Goal: Task Accomplishment & Management: Manage account settings

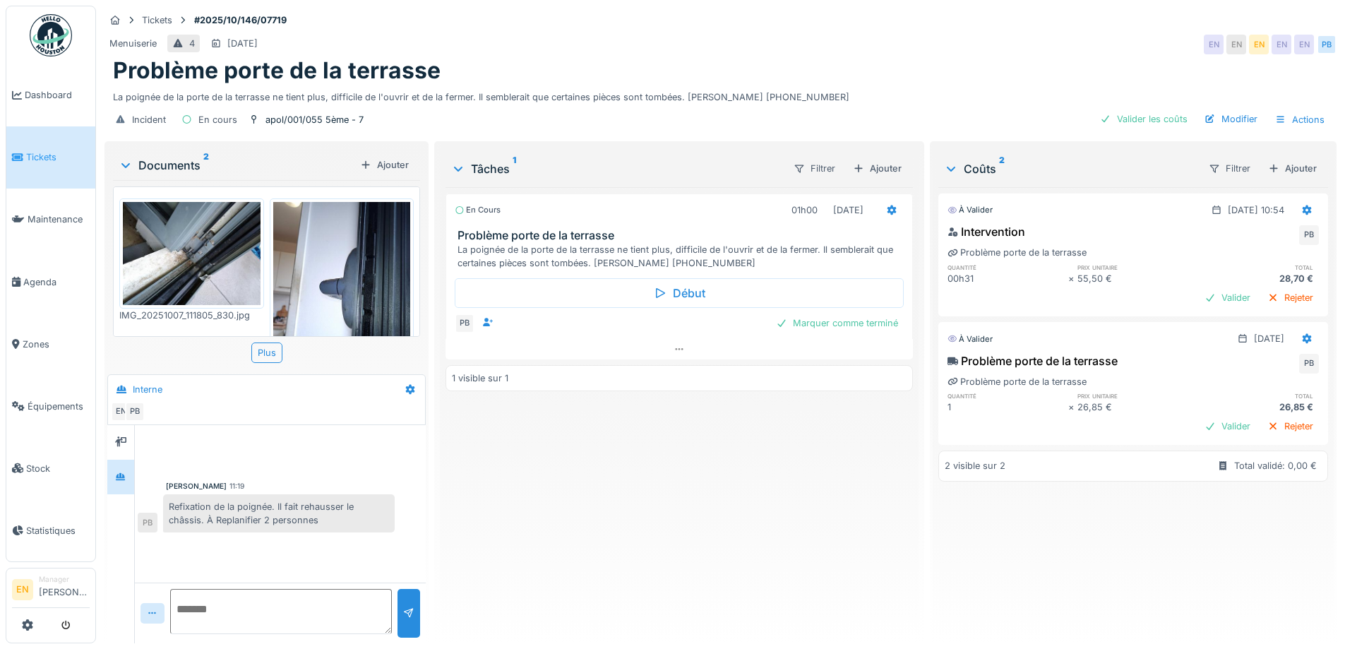
scroll to position [68, 0]
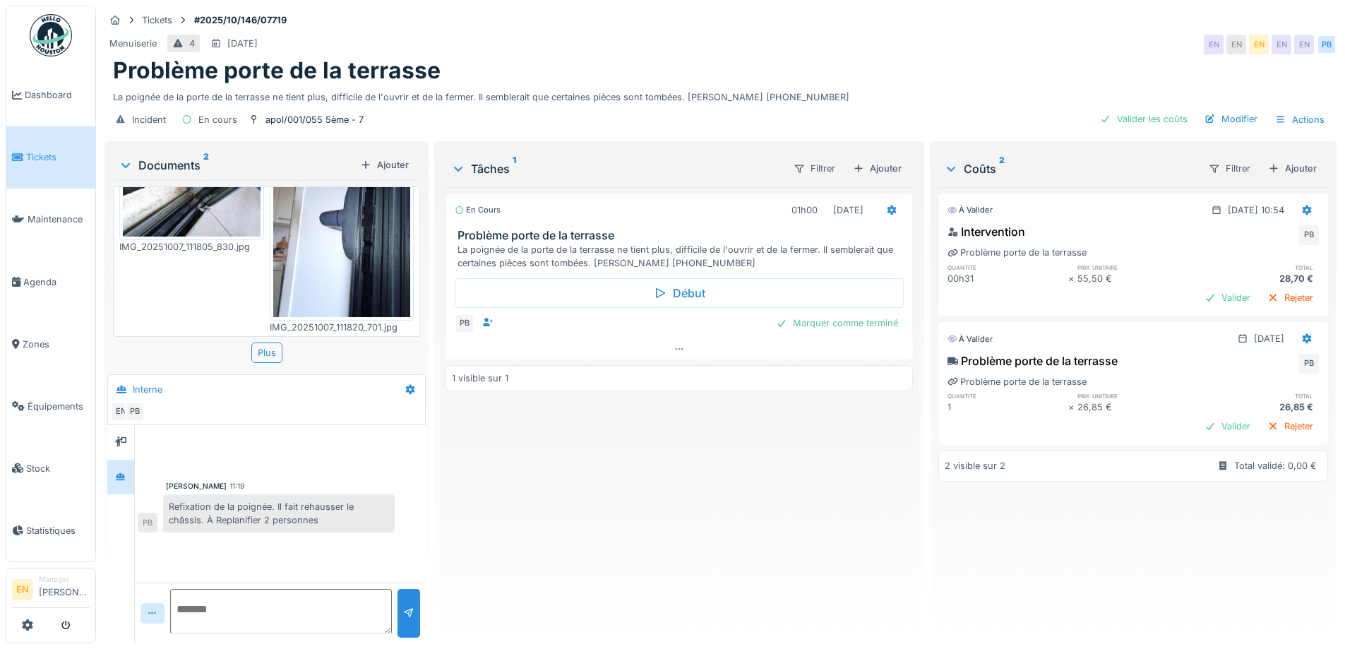
drag, startPoint x: 719, startPoint y: 431, endPoint x: 726, endPoint y: 406, distance: 26.4
click at [722, 428] on div "En cours 01h00 07/10/2025 Problème porte de la terrasse La poignée de la porte …" at bounding box center [678, 409] width 467 height 445
click at [709, 422] on div "En cours 01h00 07/10/2025 Problème porte de la terrasse La poignée de la porte …" at bounding box center [678, 409] width 467 height 445
click at [686, 469] on div "En cours 01h00 07/10/2025 Problème porte de la terrasse La poignée de la porte …" at bounding box center [678, 409] width 467 height 445
click at [893, 70] on div "Problème porte de la terrasse" at bounding box center [720, 70] width 1215 height 27
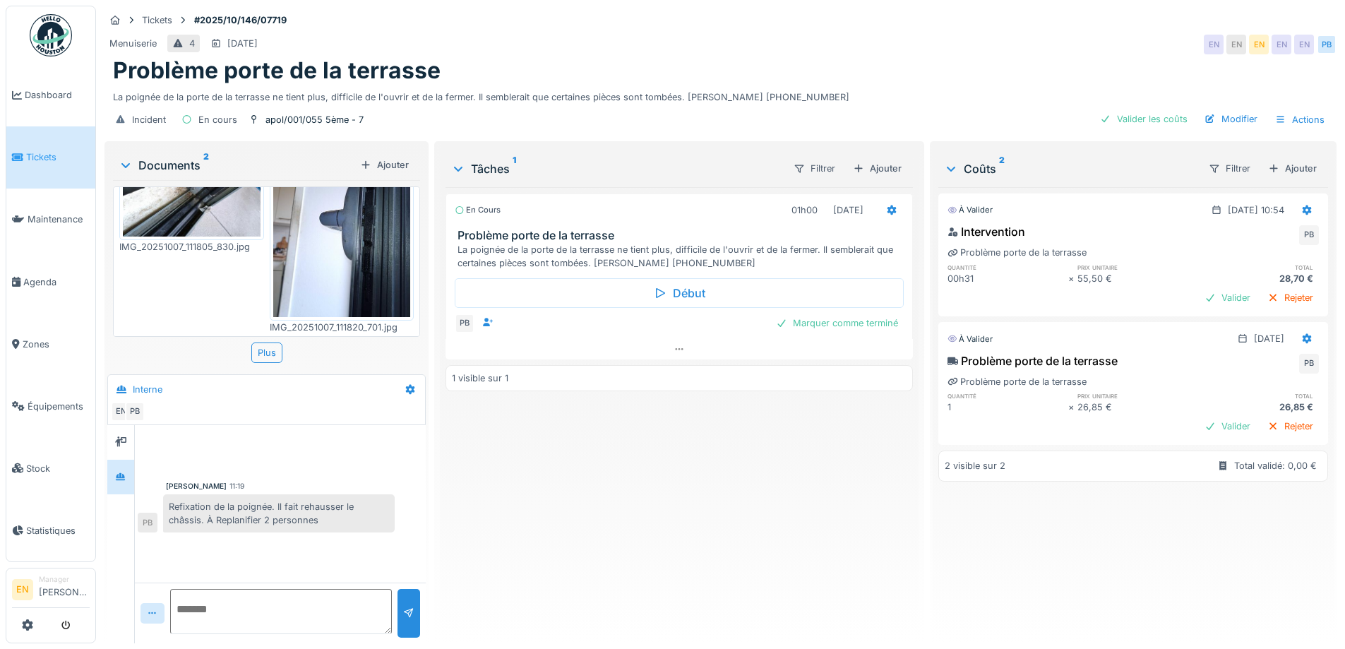
click at [628, 460] on div "En cours 01h00 07/10/2025 Problème porte de la terrasse La poignée de la porte …" at bounding box center [678, 409] width 467 height 445
click at [1020, 15] on div "Tickets #2025/10/146/07719" at bounding box center [720, 20] width 1232 height 18
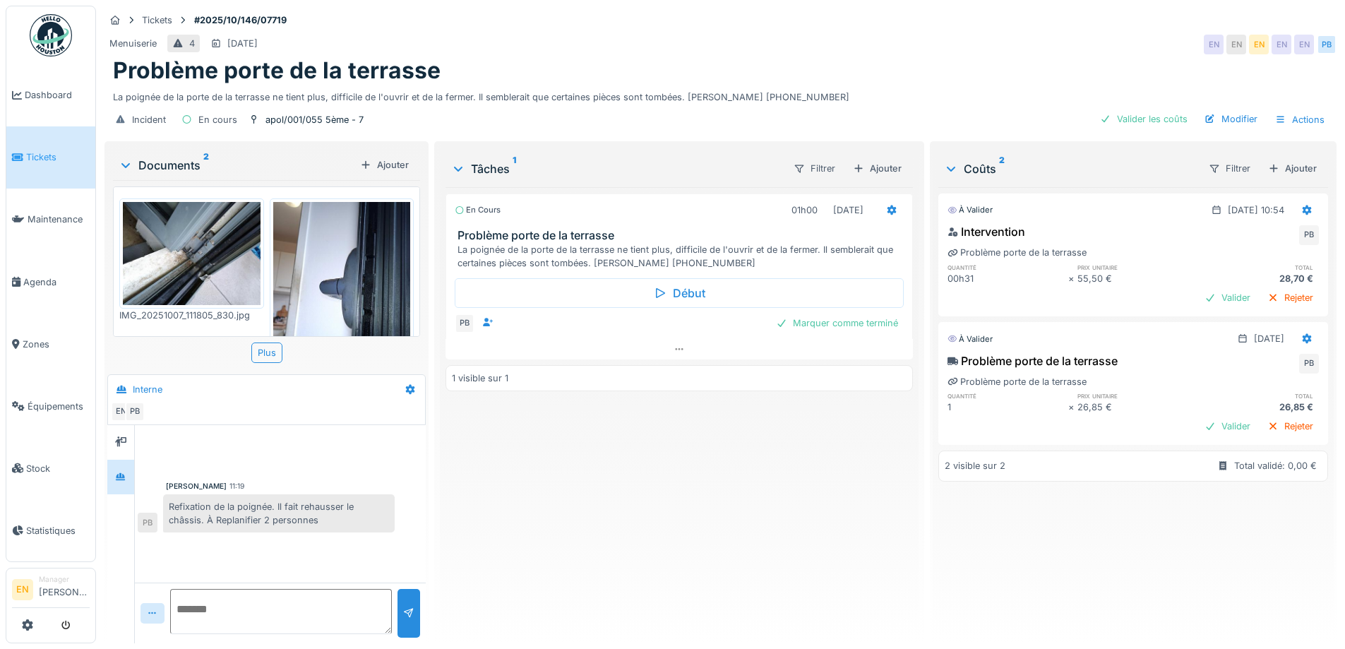
click at [478, 512] on div "En cours 01h00 [DATE] Problème porte de la terrasse La poignée de la porte de l…" at bounding box center [678, 409] width 467 height 445
click at [455, 511] on div "En cours 01h00 07/10/2025 Problème porte de la terrasse La poignée de la porte …" at bounding box center [678, 409] width 467 height 445
click at [460, 509] on div "En cours 01h00 [DATE] Problème porte de la terrasse La poignée de la porte de l…" at bounding box center [678, 409] width 467 height 445
click at [474, 496] on div "En cours 01h00 [DATE] Problème porte de la terrasse La poignée de la porte de l…" at bounding box center [678, 409] width 467 height 445
drag, startPoint x: 169, startPoint y: 506, endPoint x: 273, endPoint y: 508, distance: 103.8
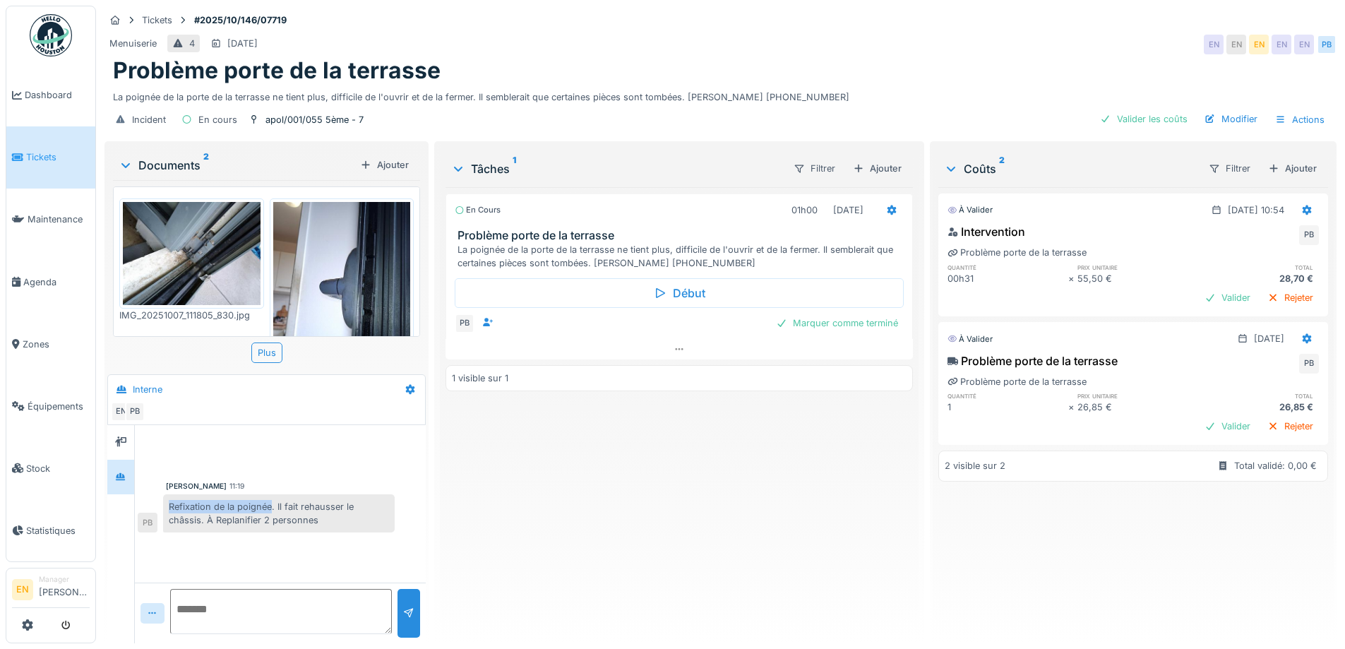
click at [273, 508] on div "Refixation de la poignée. Il fait rehausser le châssis. À Replanifier 2 personn…" at bounding box center [279, 513] width 232 height 38
copy div "Refixation de la poignée"
click at [572, 516] on div "En cours 01h00 [DATE] Problème porte de la terrasse La poignée de la porte de l…" at bounding box center [678, 409] width 467 height 445
click at [253, 491] on div "Paul Baton 11:19" at bounding box center [280, 486] width 229 height 11
drag, startPoint x: 169, startPoint y: 505, endPoint x: 206, endPoint y: 520, distance: 40.0
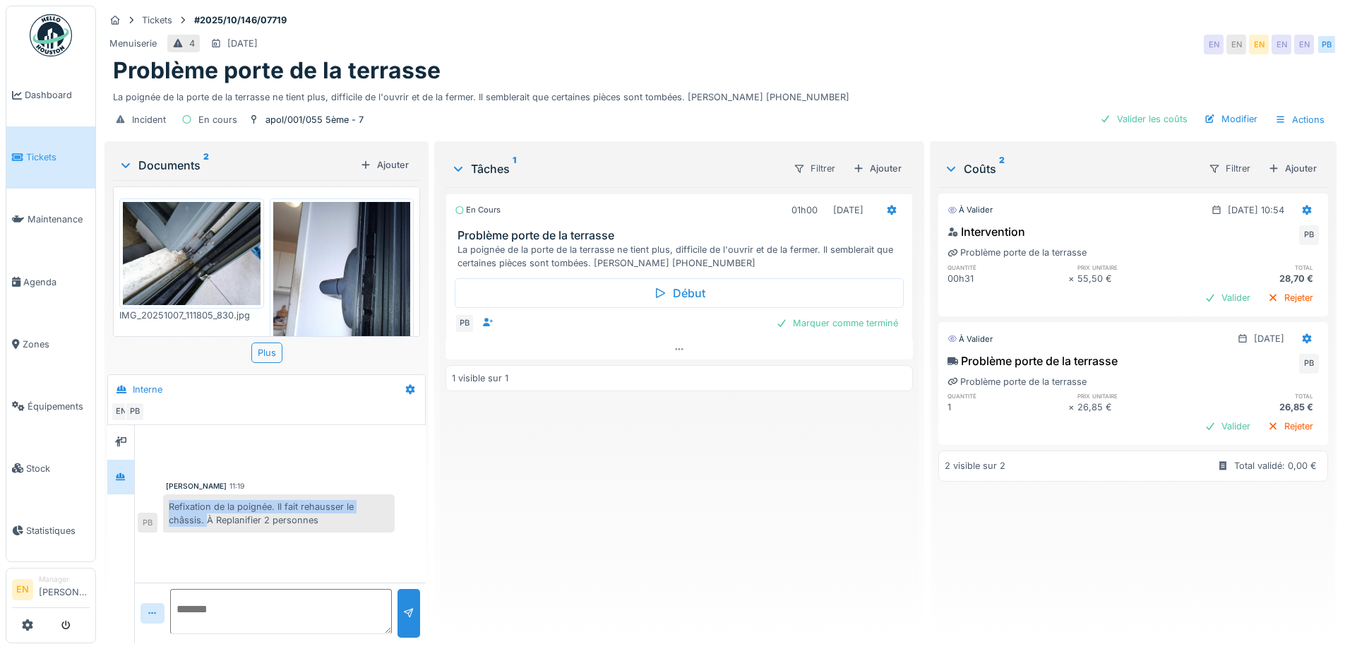
click at [206, 520] on div "Refixation de la poignée. Il fait rehausser le châssis. À Replanifier 2 personn…" at bounding box center [279, 513] width 232 height 38
copy div "Refixation de la poignée. Il fait rehausser le châssis."
click at [875, 172] on div "Ajouter" at bounding box center [877, 168] width 60 height 19
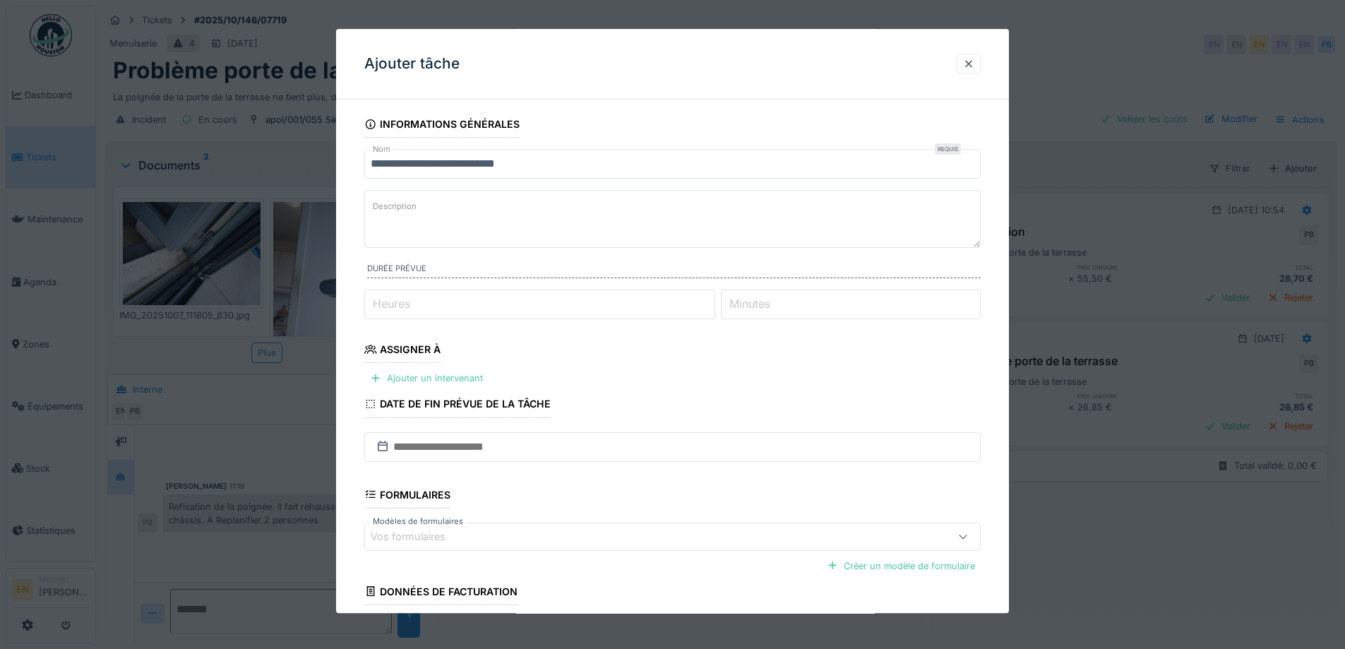
click at [436, 224] on textarea "Description" at bounding box center [672, 219] width 616 height 58
paste textarea "**********"
type textarea "**********"
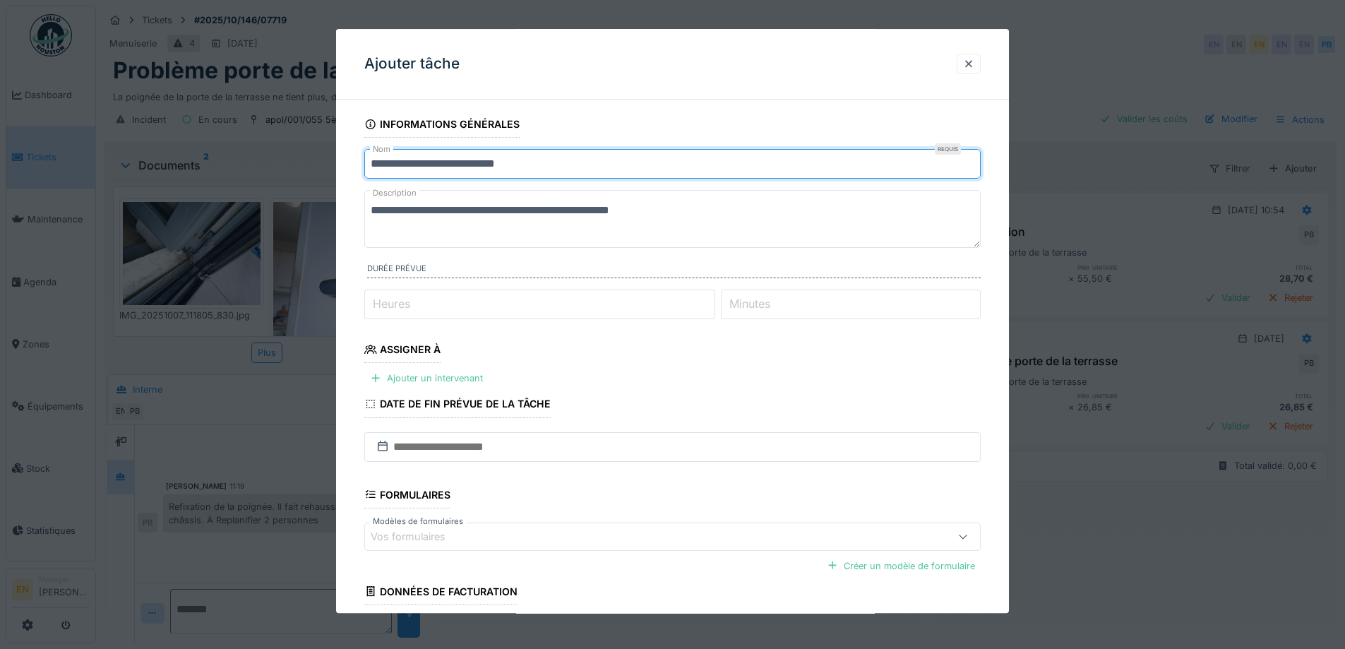
drag, startPoint x: 555, startPoint y: 162, endPoint x: 265, endPoint y: 180, distance: 290.0
click at [265, 180] on div "**********" at bounding box center [720, 324] width 1249 height 649
paste input "**********"
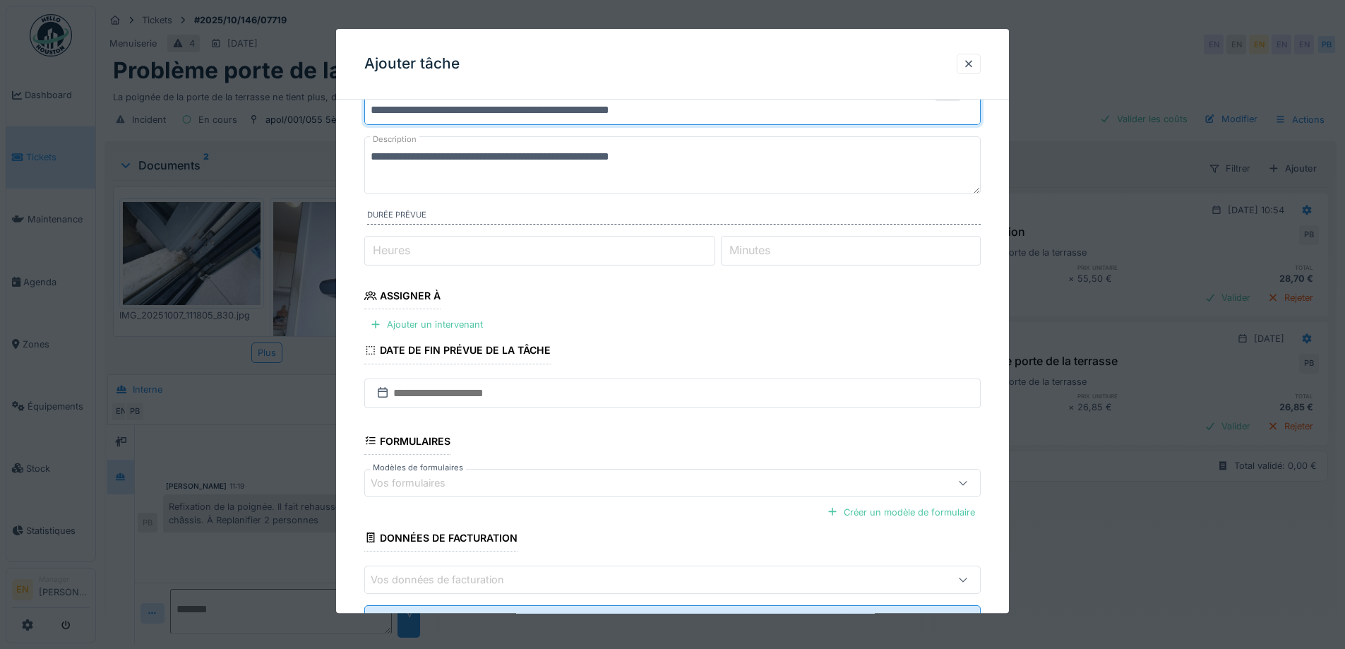
scroll to position [115, 0]
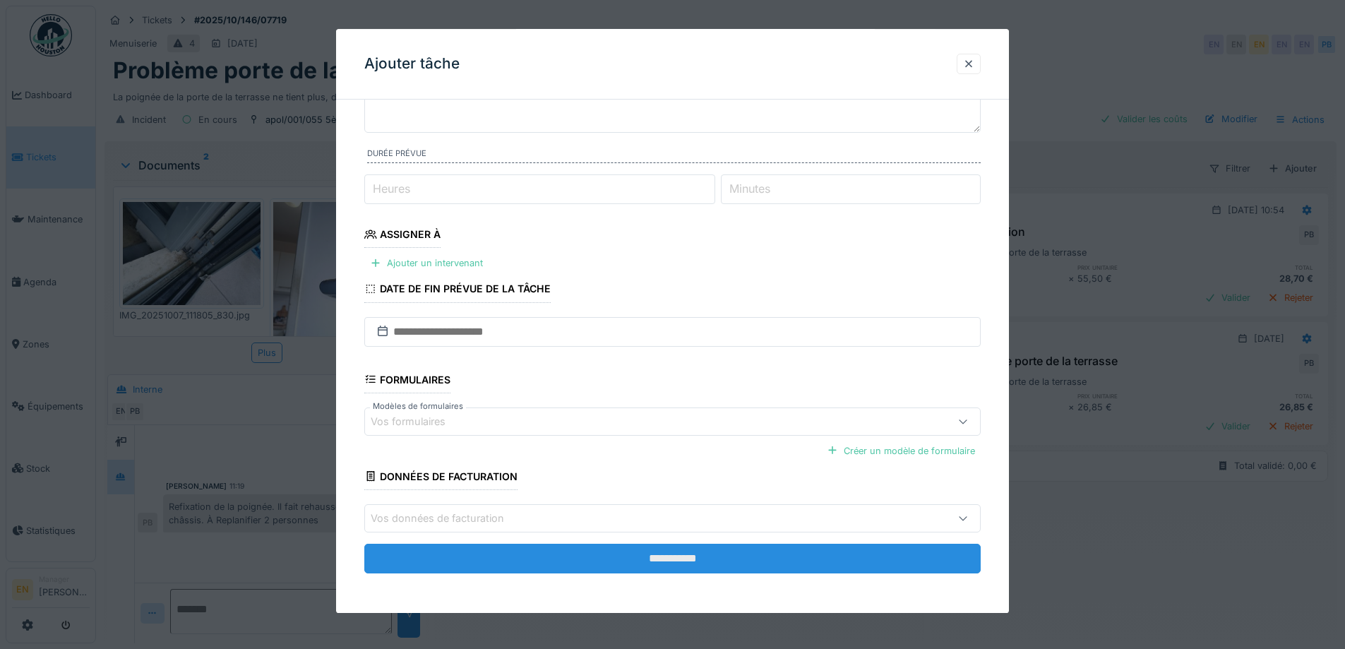
type input "**********"
click at [711, 563] on input "**********" at bounding box center [672, 559] width 616 height 30
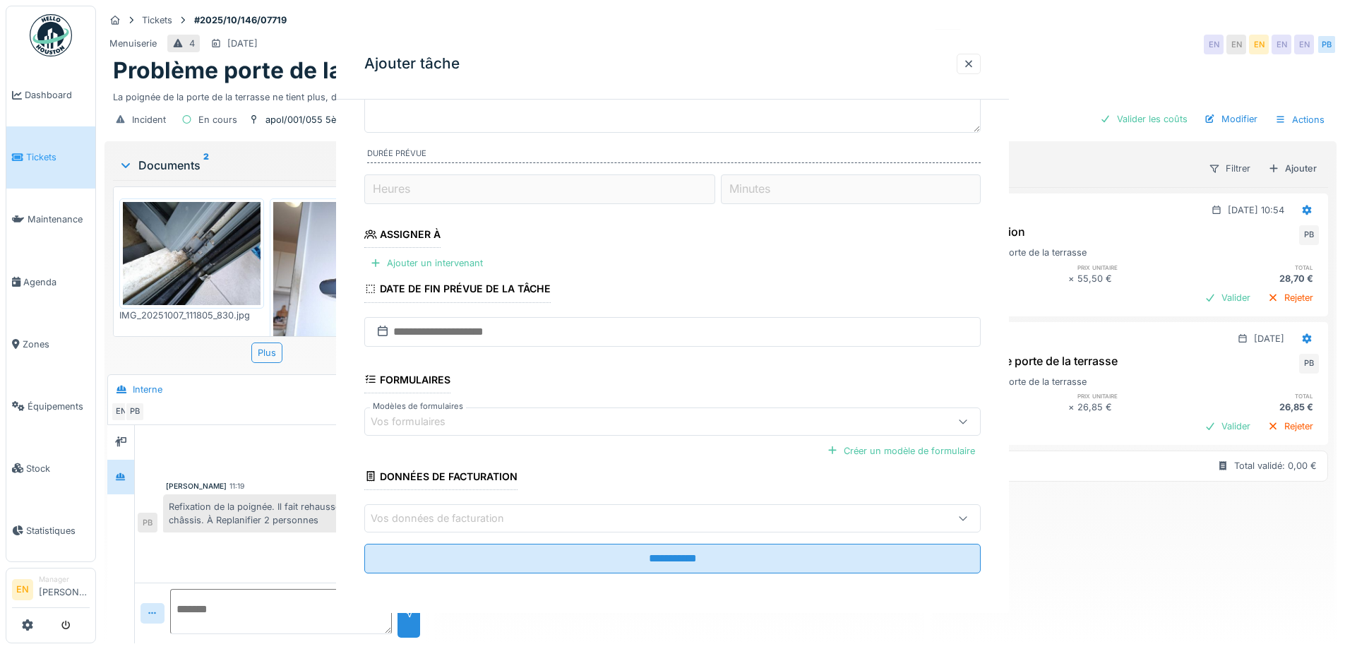
scroll to position [0, 0]
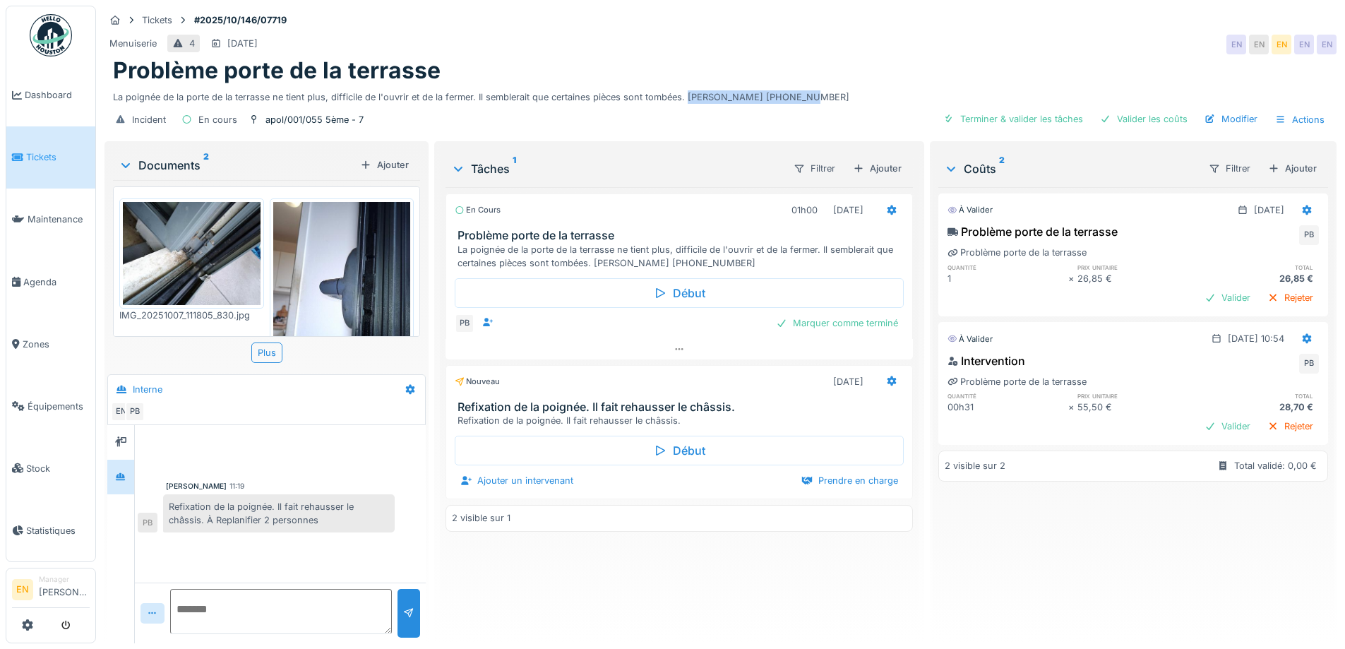
drag, startPoint x: 685, startPoint y: 99, endPoint x: 797, endPoint y: 102, distance: 111.6
click at [797, 102] on div "La poignée de la porte de la terrasse ne tient plus, difficile de l'ouvrir et d…" at bounding box center [720, 94] width 1215 height 19
copy div "Mr MARICQ 0468.45.36.14"
click at [880, 380] on div at bounding box center [892, 381] width 24 height 20
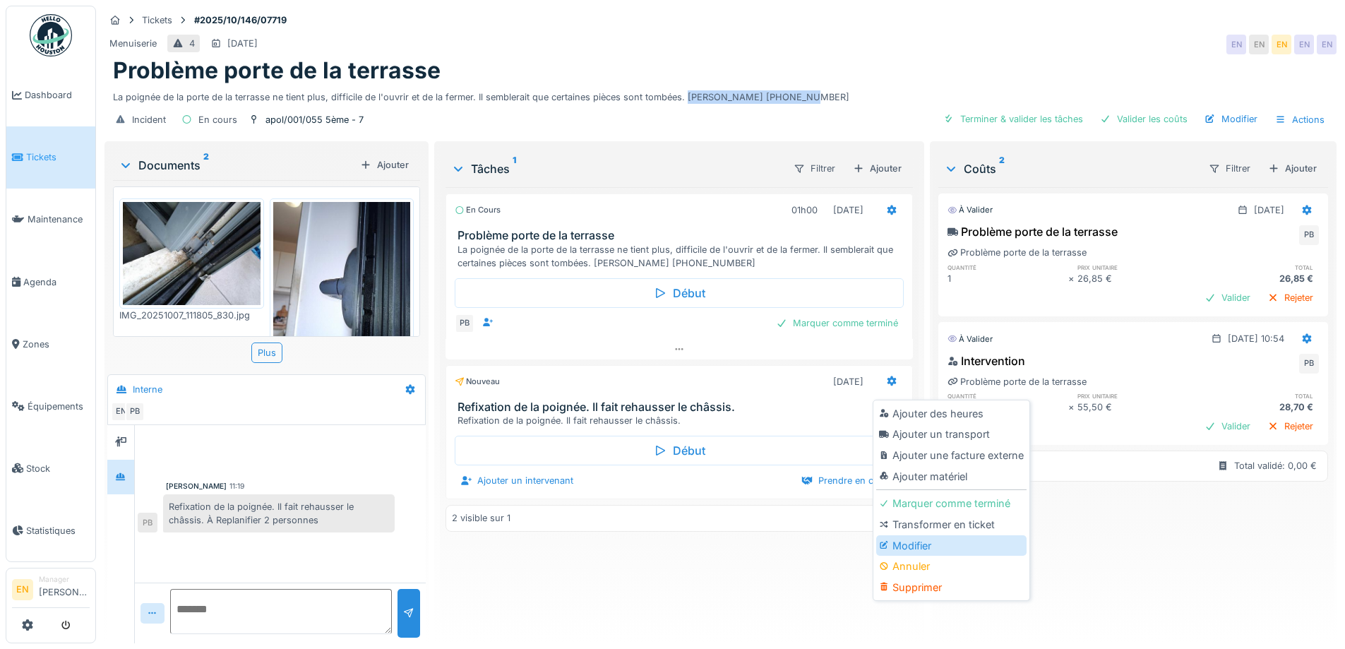
click at [918, 548] on div "Modifier" at bounding box center [951, 545] width 150 height 21
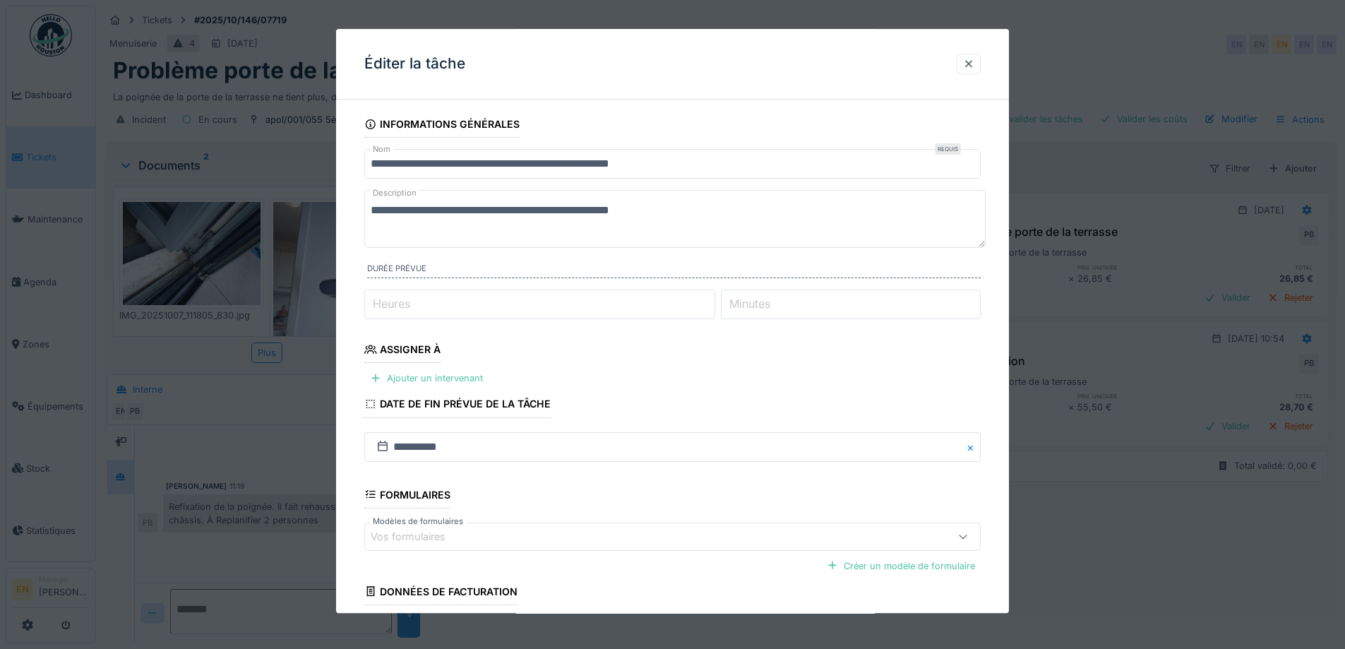
click at [668, 224] on textarea "**********" at bounding box center [674, 219] width 621 height 58
paste textarea "**********"
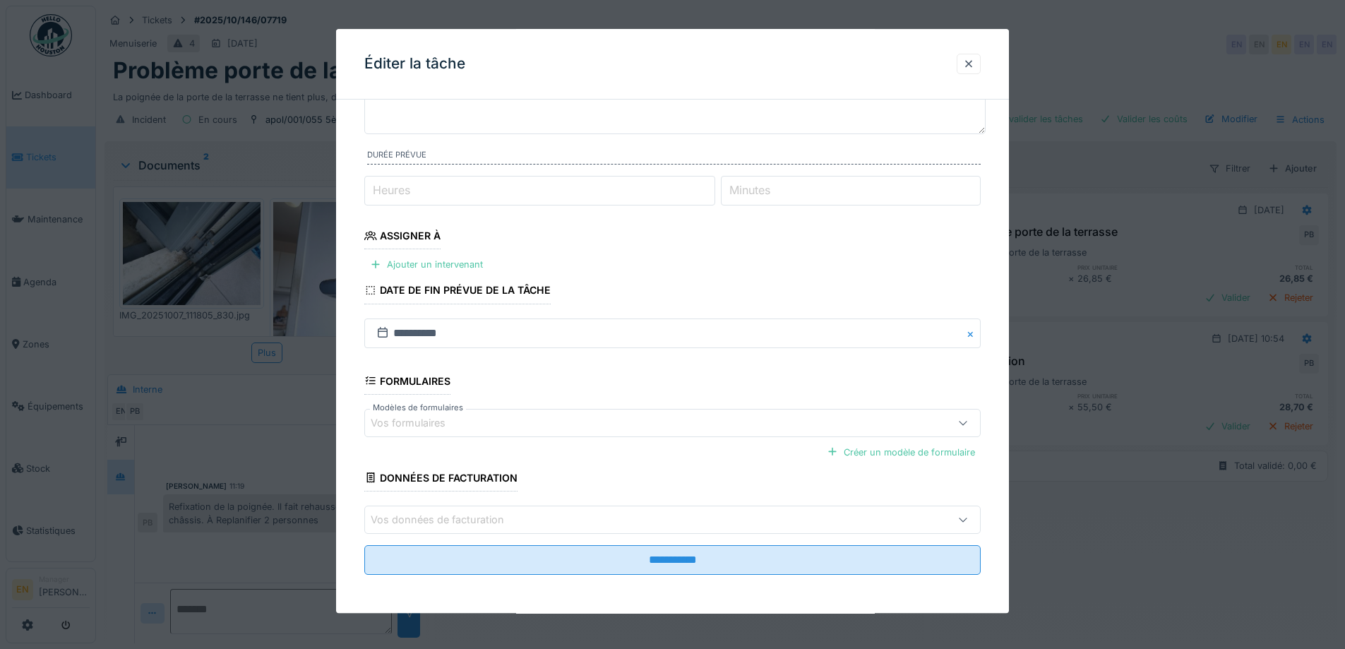
scroll to position [115, 0]
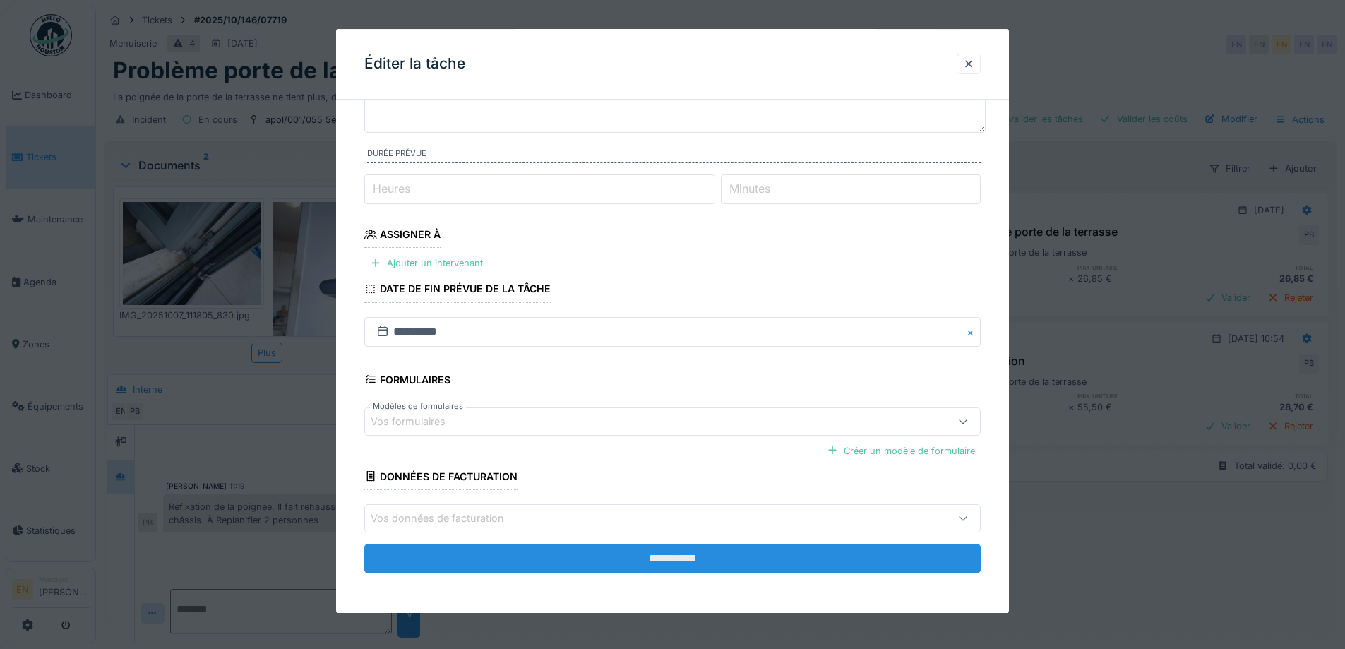
type textarea "**********"
click at [690, 552] on input "**********" at bounding box center [672, 559] width 616 height 30
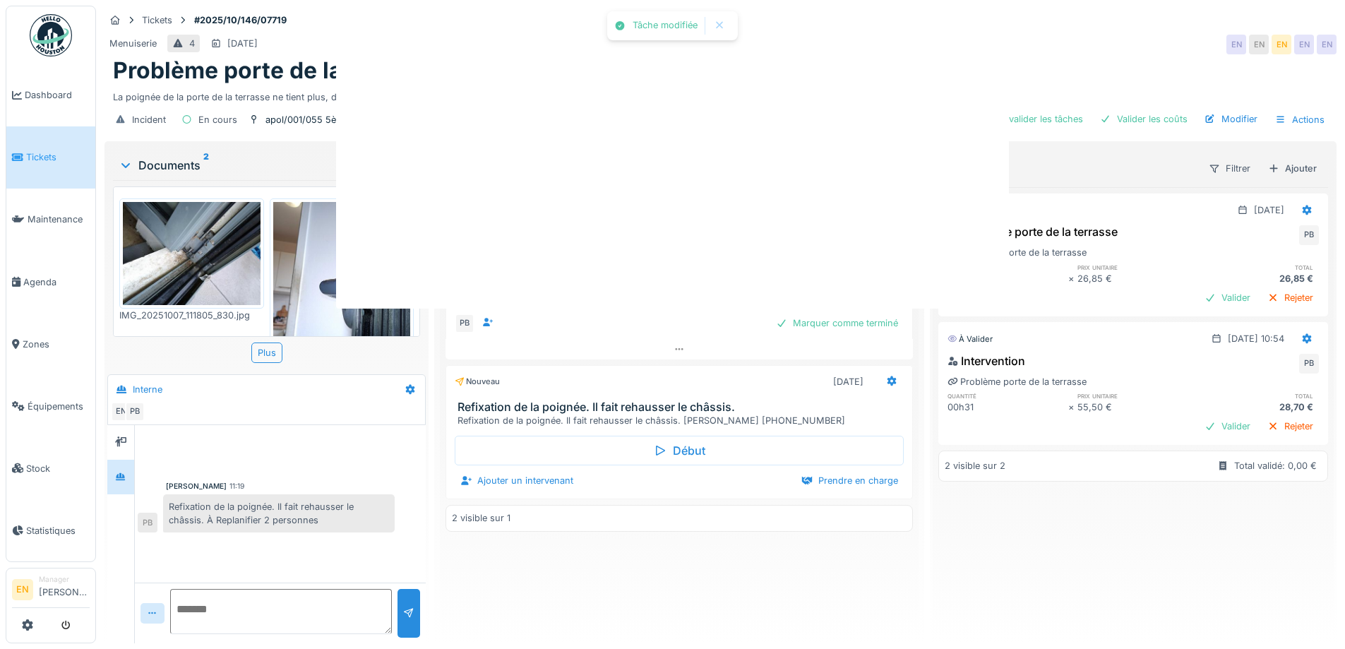
scroll to position [0, 0]
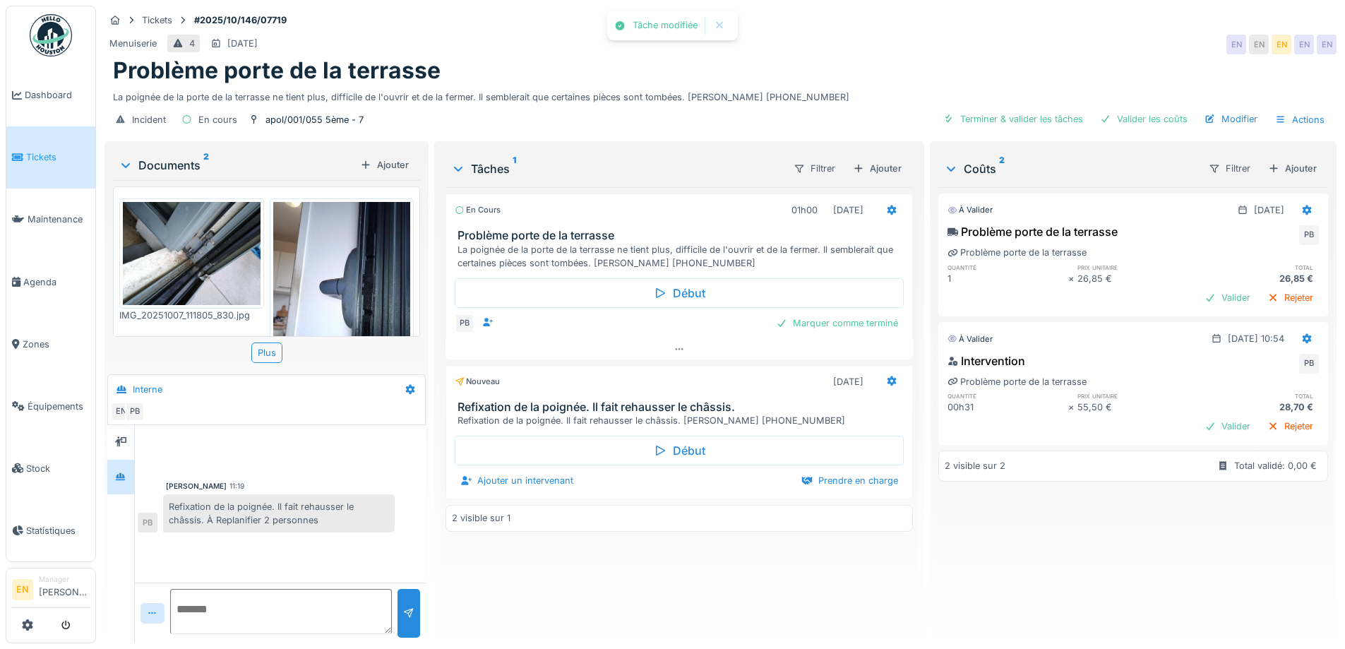
click at [692, 583] on div "En cours 01h00 07/10/2025 Problème porte de la terrasse La poignée de la porte …" at bounding box center [678, 409] width 467 height 445
click at [861, 50] on div "Menuiserie 4 11/10/2025 EN EN EN EN EN" at bounding box center [720, 44] width 1232 height 25
click at [886, 383] on icon at bounding box center [891, 380] width 11 height 9
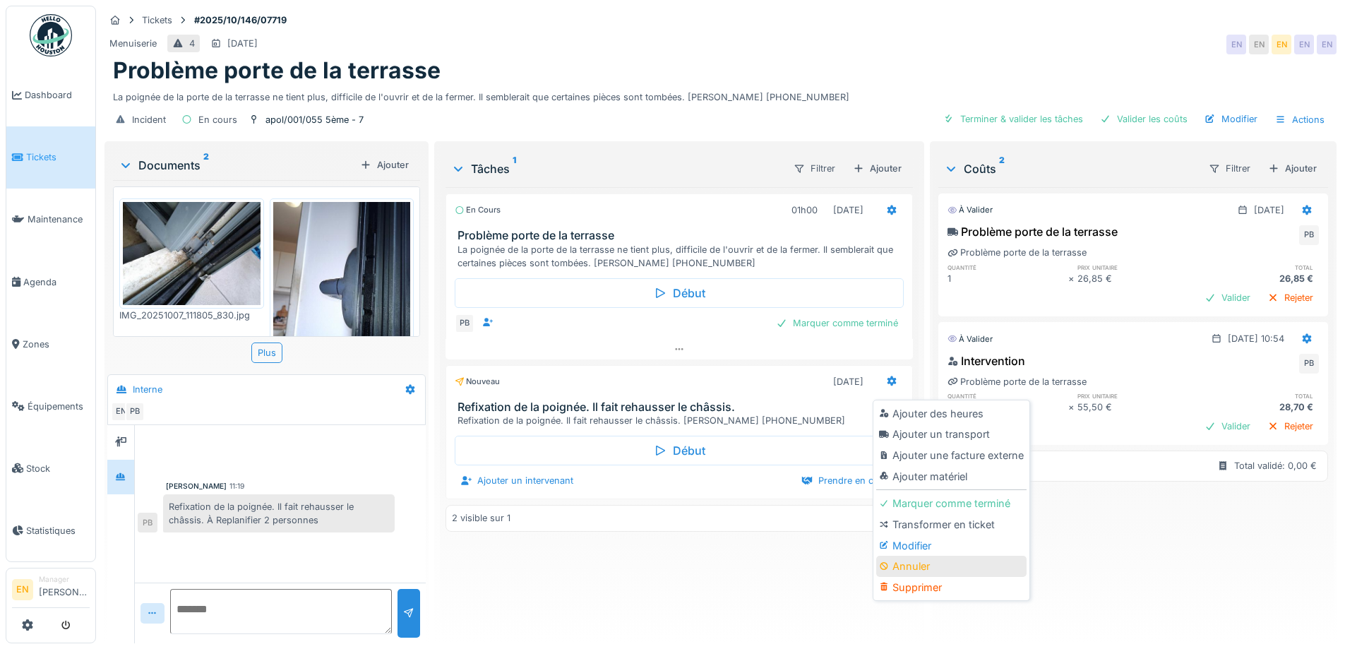
click at [925, 558] on div "Annuler" at bounding box center [951, 566] width 150 height 21
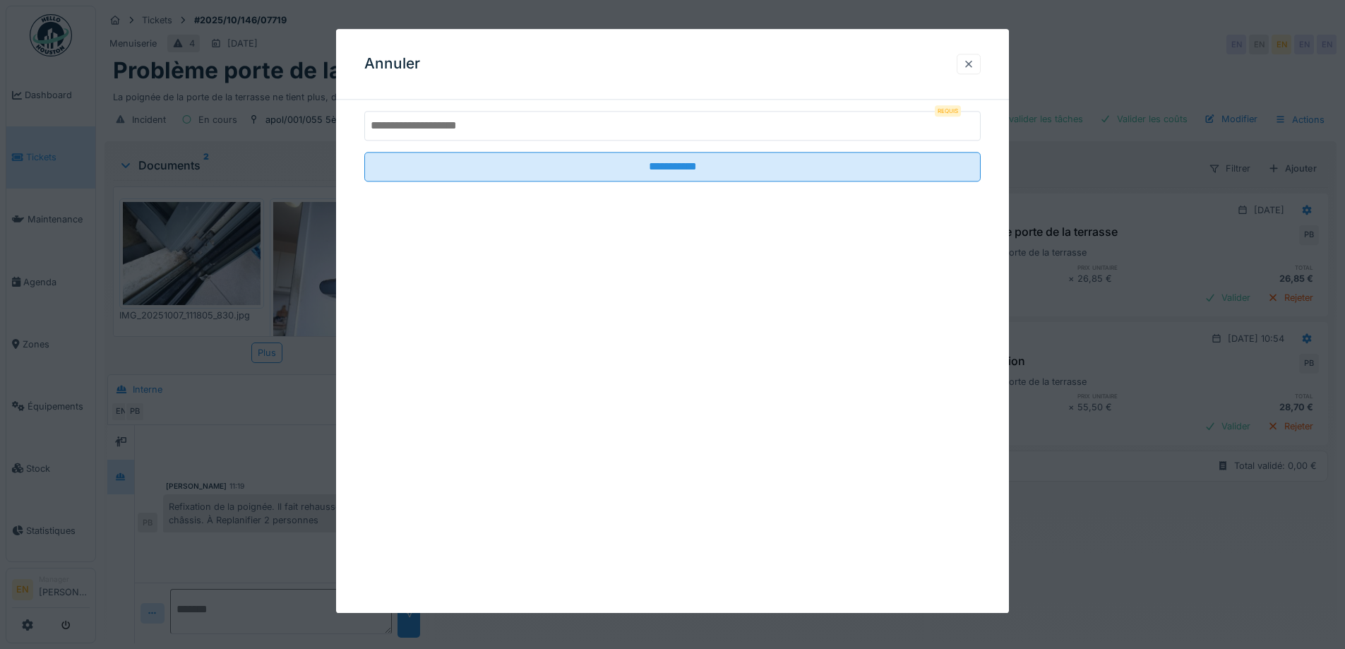
click at [981, 66] on div at bounding box center [969, 64] width 24 height 20
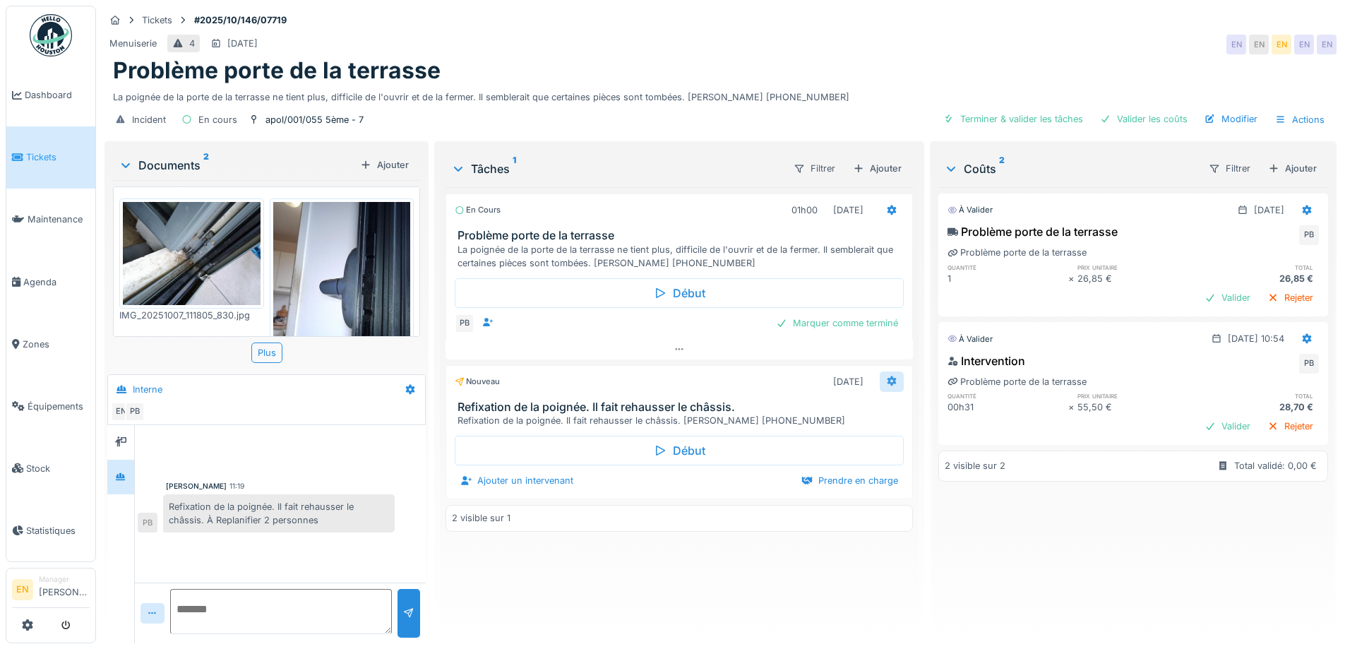
click at [887, 382] on icon at bounding box center [891, 381] width 9 height 10
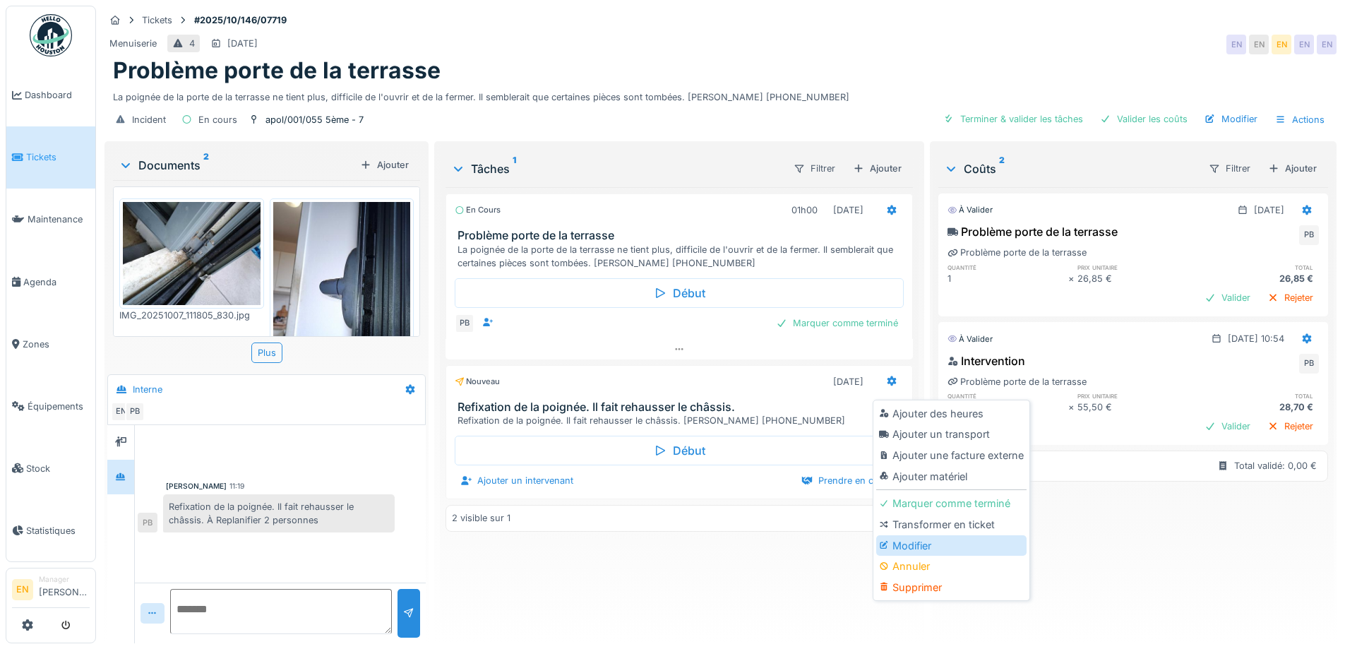
click at [925, 543] on div "Modifier" at bounding box center [951, 545] width 150 height 21
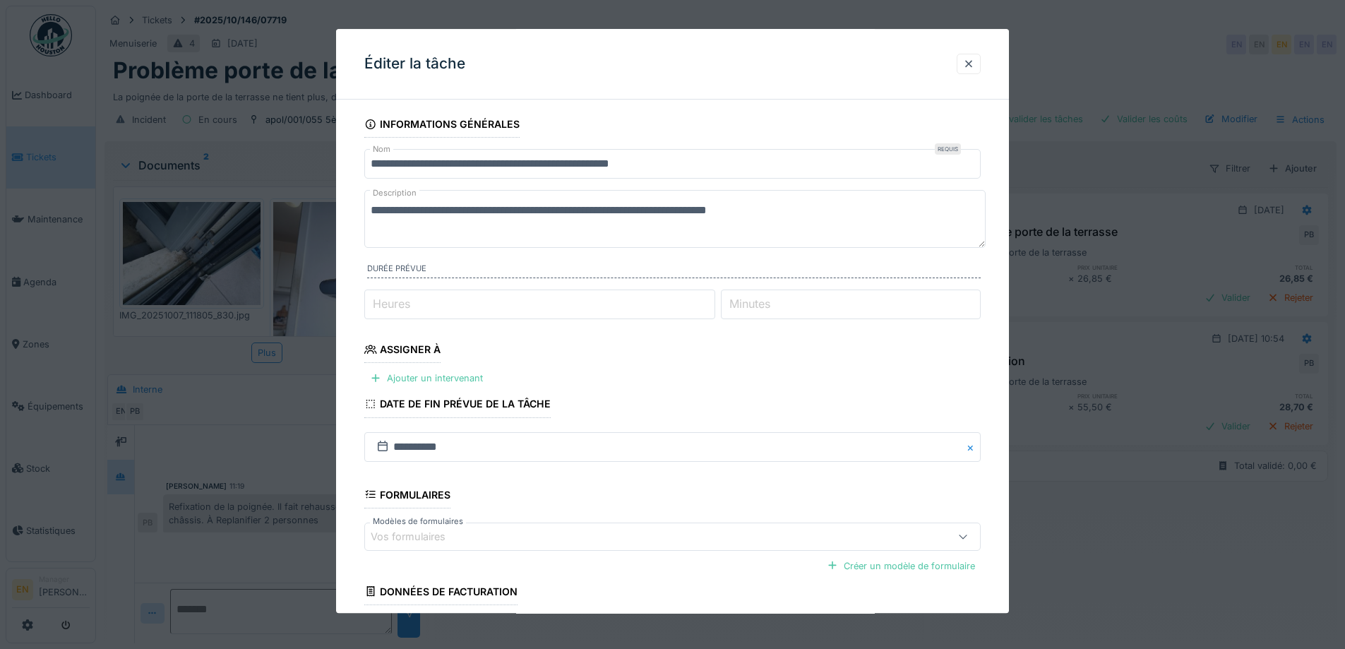
type input "*"
click at [712, 299] on input "*" at bounding box center [539, 304] width 351 height 30
click at [467, 381] on div "Ajouter un intervenant" at bounding box center [426, 378] width 124 height 19
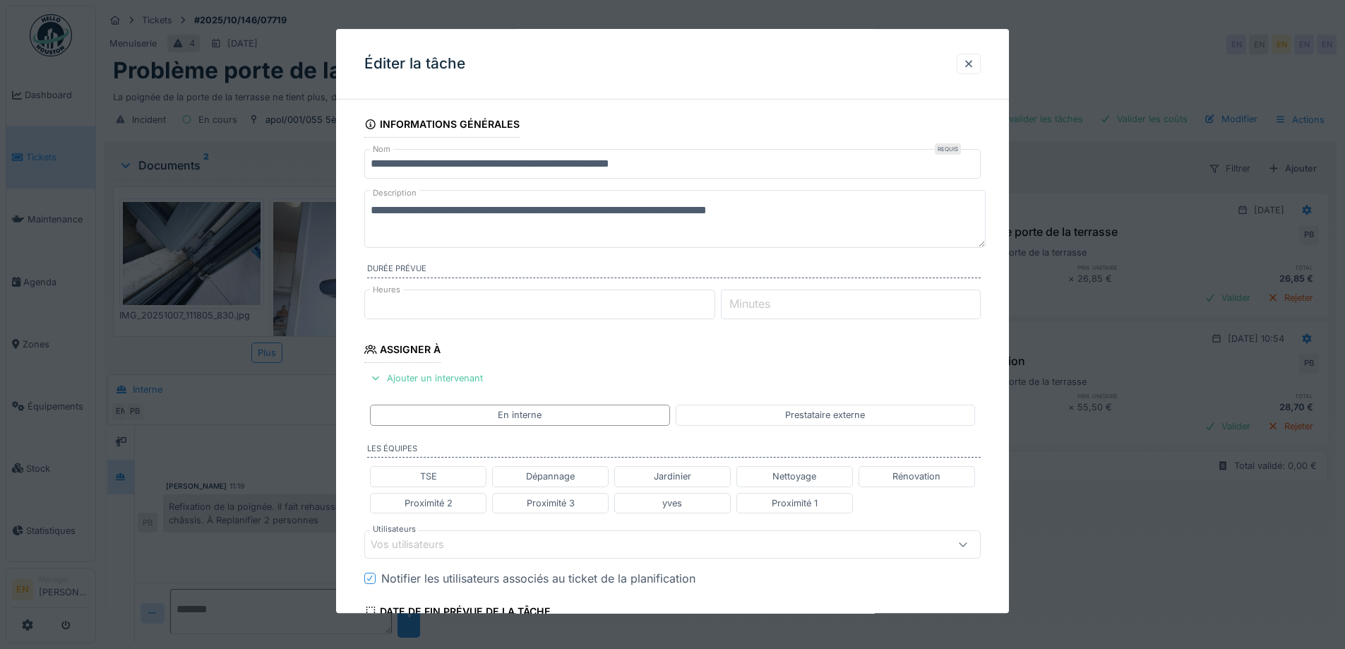
click at [492, 539] on div "Vos utilisateurs" at bounding box center [637, 544] width 532 height 16
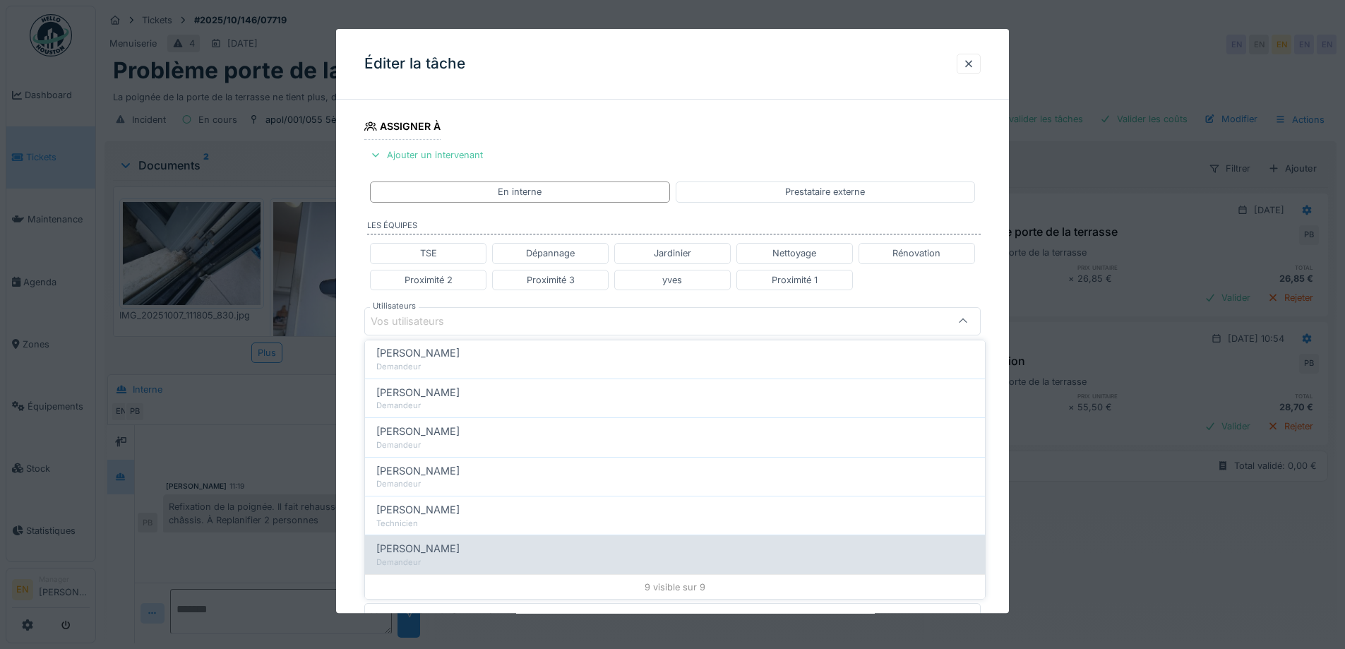
scroll to position [203, 0]
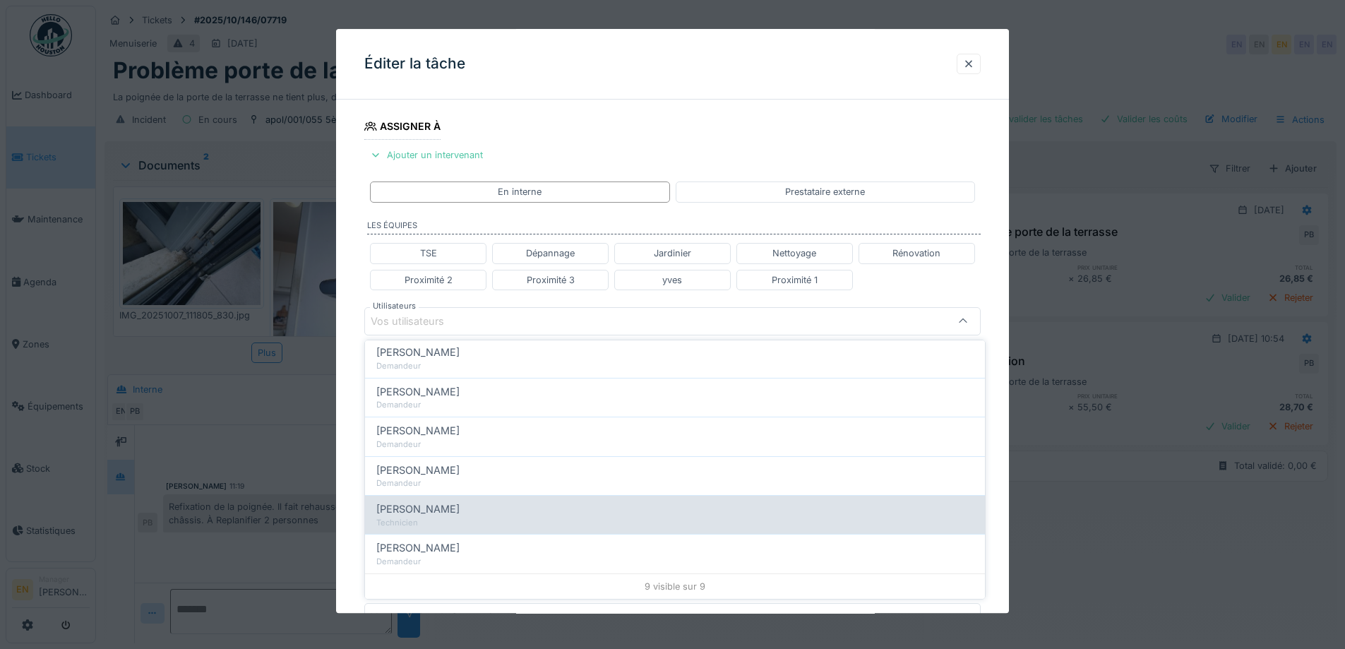
type input "******"
click at [424, 505] on span "Paul Baton" at bounding box center [417, 509] width 83 height 16
type input "****"
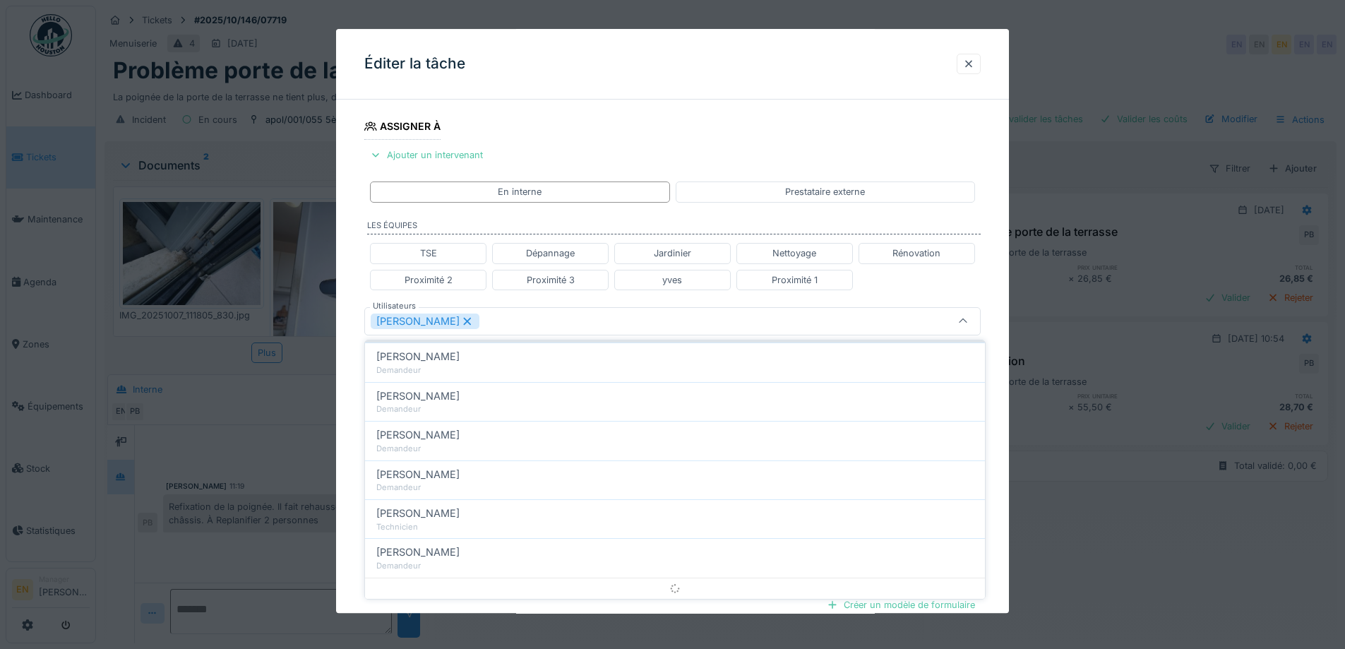
scroll to position [0, 0]
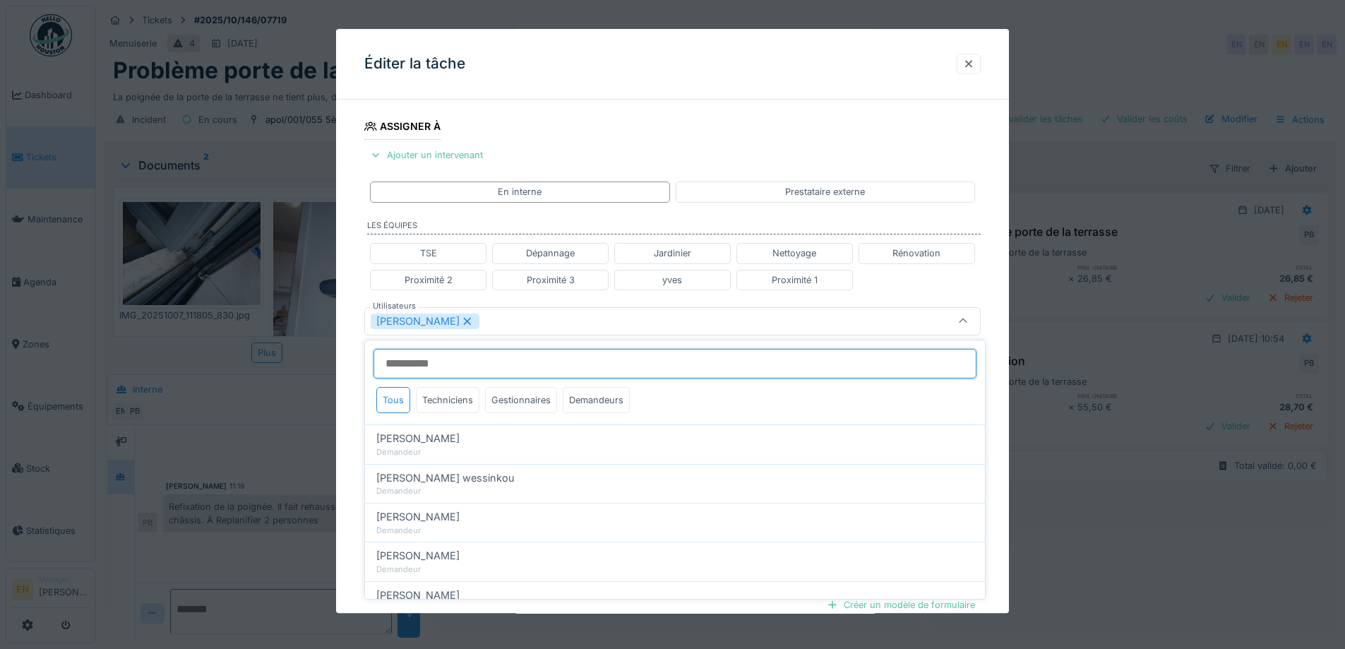
click at [457, 359] on input "Utilisateurs" at bounding box center [674, 364] width 603 height 30
type input "*"
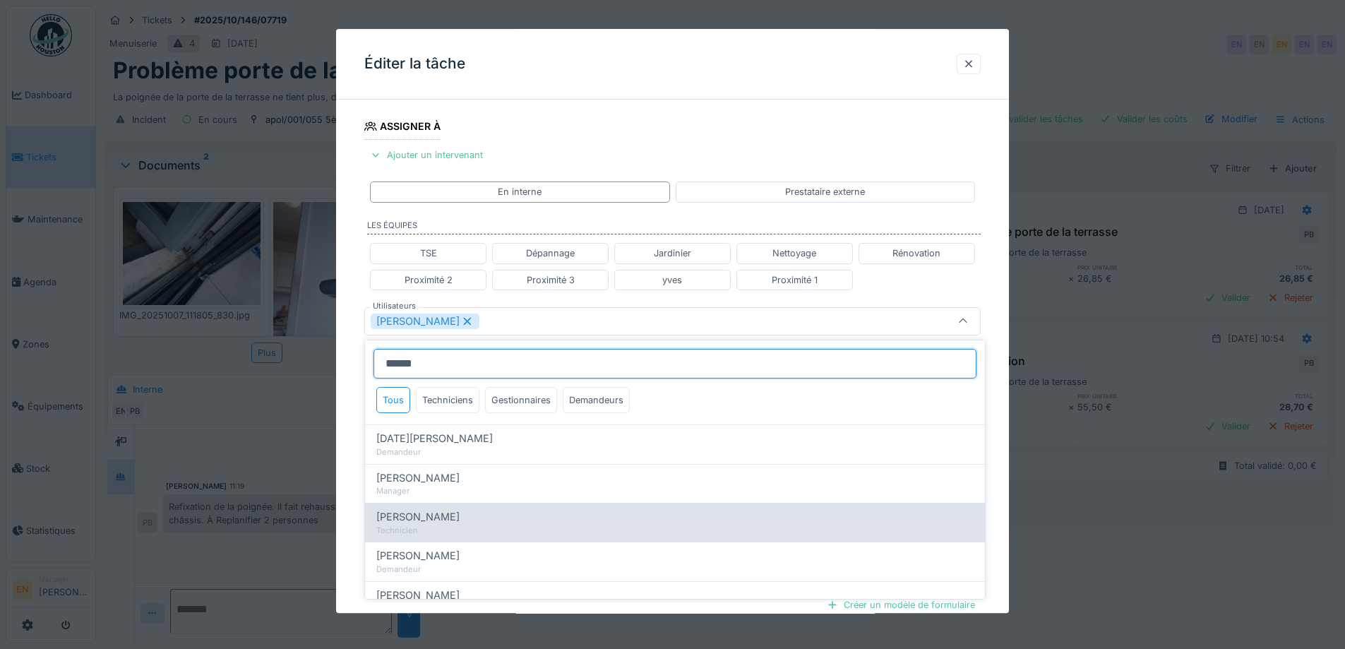
type input "******"
click at [446, 526] on div "Technicien" at bounding box center [674, 530] width 597 height 12
type input "*********"
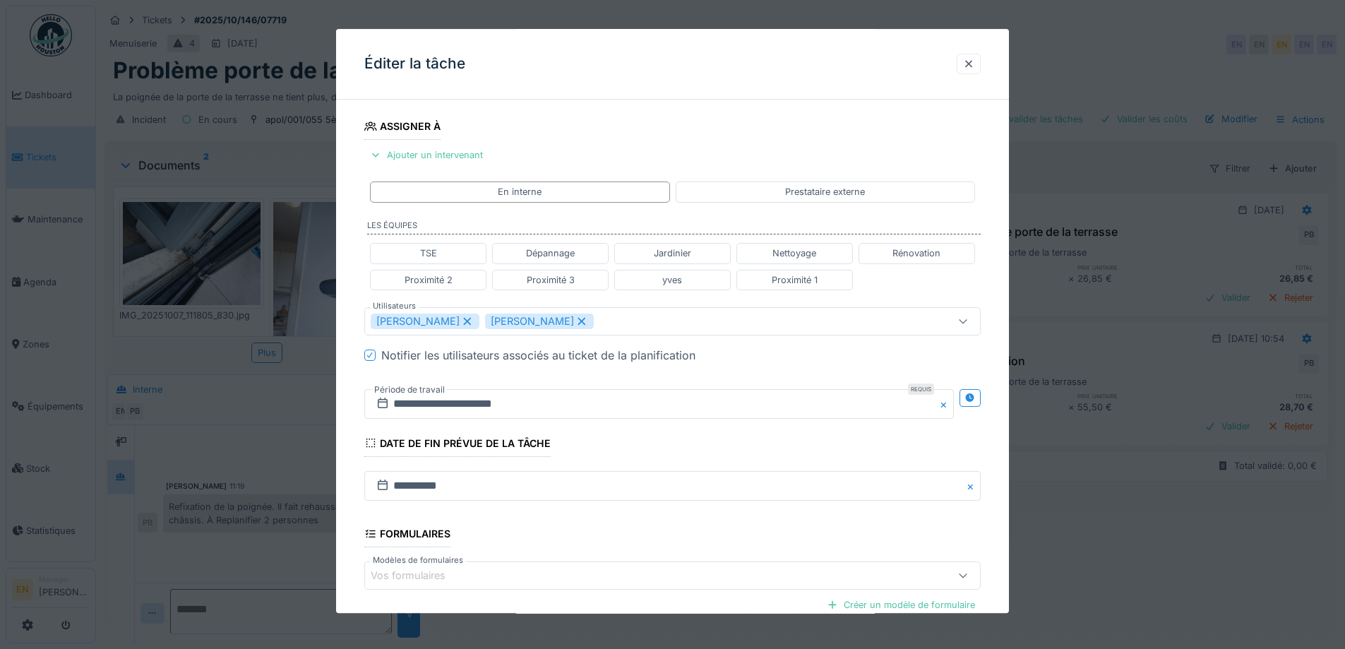
click at [988, 440] on div "**********" at bounding box center [672, 327] width 673 height 879
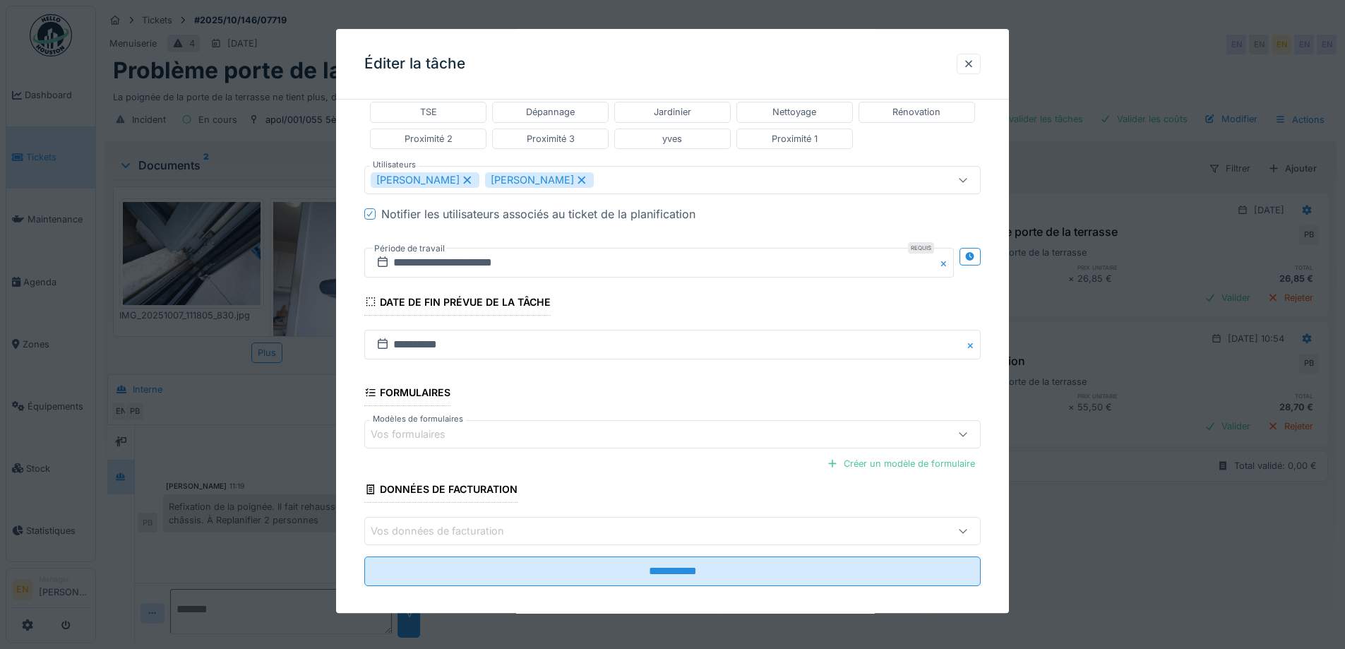
scroll to position [377, 0]
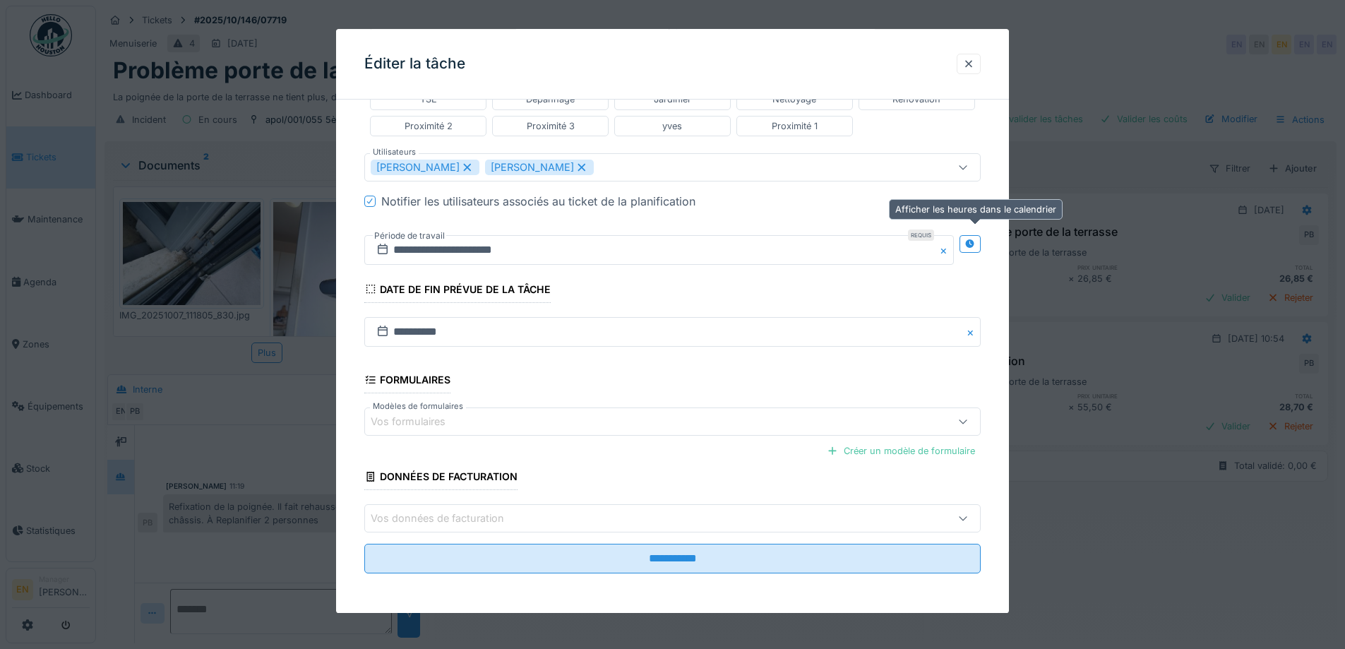
click at [974, 242] on icon at bounding box center [969, 243] width 9 height 9
click at [445, 247] on input "**********" at bounding box center [506, 250] width 284 height 30
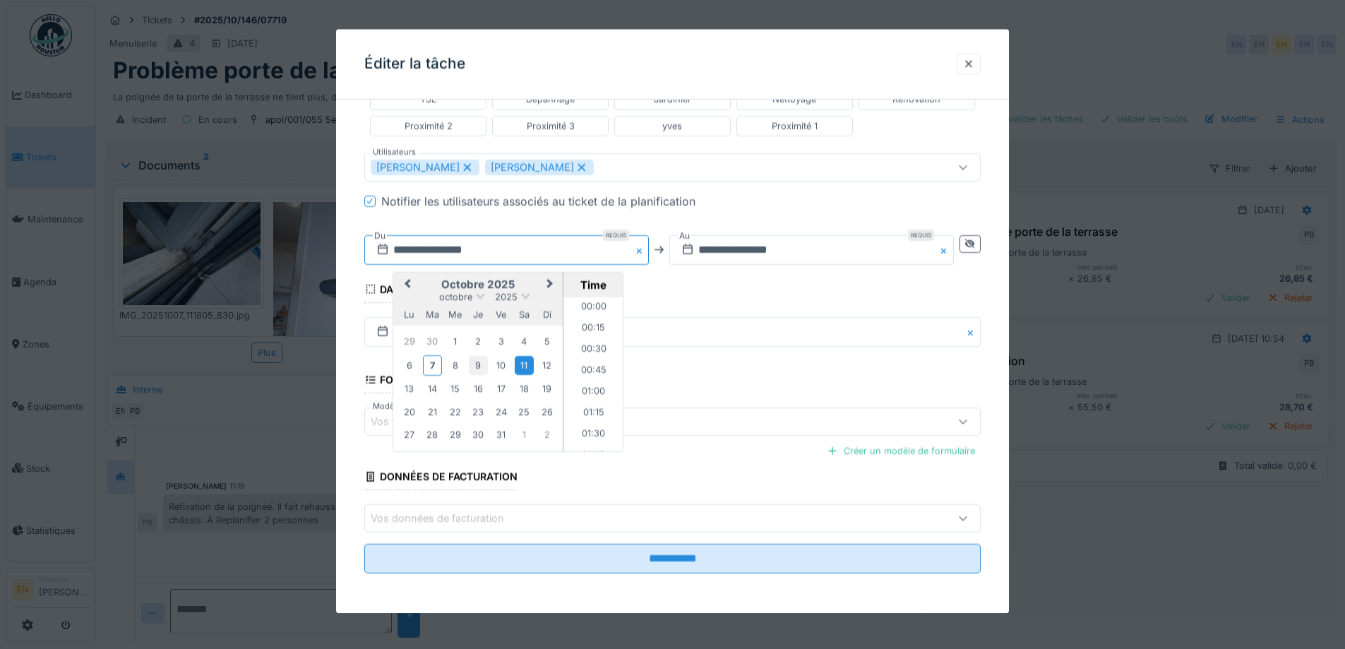
scroll to position [527, 0]
click at [501, 362] on div "10" at bounding box center [500, 365] width 19 height 19
click at [594, 318] on li "08:00" at bounding box center [593, 317] width 60 height 21
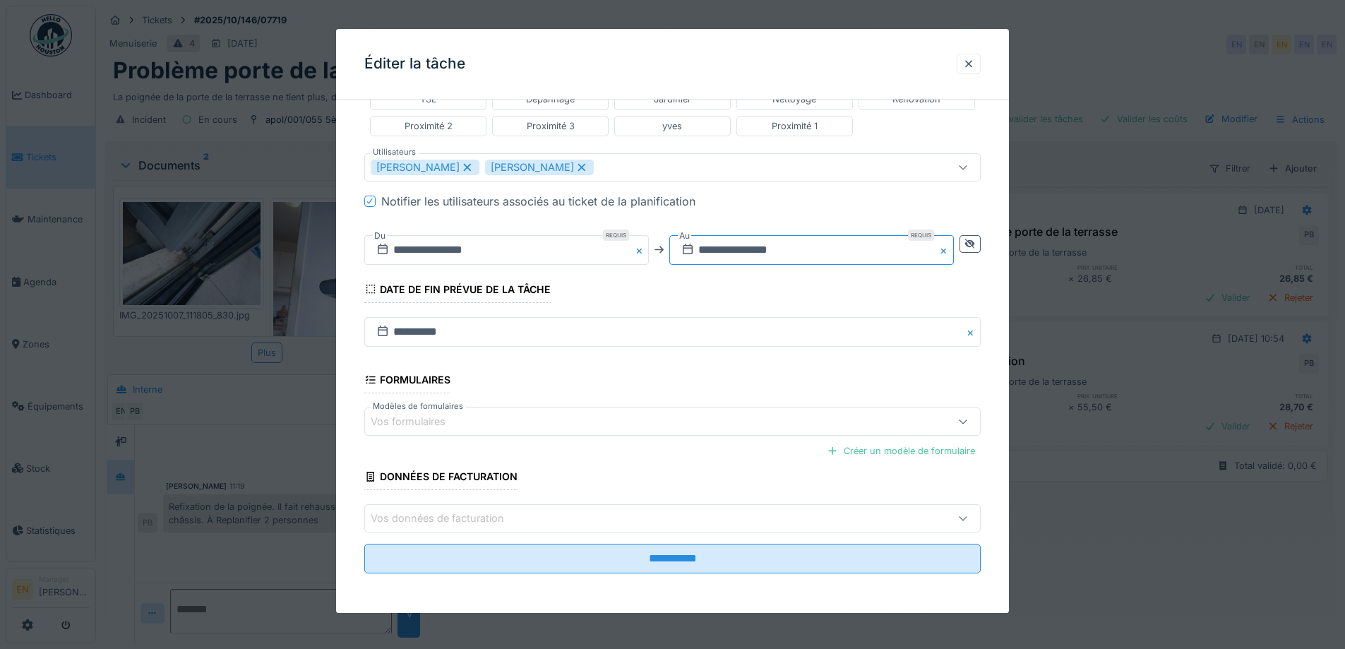
click at [752, 253] on input "**********" at bounding box center [811, 250] width 284 height 30
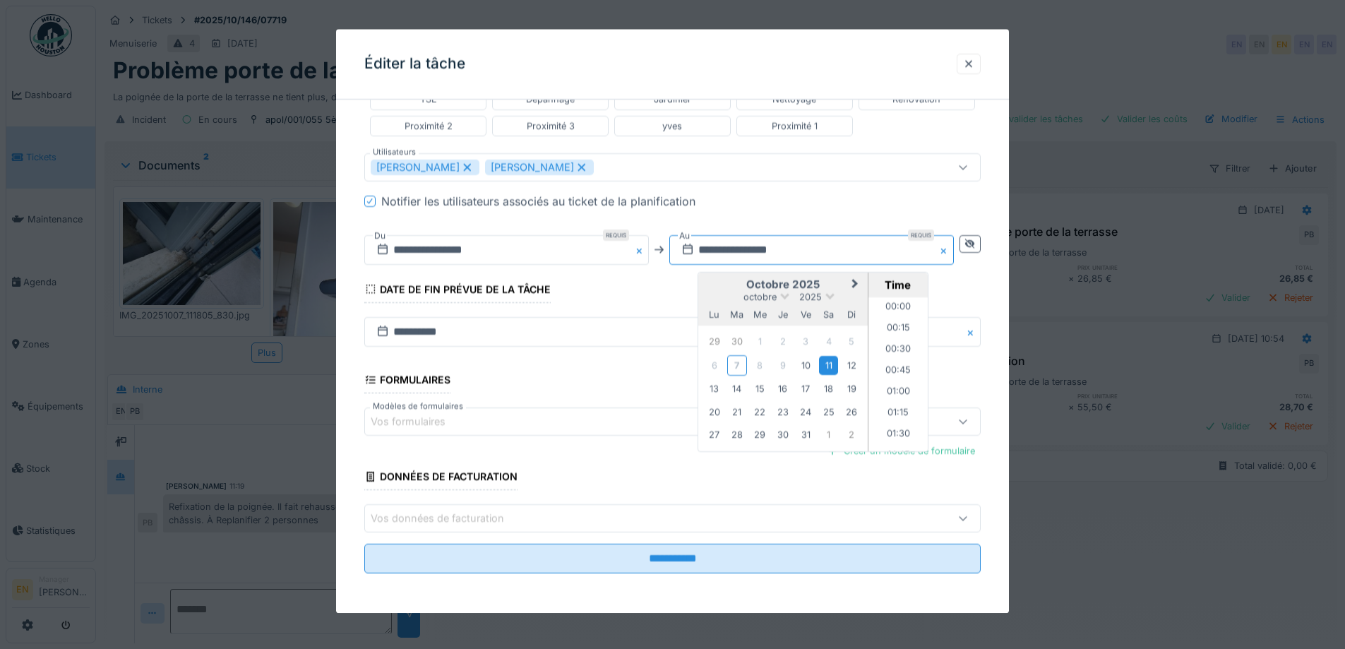
scroll to position [1879, 0]
click at [810, 365] on div "10" at bounding box center [805, 365] width 19 height 19
click at [900, 390] on li "09:00" at bounding box center [898, 390] width 60 height 21
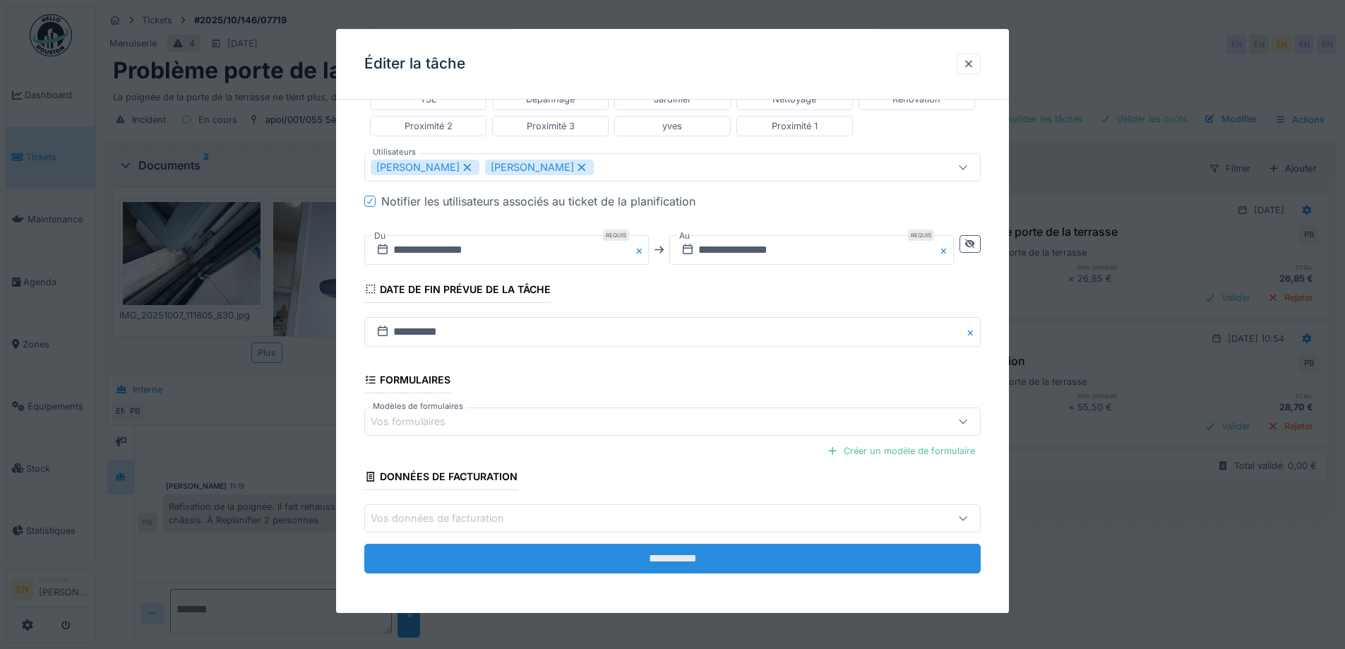
click at [653, 557] on input "**********" at bounding box center [672, 559] width 616 height 30
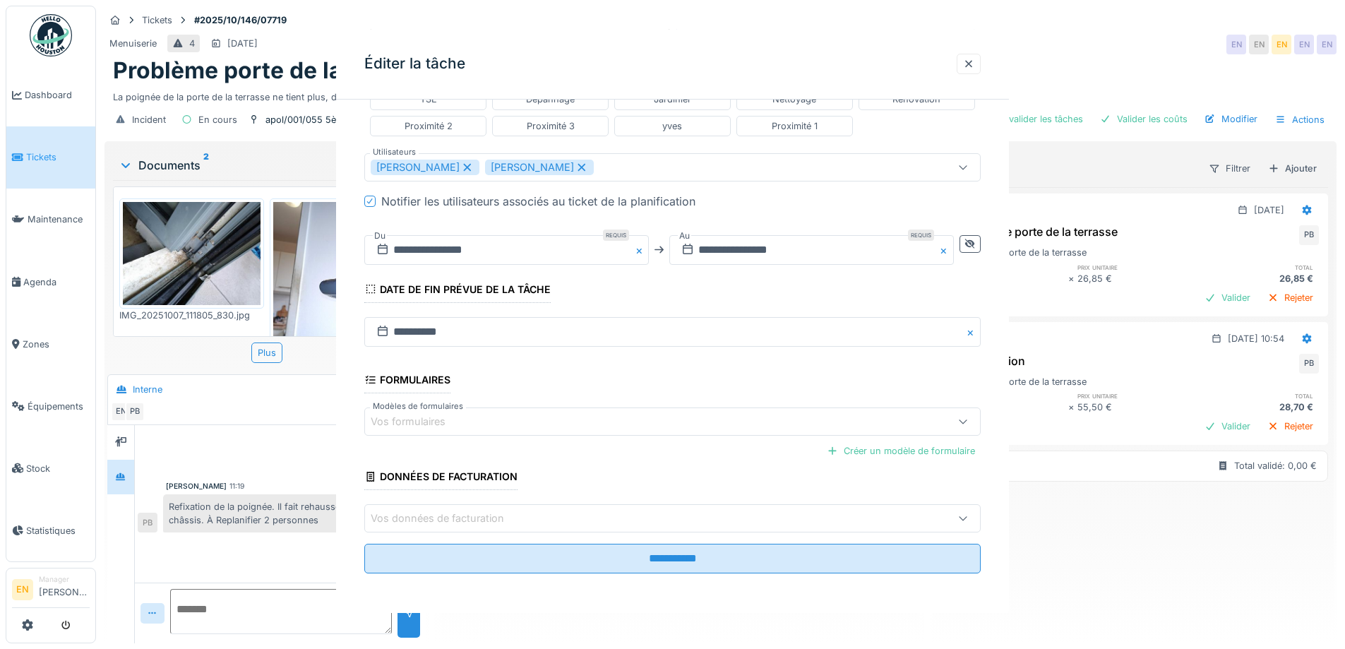
scroll to position [0, 0]
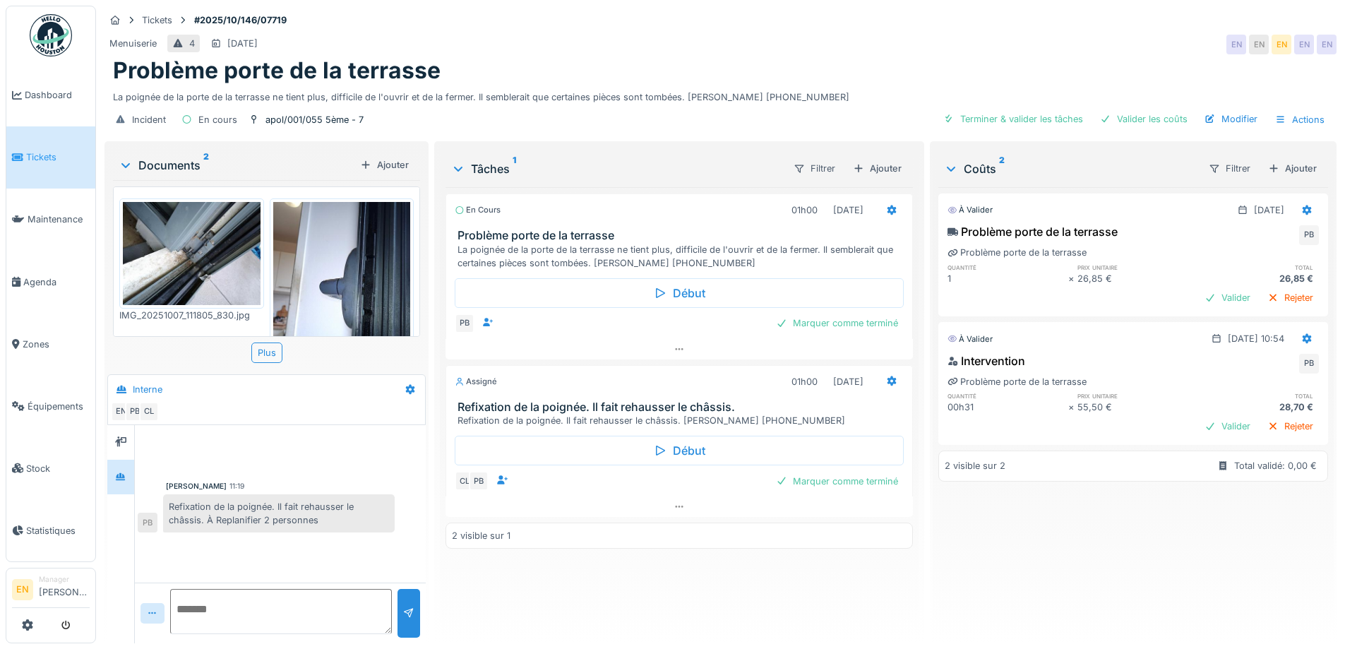
click at [1005, 560] on div "À valider 07/10/2025 Problème porte de la terrasse PB Problème porte de la terr…" at bounding box center [1133, 409] width 390 height 445
click at [817, 330] on div "Marquer comme terminé" at bounding box center [836, 322] width 133 height 19
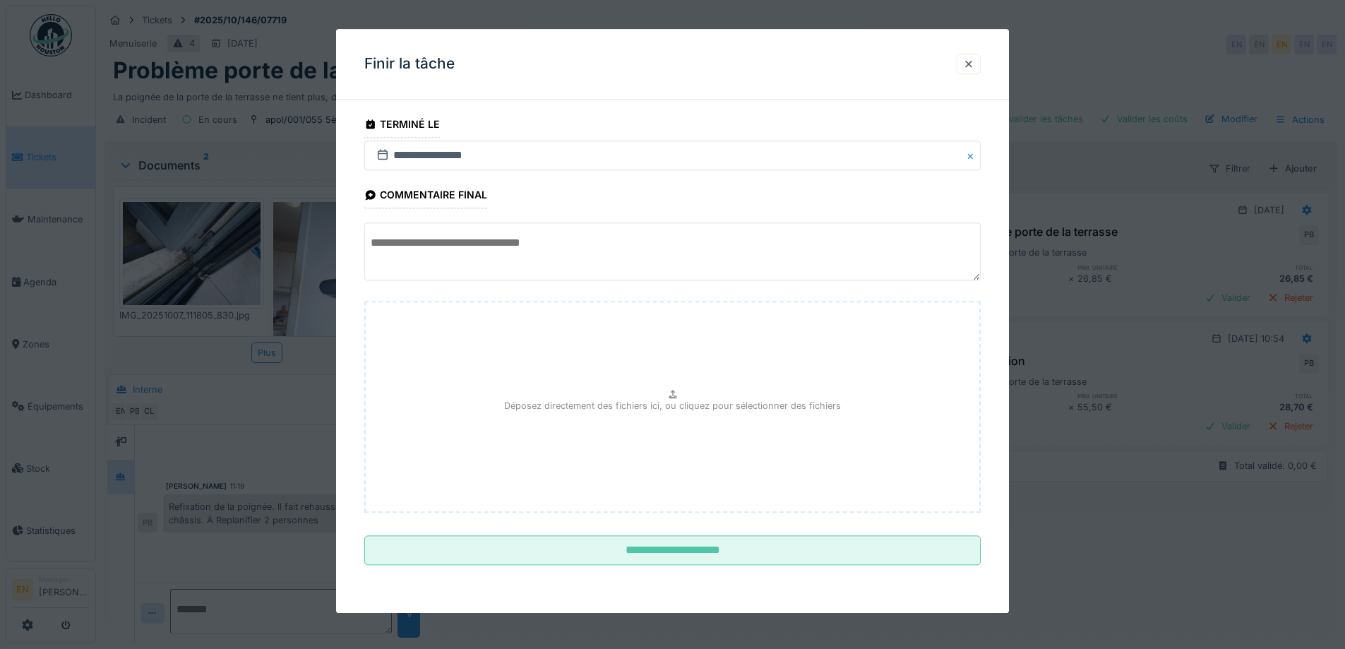
scroll to position [11, 0]
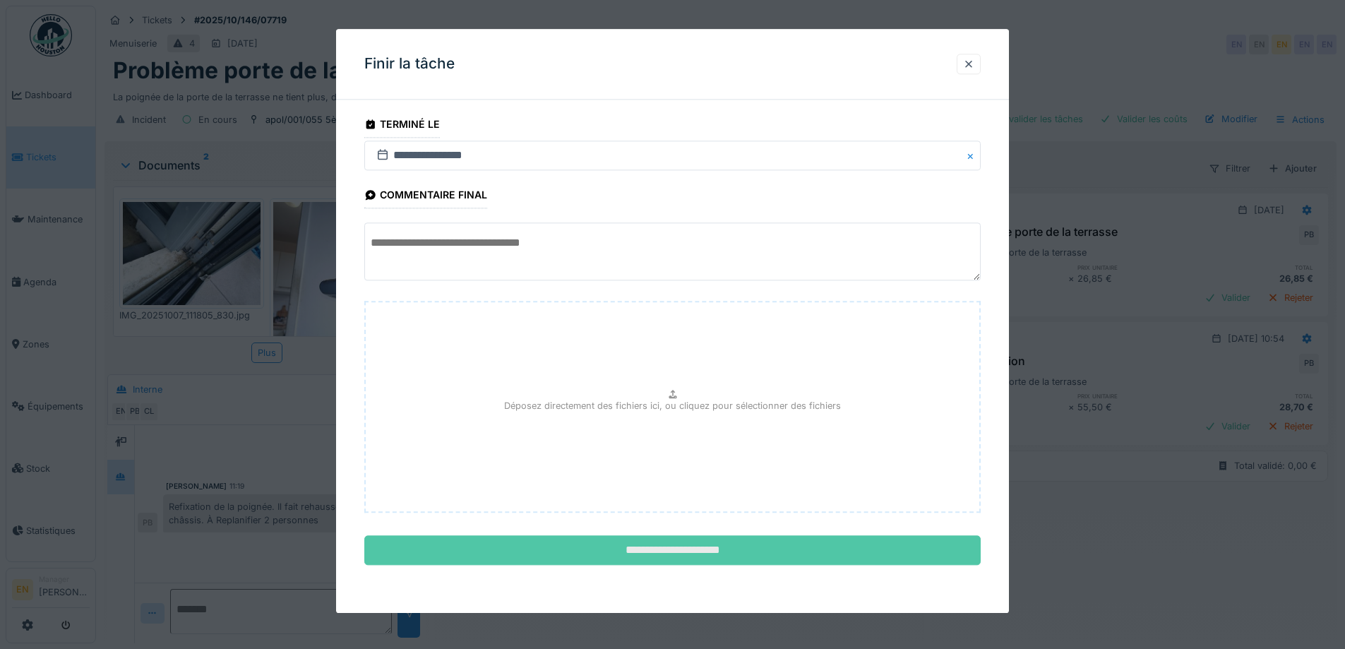
click at [663, 540] on input "**********" at bounding box center [672, 551] width 616 height 30
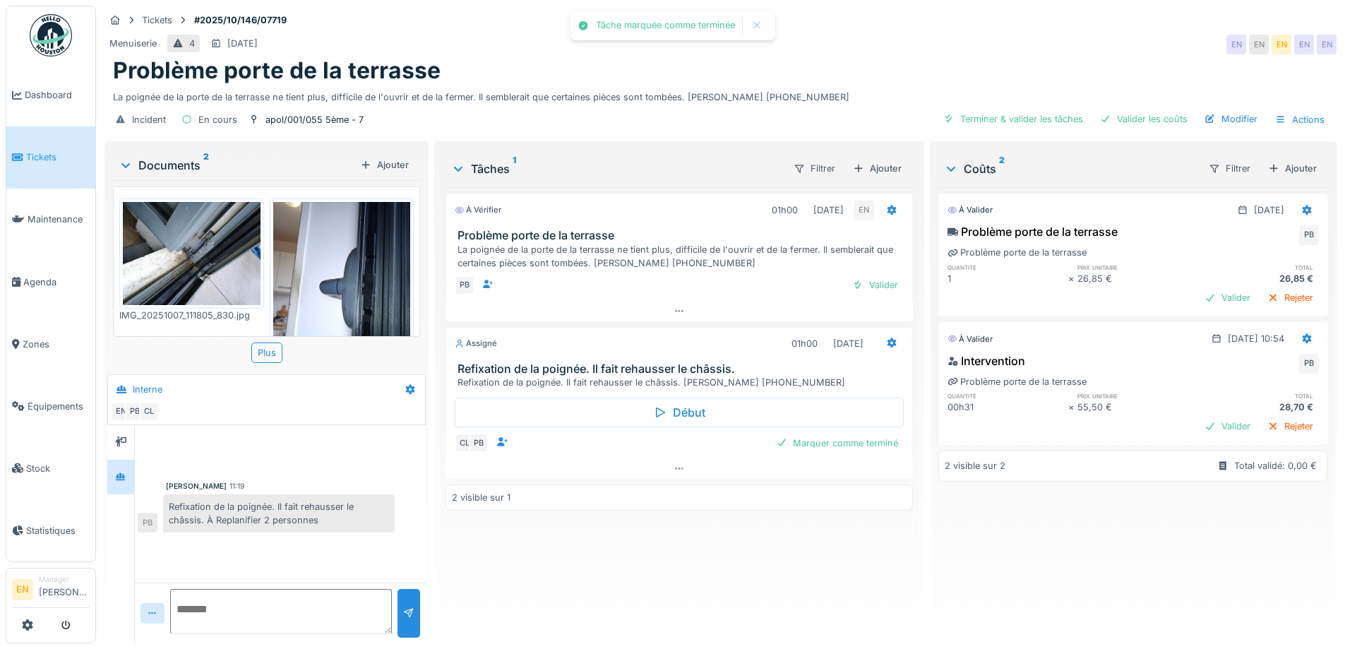
click at [852, 85] on div "La poignée de la porte de la terrasse ne tient plus, difficile de l'ouvrir et d…" at bounding box center [720, 94] width 1215 height 19
click at [627, 558] on div "À vérifier 01h00 07/10/2025 EN Problème porte de la terrasse La poignée de la p…" at bounding box center [678, 409] width 467 height 445
click at [627, 545] on div "À vérifier 01h00 07/10/2025 EN Problème porte de la terrasse La poignée de la p…" at bounding box center [678, 409] width 467 height 445
click at [897, 35] on div "Menuiserie 4 11/10/2025 EN EN EN EN EN" at bounding box center [720, 44] width 1232 height 25
click at [916, 57] on div "Problème porte de la terrasse" at bounding box center [720, 70] width 1215 height 27
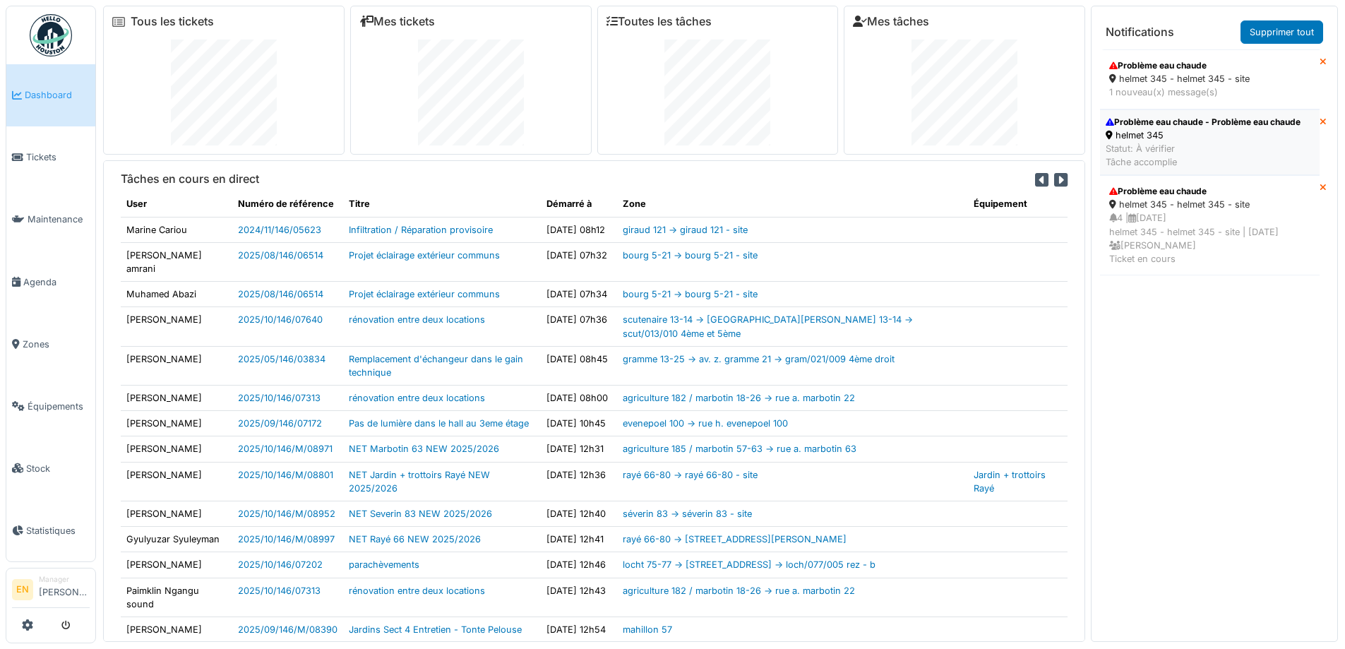
click at [1153, 140] on div "helmet 345" at bounding box center [1202, 134] width 195 height 13
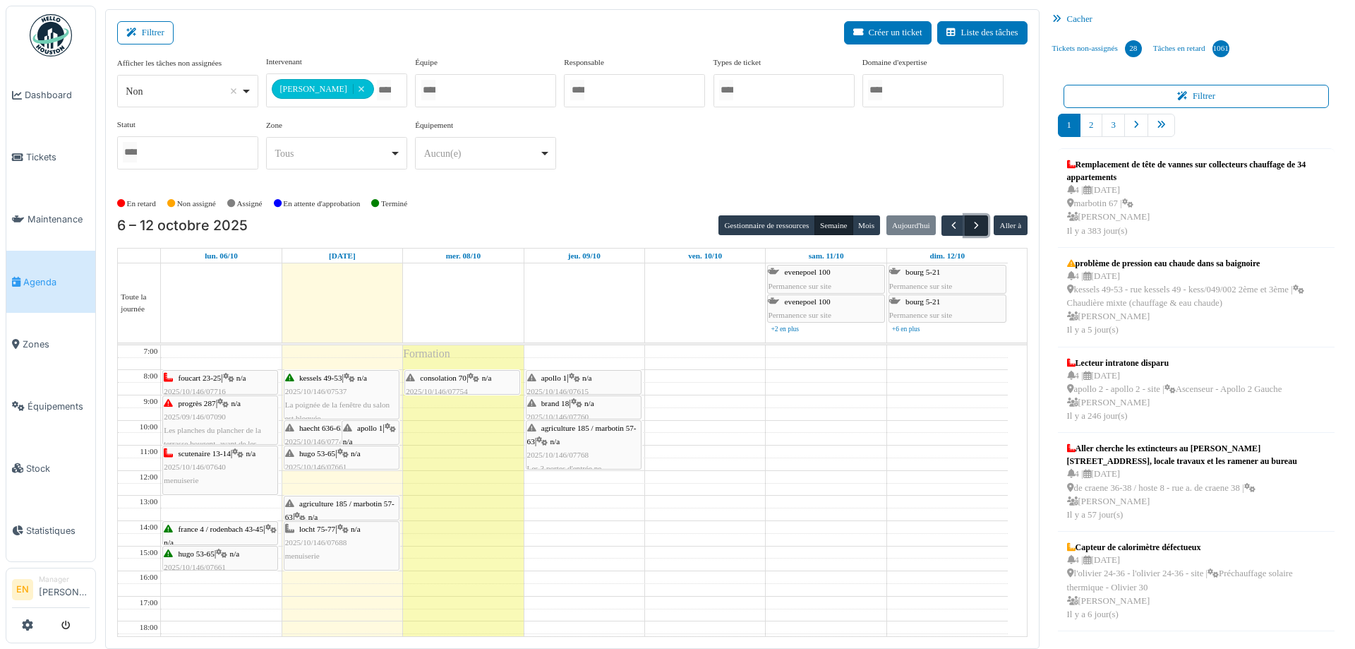
click at [971, 225] on span "button" at bounding box center [977, 226] width 12 height 12
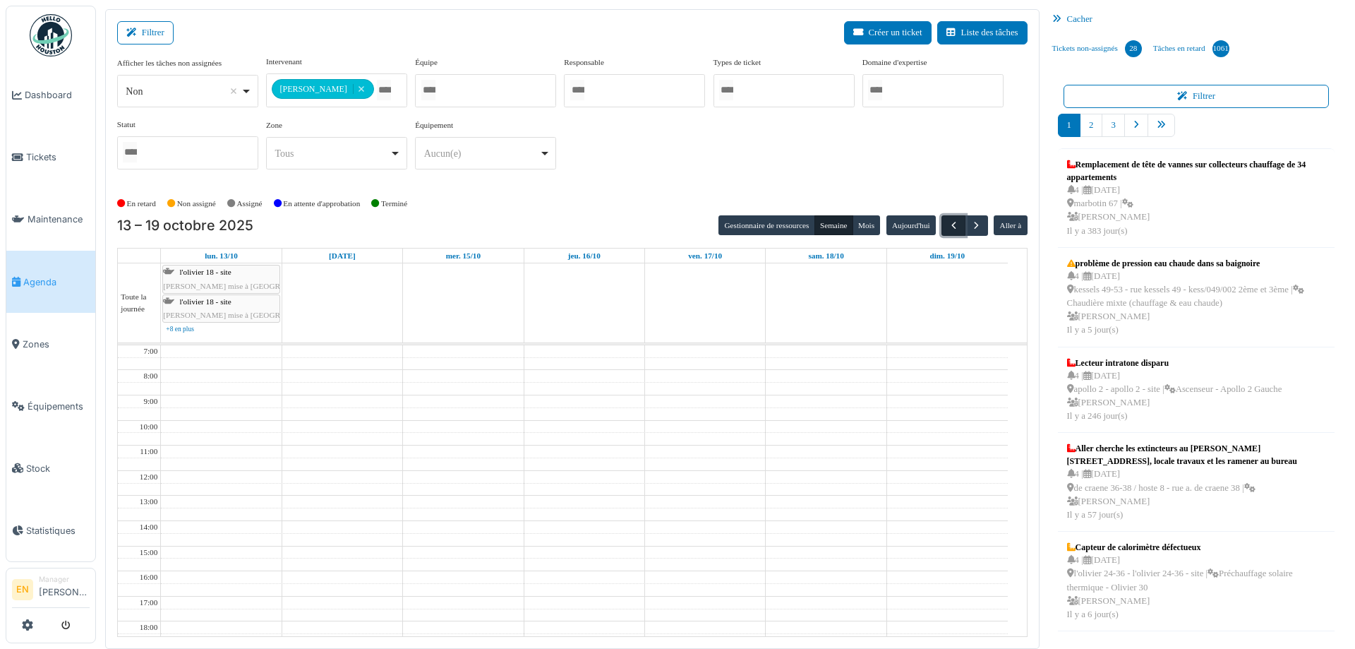
click at [948, 225] on span "button" at bounding box center [954, 226] width 12 height 12
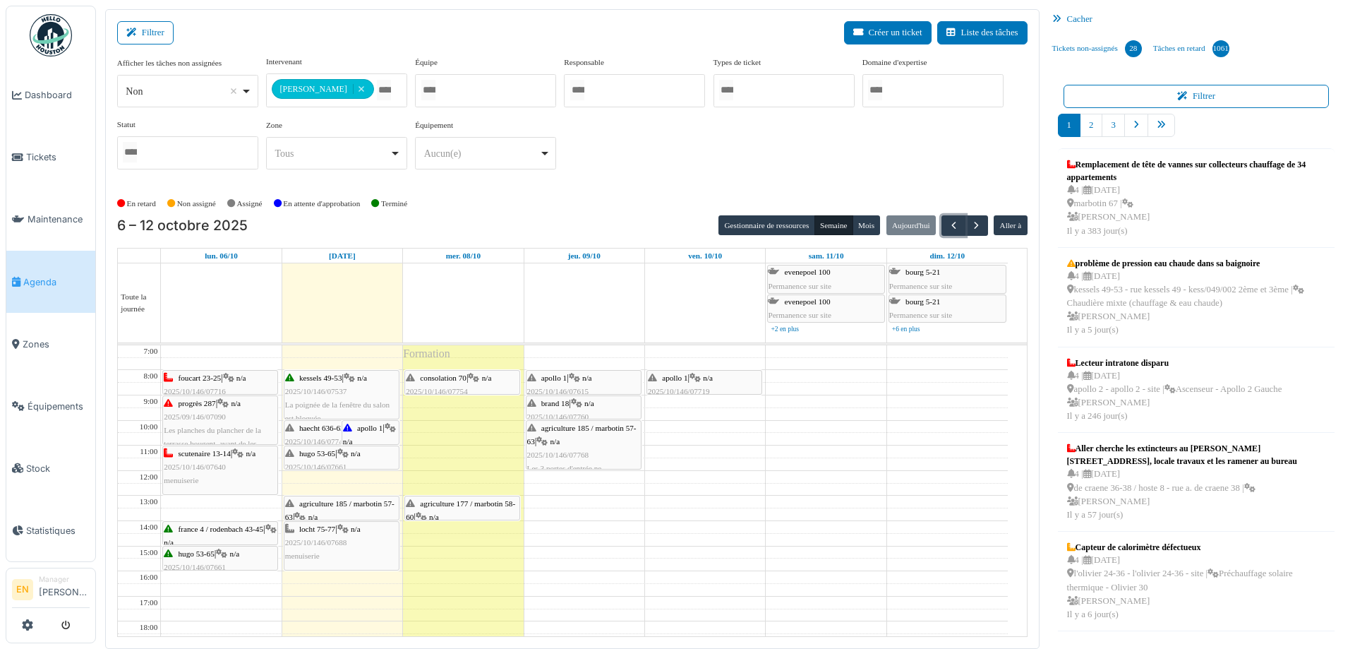
click at [452, 514] on div "agriculture 177 / marbotin 58-60 | n/a 2025/10/146/07774 Le bas de la porte fro…" at bounding box center [462, 524] width 113 height 54
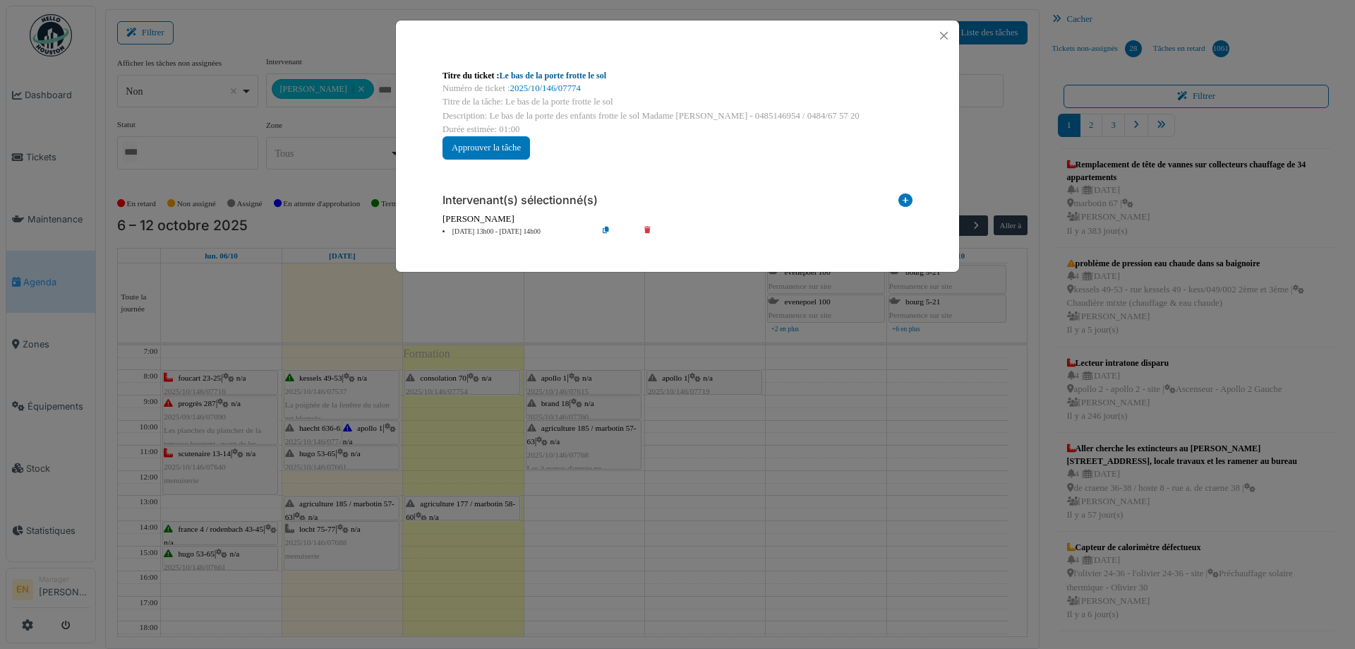
click at [547, 73] on link "Le bas de la porte frotte le sol" at bounding box center [553, 76] width 107 height 10
click at [945, 33] on button "Close" at bounding box center [944, 35] width 19 height 19
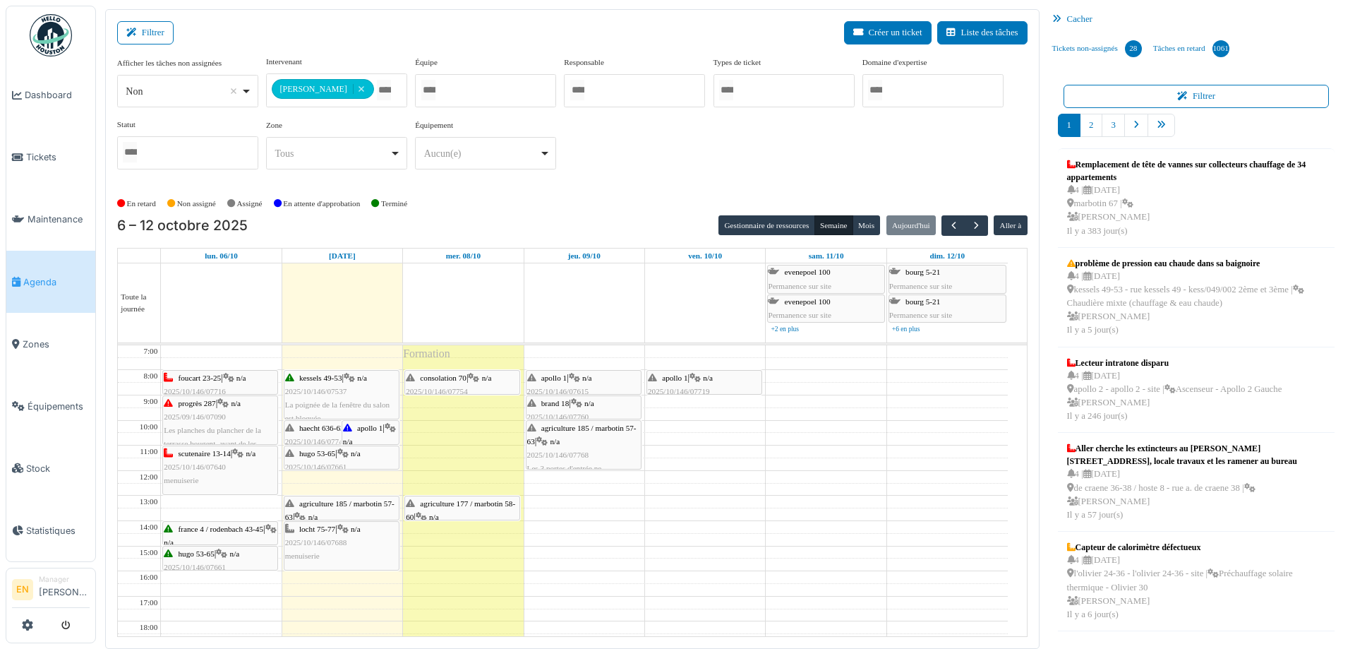
click at [688, 171] on div "**********" at bounding box center [572, 118] width 911 height 125
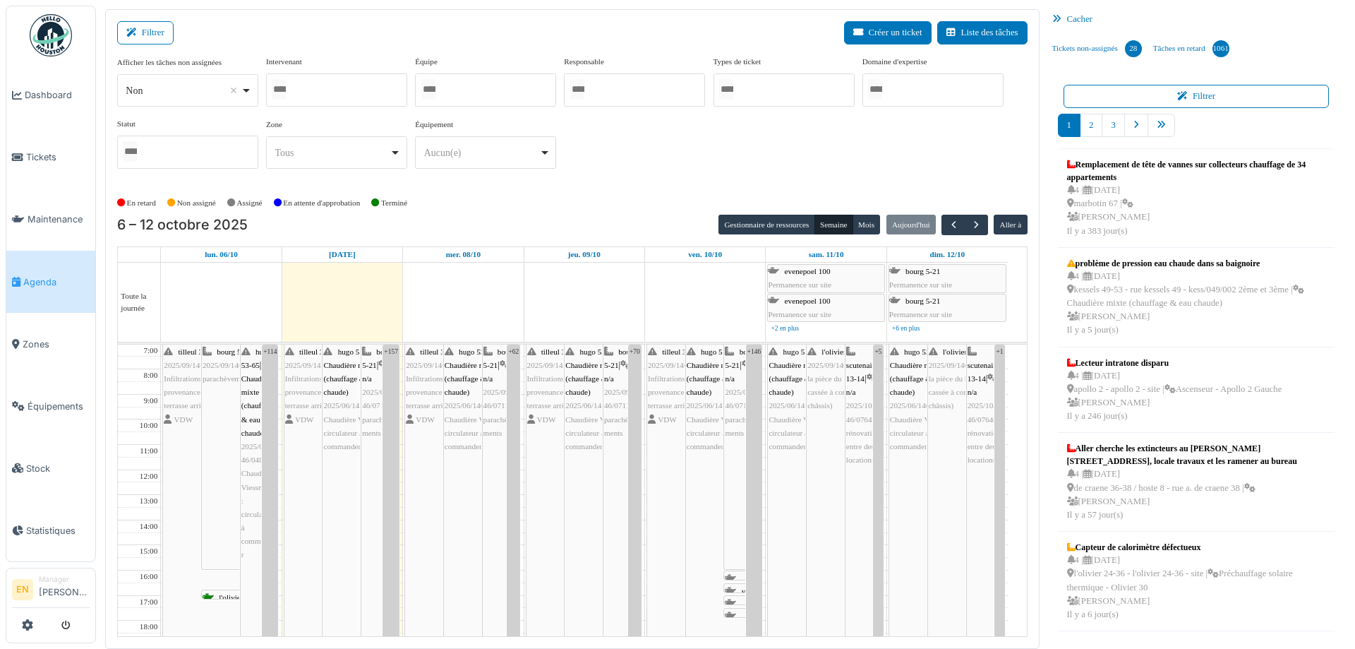
click at [316, 99] on div at bounding box center [336, 89] width 141 height 33
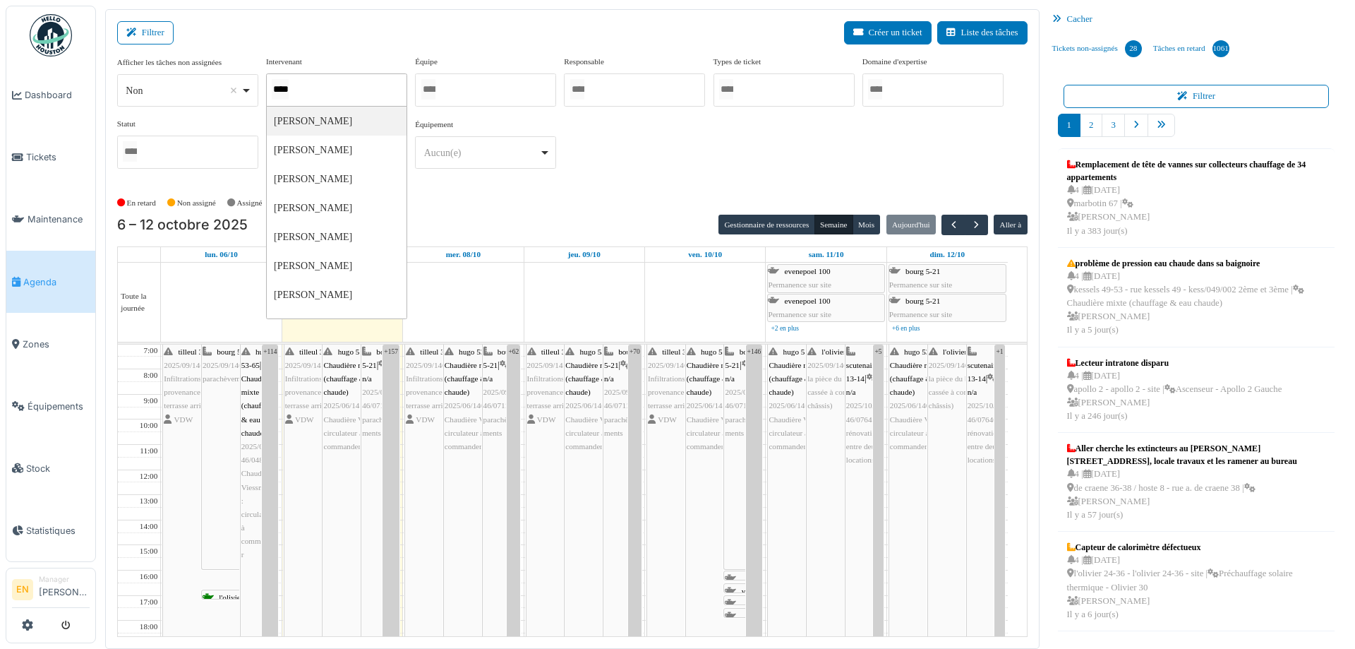
type input "*****"
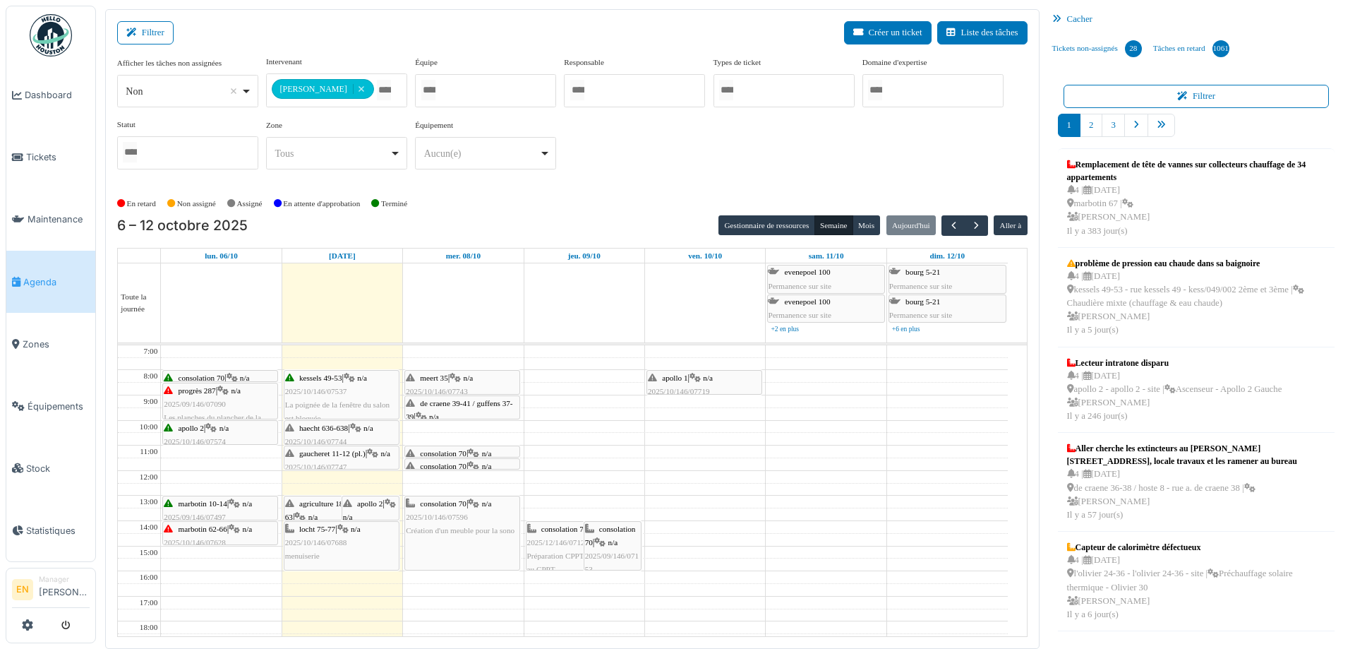
click at [626, 184] on div "**********" at bounding box center [572, 124] width 911 height 136
click at [438, 451] on span "consolation 70" at bounding box center [443, 453] width 47 height 8
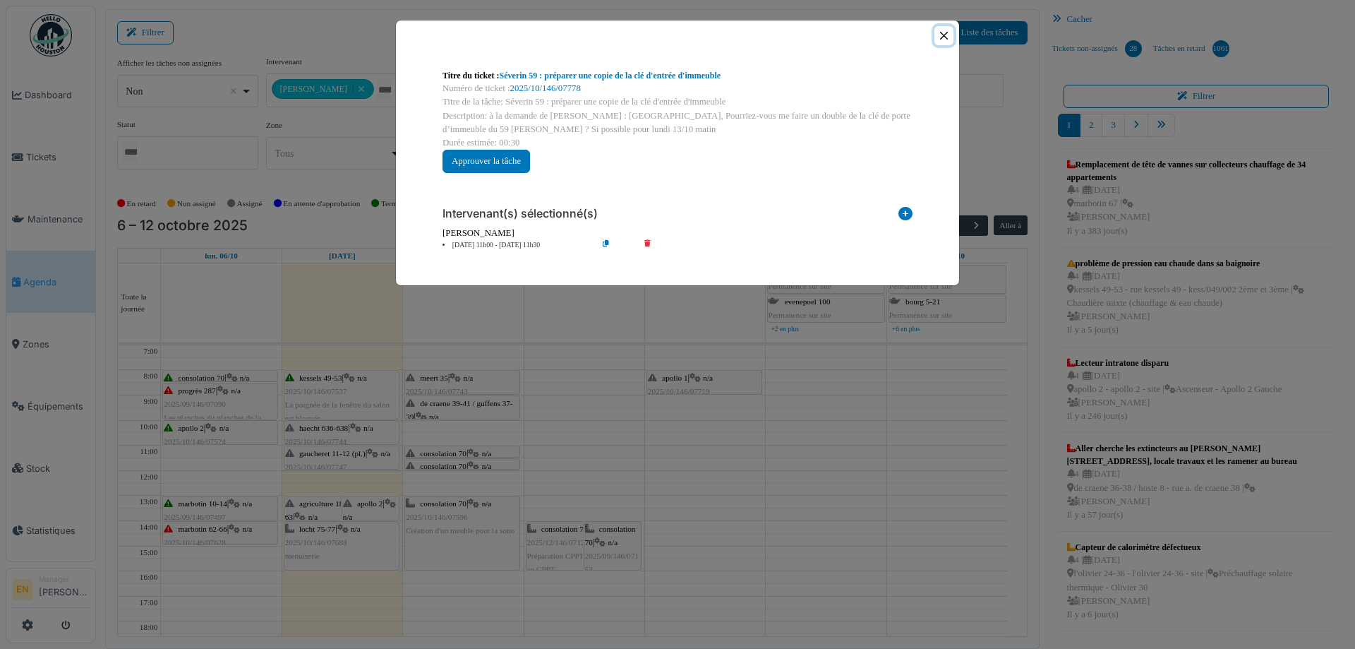
click at [947, 33] on button "Close" at bounding box center [944, 35] width 19 height 19
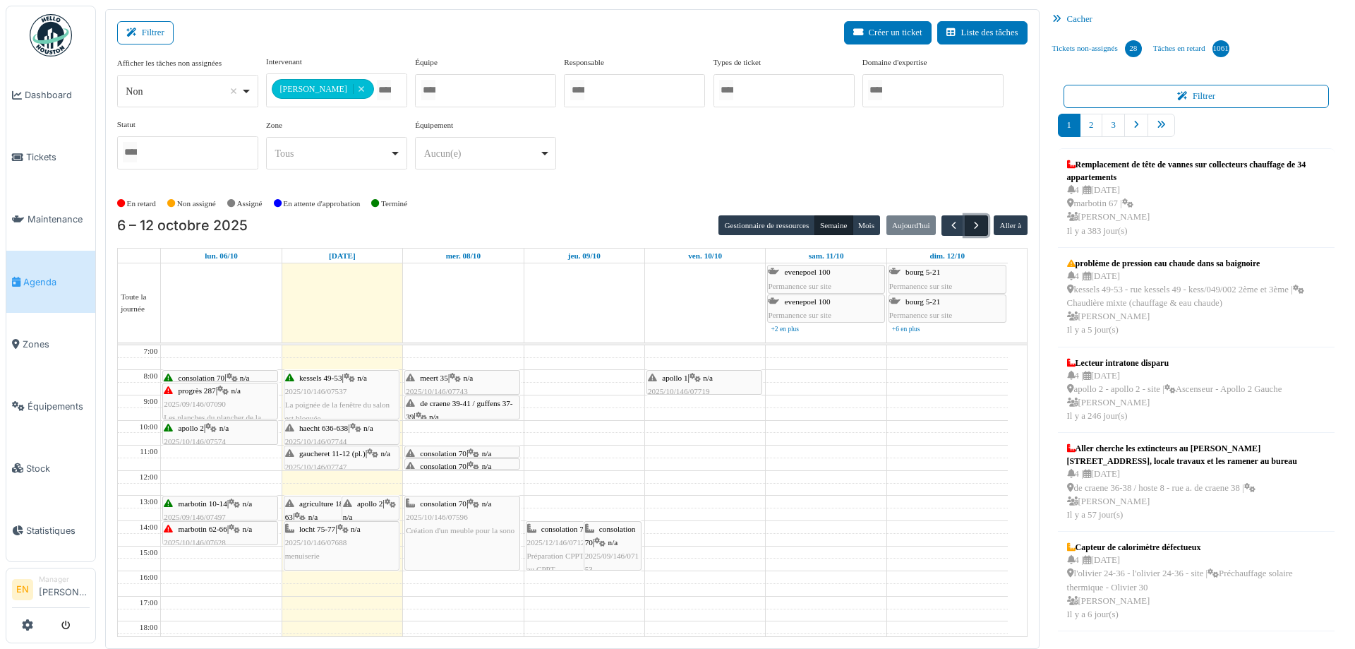
click at [971, 225] on span "button" at bounding box center [977, 226] width 12 height 12
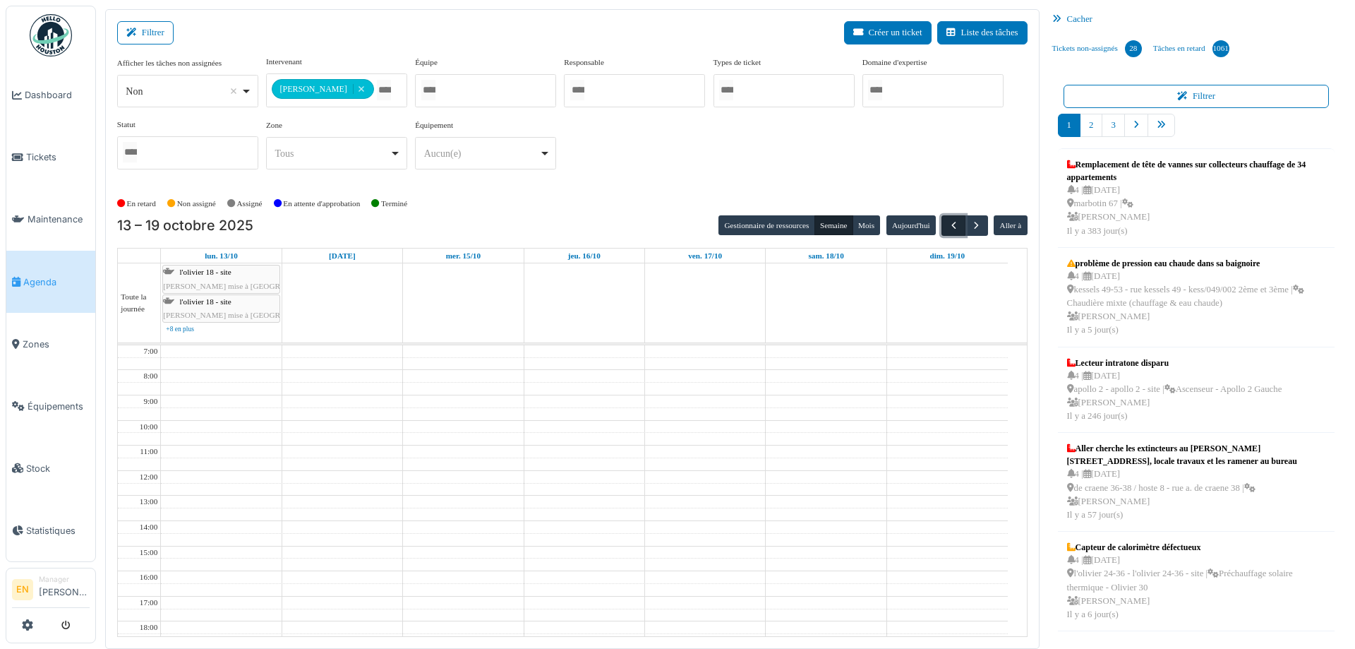
click at [948, 225] on span "button" at bounding box center [954, 226] width 12 height 12
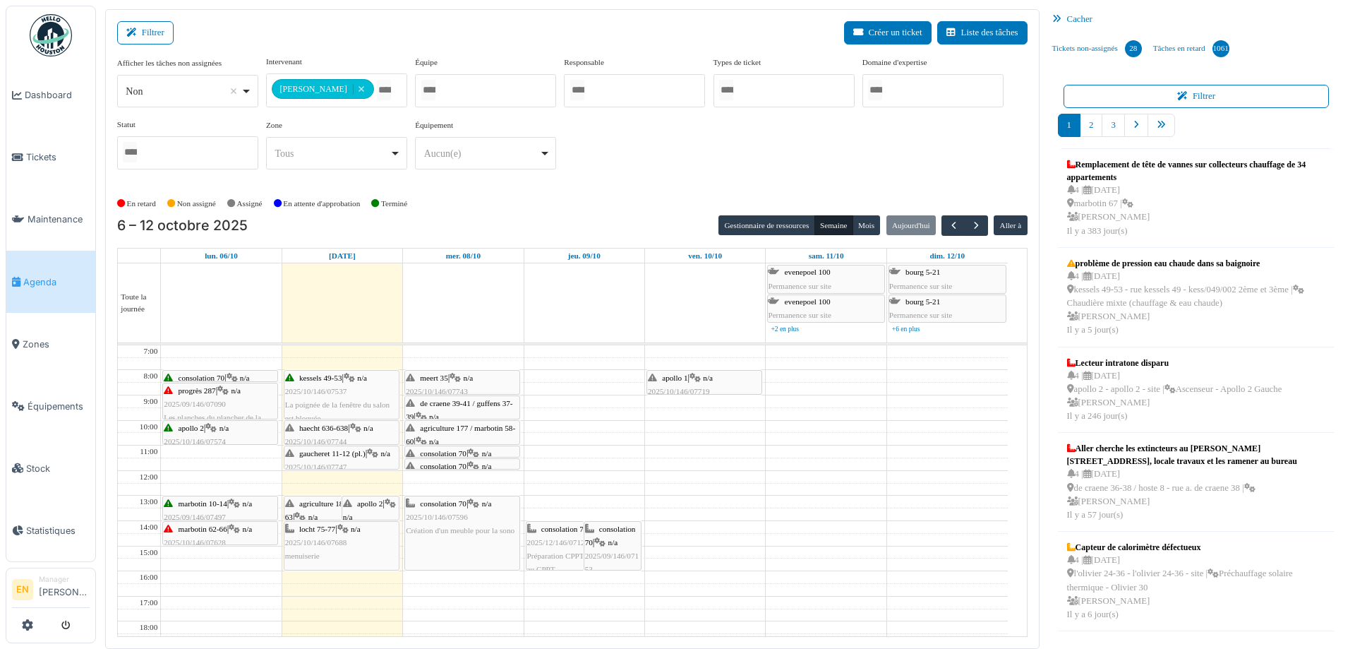
click at [642, 147] on div "**********" at bounding box center [572, 118] width 911 height 125
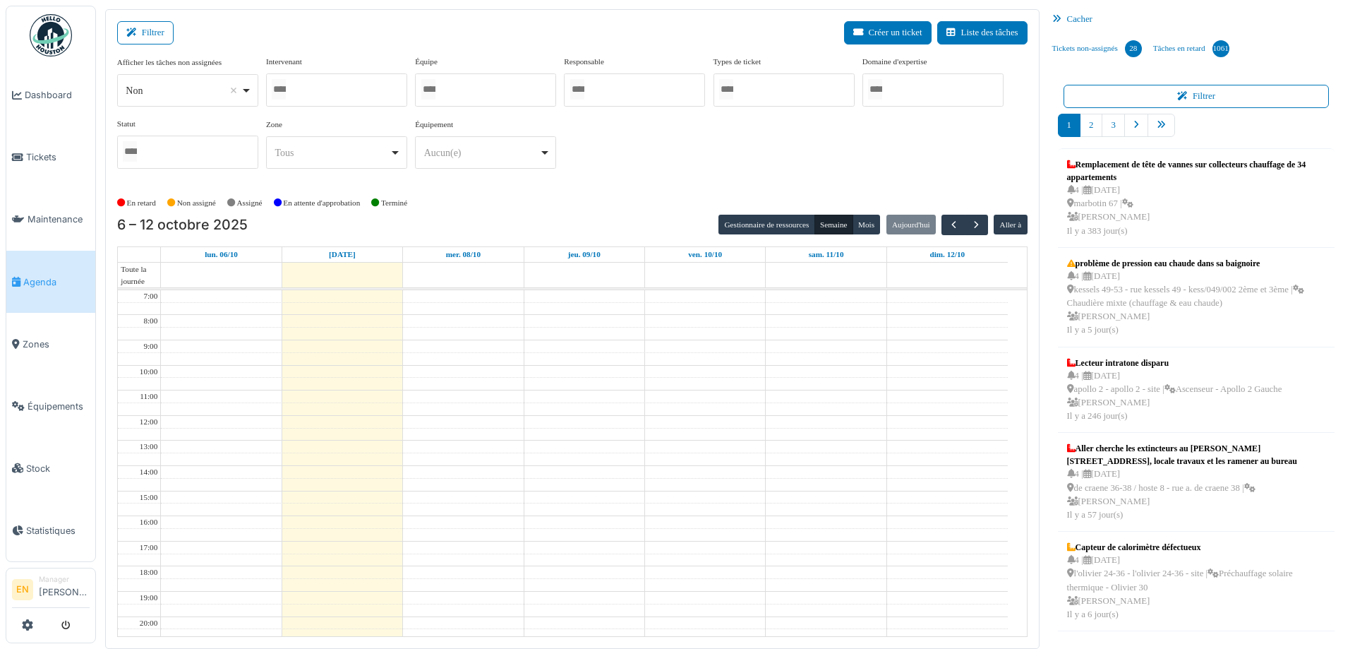
click at [328, 93] on div at bounding box center [336, 89] width 141 height 33
type input "****"
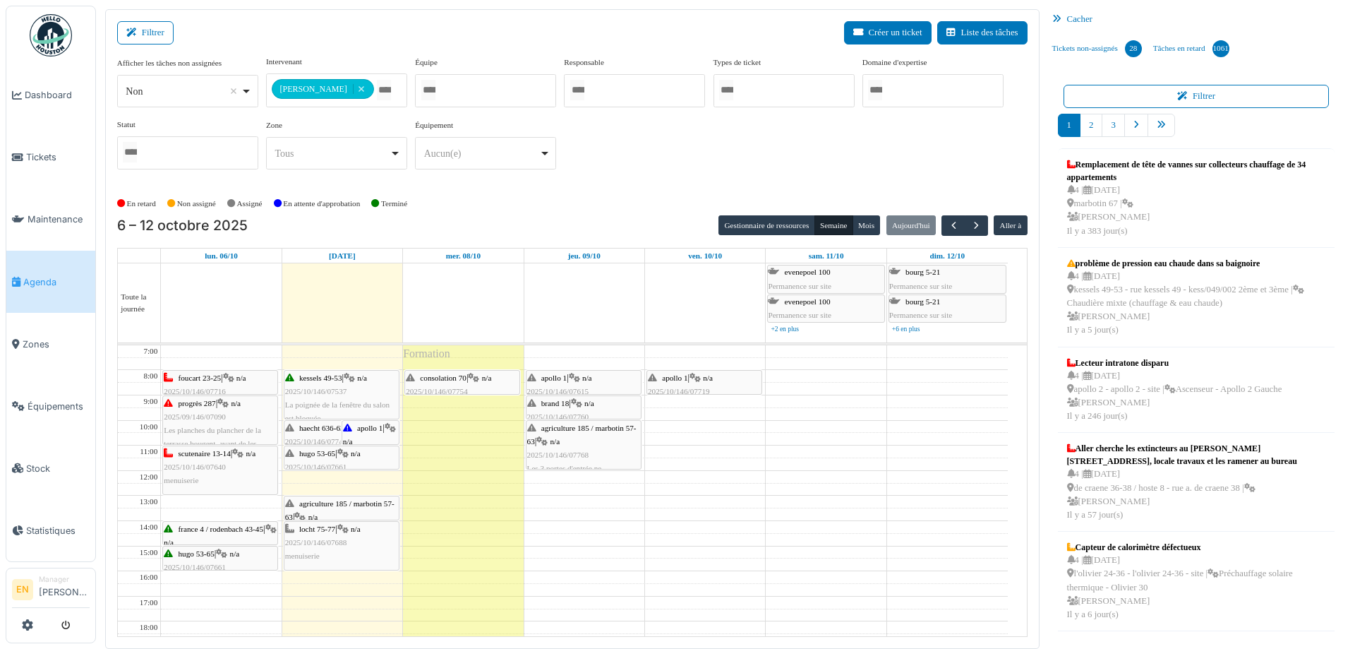
click at [613, 167] on div "**********" at bounding box center [572, 118] width 911 height 125
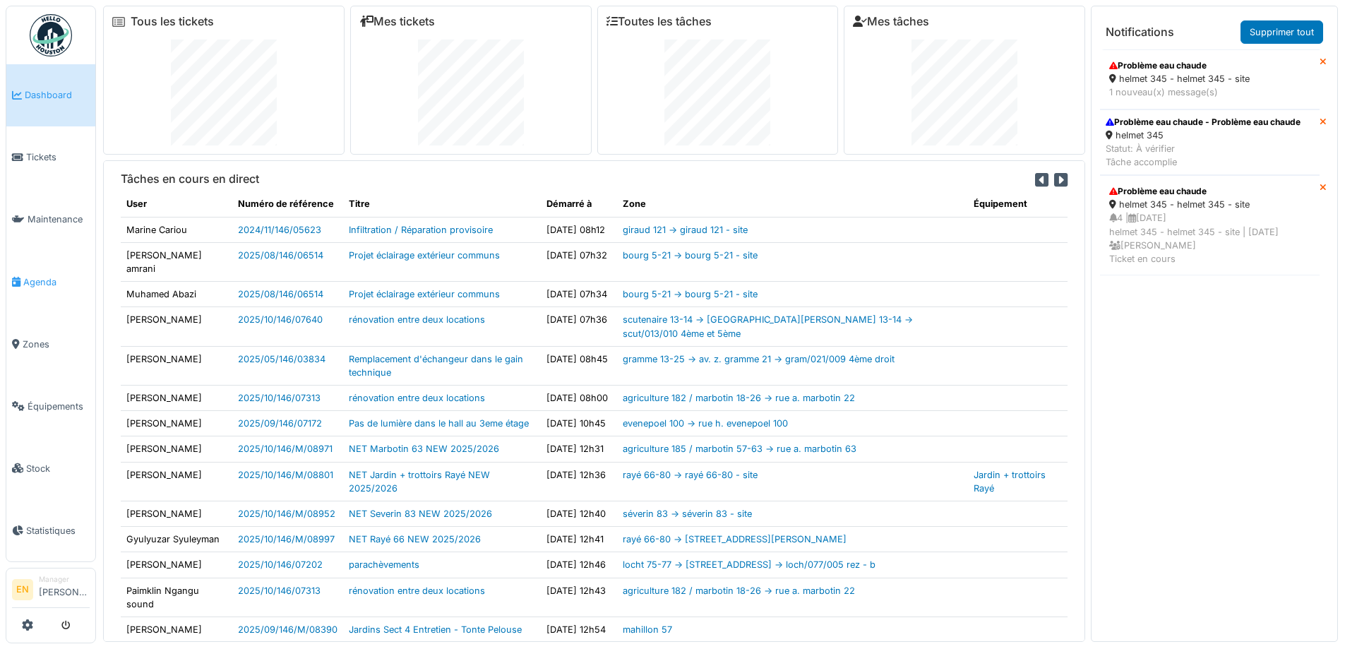
click at [27, 280] on span "Agenda" at bounding box center [56, 281] width 66 height 13
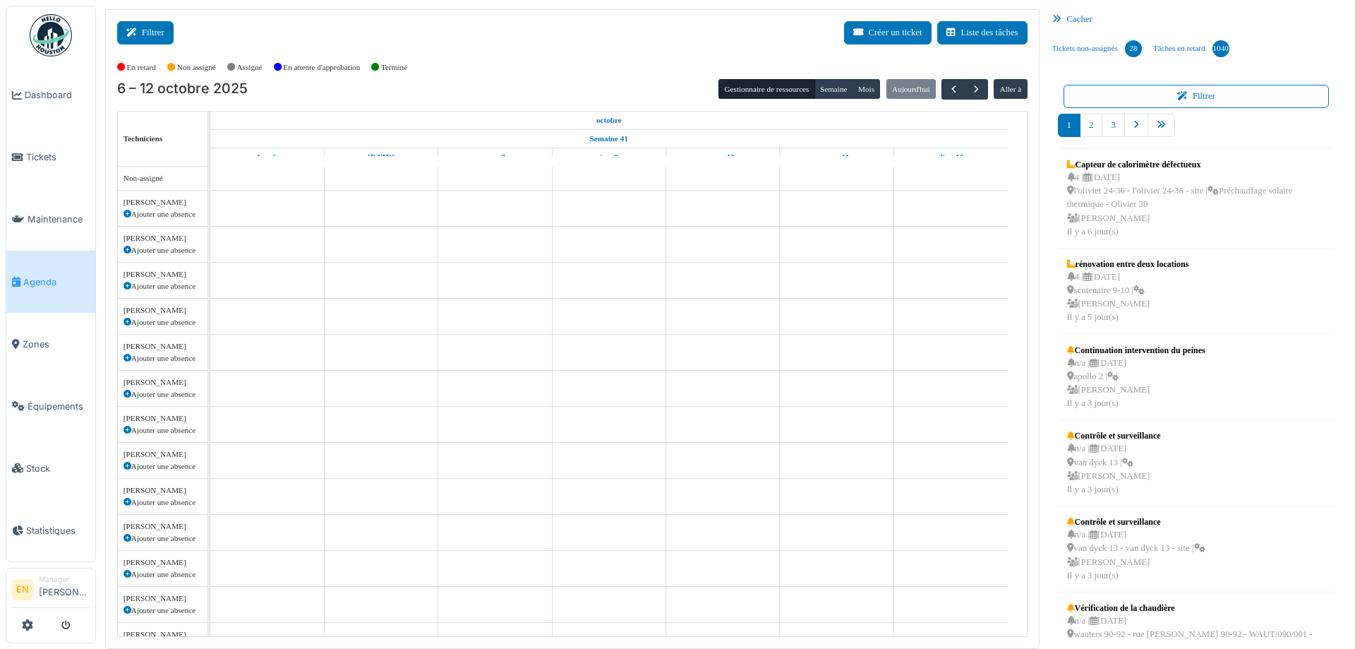
click at [152, 24] on button "Filtrer" at bounding box center [145, 32] width 56 height 23
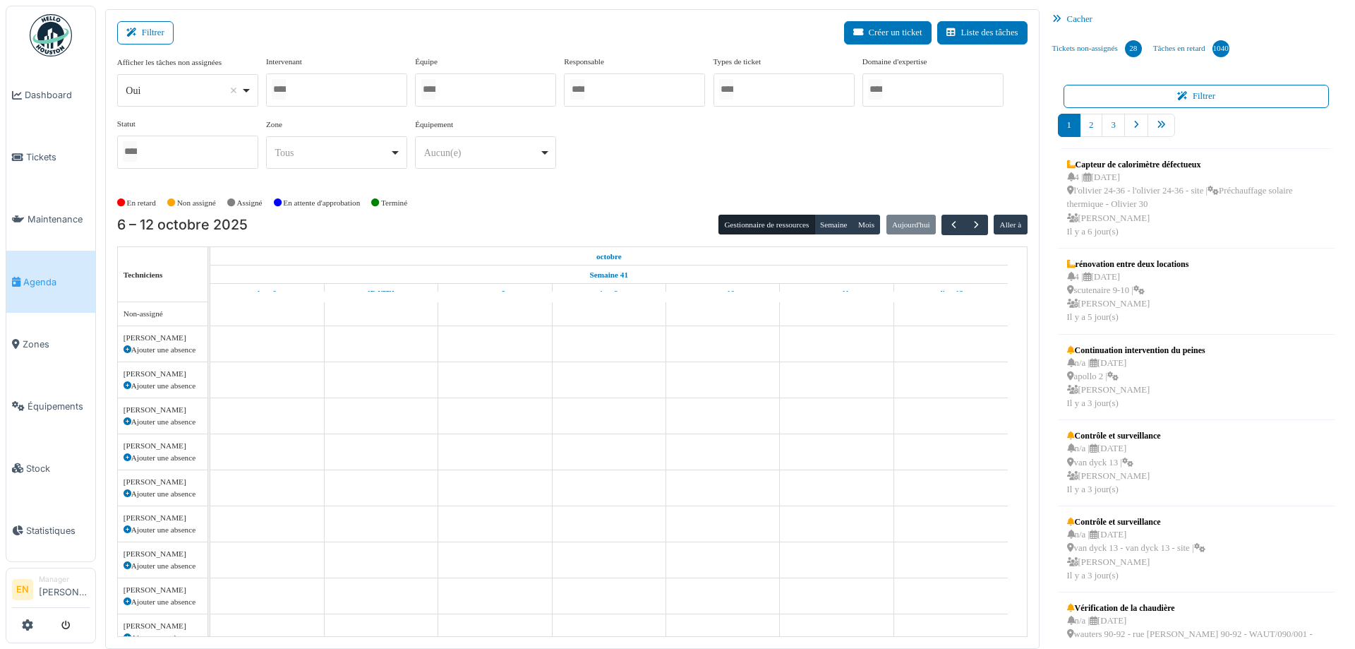
click at [246, 90] on div "Oui Remove item" at bounding box center [187, 90] width 129 height 20
select select "**"
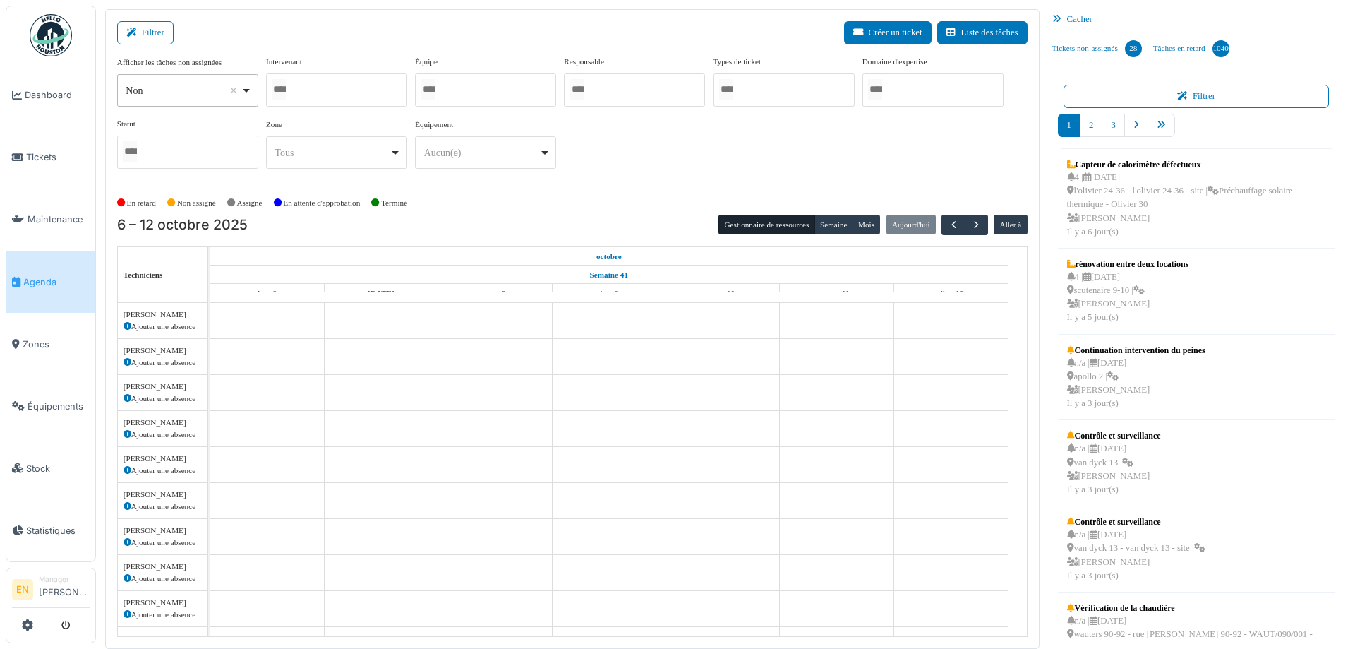
click at [308, 78] on div at bounding box center [336, 89] width 141 height 33
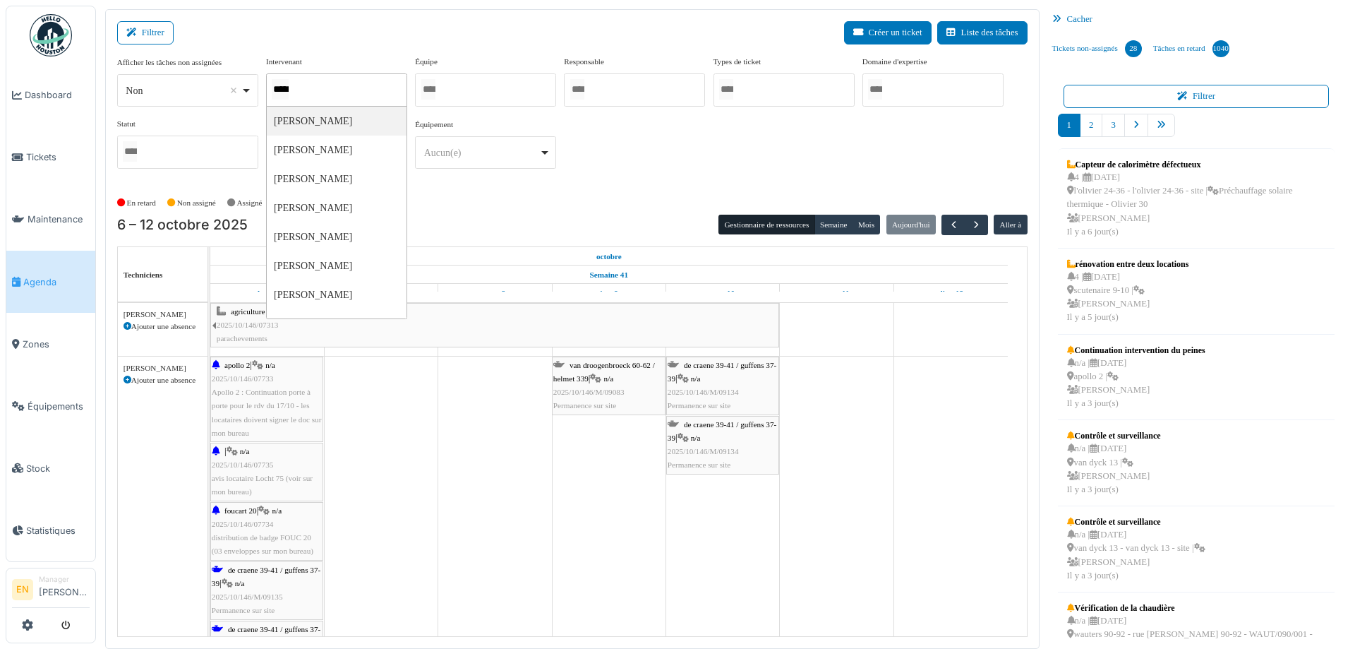
type input "******"
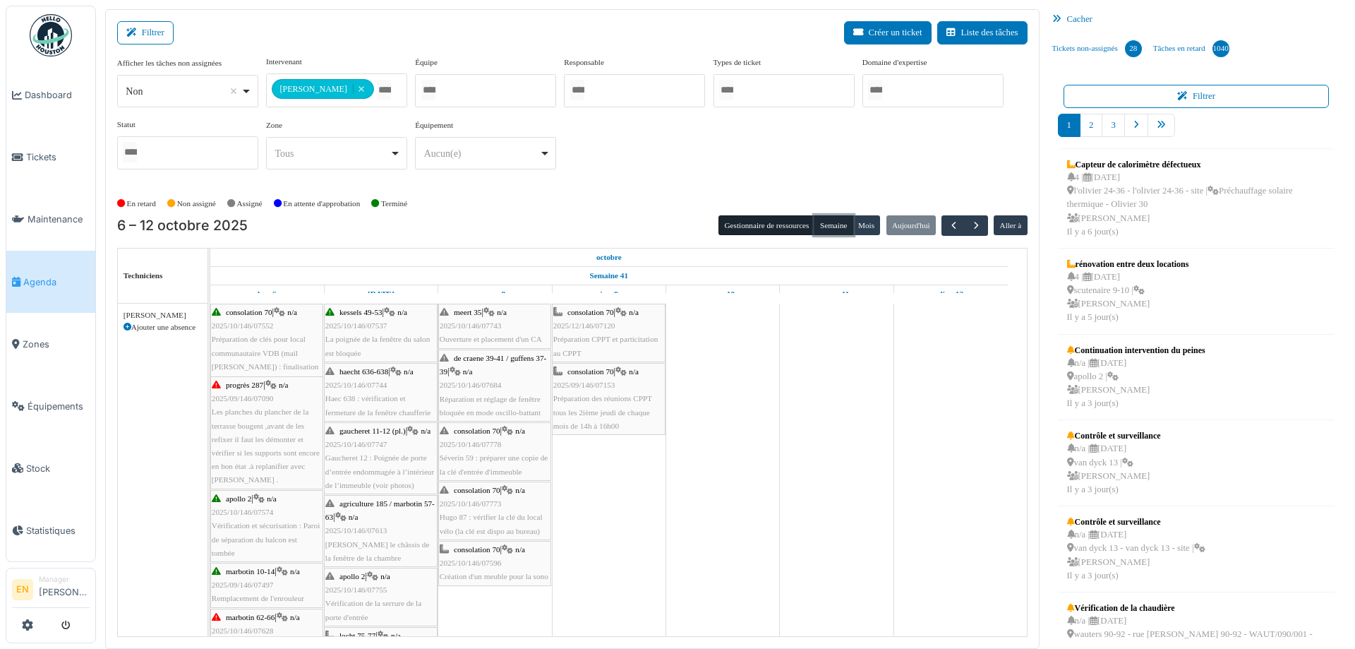
click at [827, 224] on button "Semaine" at bounding box center [834, 225] width 39 height 20
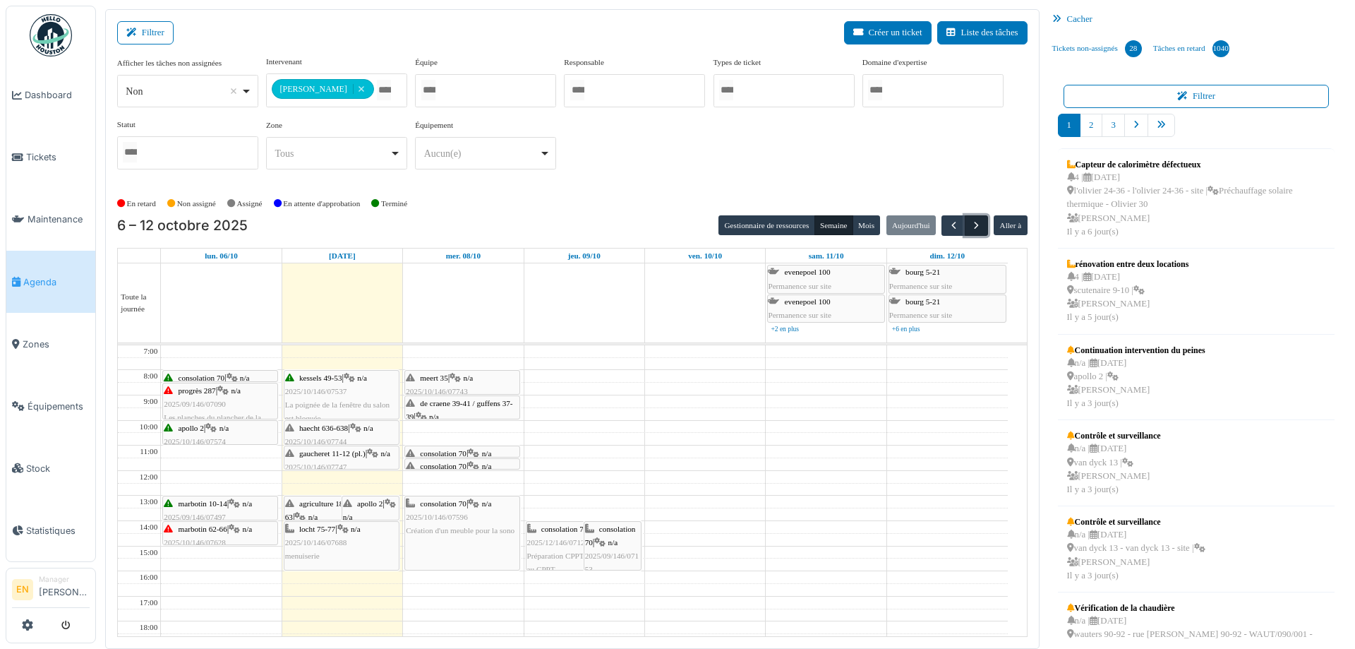
click at [975, 225] on button "button" at bounding box center [976, 225] width 23 height 20
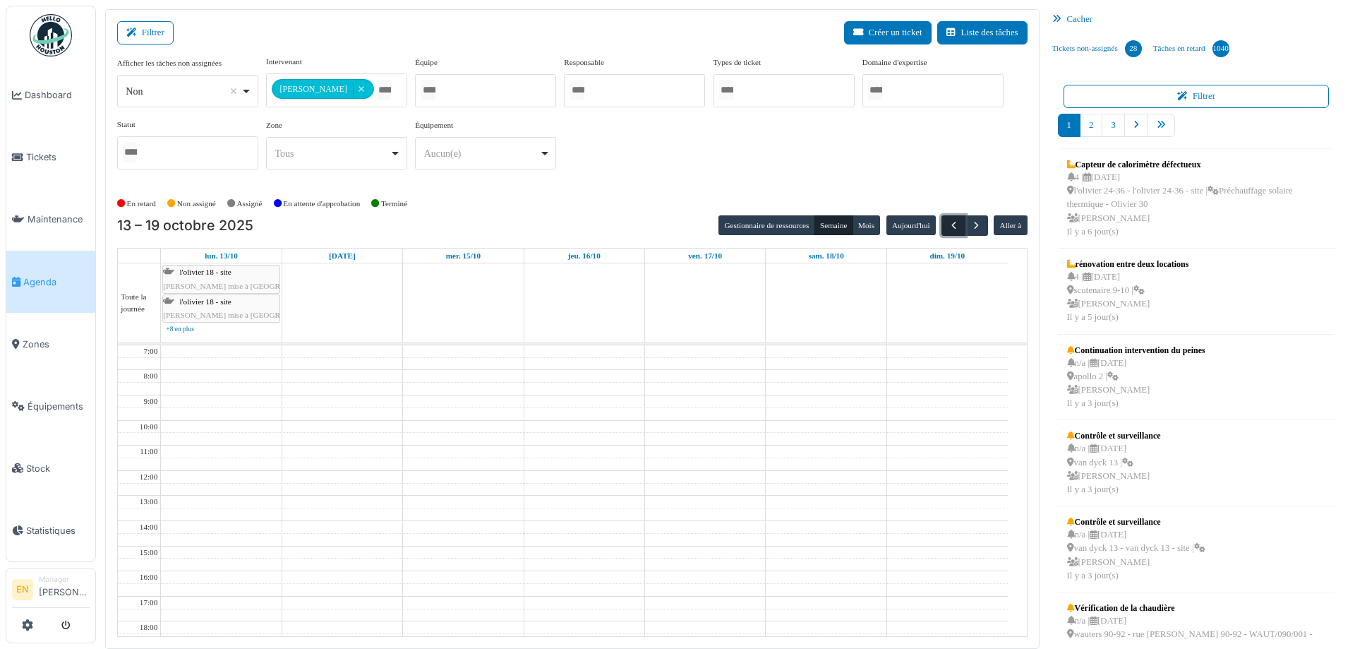
click at [948, 229] on span "button" at bounding box center [954, 226] width 12 height 12
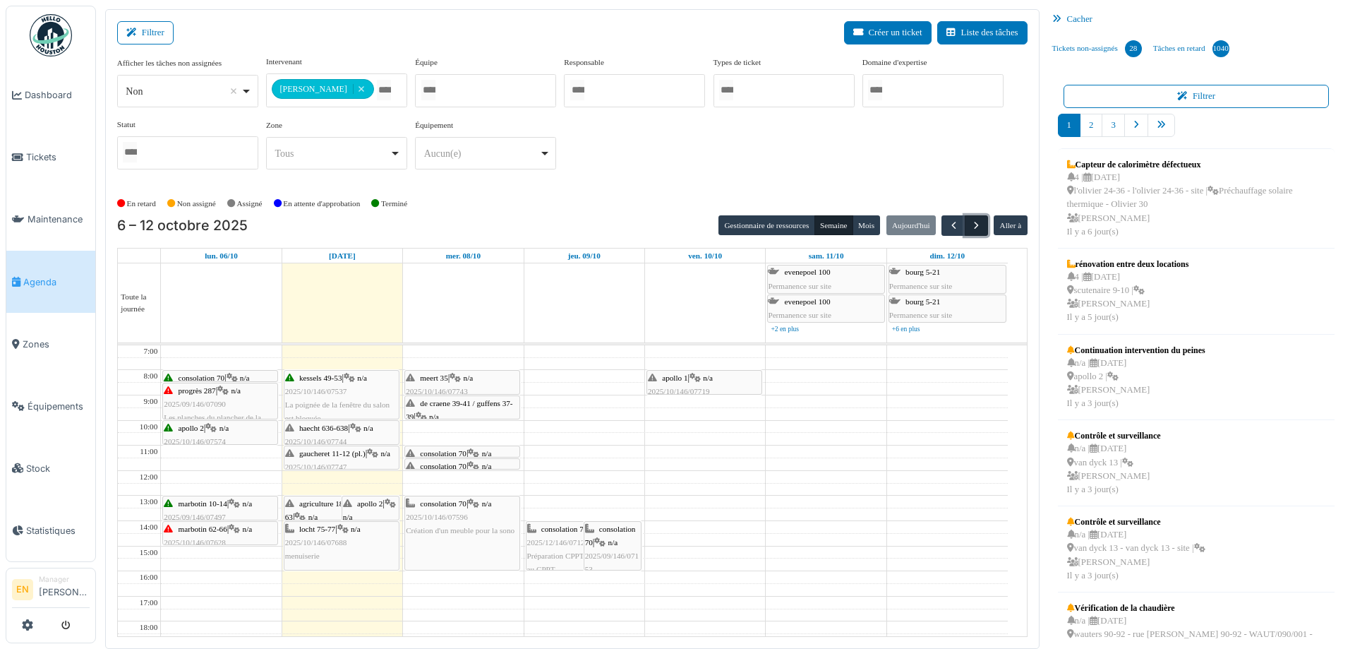
click at [971, 223] on span "button" at bounding box center [977, 226] width 12 height 12
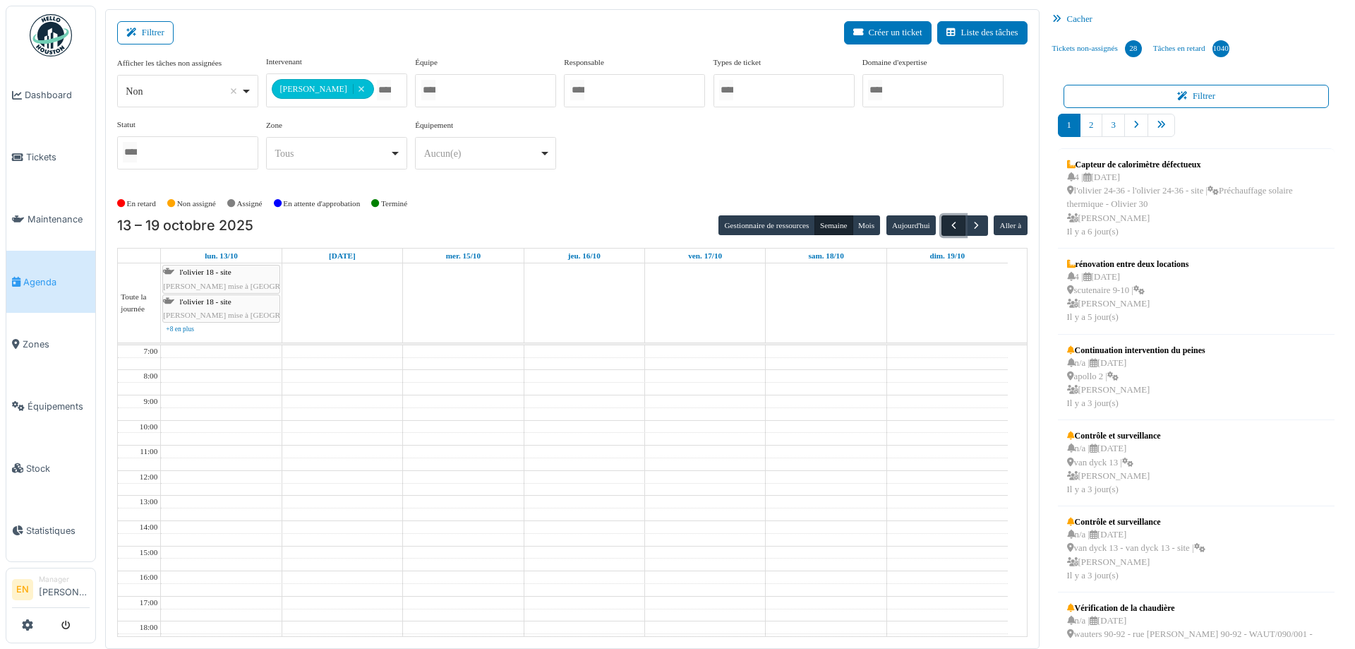
click at [948, 224] on span "button" at bounding box center [954, 226] width 12 height 12
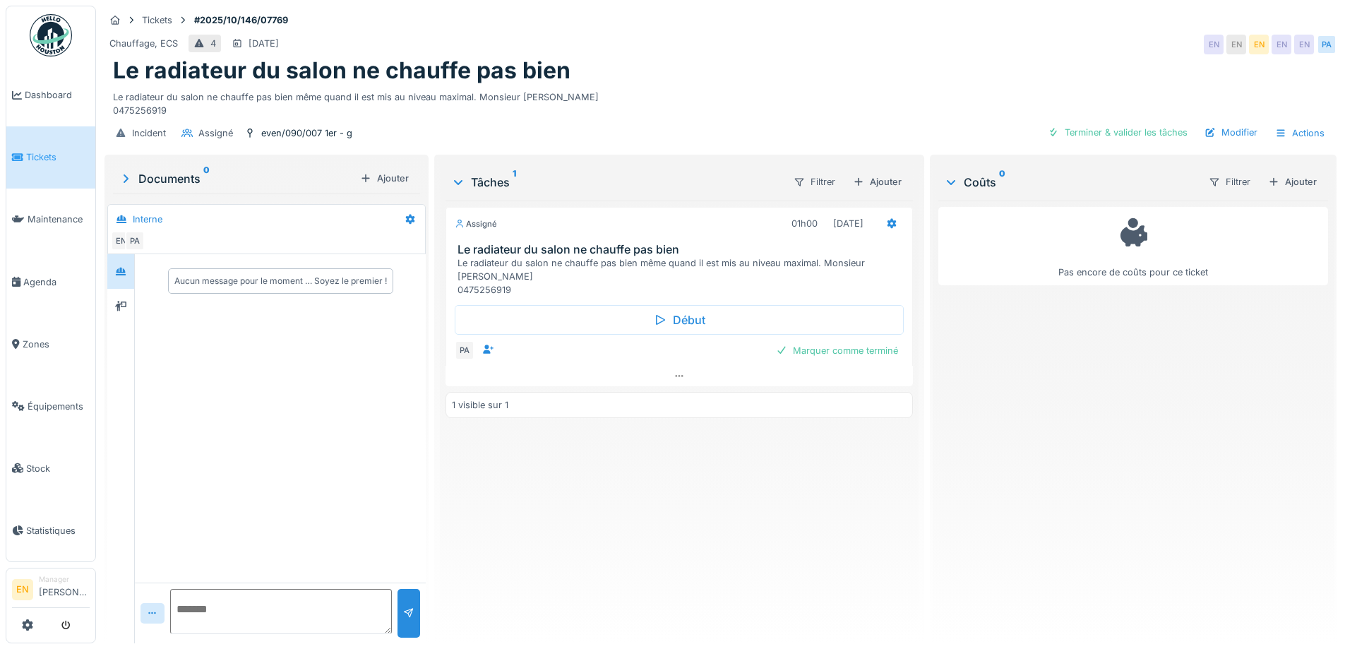
click at [853, 47] on div "Chauffage, ECS 4 [DATE] EN EN EN EN EN PA" at bounding box center [720, 44] width 1232 height 25
click at [858, 52] on div "Chauffage, ECS 4 [DATE] EN EN EN EN EN PA" at bounding box center [720, 44] width 1232 height 25
click at [872, 44] on div "Chauffage, ECS 4 [DATE] EN EN EN EN EN PA" at bounding box center [720, 44] width 1232 height 25
click at [804, 94] on div "Le radiateur du salon ne chauffe pas bien même quand il est mis au niveau maxim…" at bounding box center [720, 101] width 1215 height 32
click at [840, 69] on div "Le radiateur du salon ne chauffe pas bien" at bounding box center [720, 70] width 1215 height 27
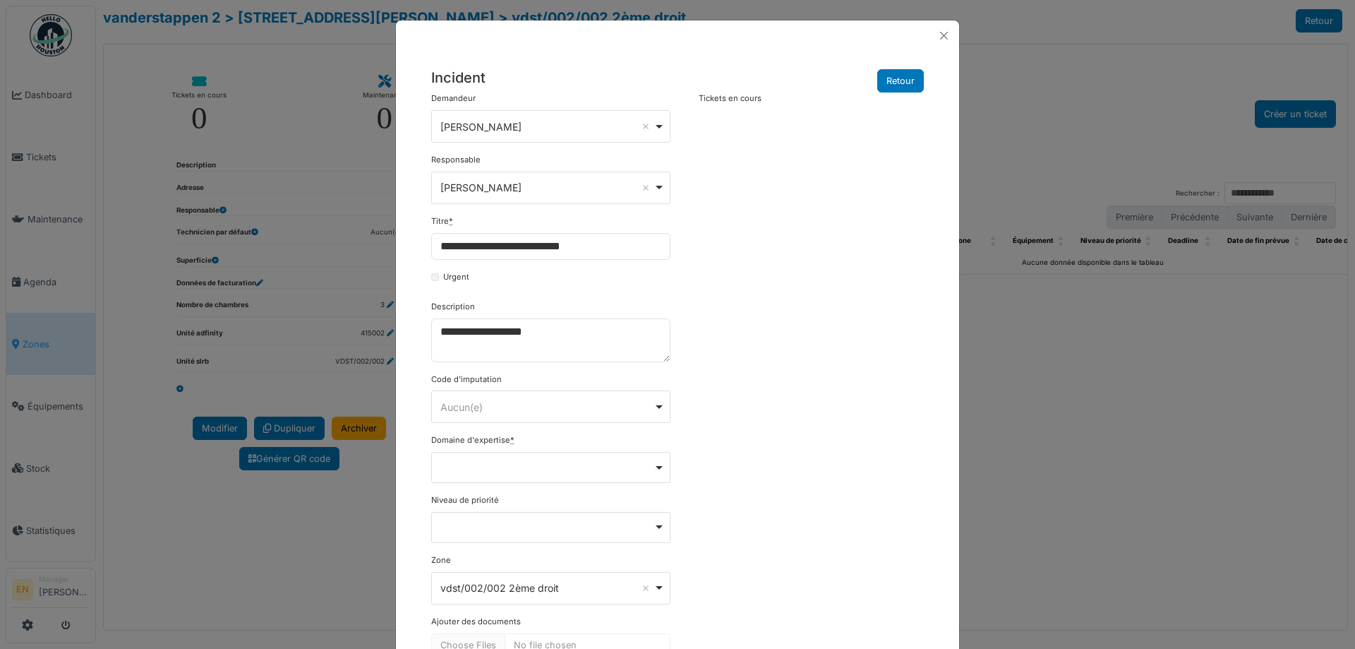
select select "***"
click at [604, 335] on textarea "**********" at bounding box center [550, 340] width 239 height 44
click at [570, 337] on textarea "**********" at bounding box center [550, 340] width 239 height 44
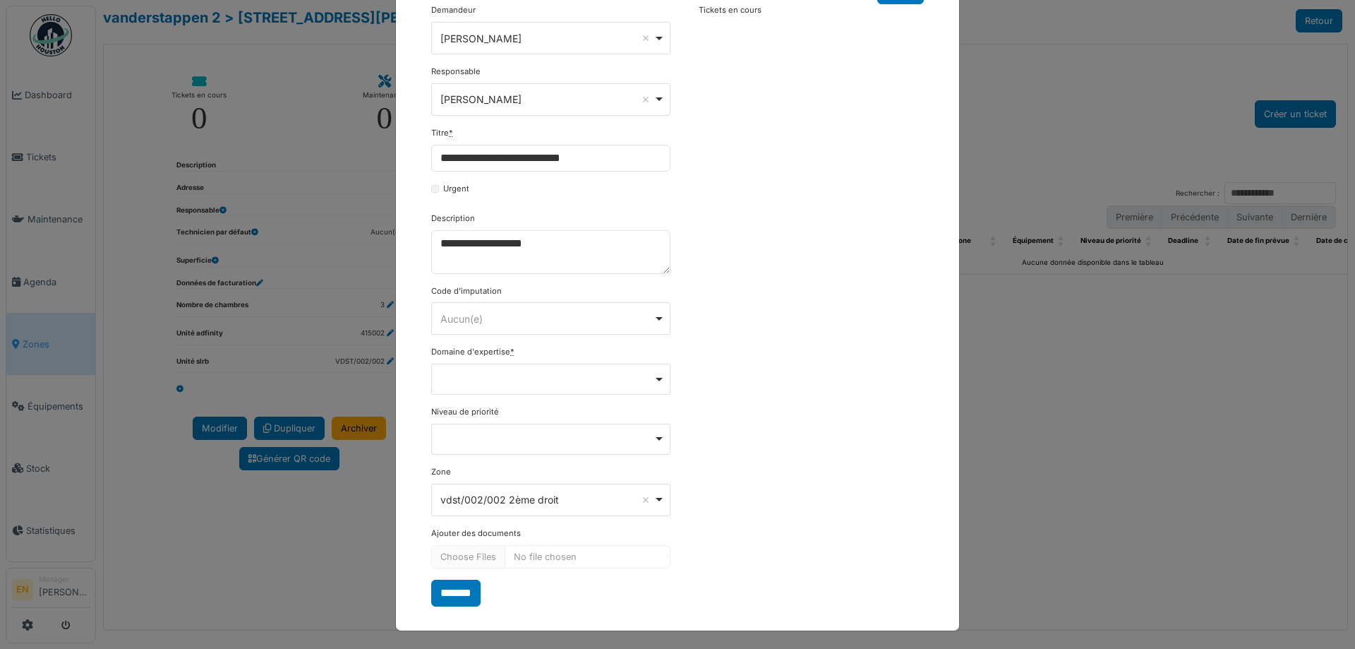
scroll to position [90, 0]
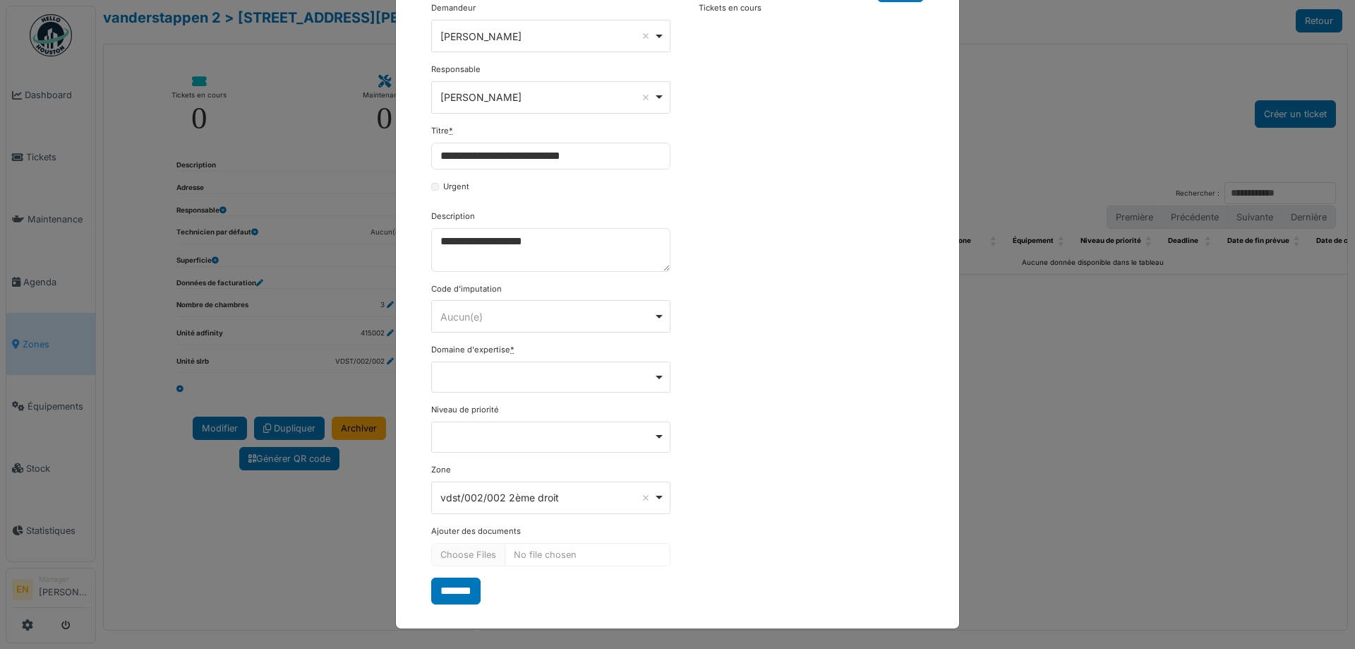
click at [652, 378] on div "Remove item" at bounding box center [551, 376] width 227 height 6
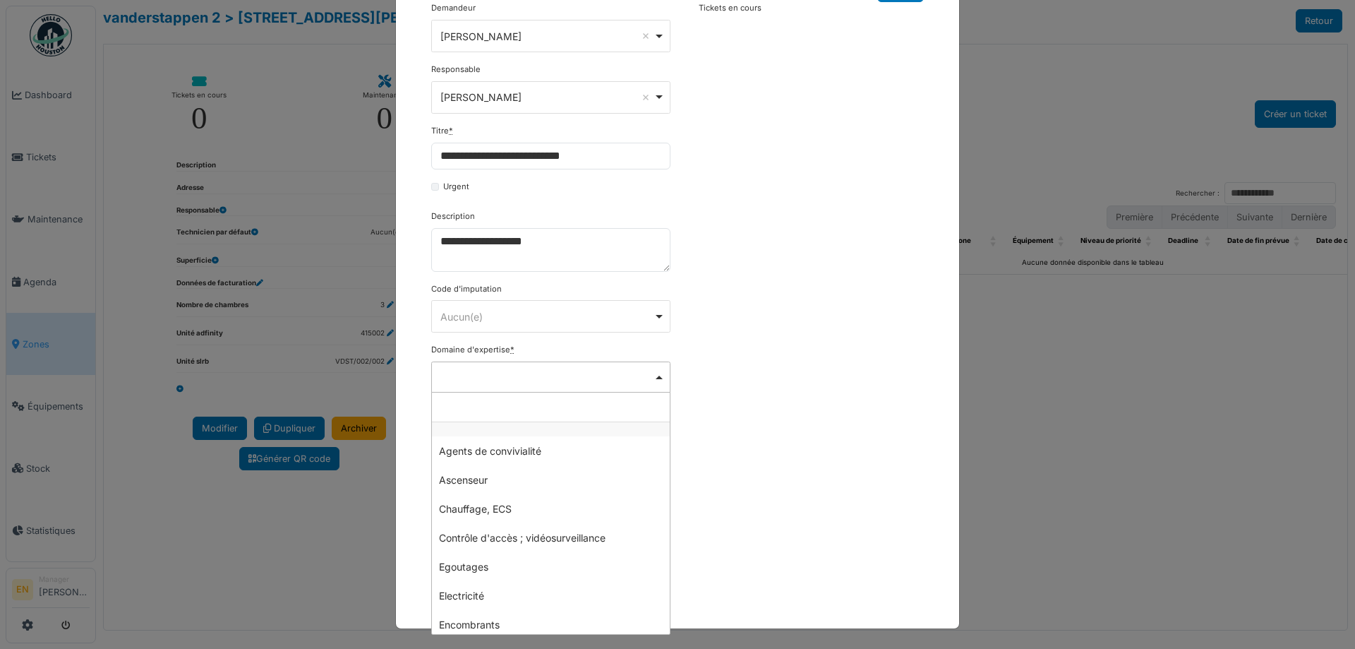
click at [816, 304] on div "**********" at bounding box center [677, 302] width 507 height 601
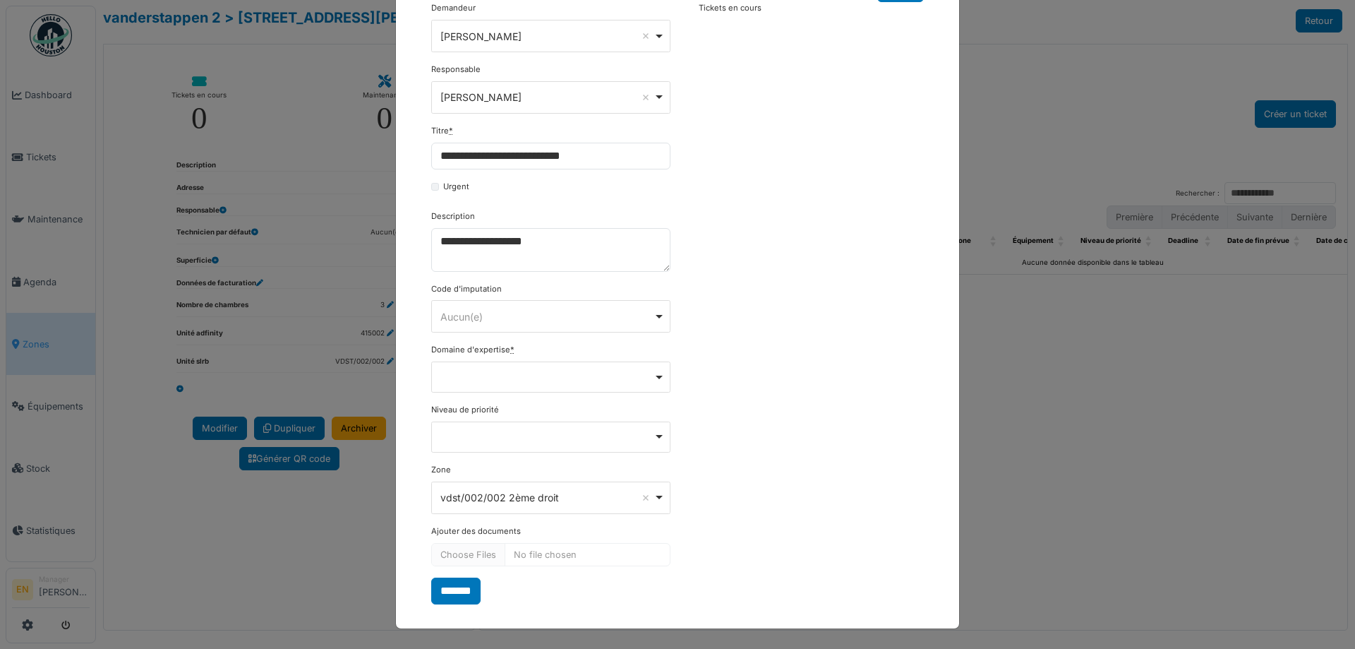
scroll to position [0, 0]
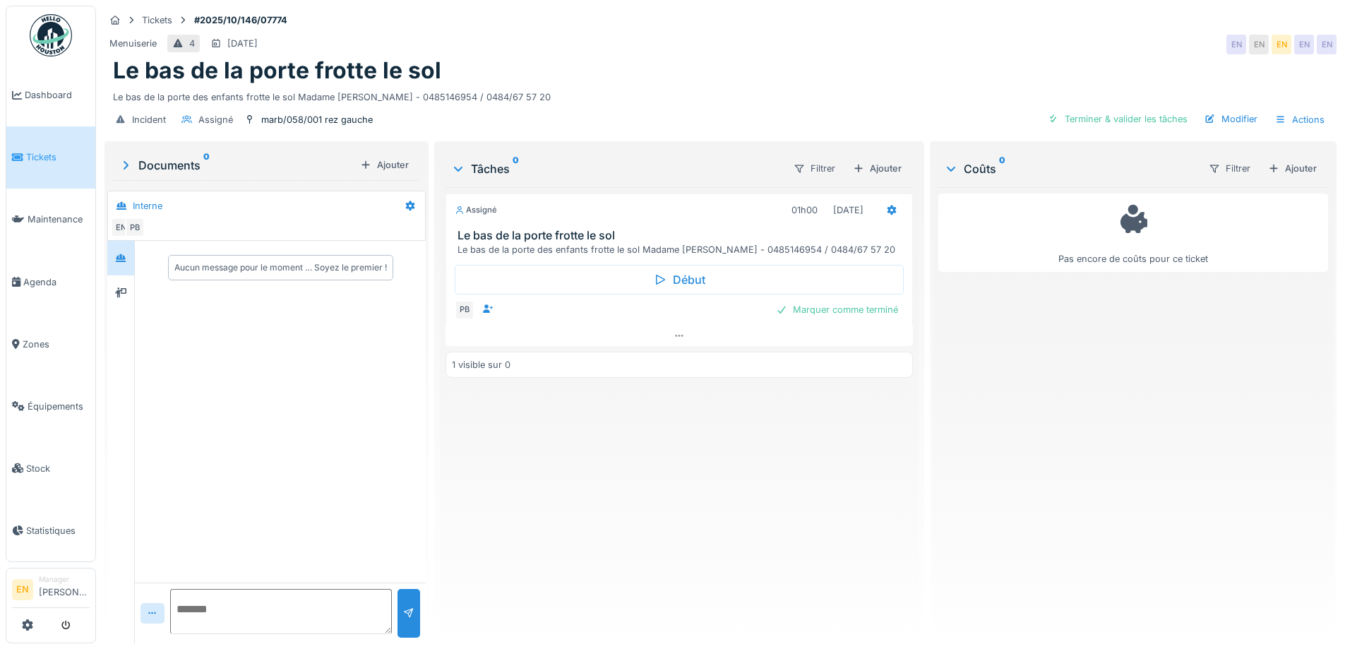
click at [752, 71] on div "Le bas de la porte frotte le sol" at bounding box center [720, 70] width 1215 height 27
click at [676, 338] on icon at bounding box center [678, 334] width 11 height 9
click at [674, 325] on div at bounding box center [678, 335] width 467 height 20
click at [717, 104] on div "Incident Assigné marb/058/001 rez gauche Terminer & valider les tâches Modifier…" at bounding box center [720, 120] width 1232 height 32
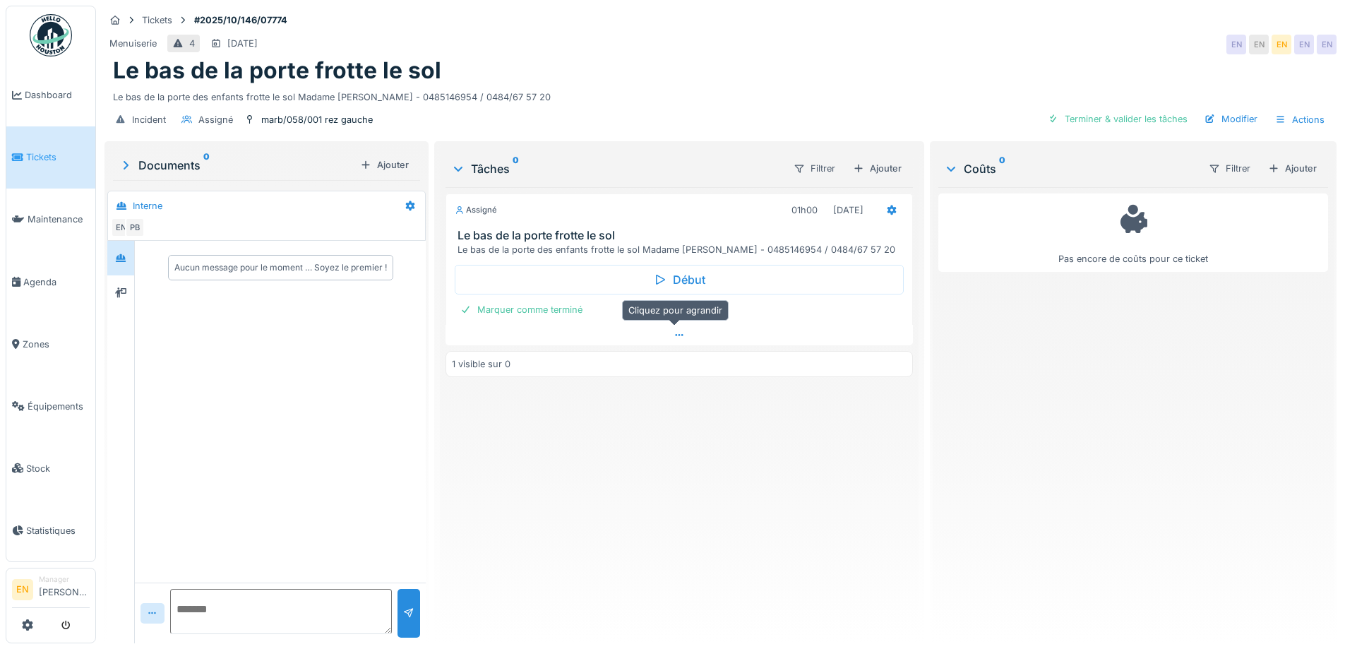
click at [666, 327] on div at bounding box center [678, 335] width 467 height 20
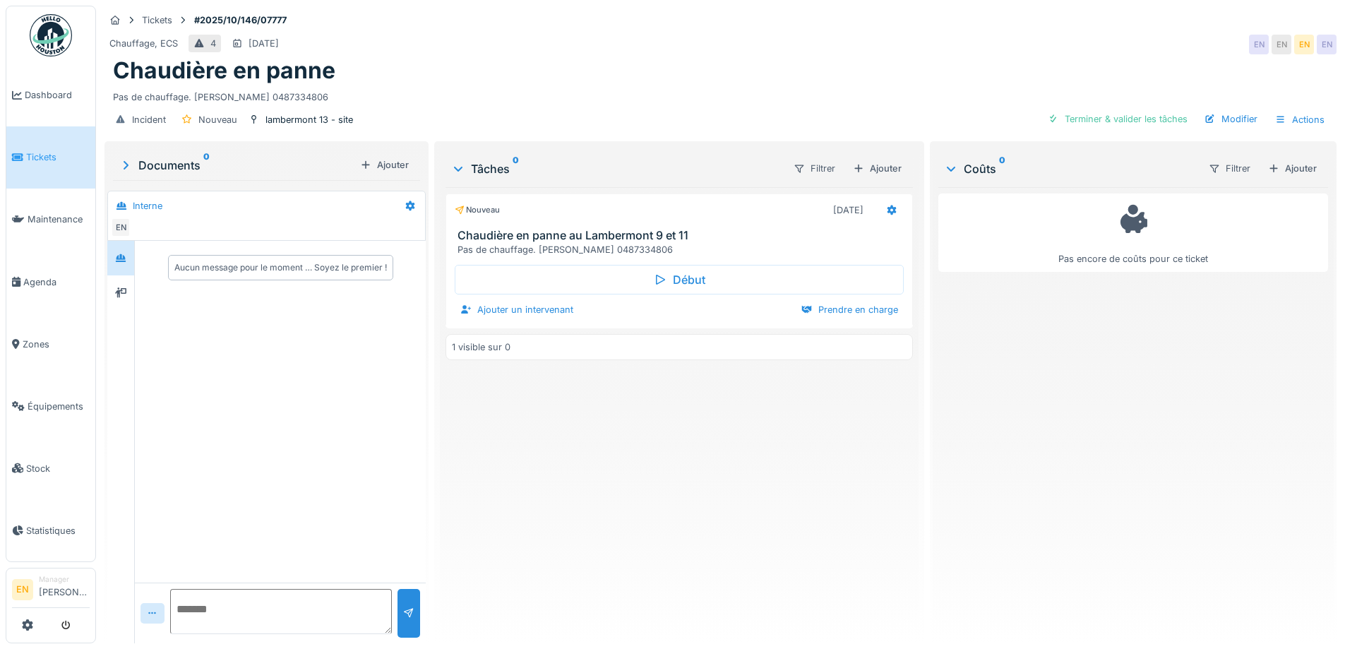
click at [726, 68] on div "Chaudière en panne" at bounding box center [720, 70] width 1215 height 27
click at [724, 83] on div "Chaudière en panne" at bounding box center [720, 70] width 1215 height 27
click at [604, 85] on div "Pas de chauffage. [PERSON_NAME] 0487334806" at bounding box center [720, 94] width 1215 height 19
drag, startPoint x: 800, startPoint y: 73, endPoint x: 1042, endPoint y: 6, distance: 250.8
click at [801, 72] on div "Chaudière en panne" at bounding box center [720, 70] width 1215 height 27
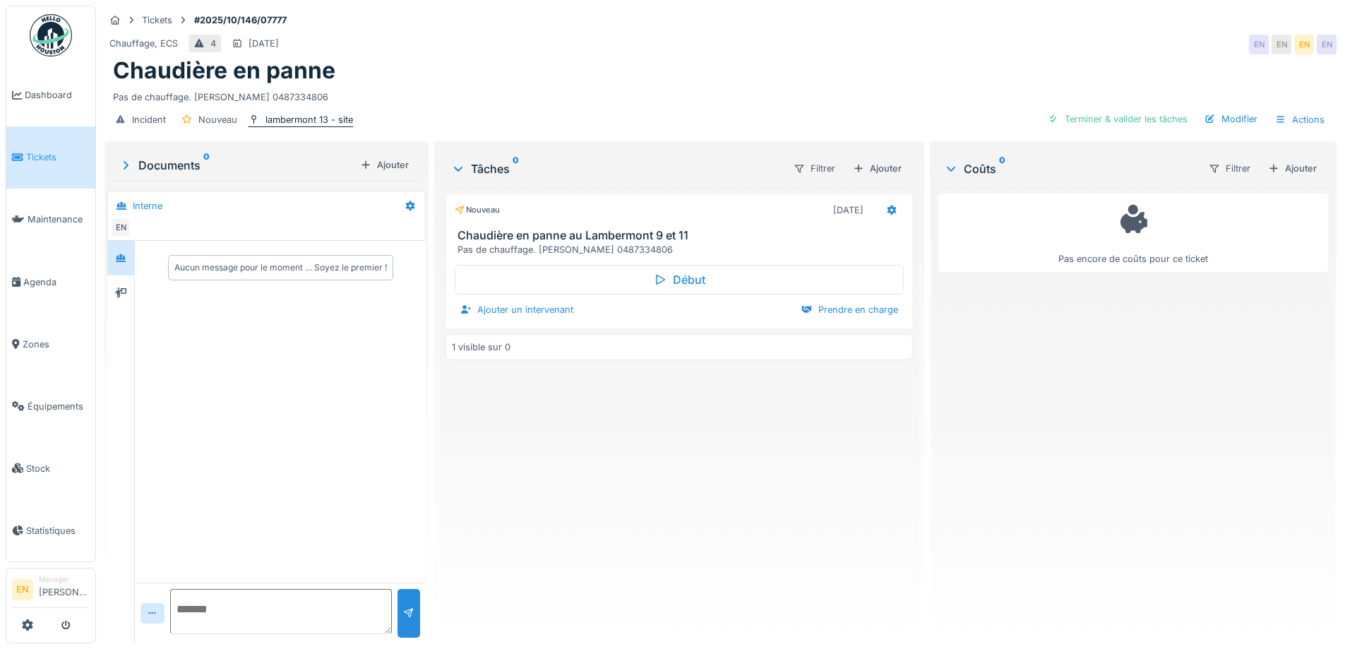
click at [325, 121] on div "lambermont 13 - site" at bounding box center [309, 119] width 88 height 13
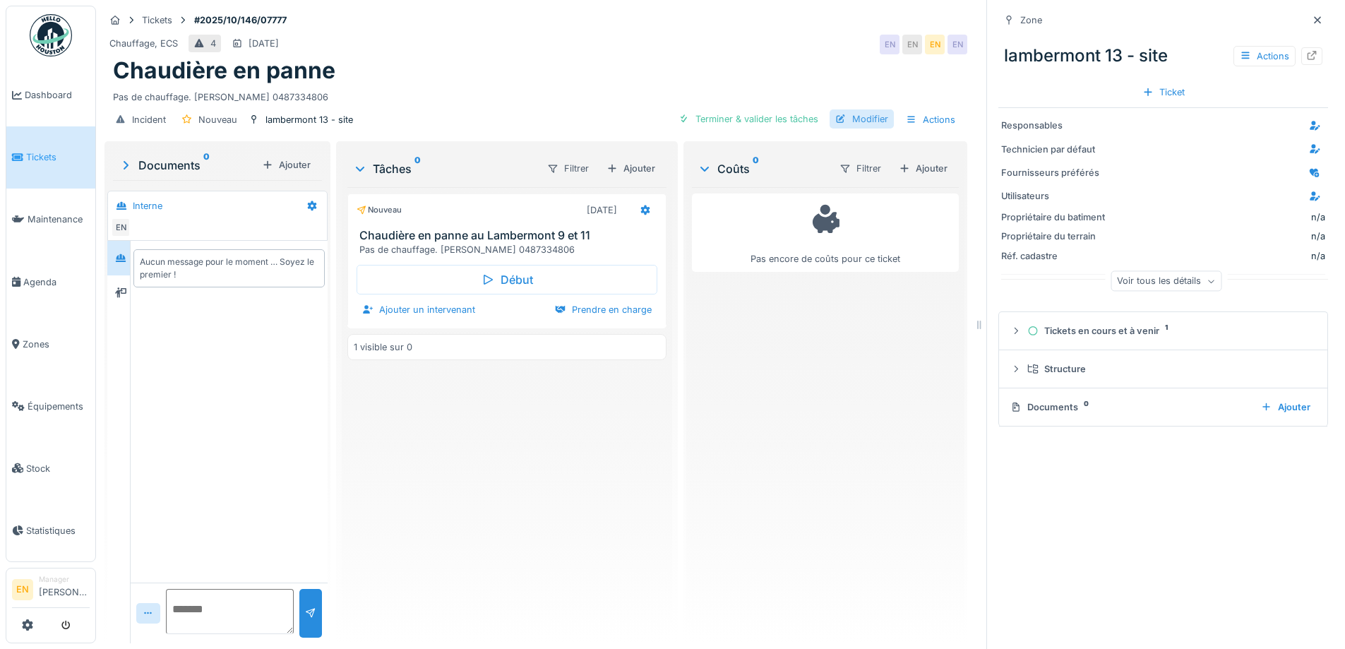
click at [865, 122] on div "Modifier" at bounding box center [861, 118] width 64 height 19
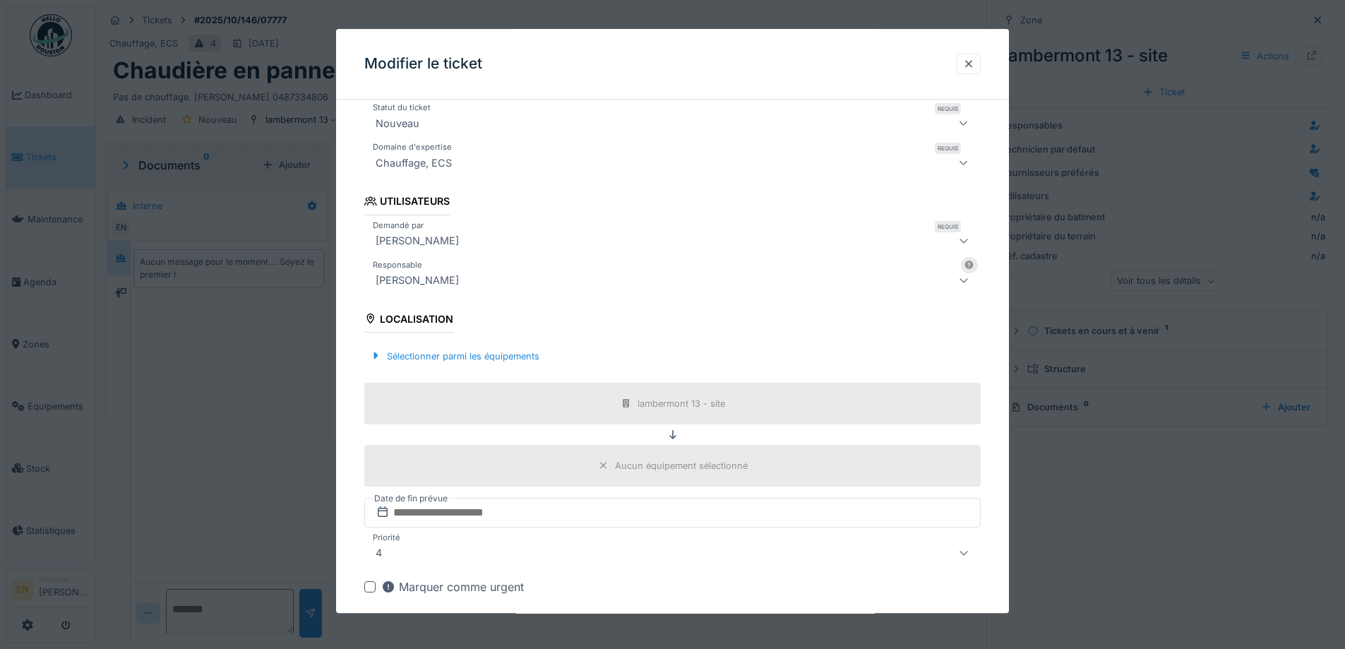
scroll to position [282, 0]
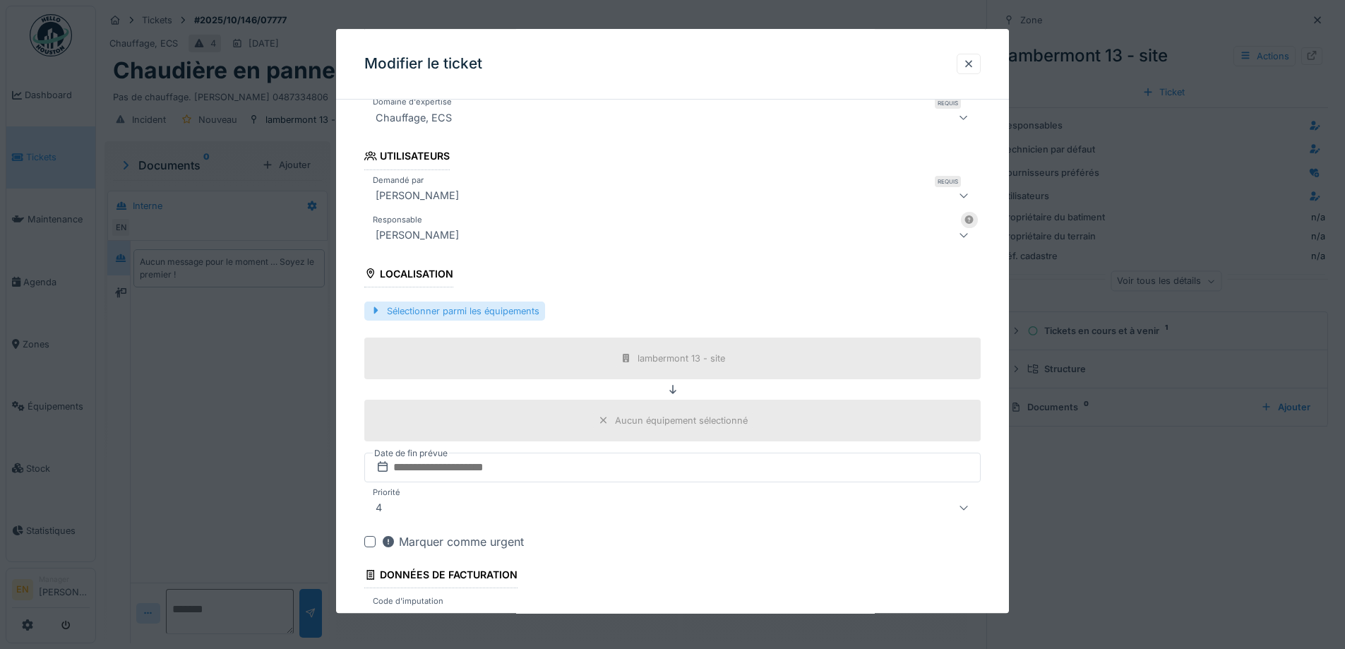
click at [517, 309] on div "Sélectionner parmi les équipements" at bounding box center [454, 310] width 181 height 19
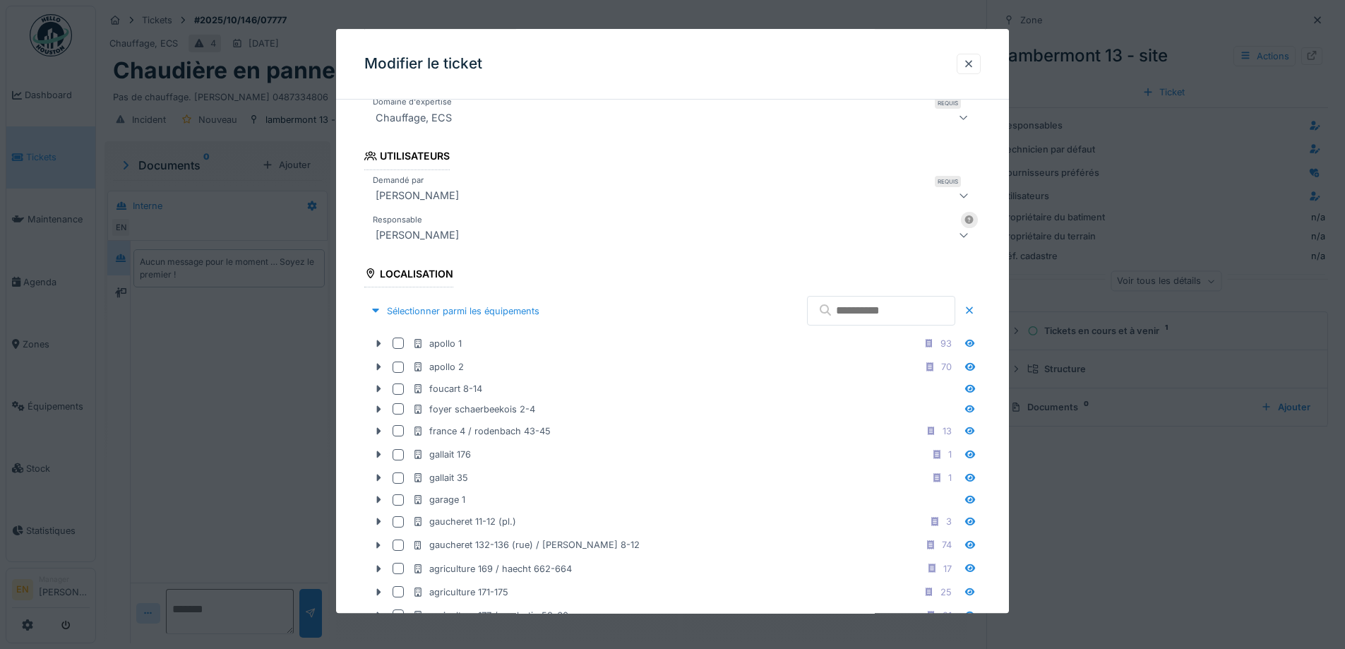
click at [865, 304] on input "text" at bounding box center [881, 311] width 148 height 30
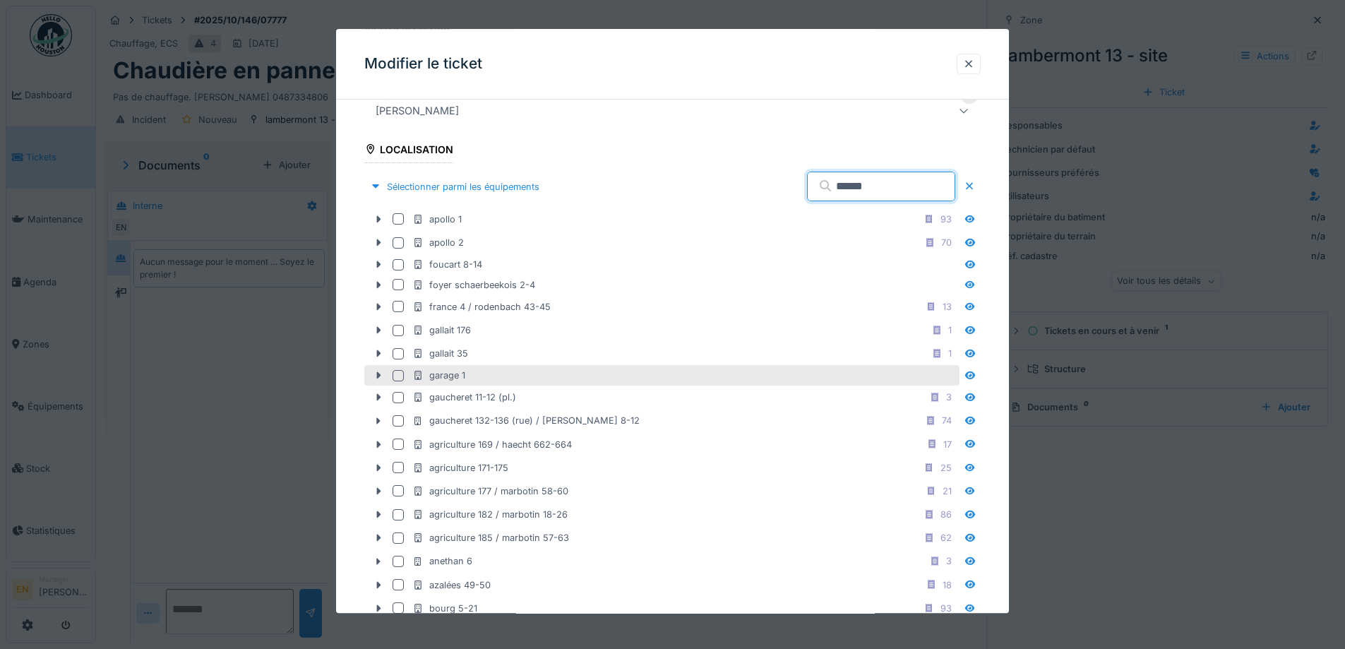
scroll to position [424, 0]
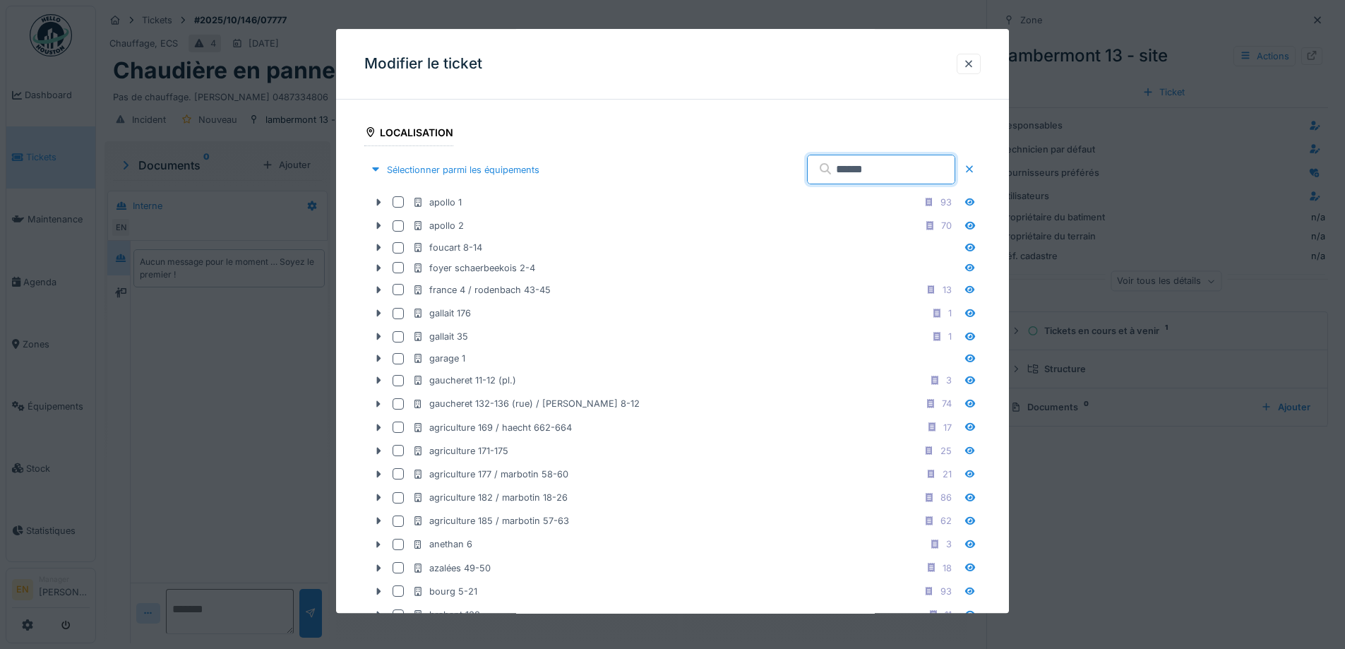
click at [878, 170] on input "******" at bounding box center [881, 170] width 148 height 30
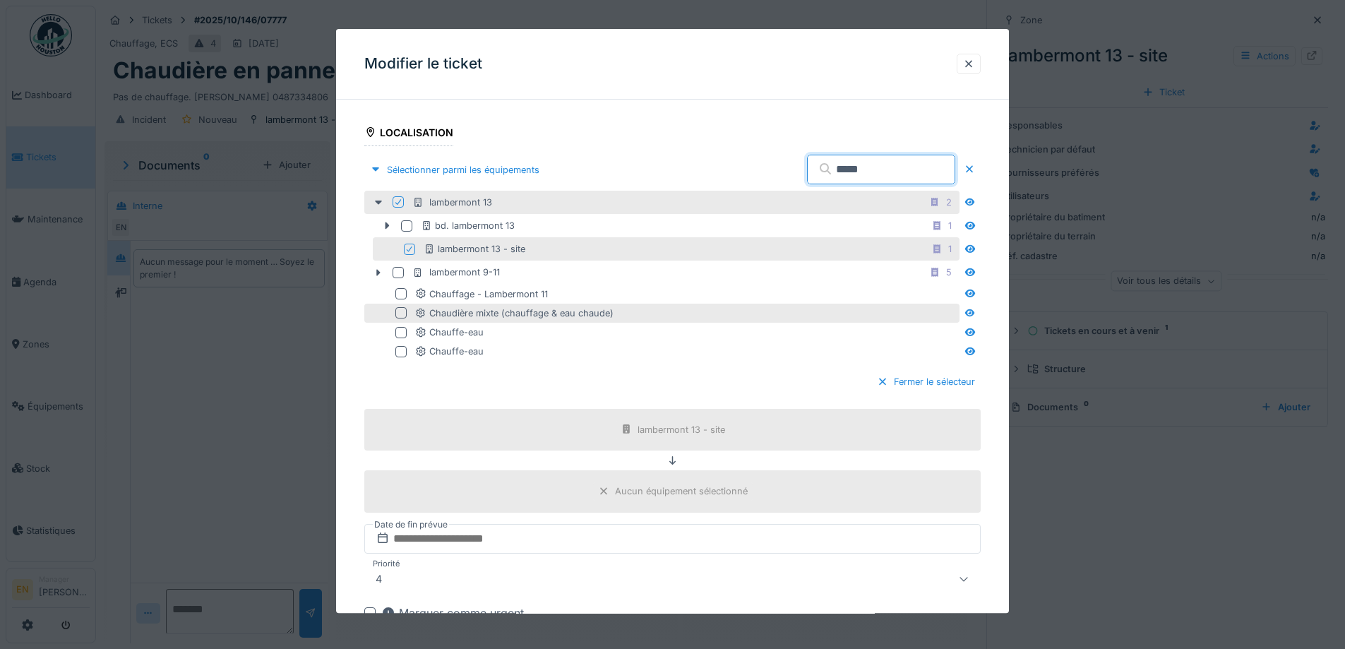
type input "*****"
click at [403, 313] on div at bounding box center [400, 313] width 11 height 11
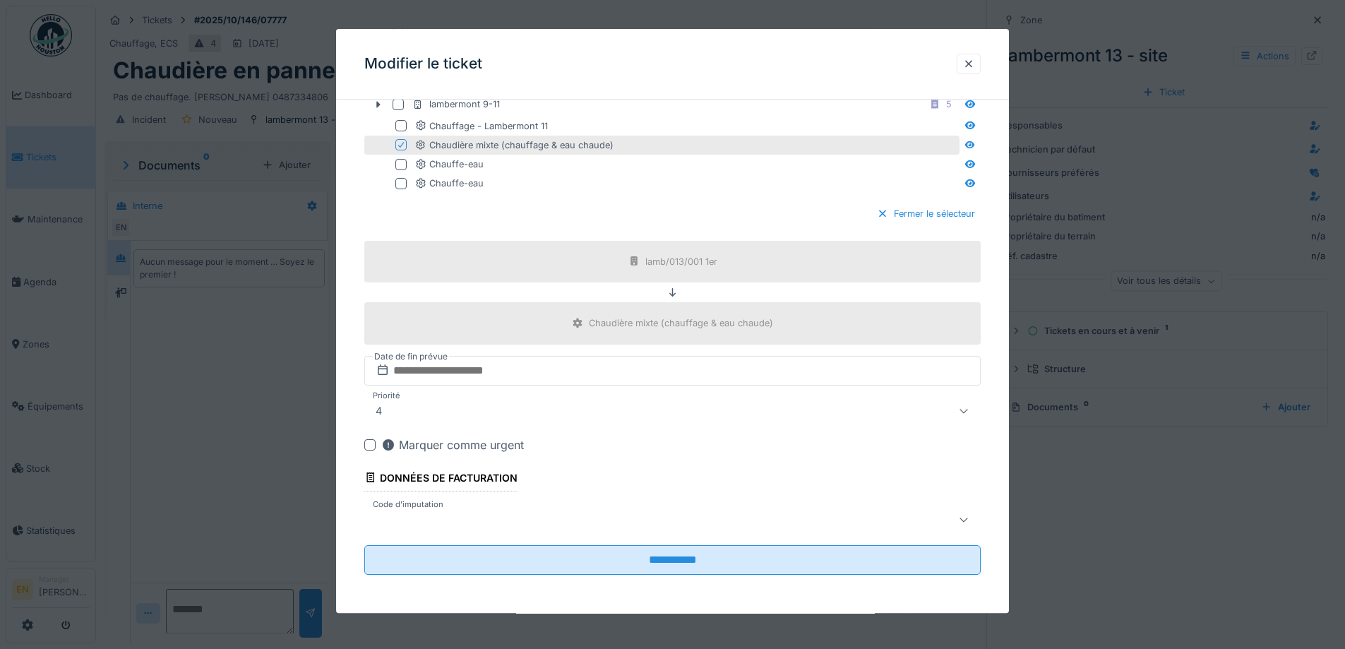
scroll to position [593, 0]
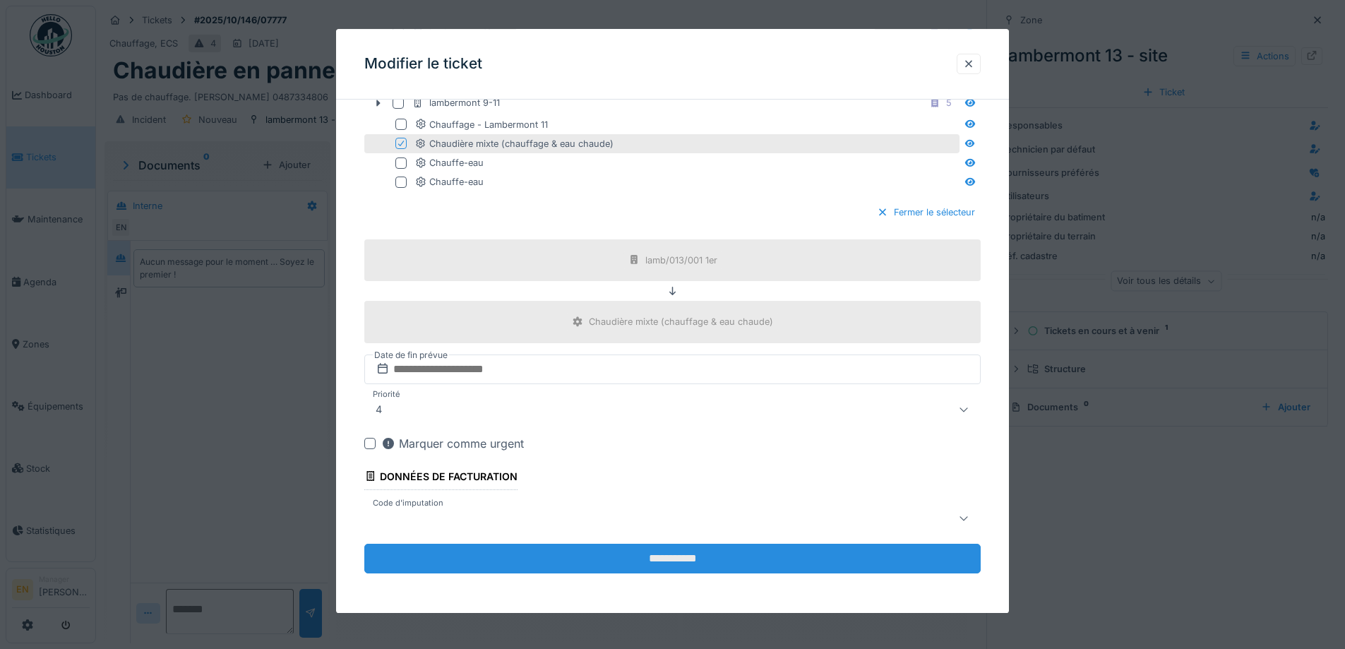
click at [668, 563] on input "**********" at bounding box center [672, 559] width 616 height 30
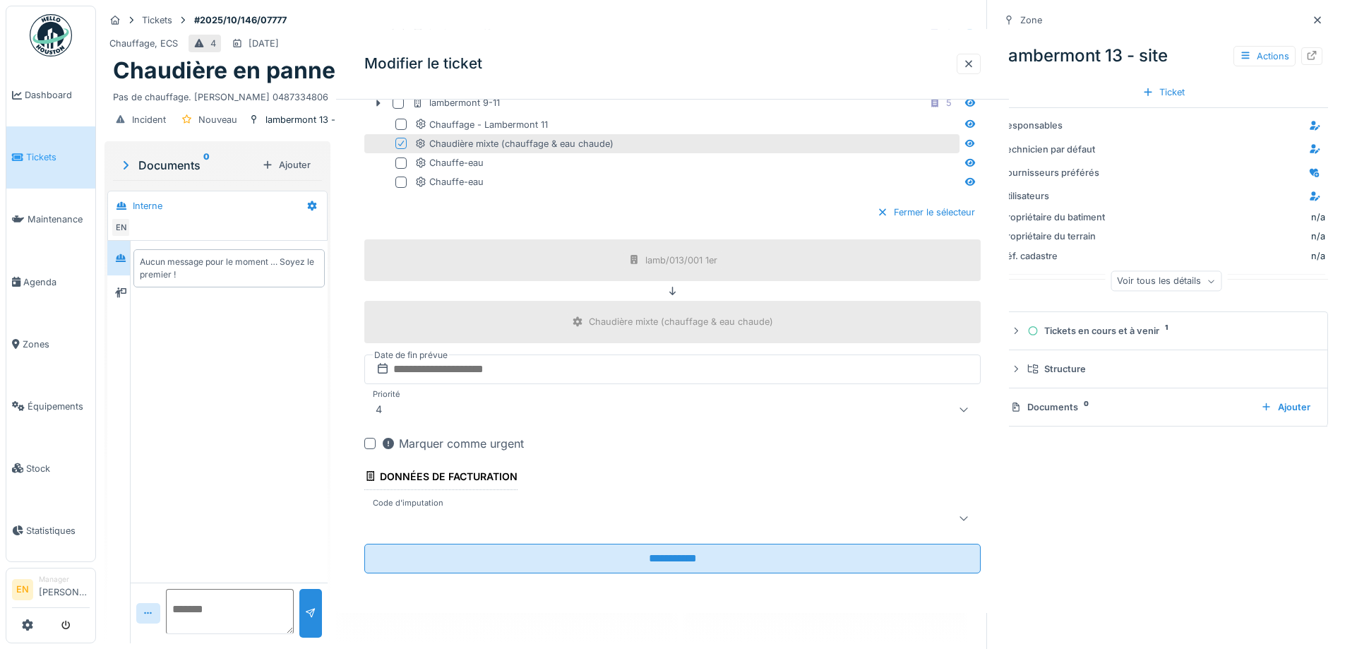
scroll to position [0, 0]
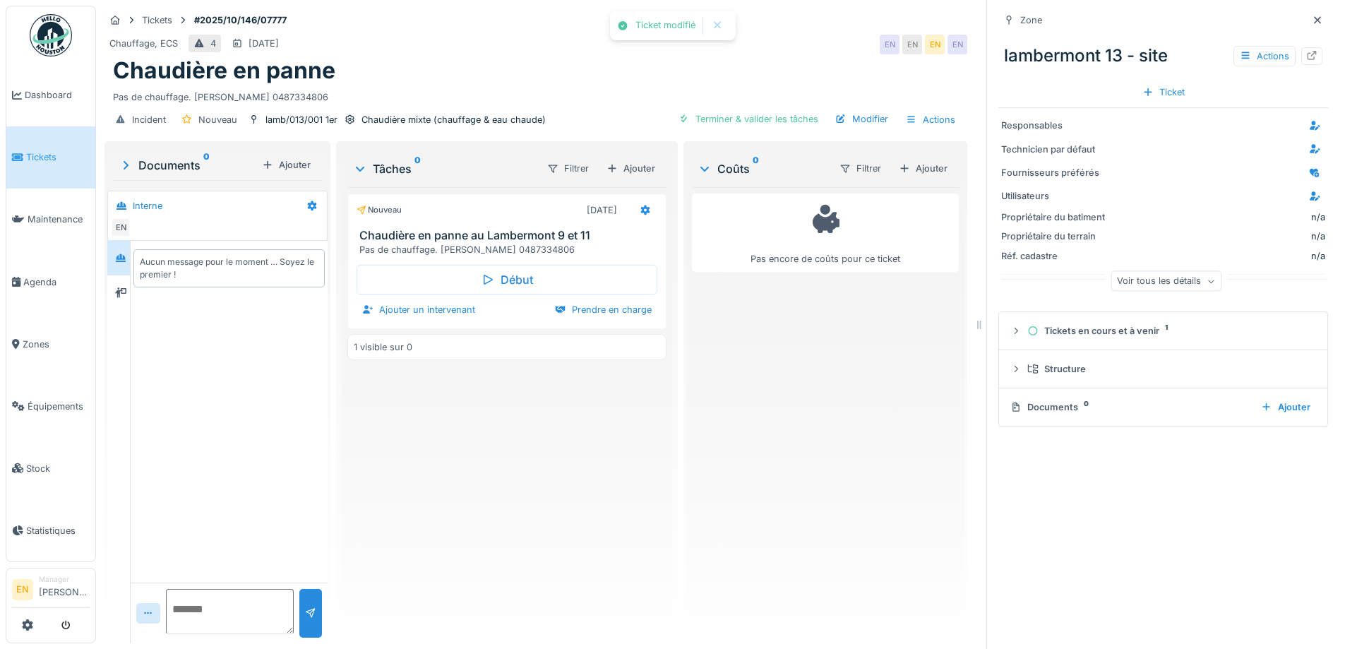
click at [620, 504] on div "Nouveau 12/10/2025 Chaudière en panne au Lambermont 9 et 11 Pas de chauffage. O…" at bounding box center [506, 409] width 319 height 445
drag, startPoint x: 676, startPoint y: 474, endPoint x: 1208, endPoint y: 109, distance: 644.4
click at [683, 467] on div "Coûts 0 Filtrer Ajouter Pas encore de coûts pour ce ticket" at bounding box center [825, 393] width 284 height 505
click at [1312, 22] on icon at bounding box center [1317, 20] width 11 height 9
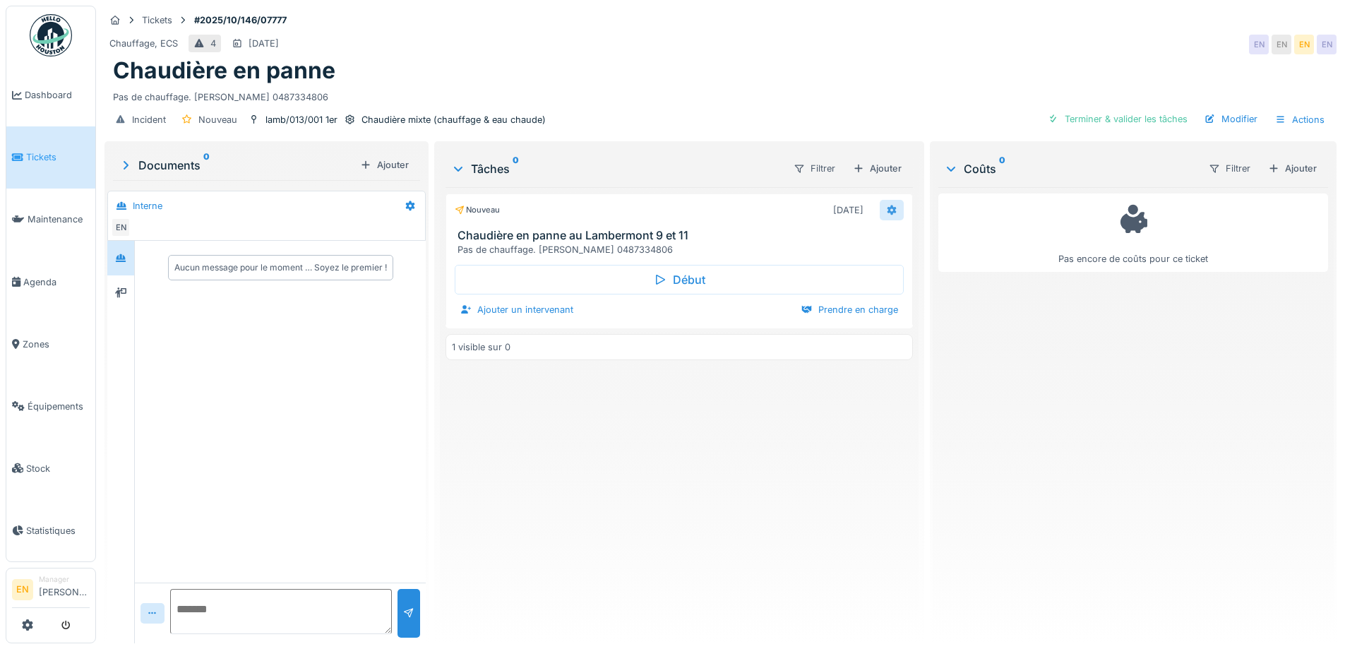
click at [886, 214] on icon at bounding box center [891, 209] width 11 height 9
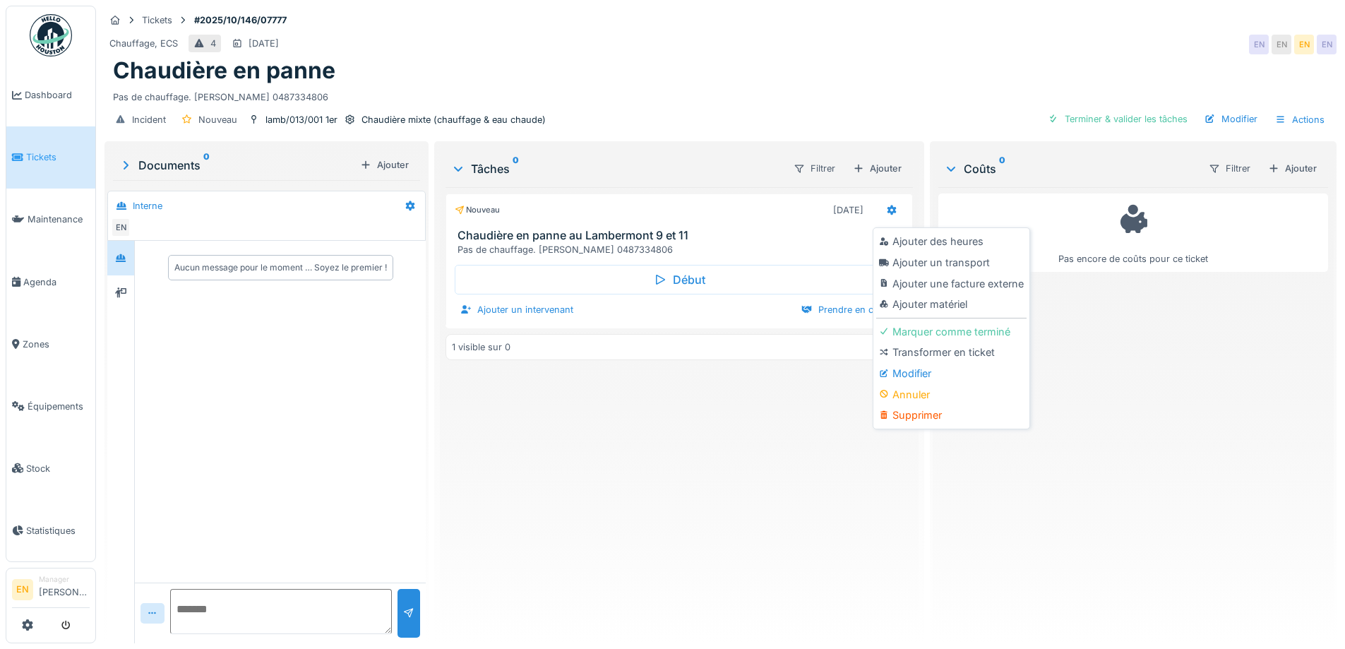
click at [993, 73] on div "Chaudière en panne" at bounding box center [720, 70] width 1215 height 27
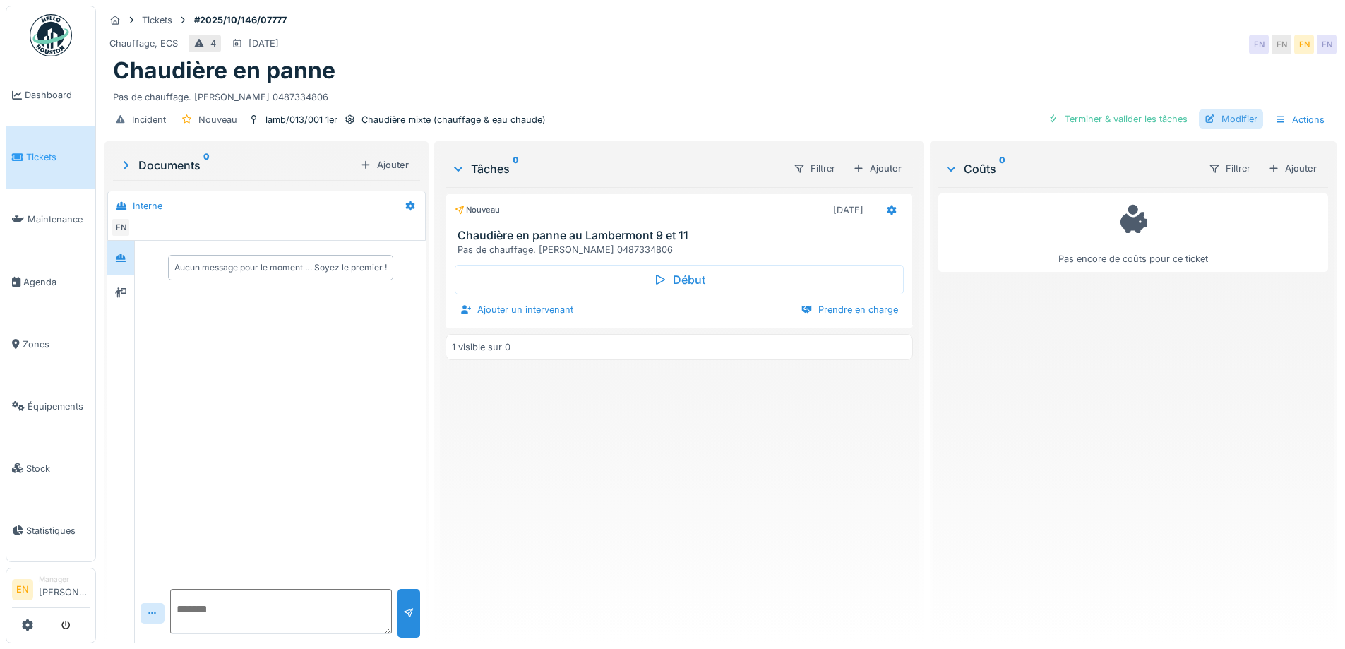
click at [1220, 121] on div "Modifier" at bounding box center [1231, 118] width 64 height 19
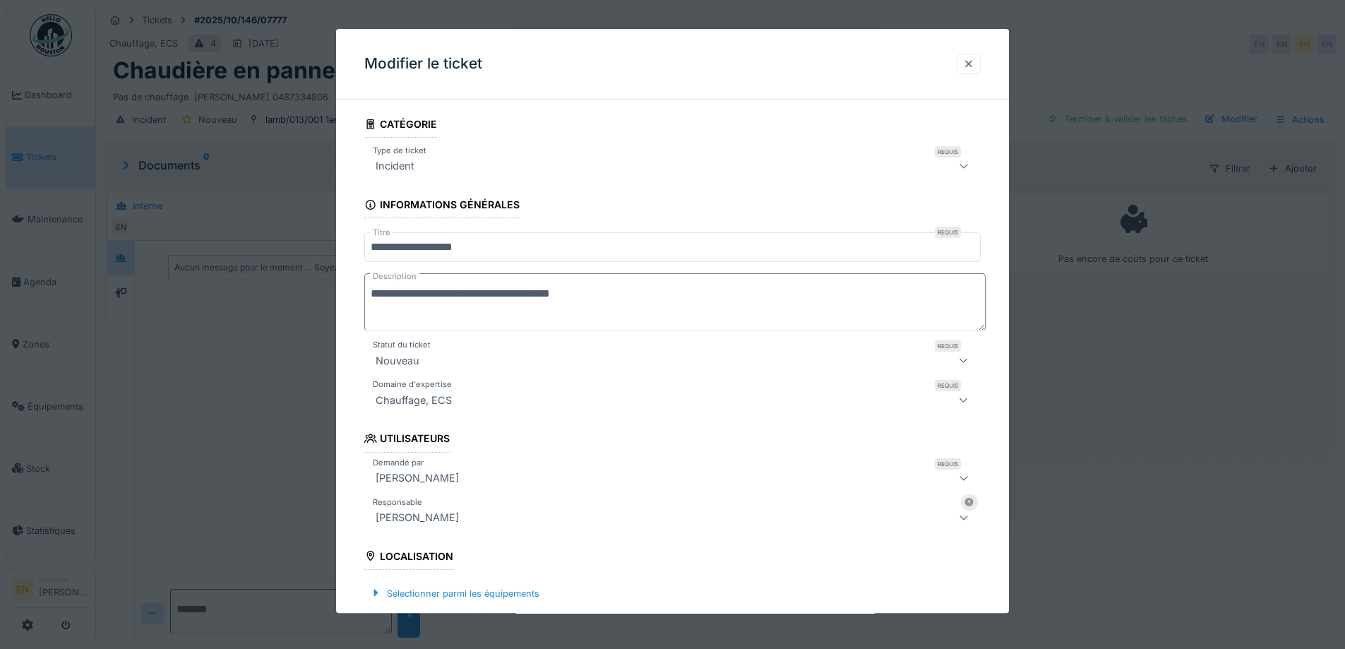
click at [974, 66] on div at bounding box center [968, 63] width 11 height 13
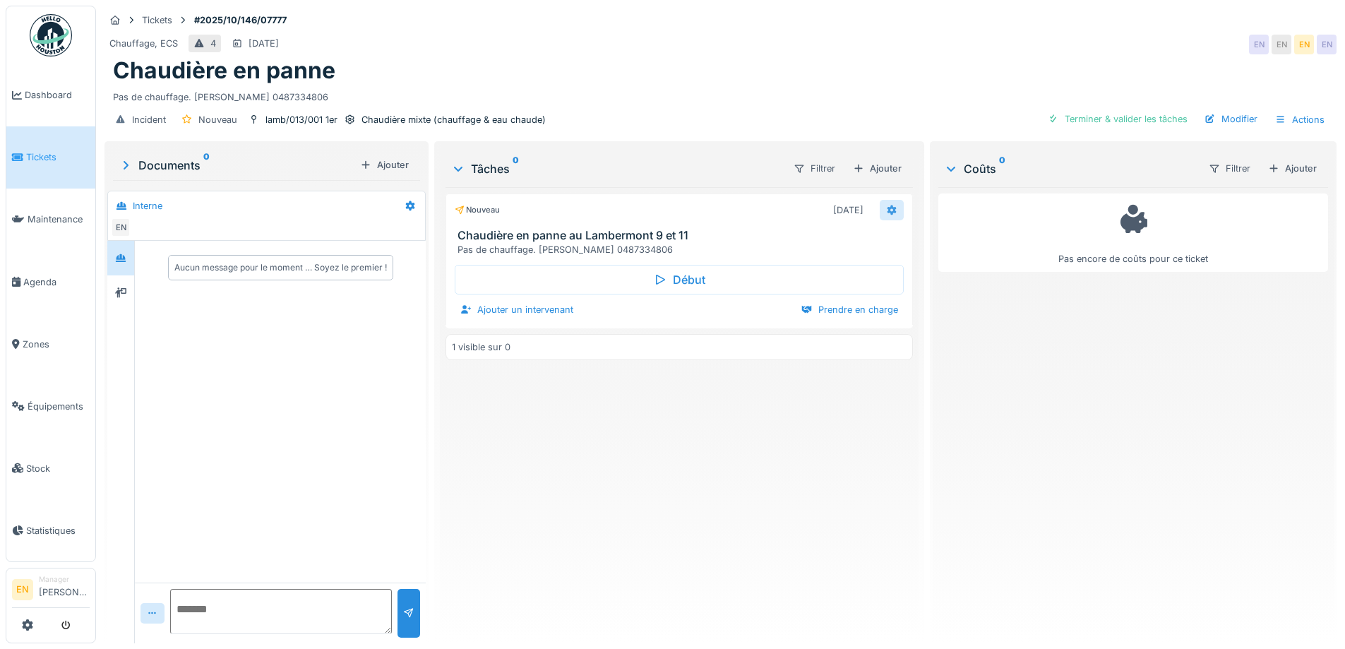
click at [886, 211] on icon at bounding box center [891, 209] width 11 height 9
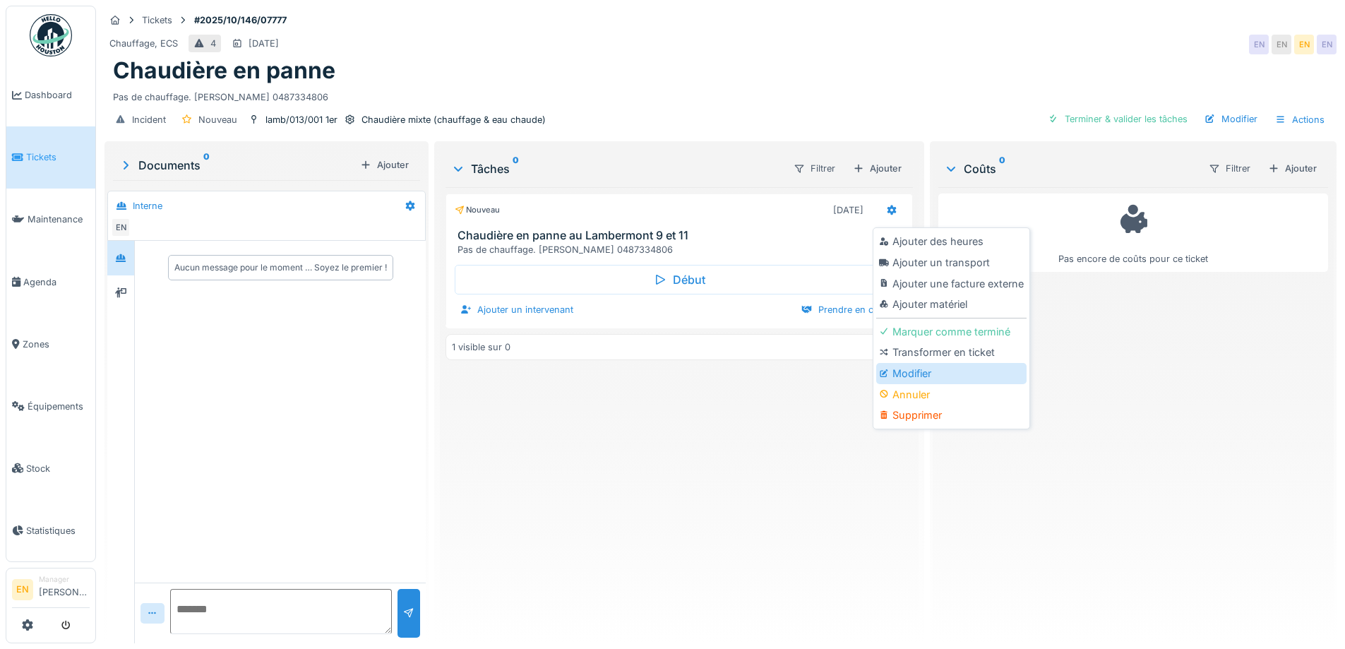
click at [933, 371] on div "Modifier" at bounding box center [951, 373] width 150 height 21
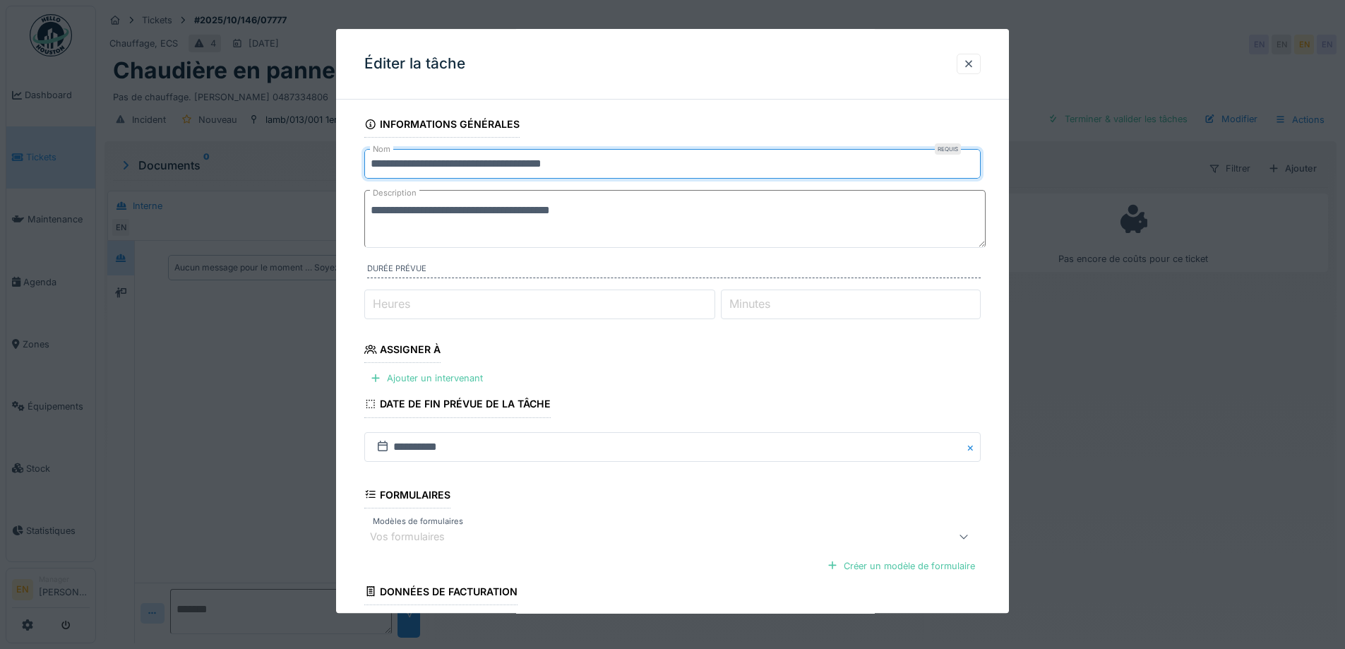
drag, startPoint x: 616, startPoint y: 161, endPoint x: 484, endPoint y: 169, distance: 132.3
click at [484, 169] on input "**********" at bounding box center [672, 164] width 616 height 30
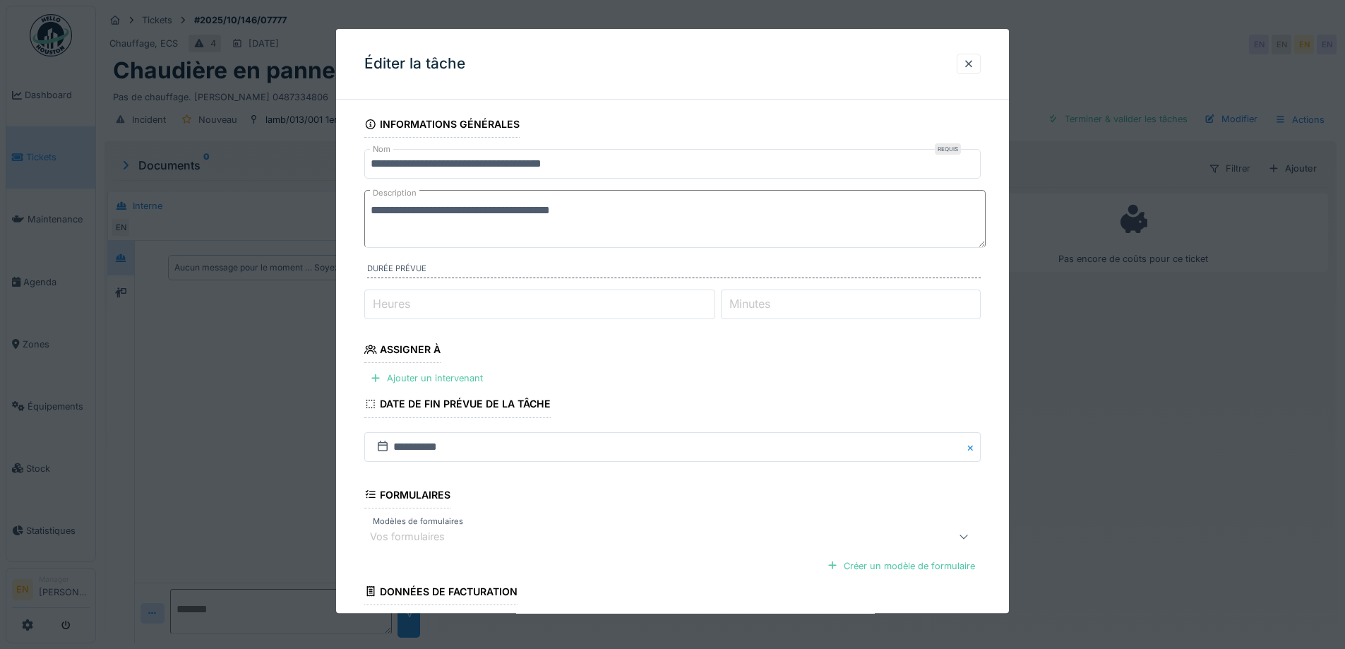
click at [976, 371] on fieldset "**********" at bounding box center [672, 405] width 616 height 589
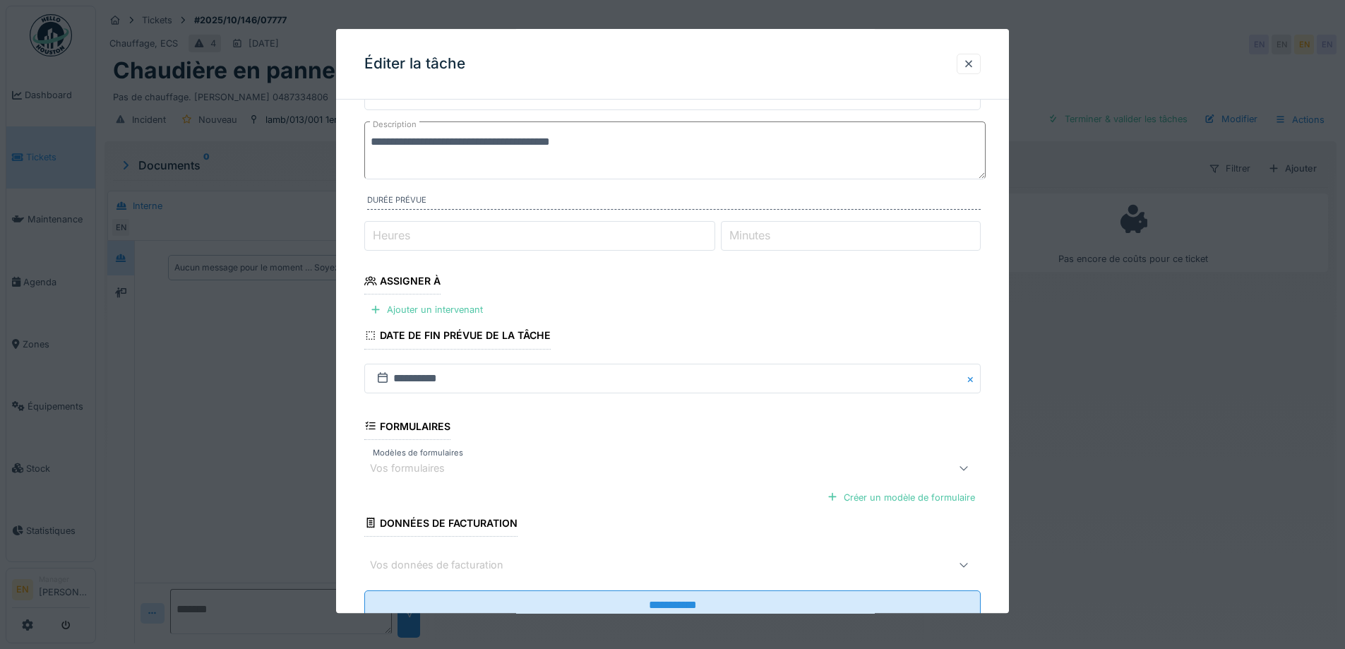
scroll to position [115, 0]
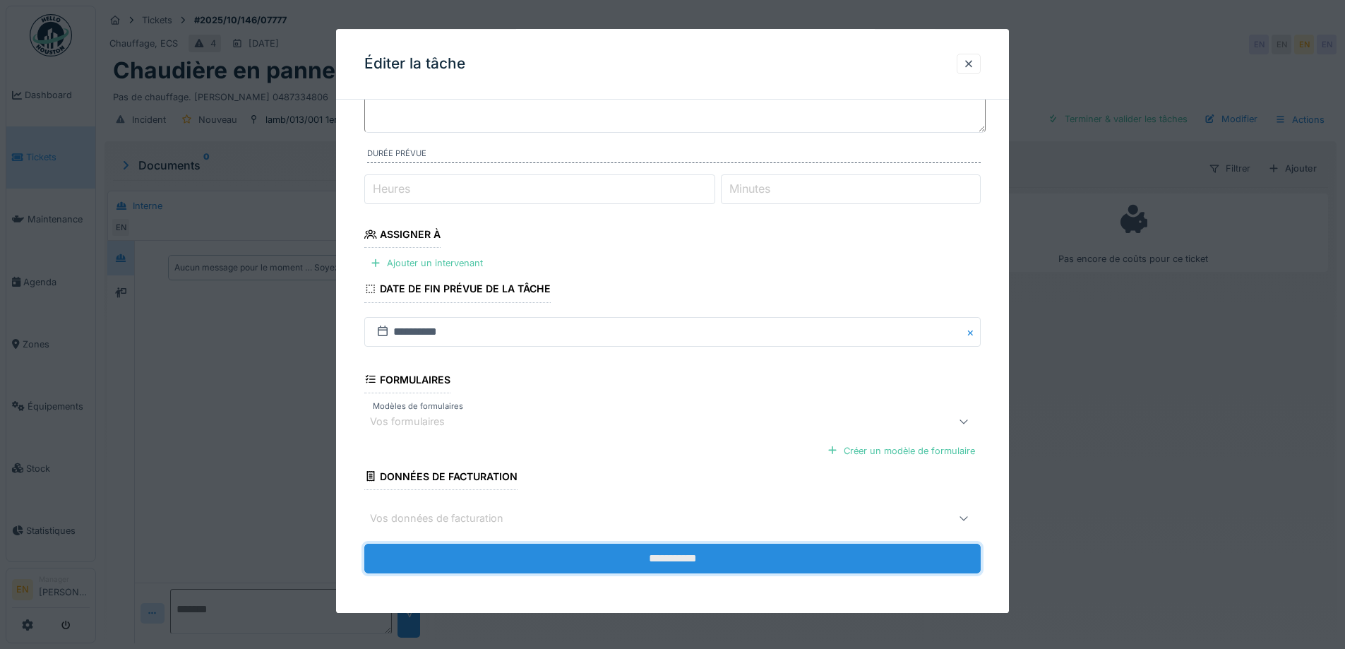
click at [678, 563] on input "**********" at bounding box center [672, 559] width 616 height 30
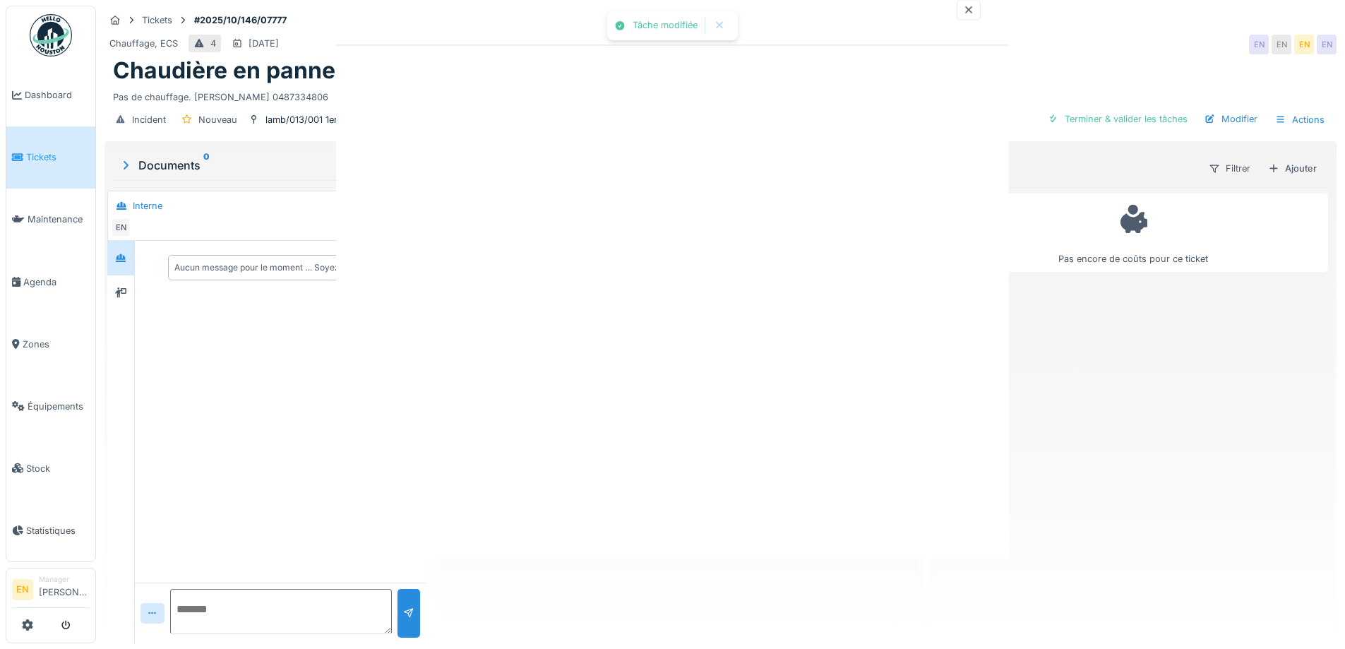
scroll to position [0, 0]
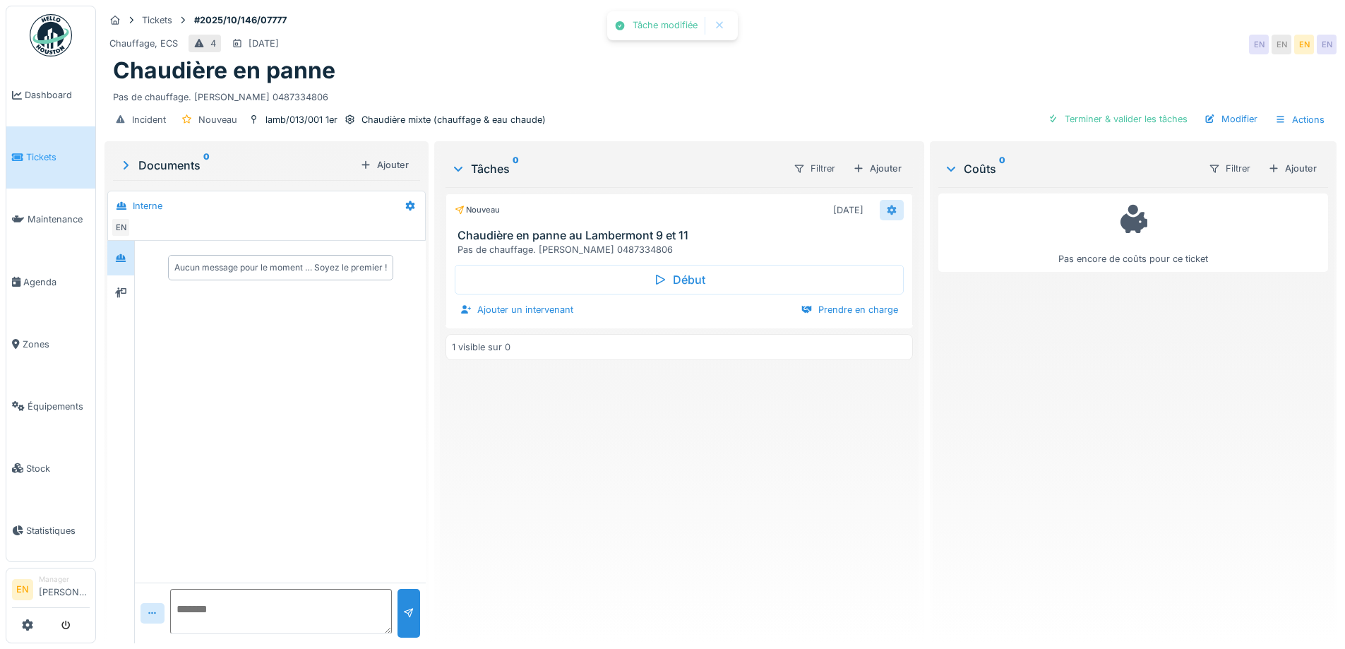
click at [894, 213] on div at bounding box center [892, 210] width 24 height 20
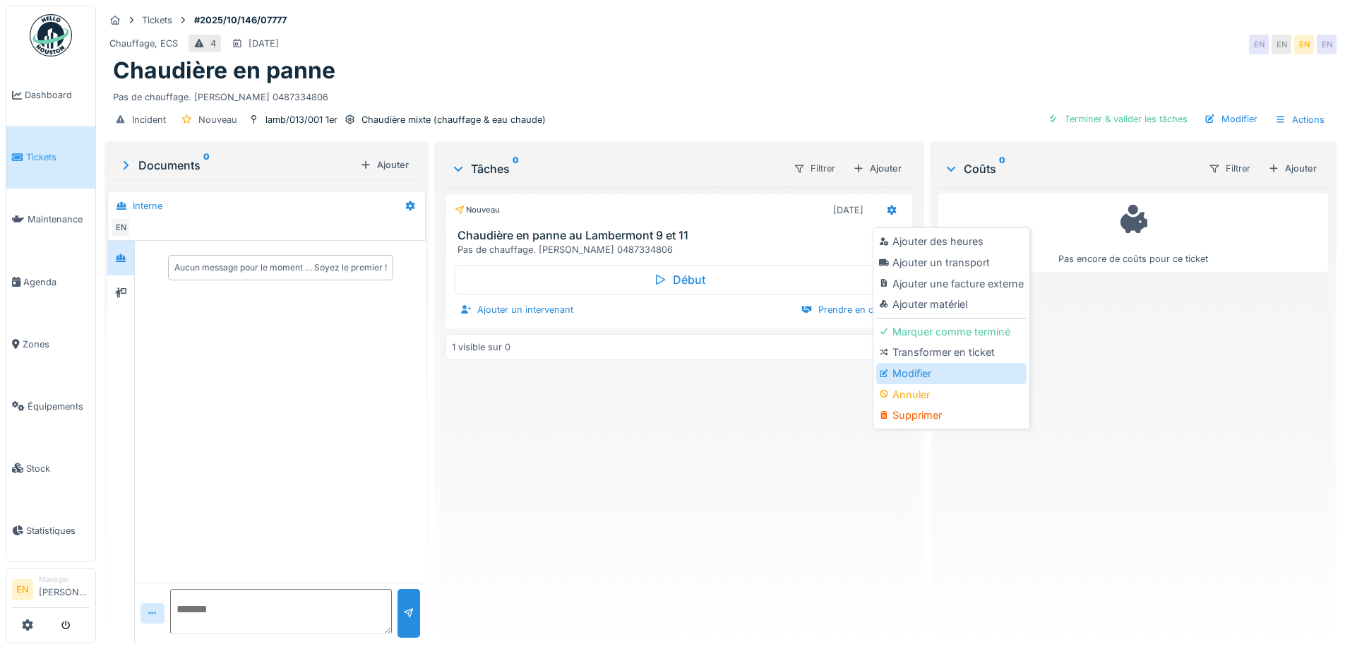
click at [918, 372] on div "Modifier" at bounding box center [951, 373] width 150 height 21
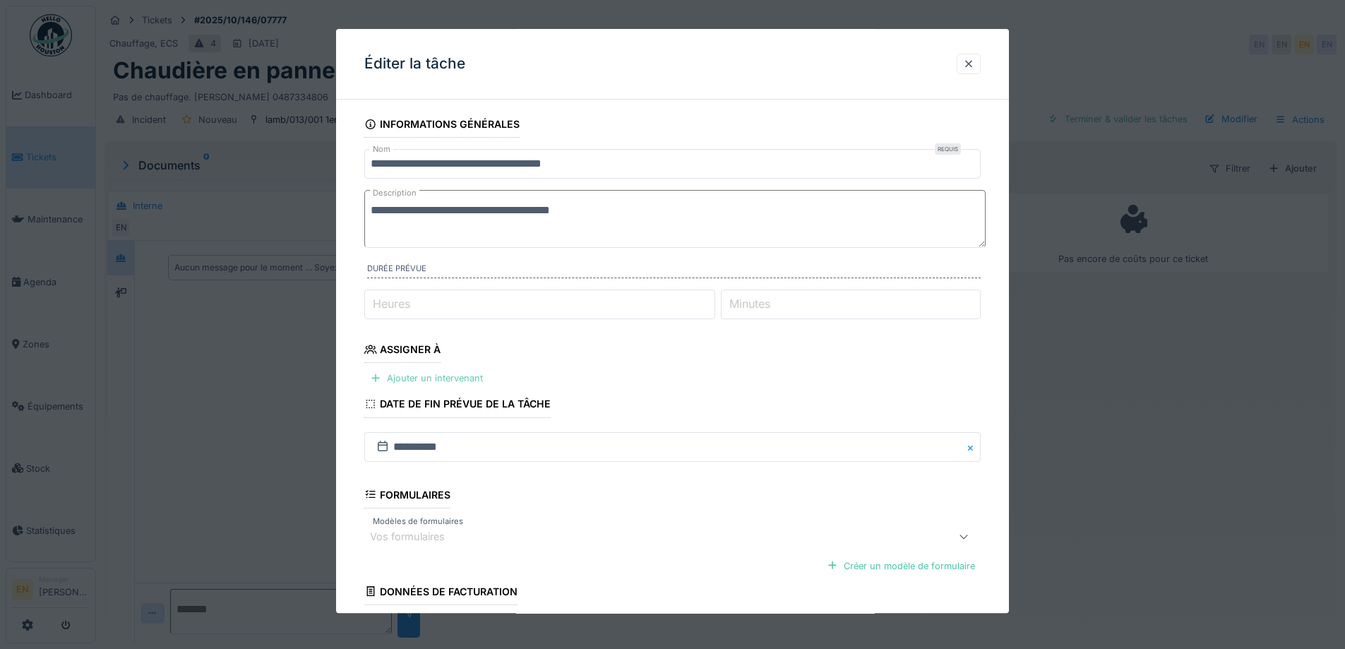
click at [469, 376] on div "Ajouter un intervenant" at bounding box center [426, 378] width 124 height 19
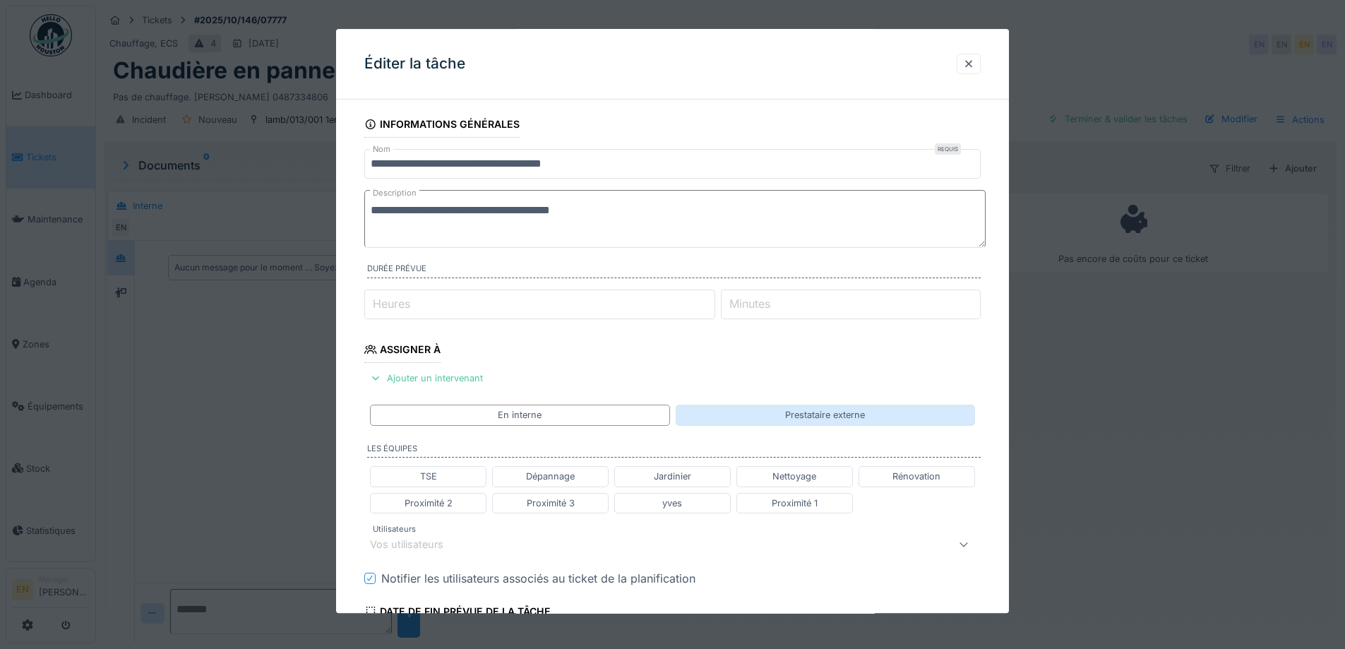
click at [837, 407] on div "Prestataire externe" at bounding box center [825, 415] width 299 height 20
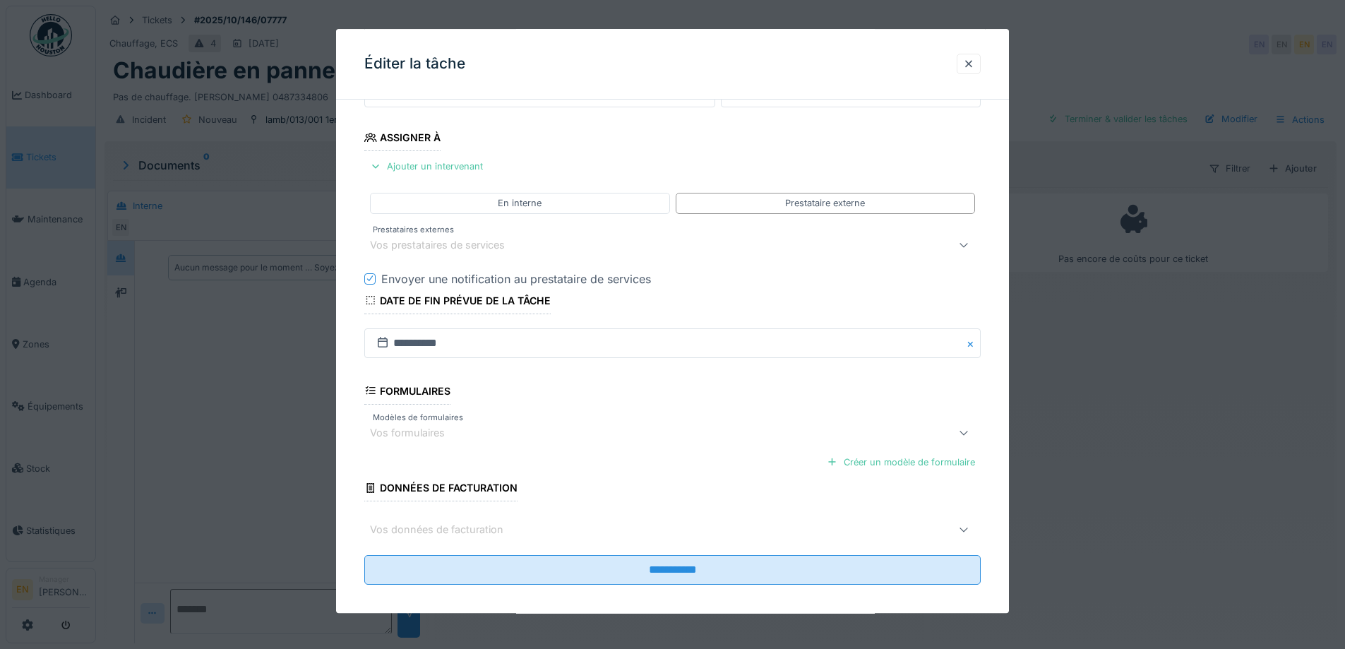
click at [511, 252] on div "Vos prestataires de services" at bounding box center [447, 245] width 155 height 16
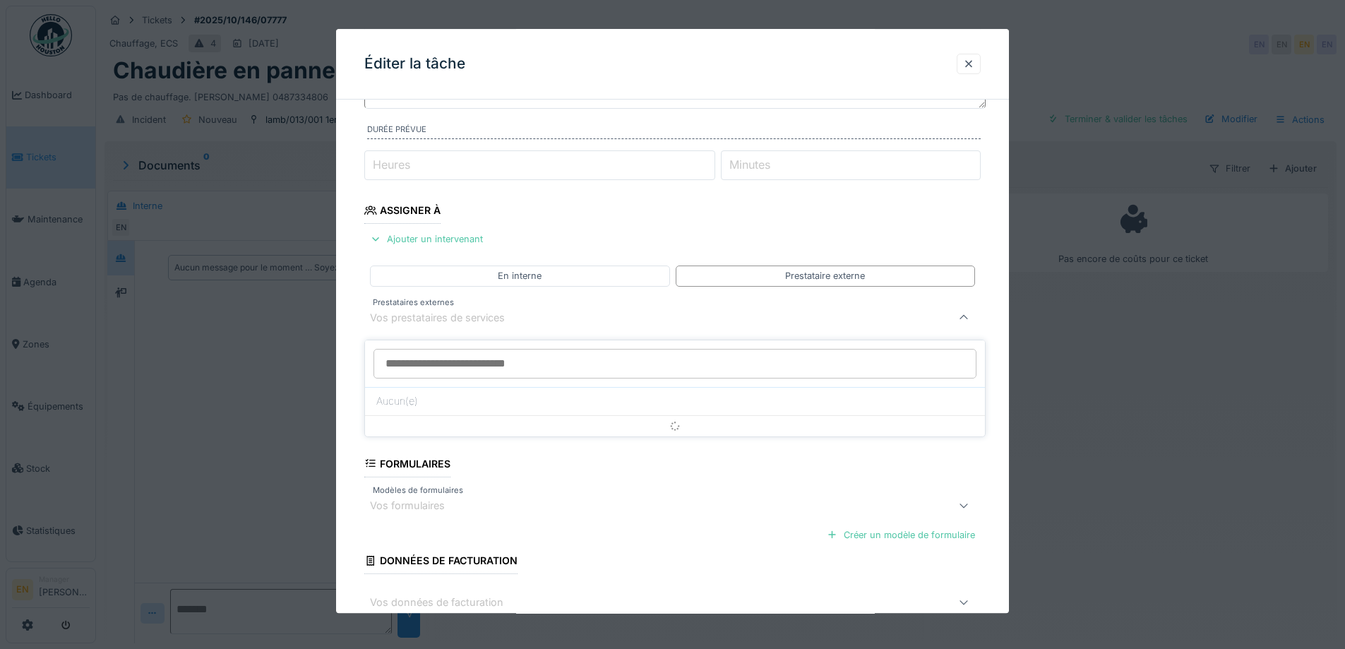
scroll to position [136, 0]
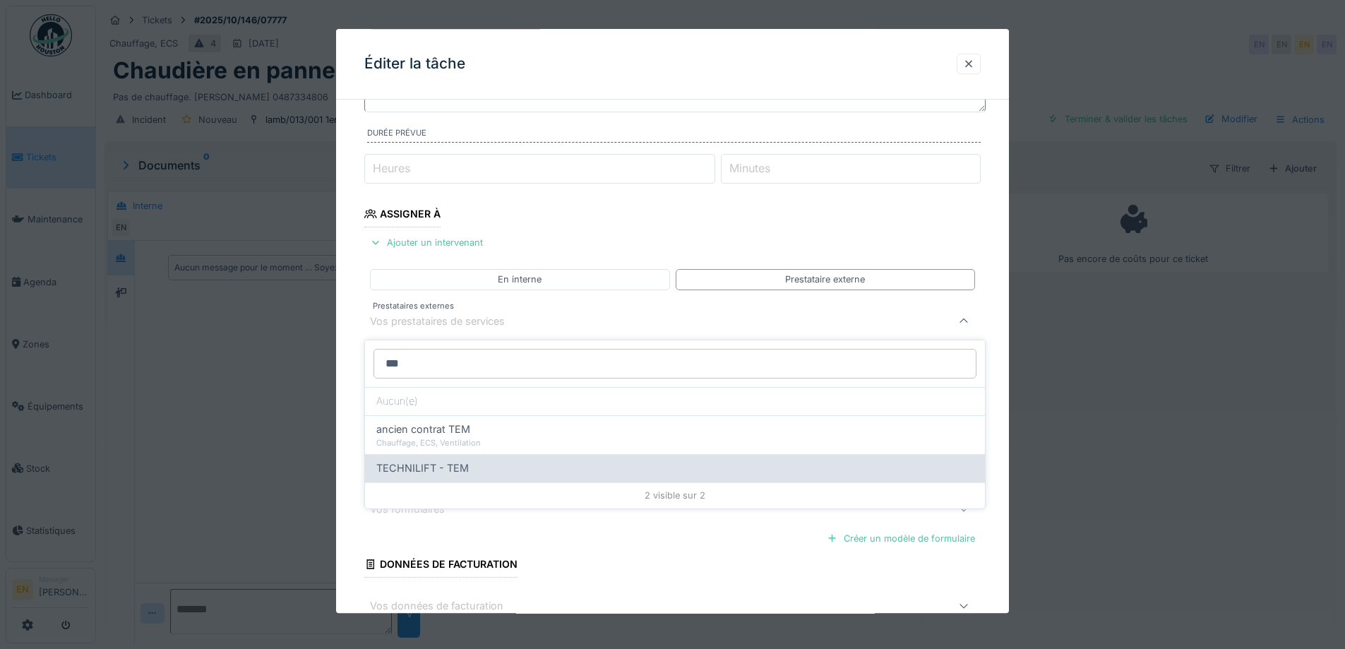
type input "***"
click at [454, 472] on span "TECHNILIFT - TEM" at bounding box center [422, 468] width 92 height 16
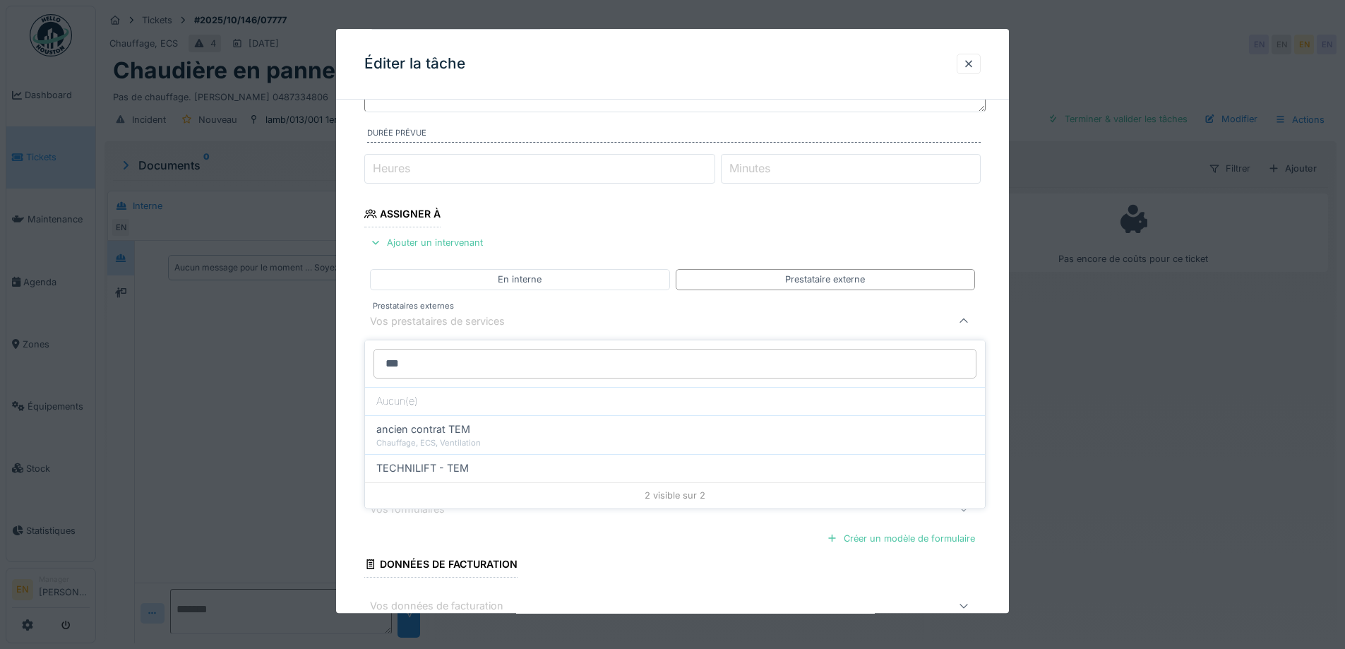
type input "*****"
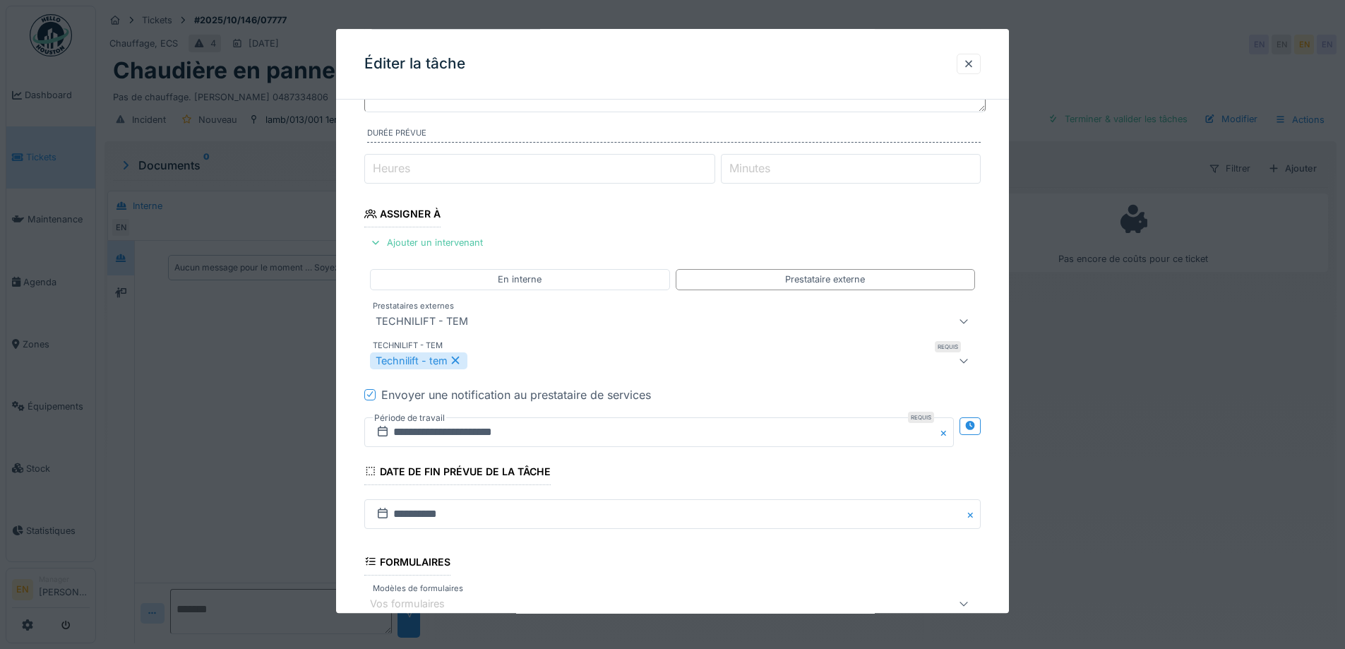
click at [460, 366] on icon at bounding box center [455, 361] width 13 height 10
click at [553, 316] on div "TECHNILIFT - TEM" at bounding box center [636, 321] width 533 height 17
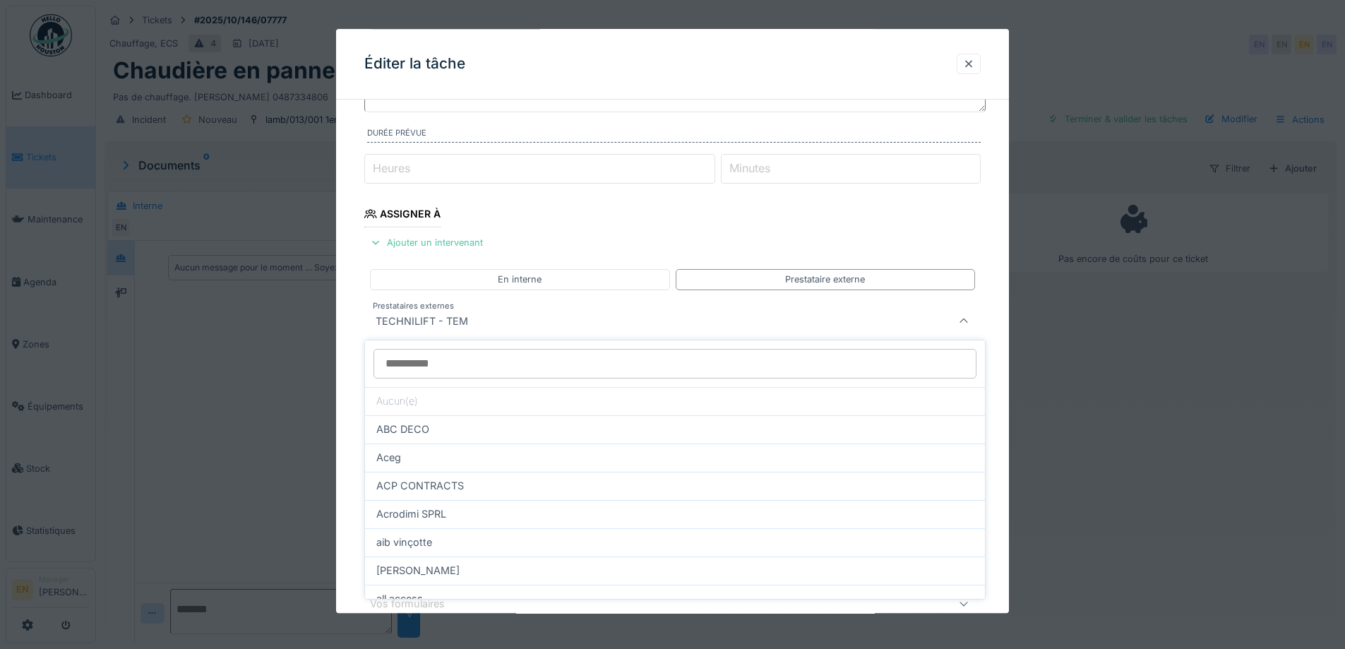
drag, startPoint x: 990, startPoint y: 431, endPoint x: 989, endPoint y: 423, distance: 8.6
click at [989, 429] on div "**********" at bounding box center [672, 385] width 673 height 820
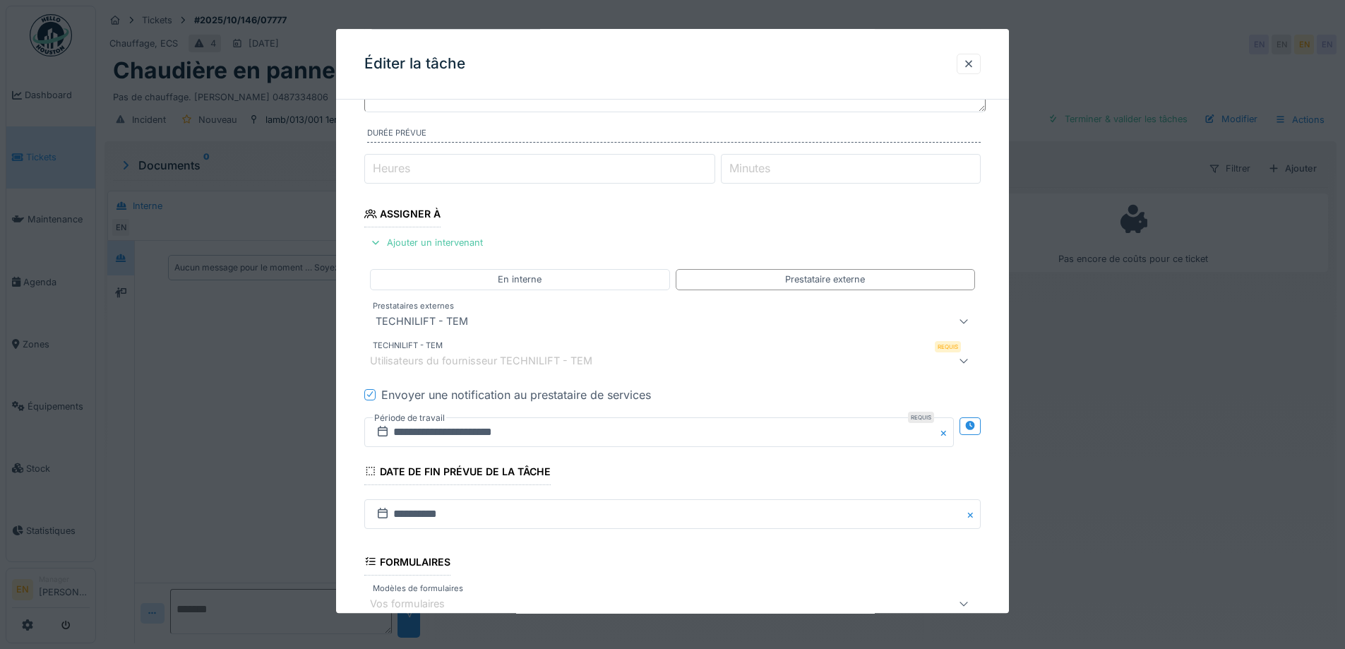
click at [976, 52] on div "Éditer la tâche" at bounding box center [672, 64] width 673 height 71
click at [971, 65] on div at bounding box center [968, 63] width 11 height 13
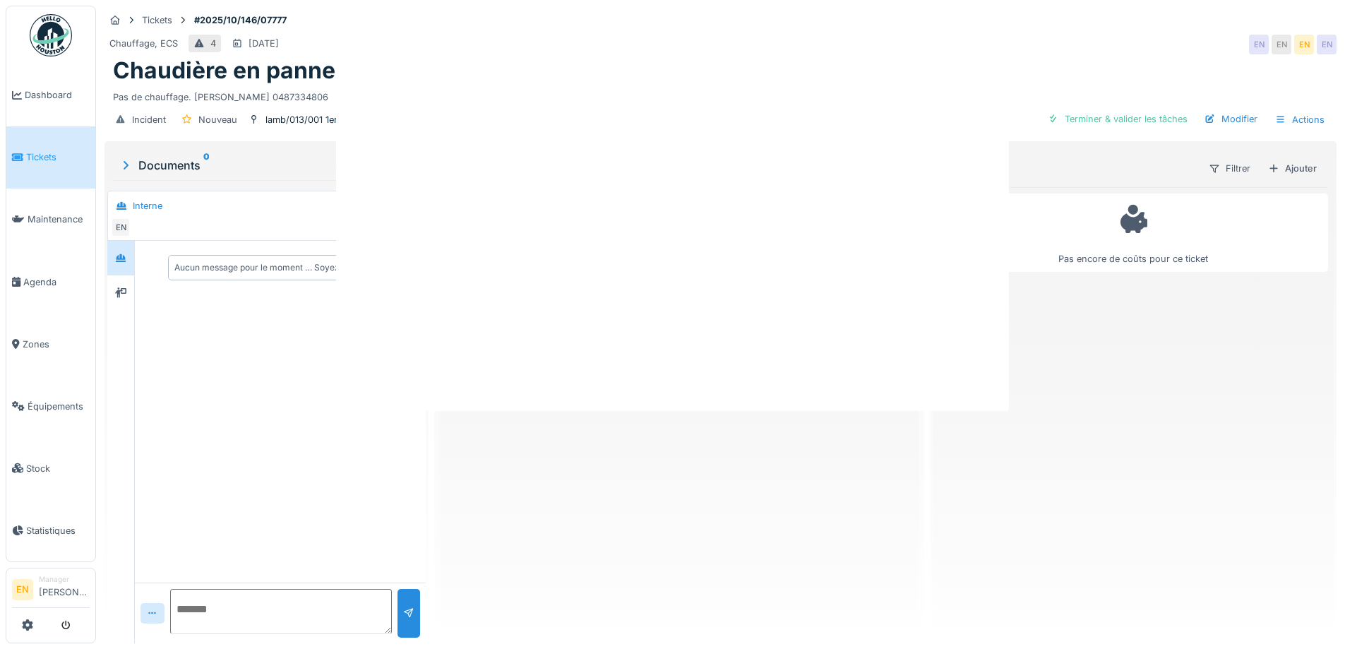
scroll to position [0, 0]
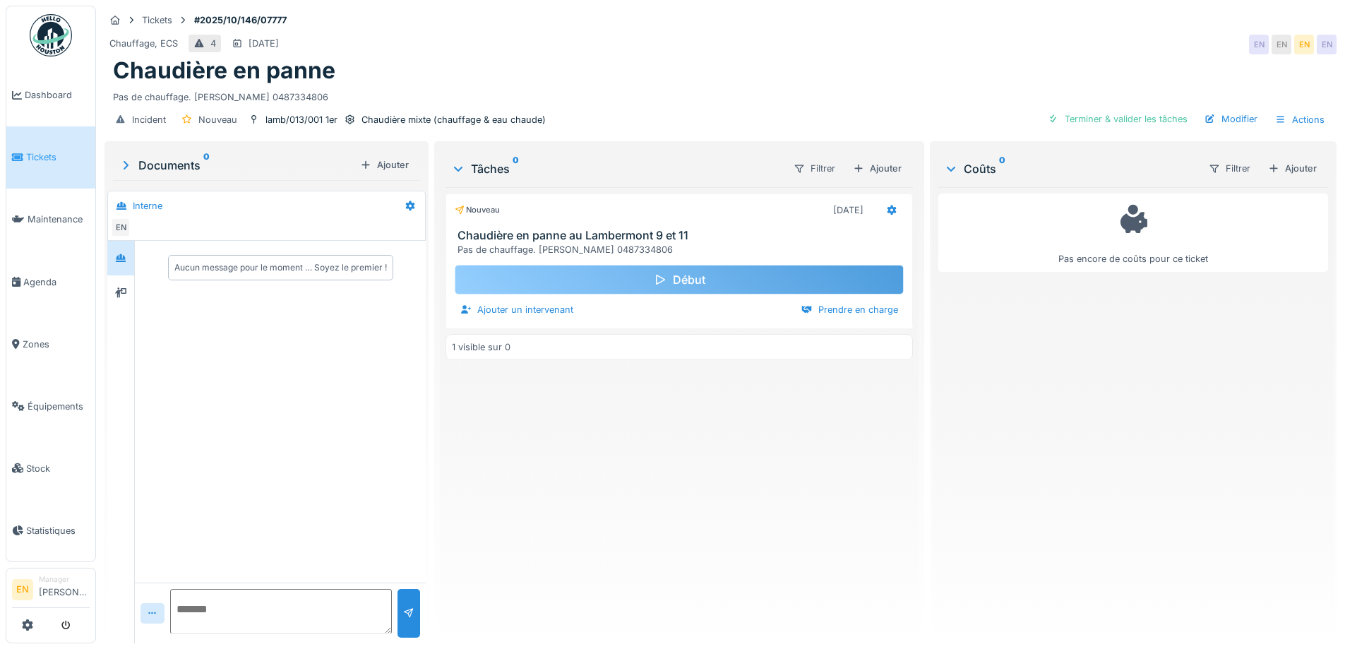
drag, startPoint x: 685, startPoint y: 515, endPoint x: 880, endPoint y: 291, distance: 296.7
click at [686, 515] on div "Nouveau 12/10/2025 Chaudière en panne au Lambermont 9 et 11 Pas de chauffage. O…" at bounding box center [678, 409] width 467 height 445
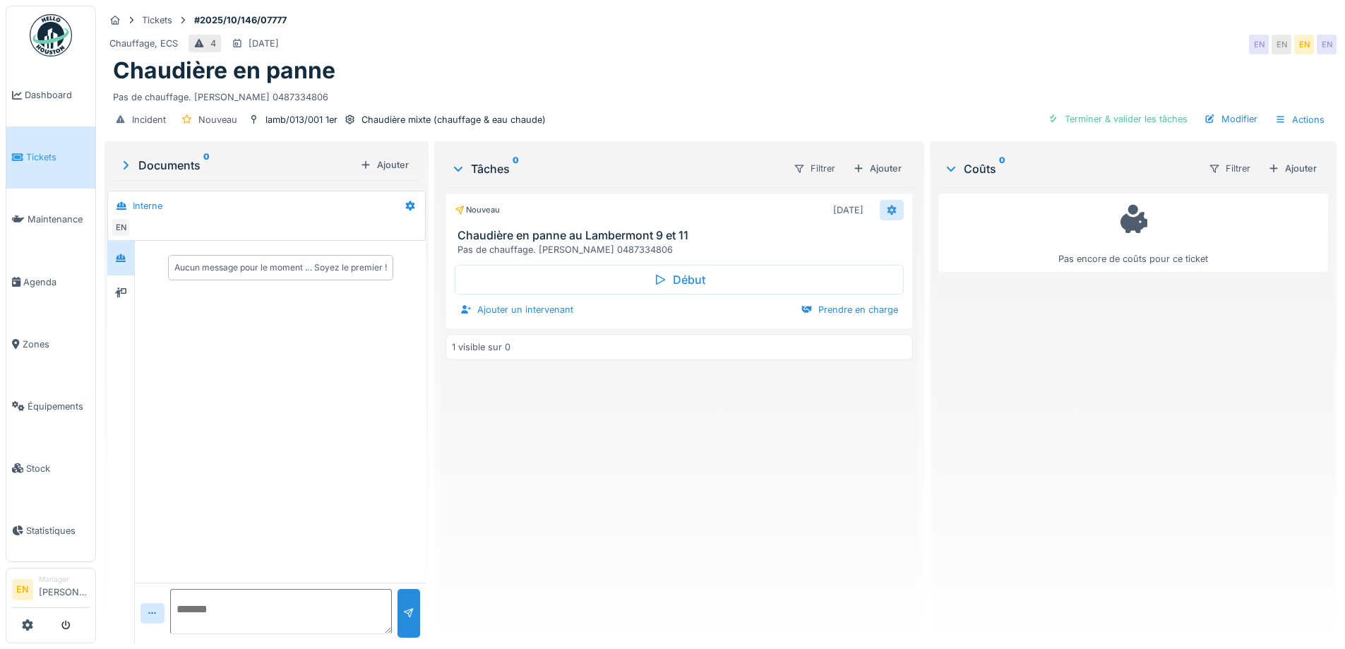
click at [887, 212] on icon at bounding box center [891, 210] width 9 height 10
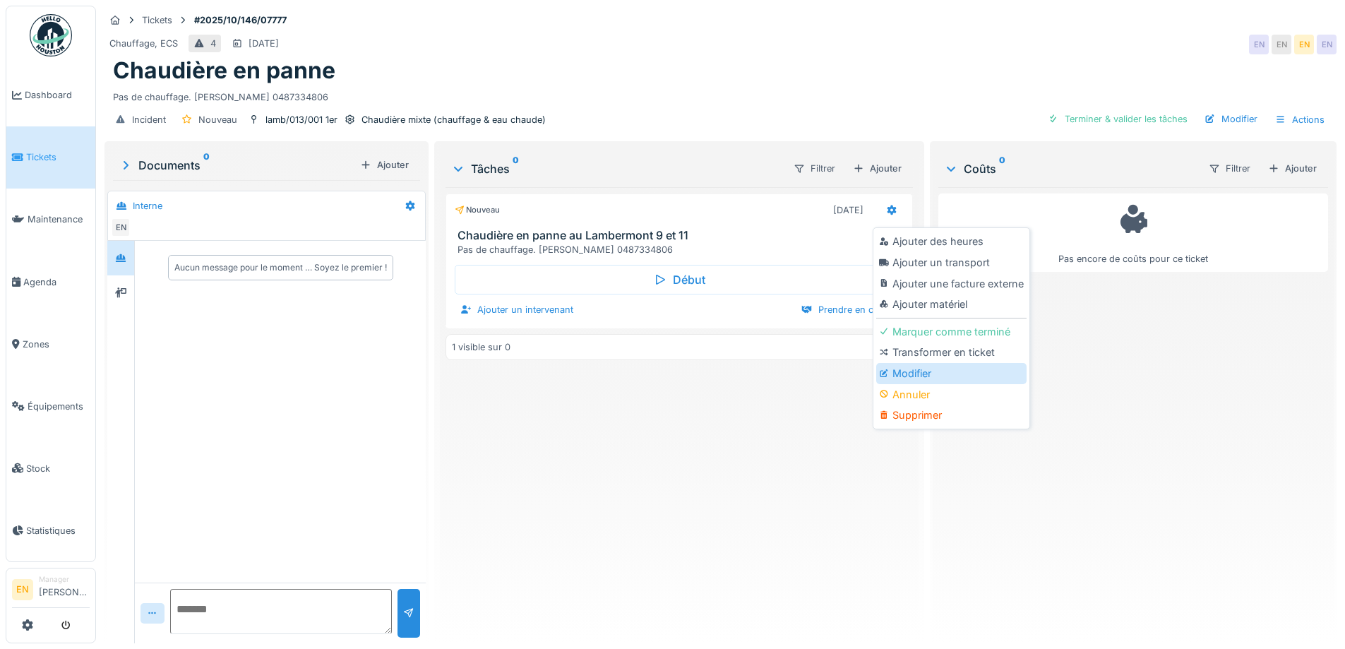
click at [905, 373] on div "Modifier" at bounding box center [951, 373] width 150 height 21
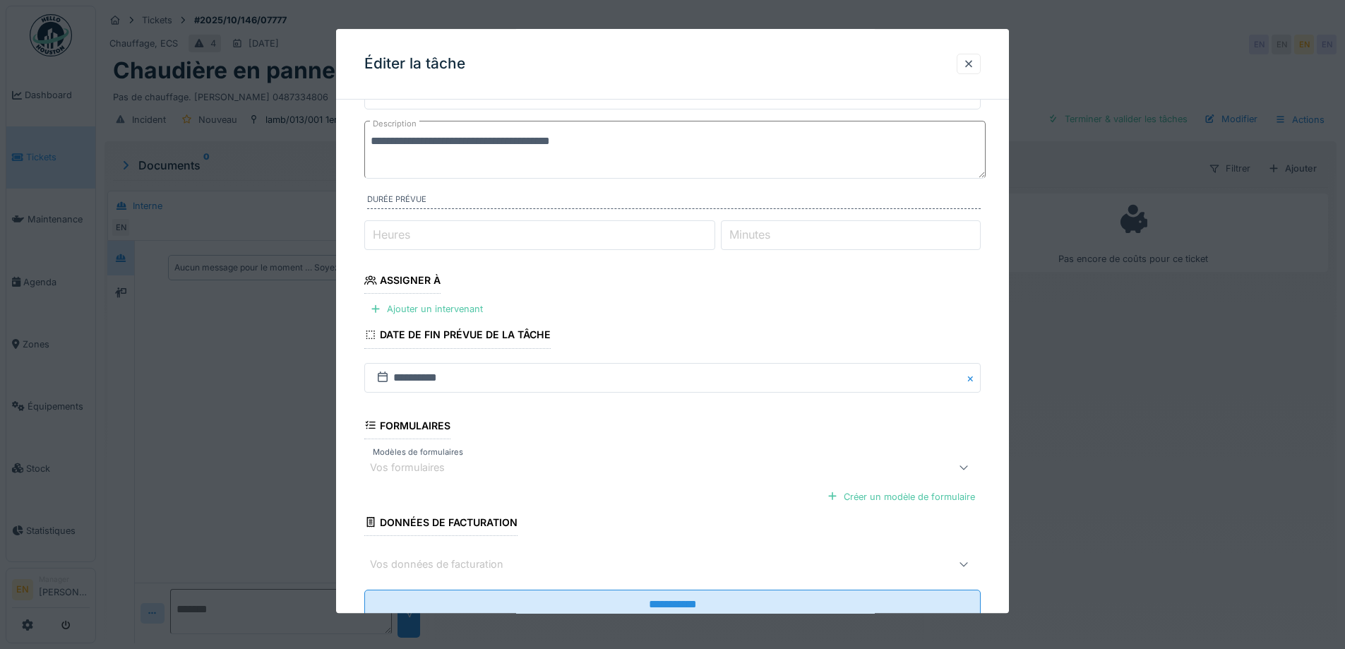
scroll to position [44, 0]
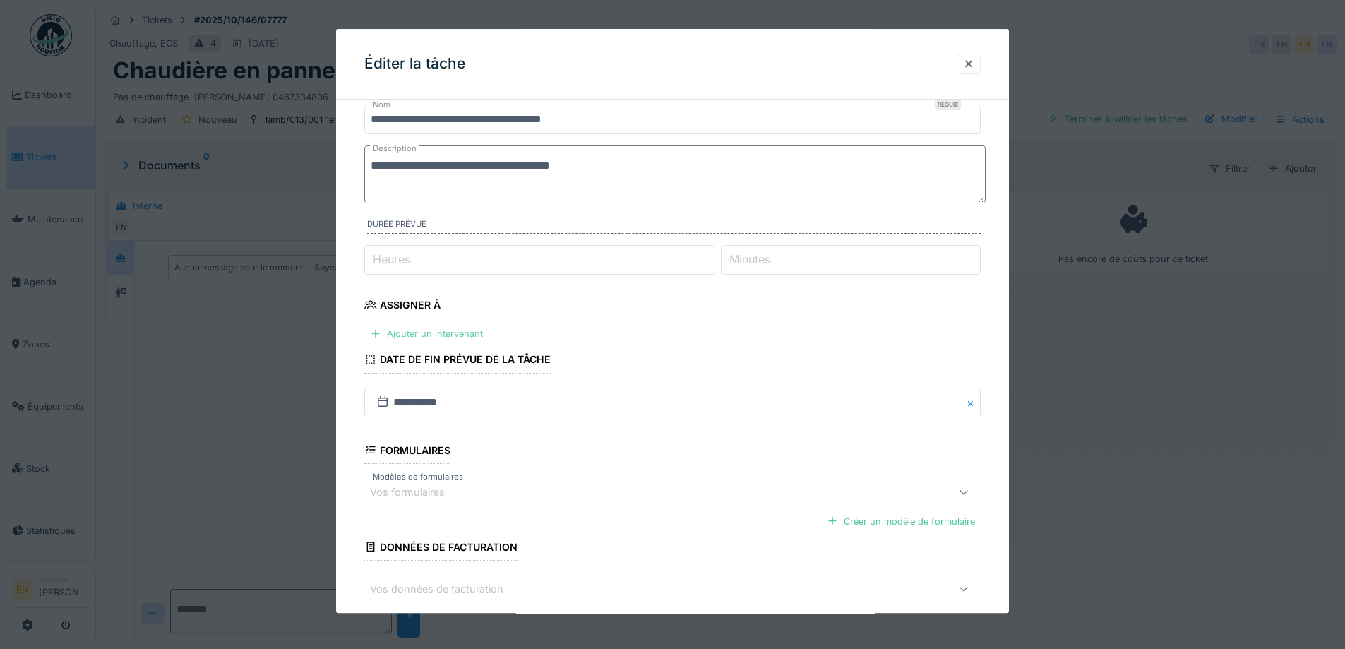
click at [439, 331] on div "Ajouter un intervenant" at bounding box center [426, 334] width 124 height 19
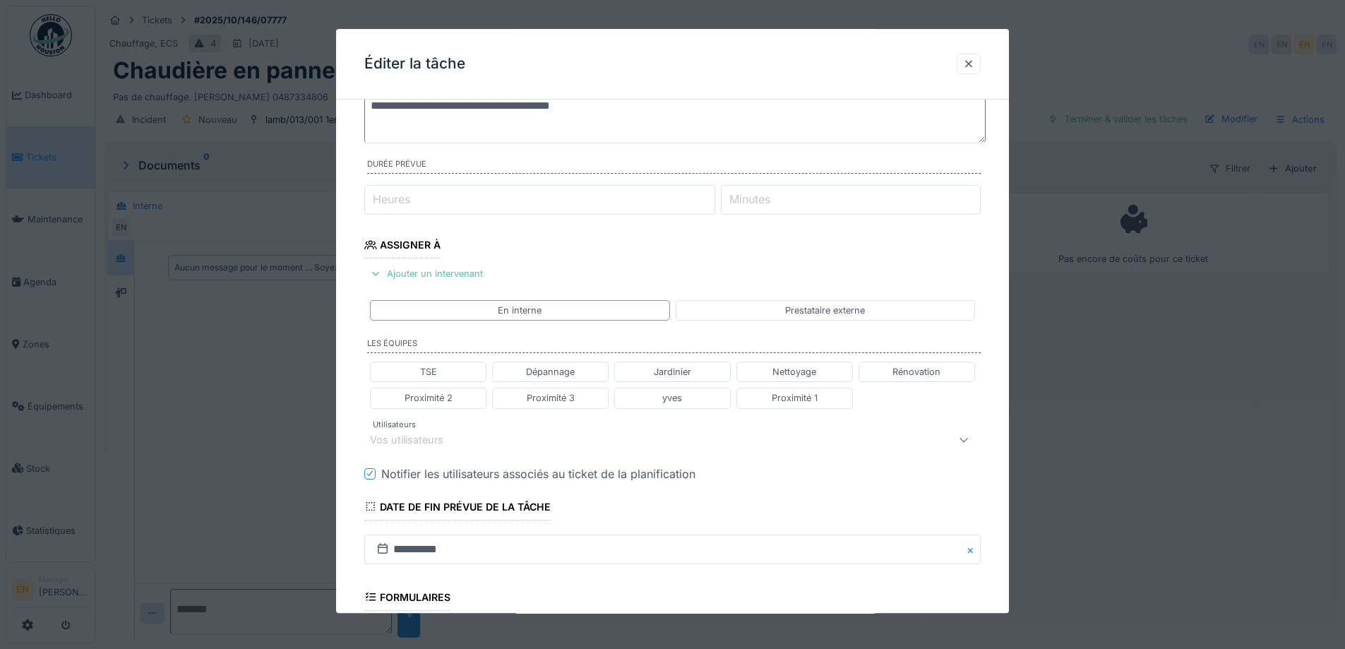
scroll to position [186, 0]
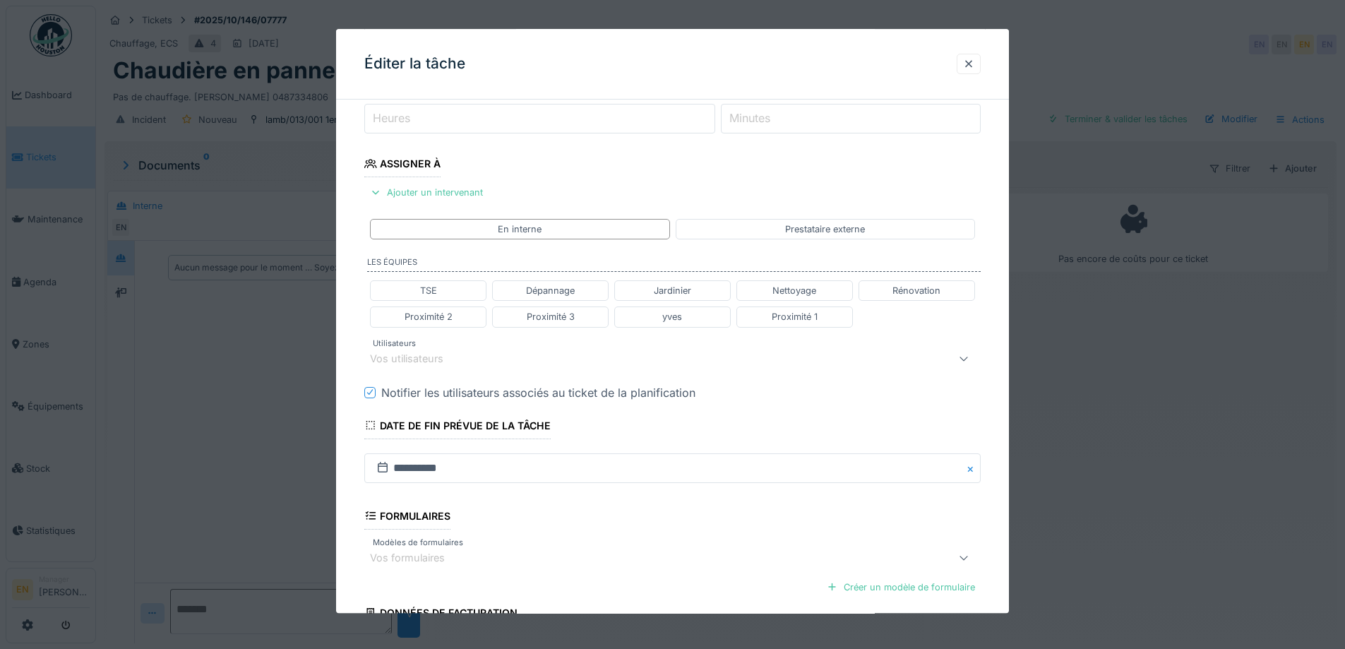
click at [451, 358] on div "Vos utilisateurs" at bounding box center [416, 359] width 93 height 16
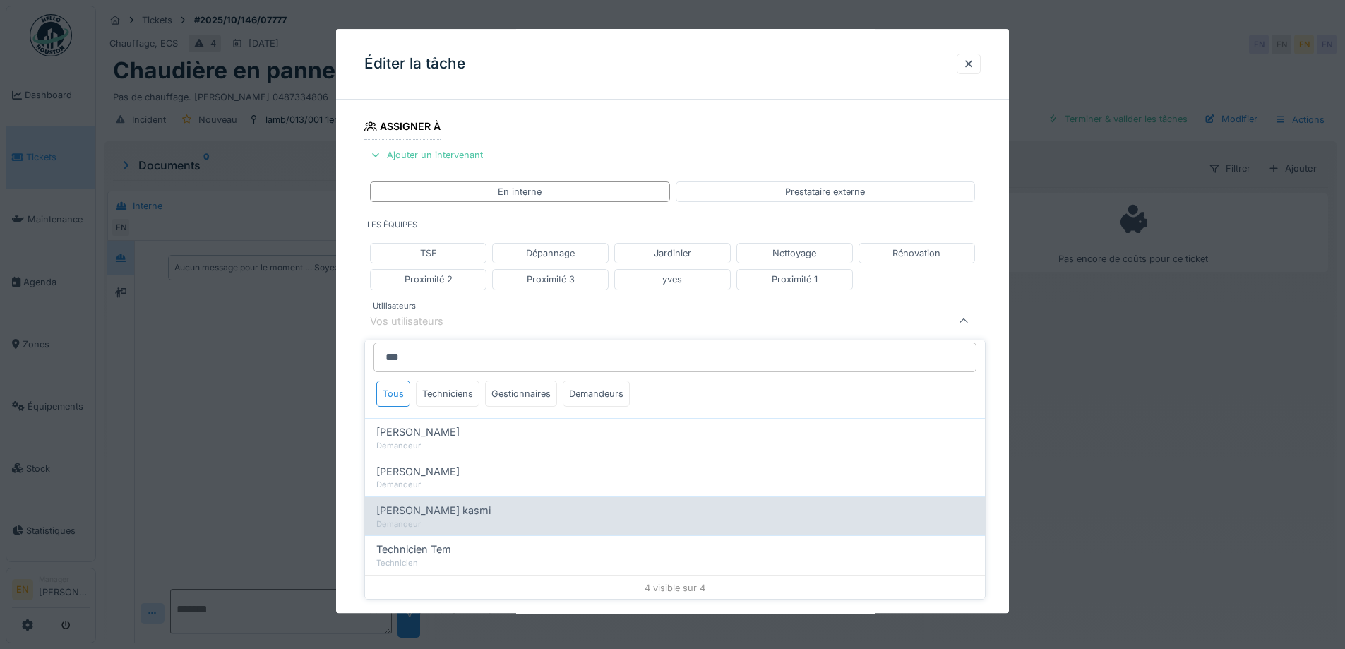
scroll to position [8, 0]
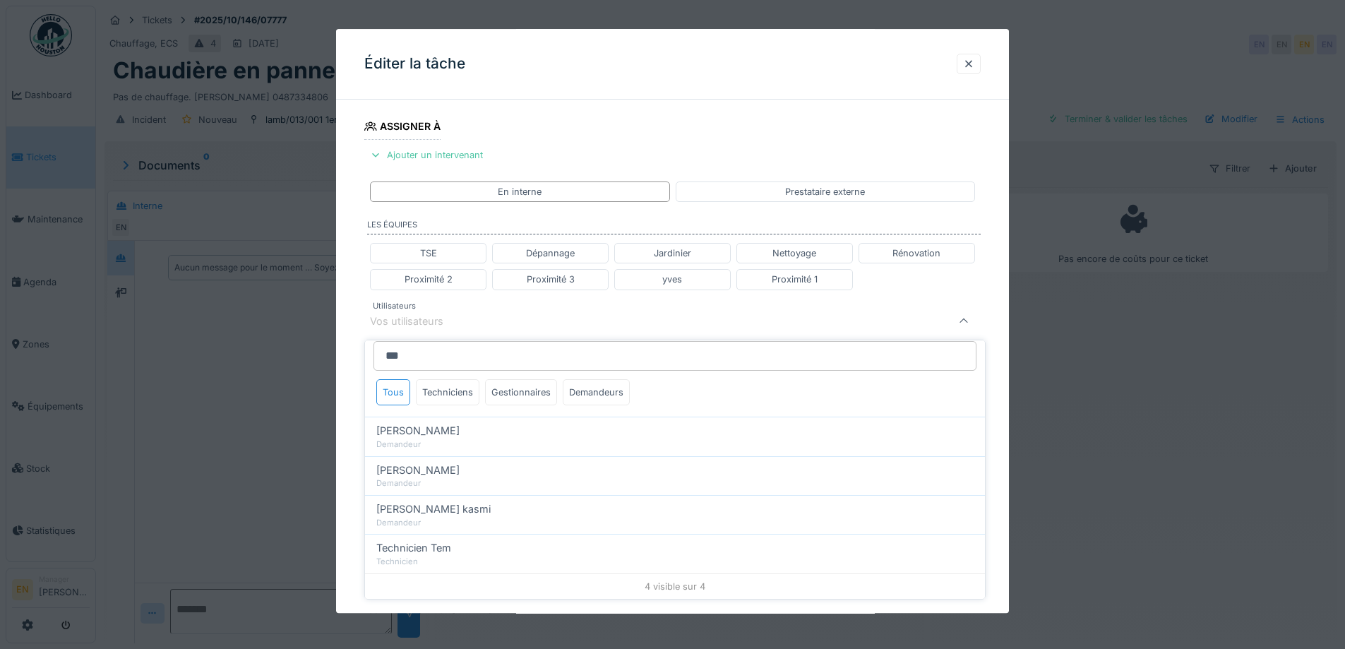
click at [489, 366] on input "***" at bounding box center [674, 356] width 603 height 30
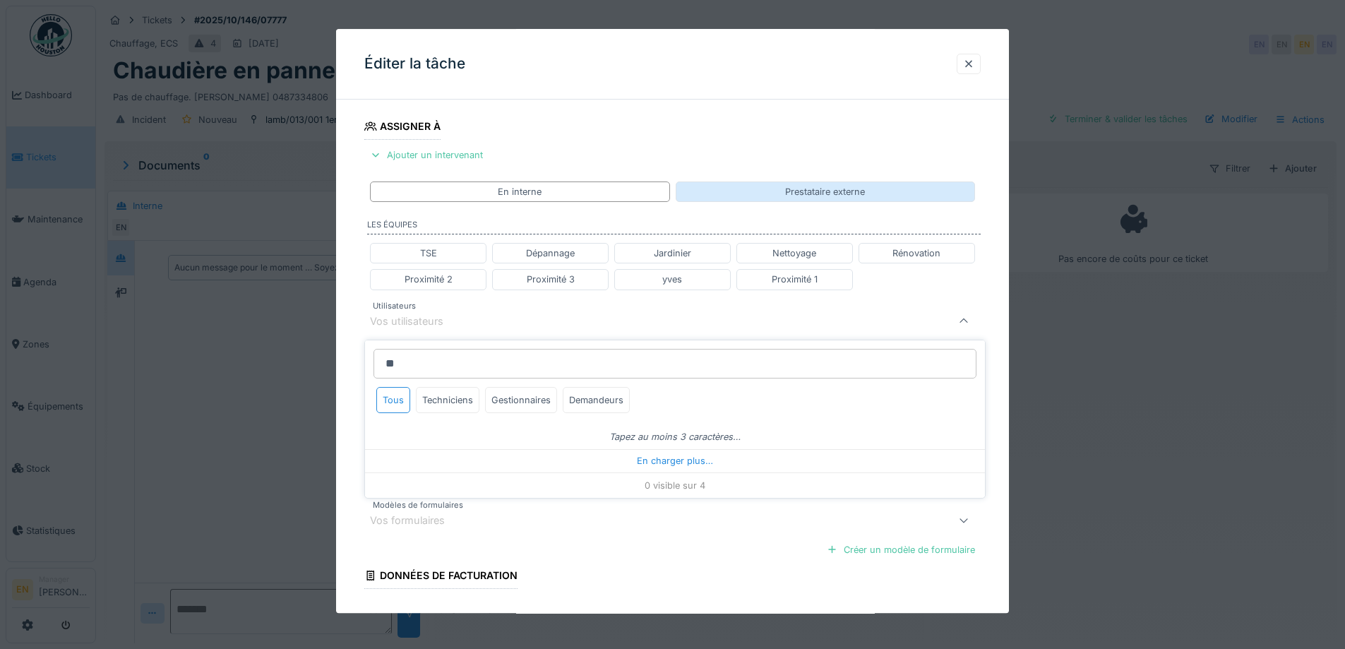
type input "*"
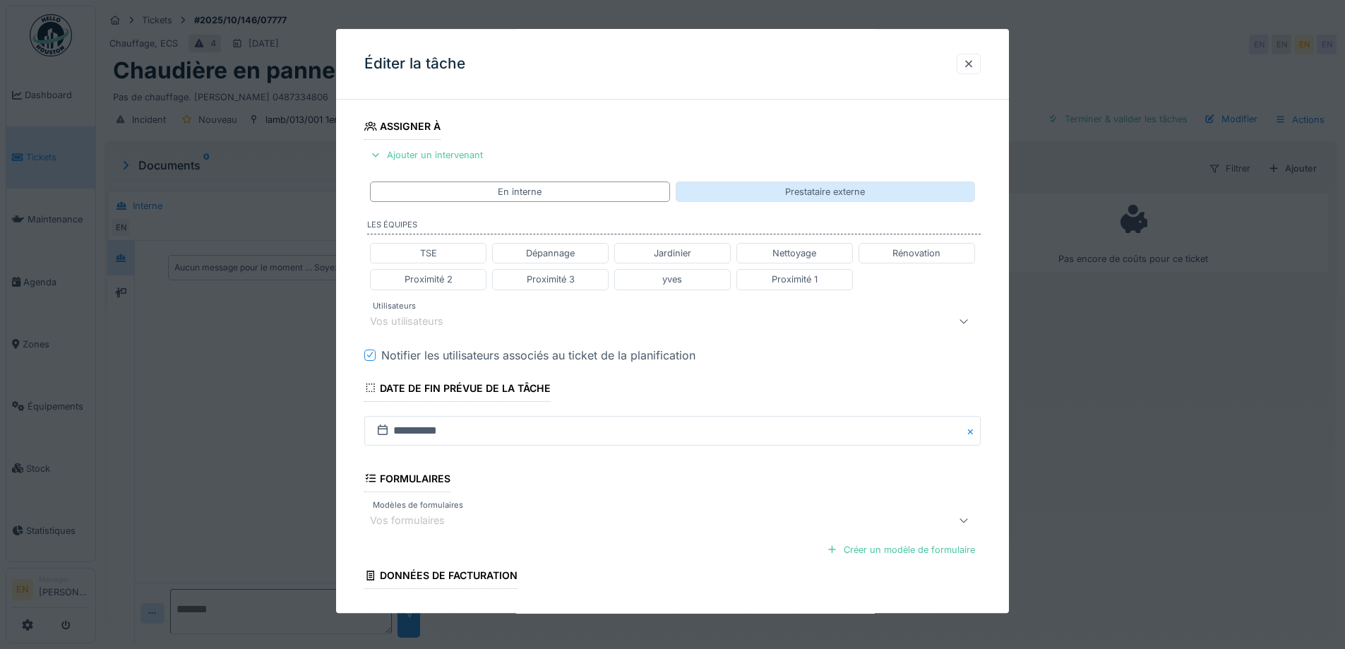
click at [808, 191] on div "Prestataire externe" at bounding box center [825, 192] width 80 height 13
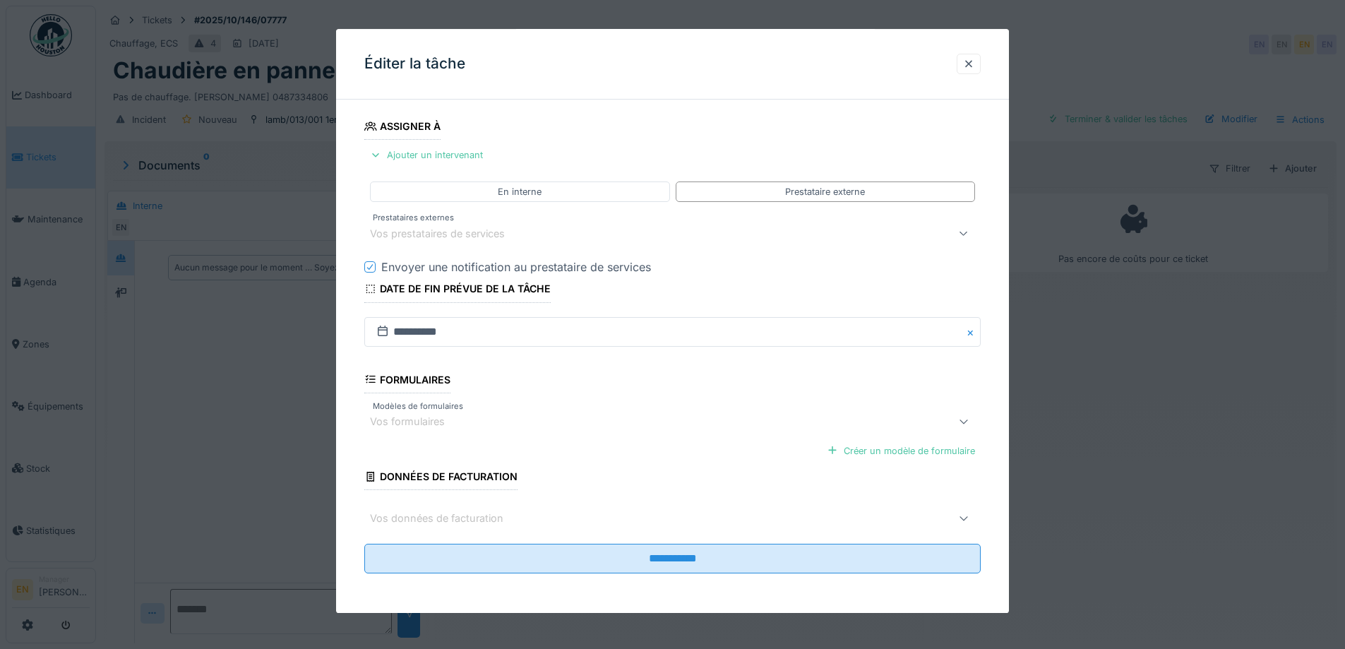
click at [569, 232] on div "Vos prestataires de services" at bounding box center [636, 233] width 533 height 17
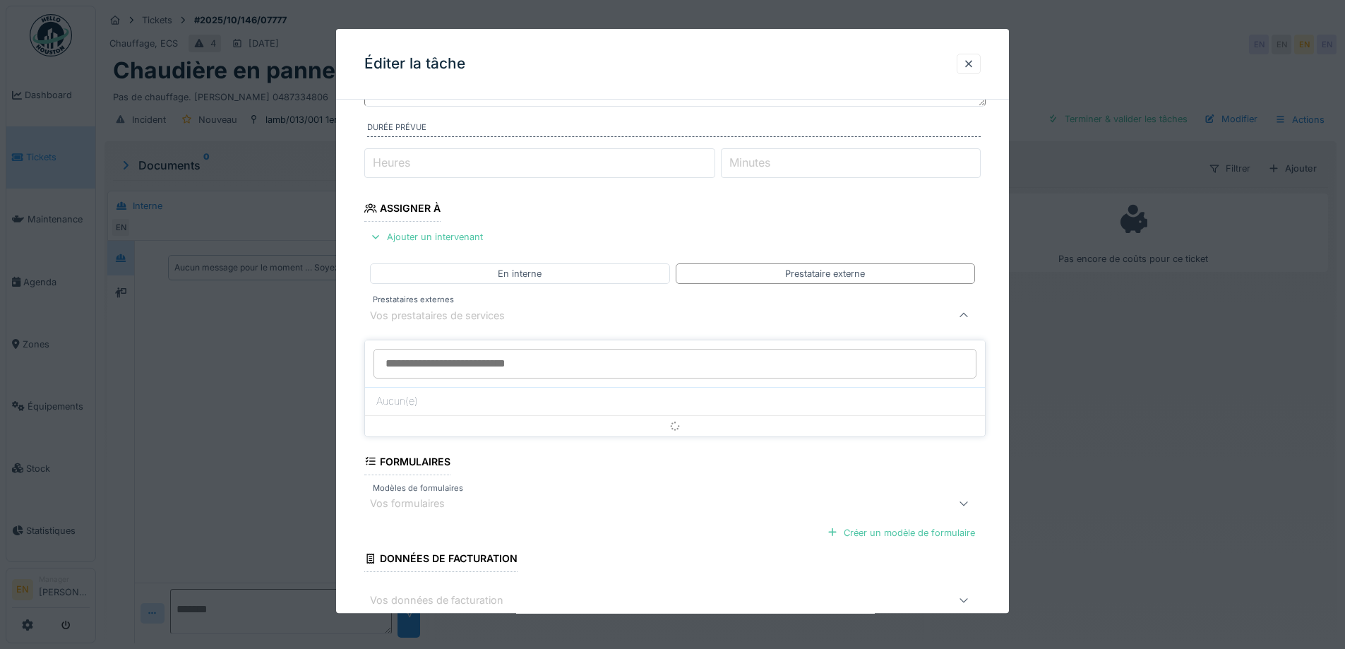
scroll to position [136, 0]
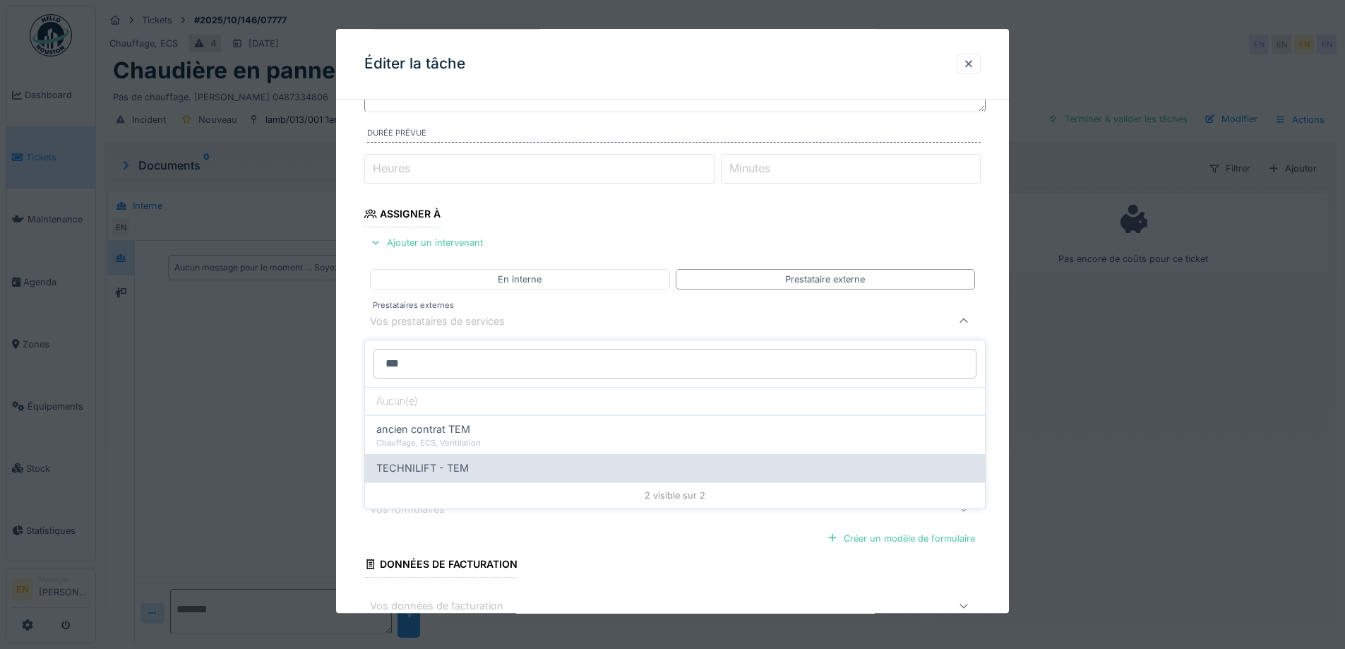
type input "***"
click at [472, 472] on div "TECHNILIFT - TEM" at bounding box center [674, 468] width 597 height 16
type input "*****"
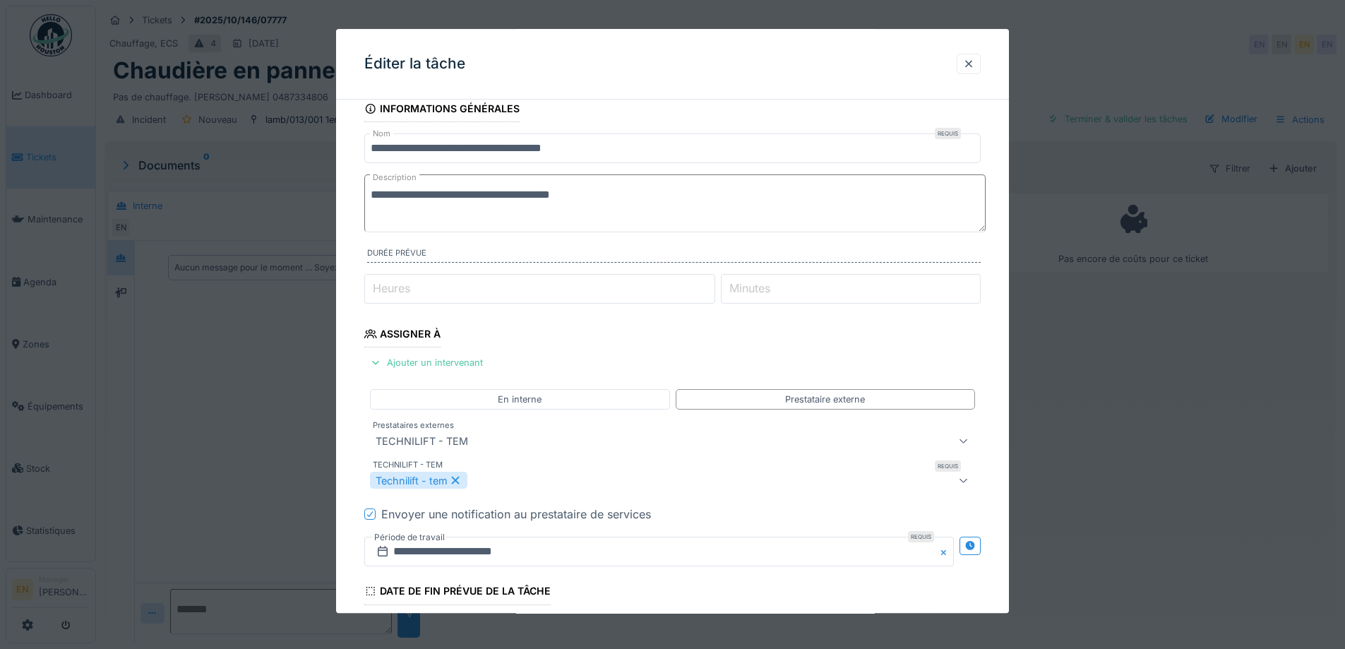
scroll to position [0, 0]
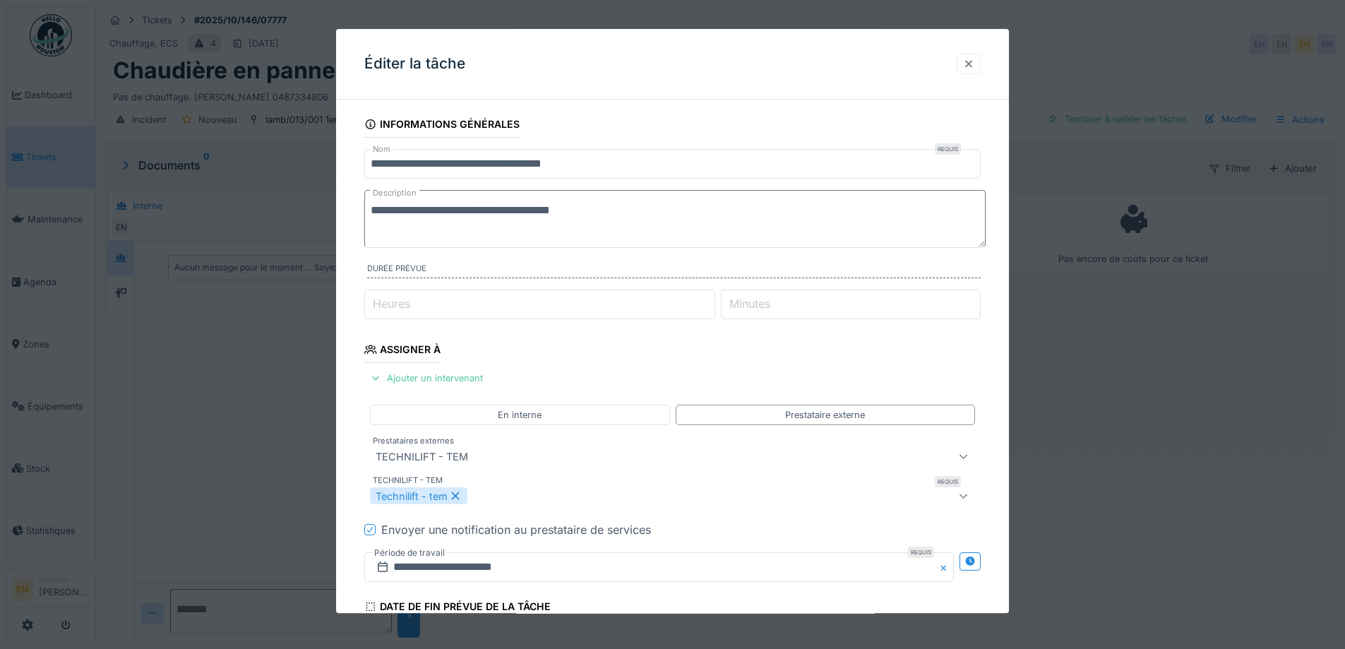
click at [974, 60] on div at bounding box center [968, 63] width 11 height 13
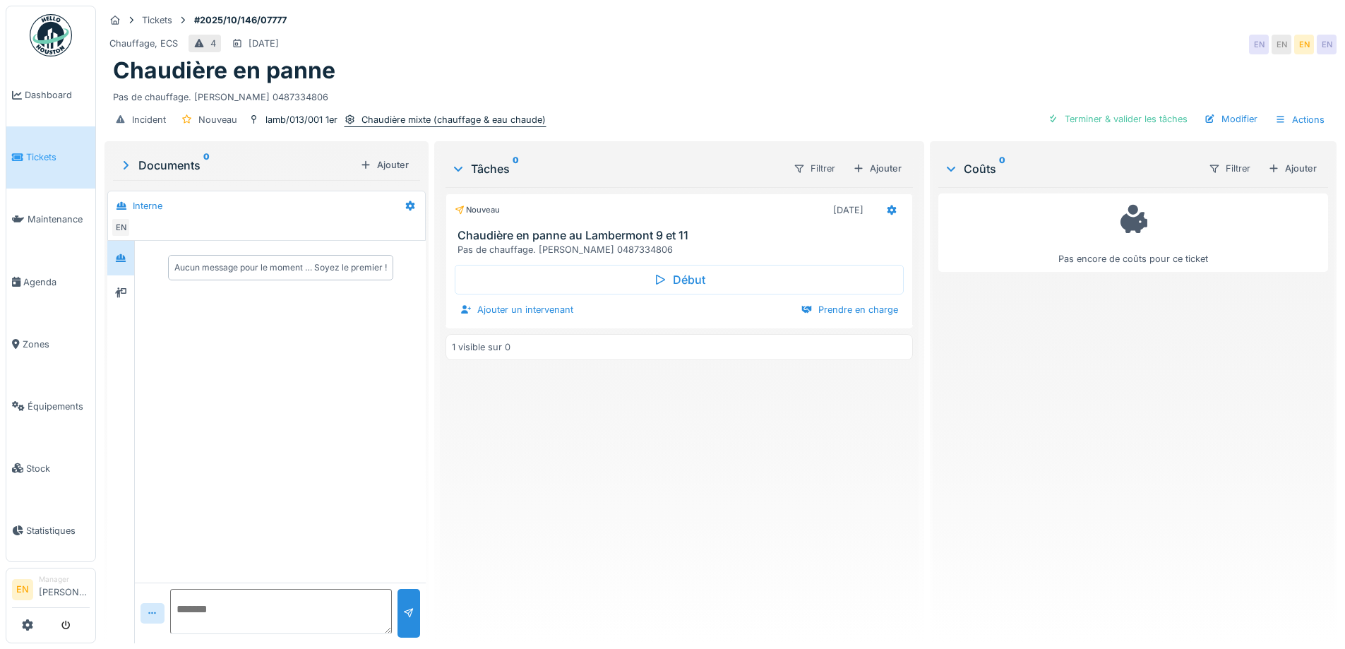
click at [404, 120] on div "Chaudière mixte (chauffage & eau chaude)" at bounding box center [453, 119] width 184 height 13
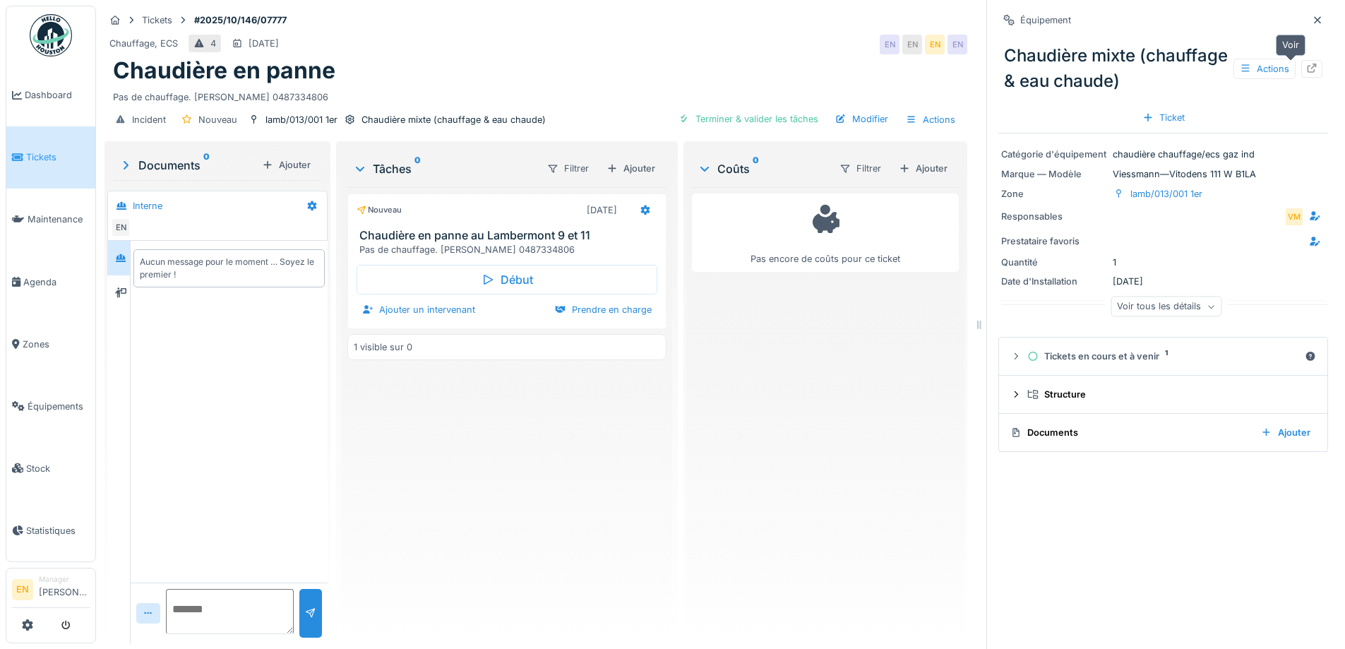
click at [1301, 68] on div at bounding box center [1311, 69] width 21 height 18
click at [1312, 19] on icon at bounding box center [1317, 20] width 11 height 9
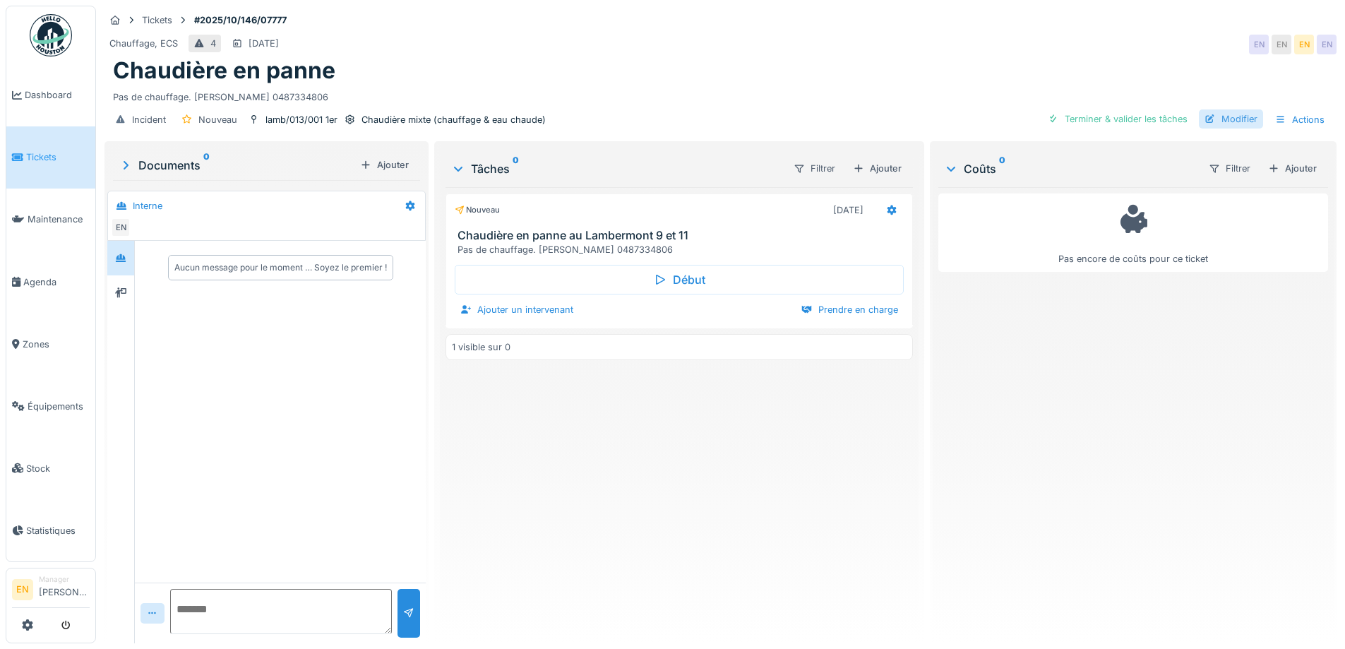
click at [1221, 121] on div "Modifier" at bounding box center [1231, 118] width 64 height 19
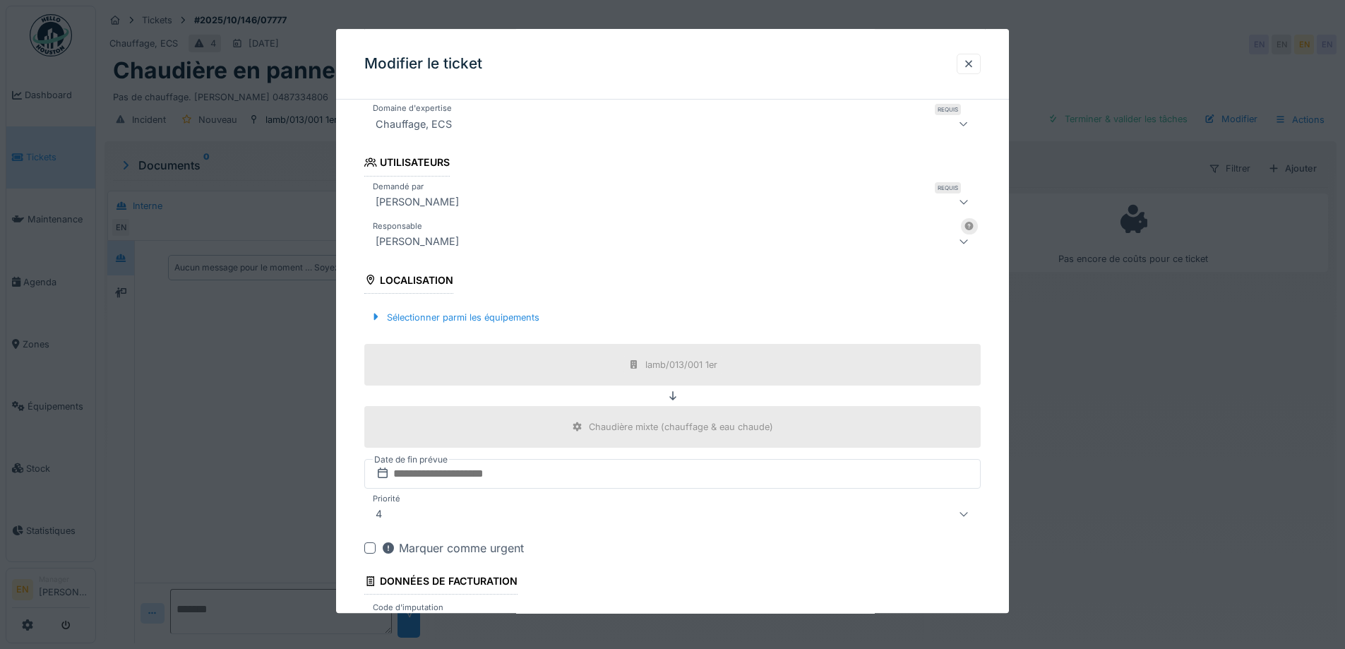
scroll to position [282, 0]
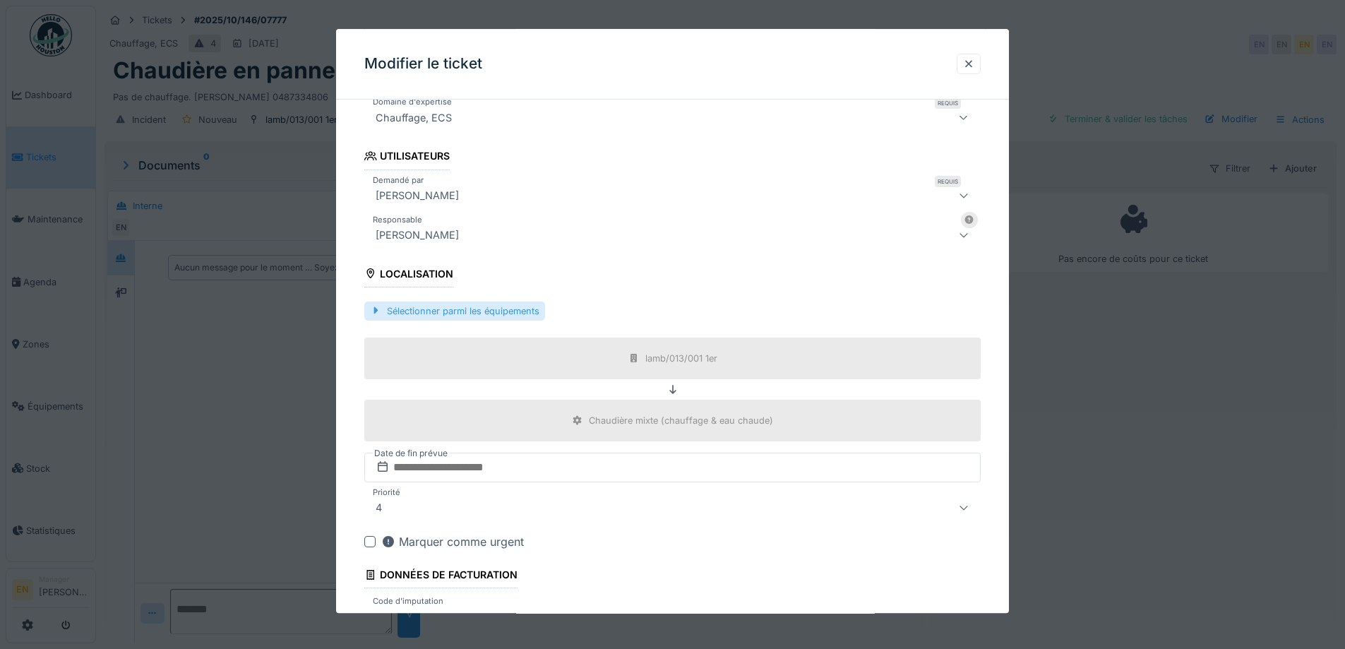
click at [511, 309] on div "Sélectionner parmi les équipements" at bounding box center [454, 310] width 181 height 19
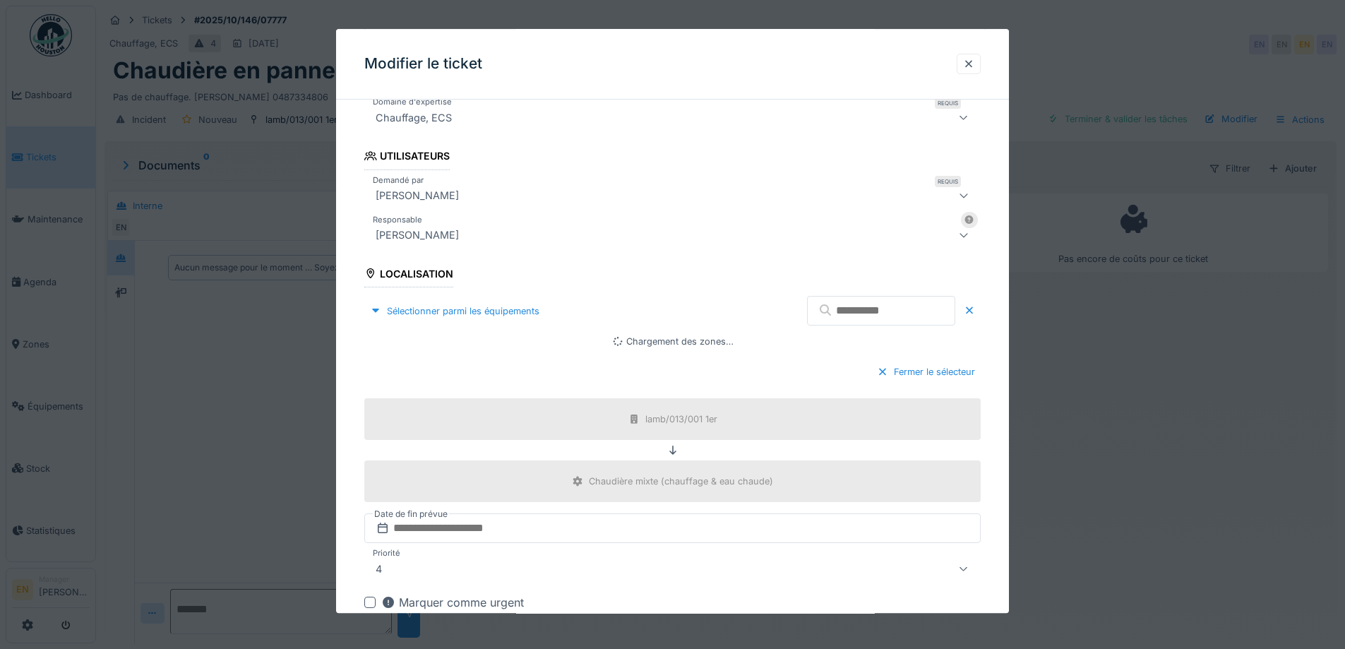
click at [862, 312] on input "text" at bounding box center [881, 311] width 148 height 30
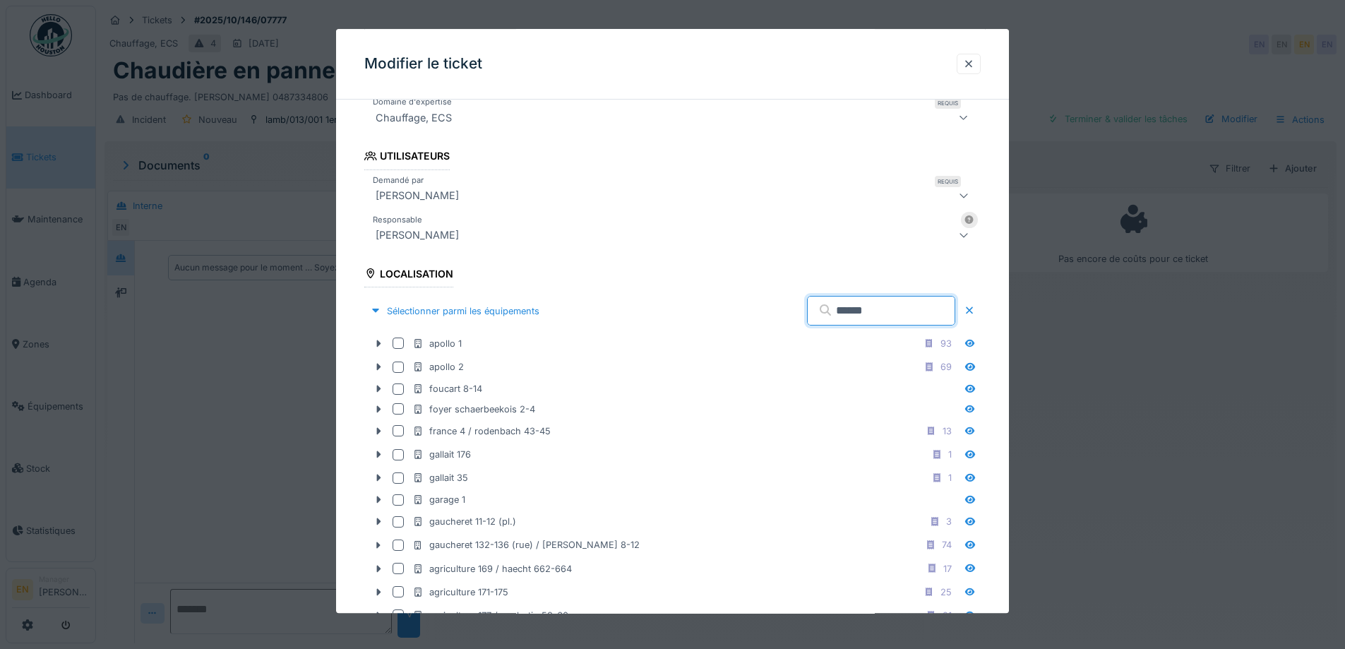
click at [862, 304] on input "******" at bounding box center [881, 311] width 148 height 30
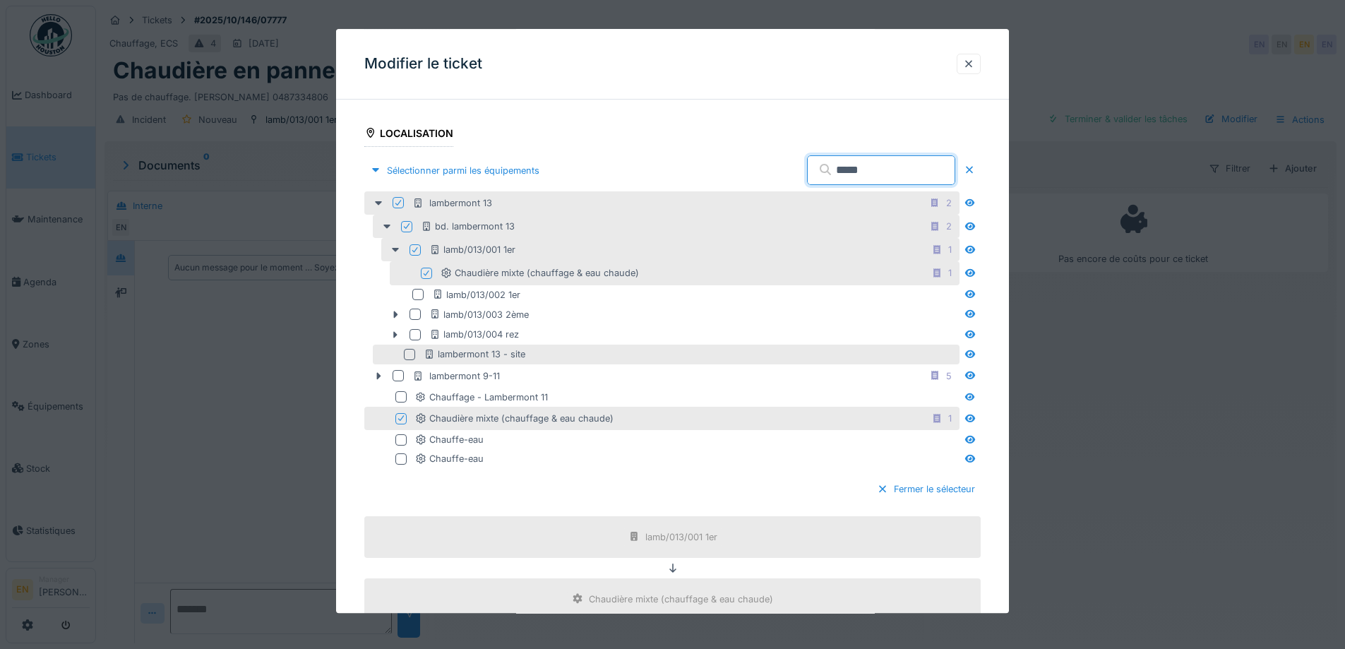
scroll to position [424, 0]
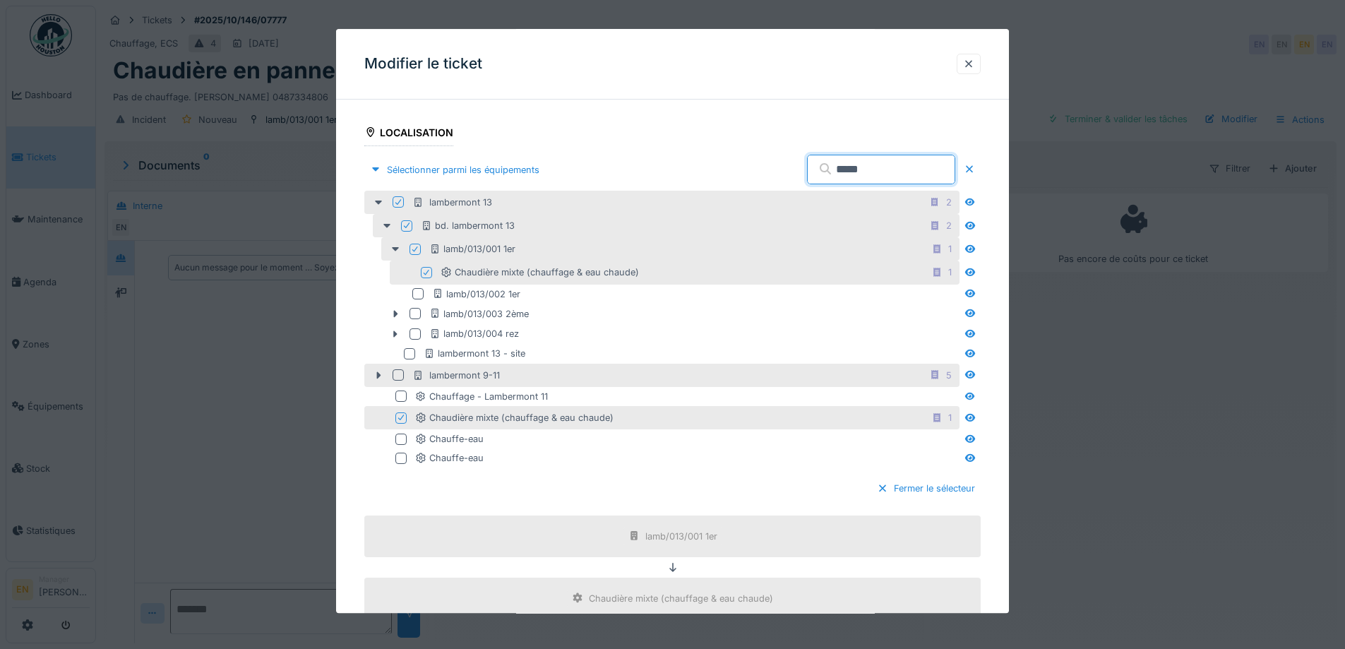
type input "*****"
click at [398, 378] on div at bounding box center [397, 374] width 11 height 11
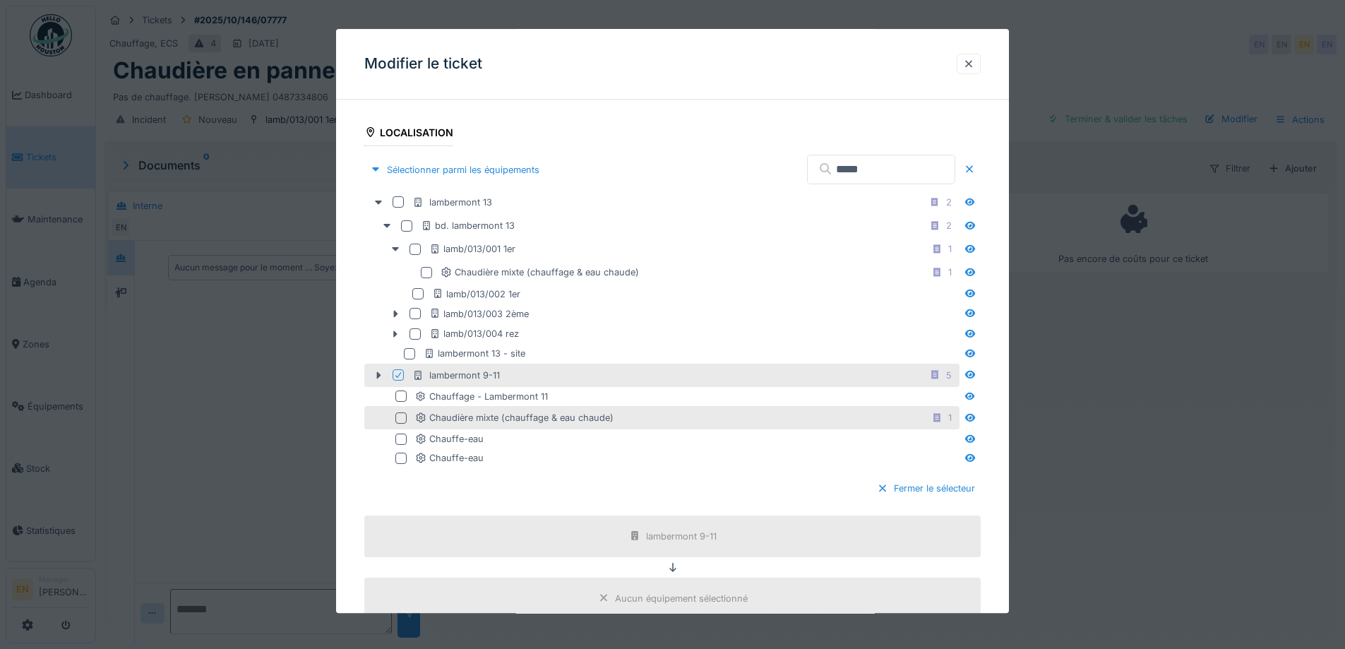
click at [402, 418] on div at bounding box center [400, 417] width 11 height 11
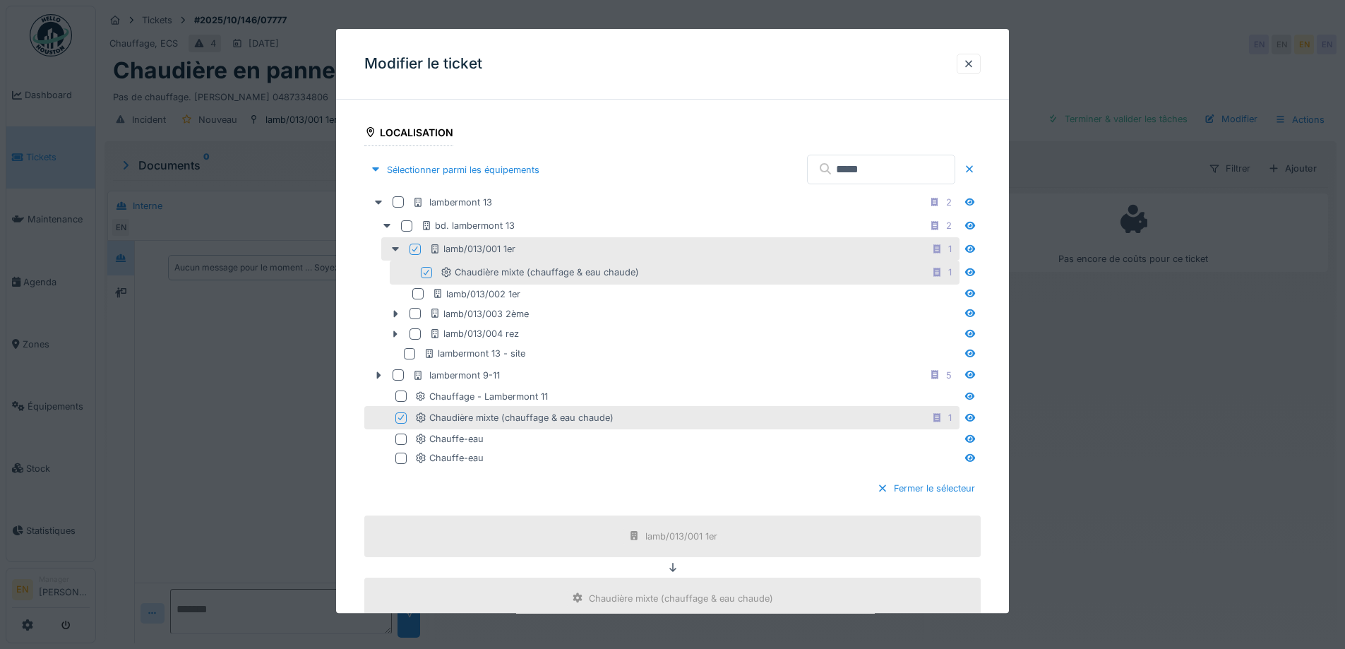
click at [414, 248] on icon at bounding box center [415, 249] width 8 height 7
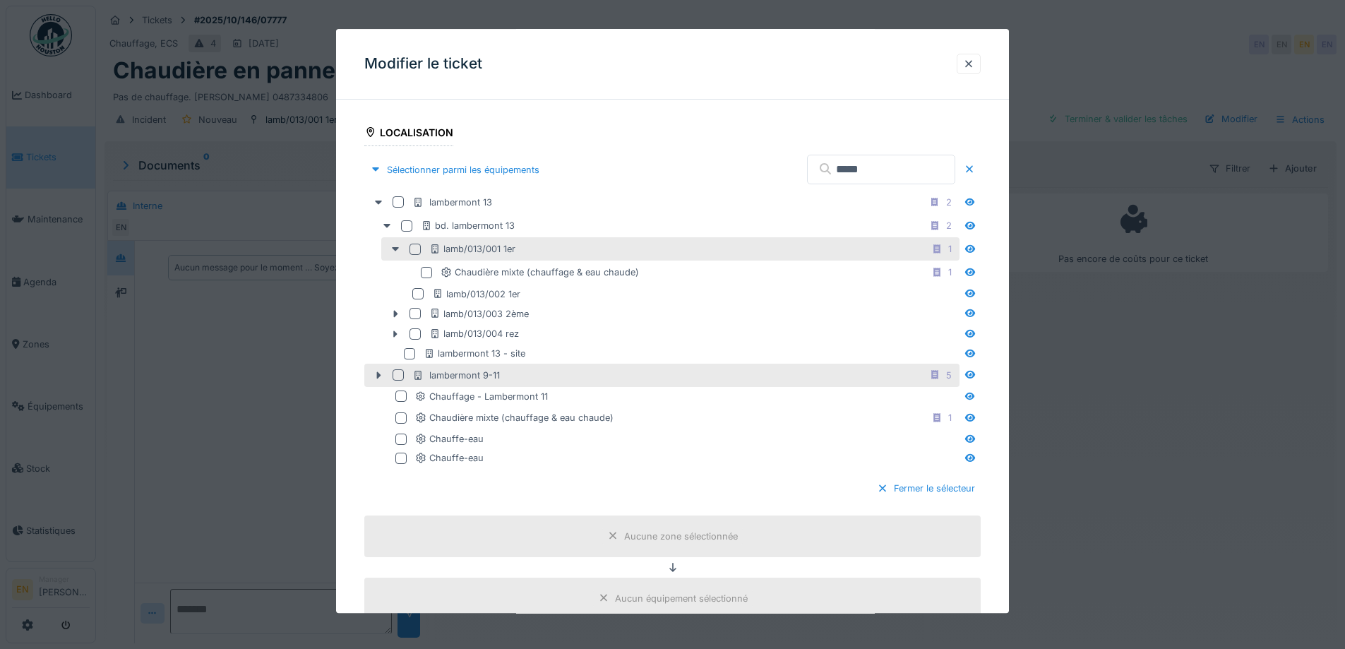
click at [395, 376] on div at bounding box center [397, 374] width 11 height 11
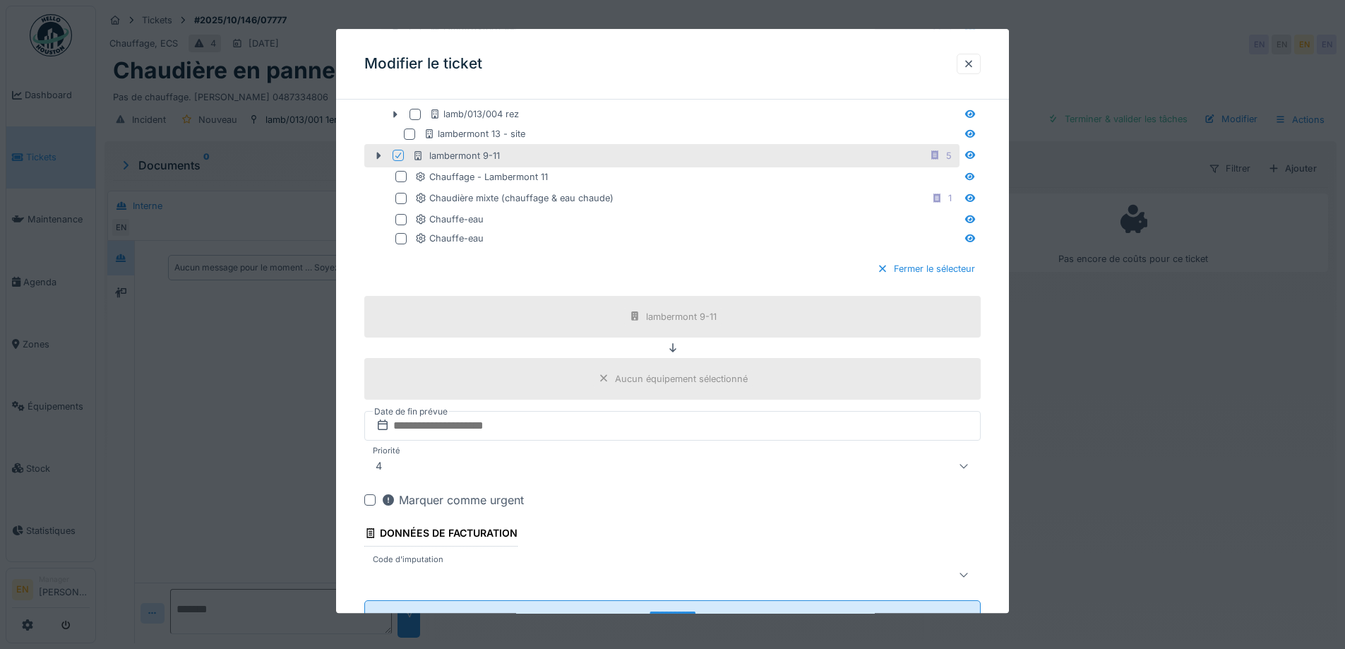
scroll to position [700, 0]
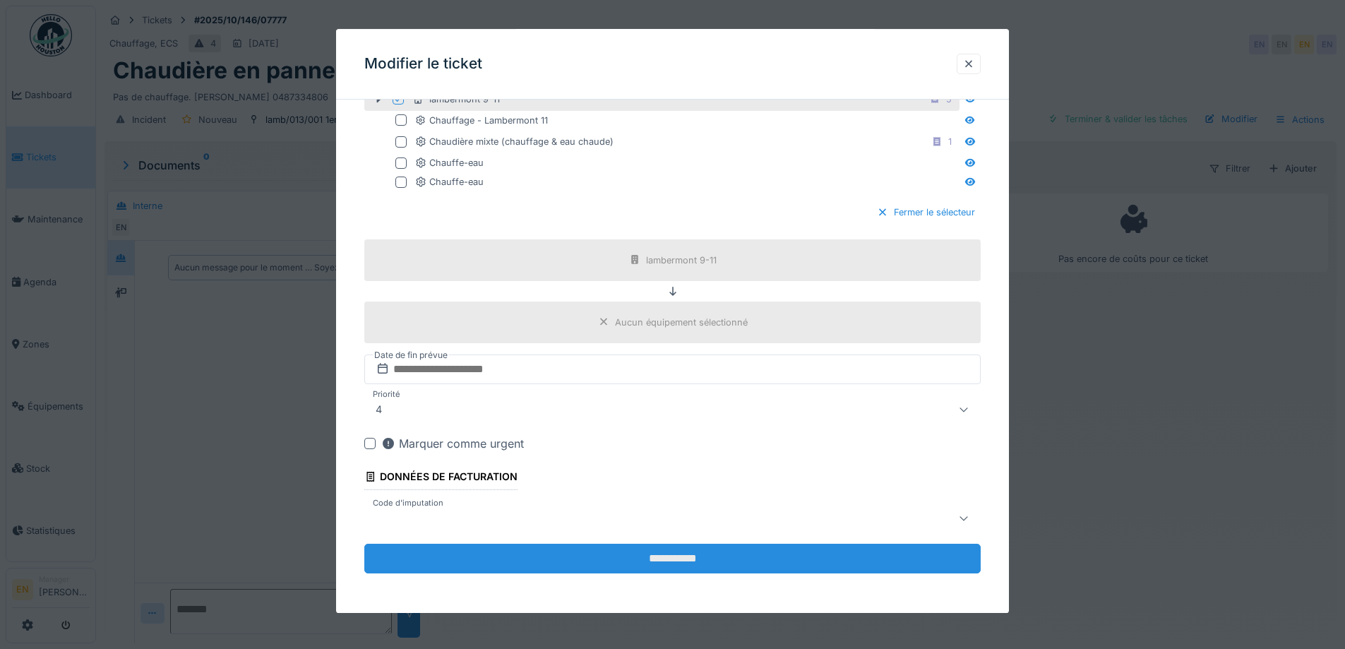
click at [693, 560] on input "**********" at bounding box center [672, 559] width 616 height 30
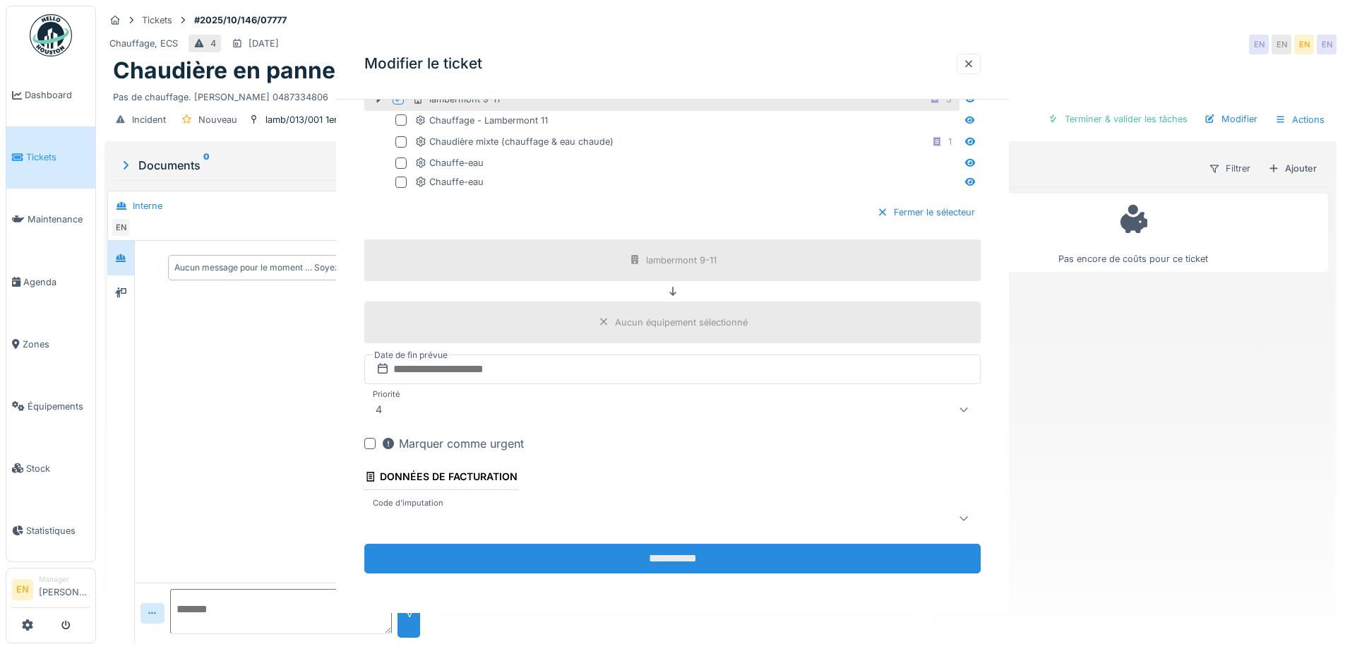
scroll to position [0, 0]
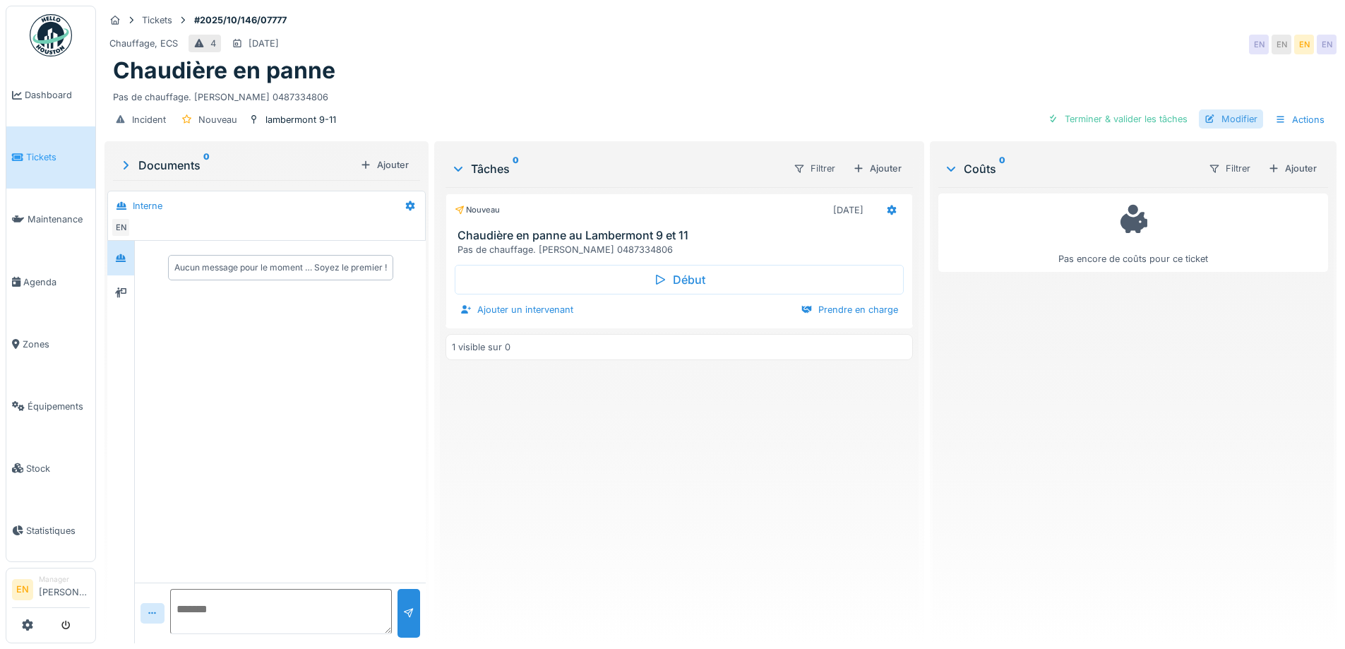
click at [1237, 116] on div "Modifier" at bounding box center [1231, 118] width 64 height 19
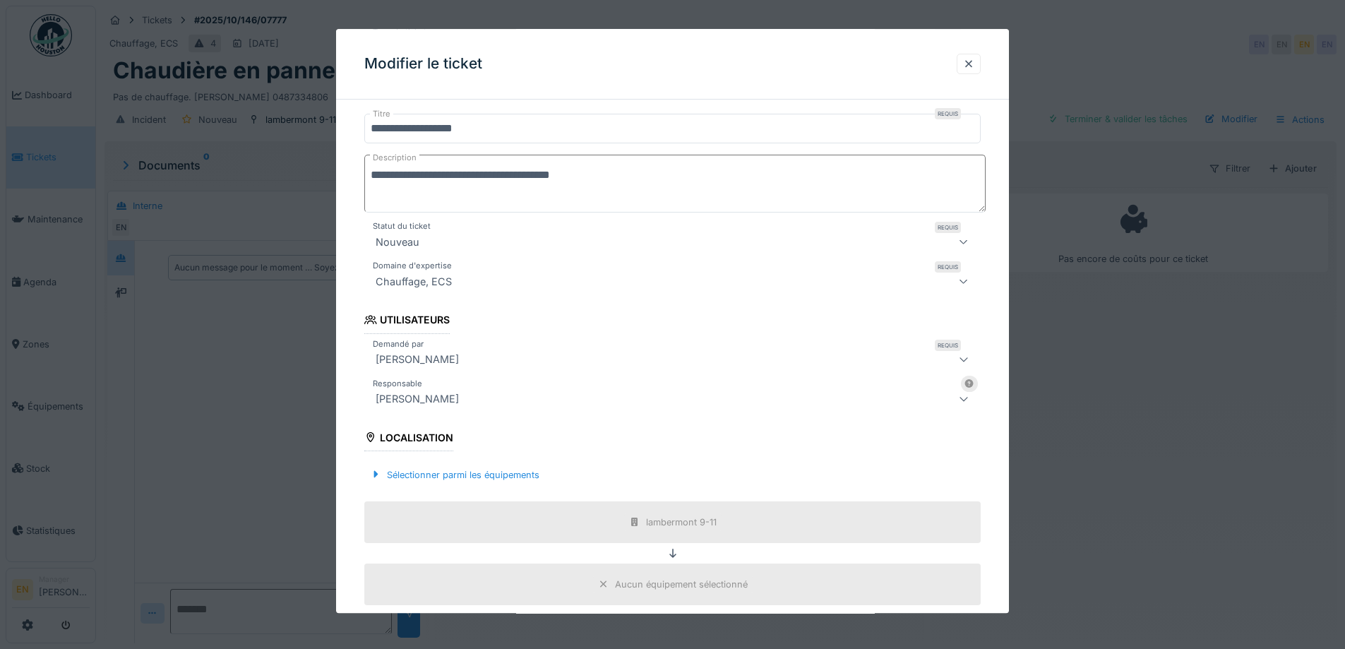
scroll to position [141, 0]
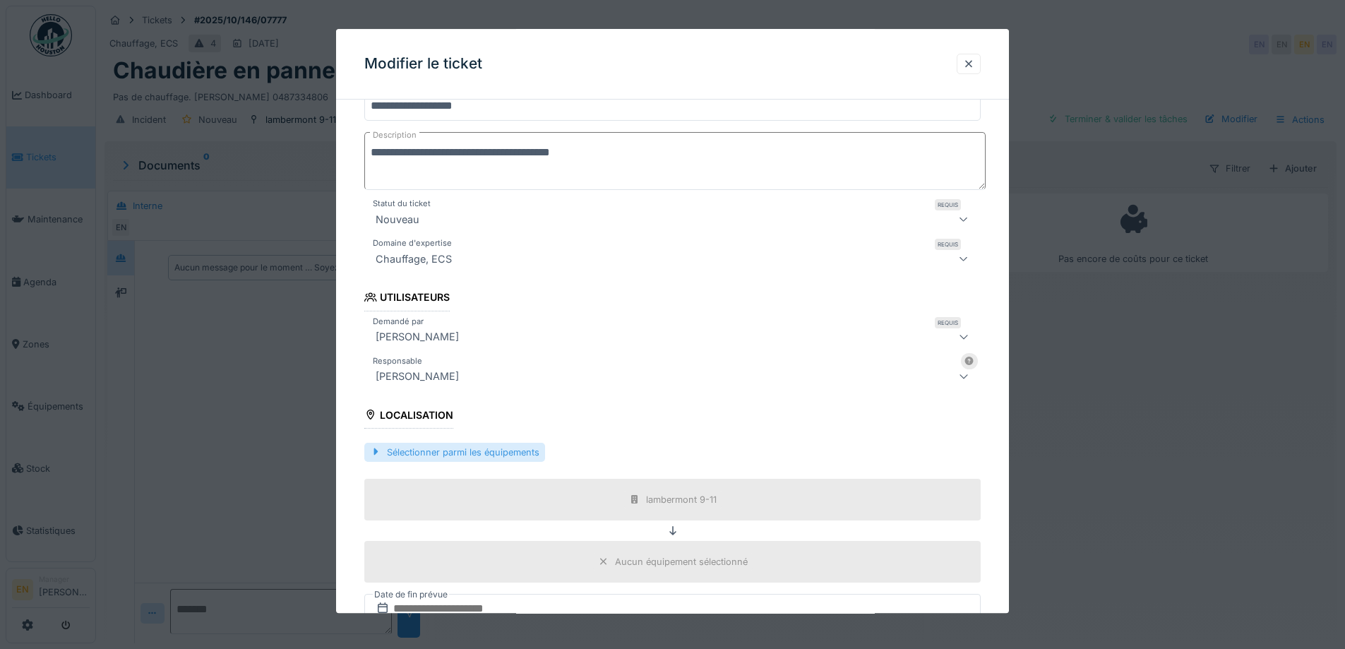
click at [489, 448] on div "Sélectionner parmi les équipements" at bounding box center [454, 452] width 181 height 19
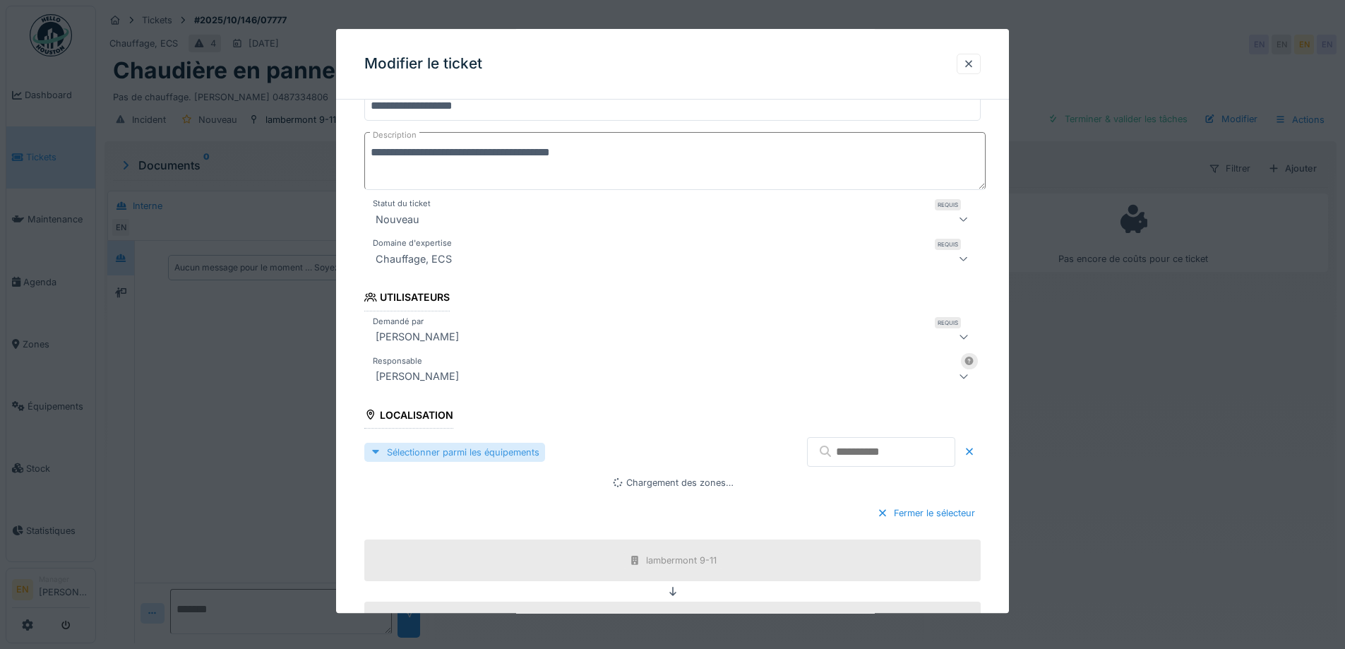
click at [481, 456] on div "Sélectionner parmi les équipements" at bounding box center [454, 452] width 181 height 19
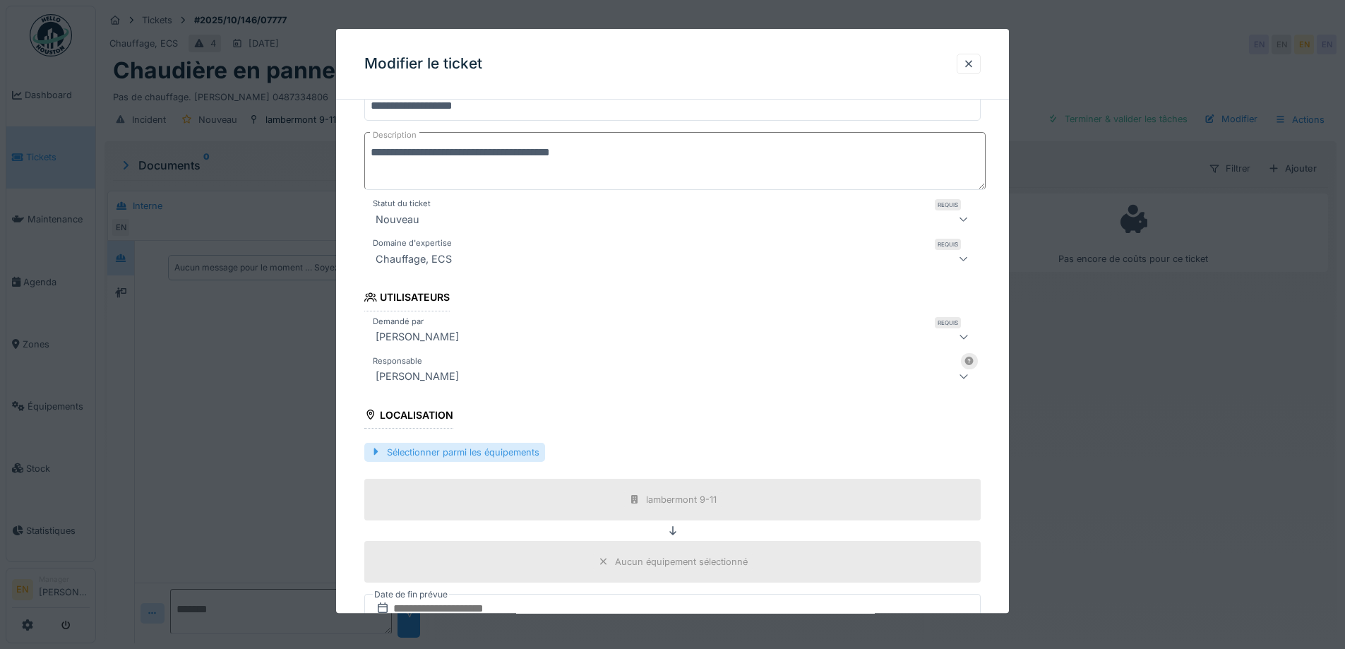
click at [509, 454] on div "Sélectionner parmi les équipements" at bounding box center [454, 452] width 181 height 19
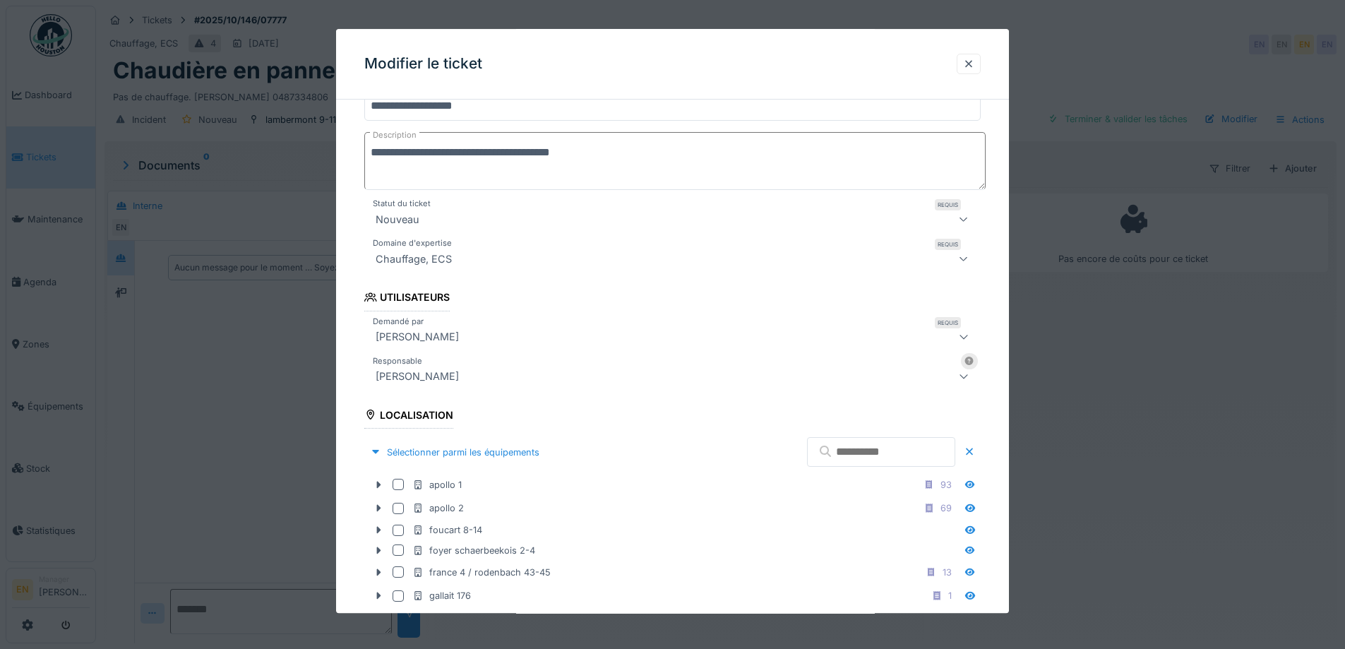
scroll to position [282, 0]
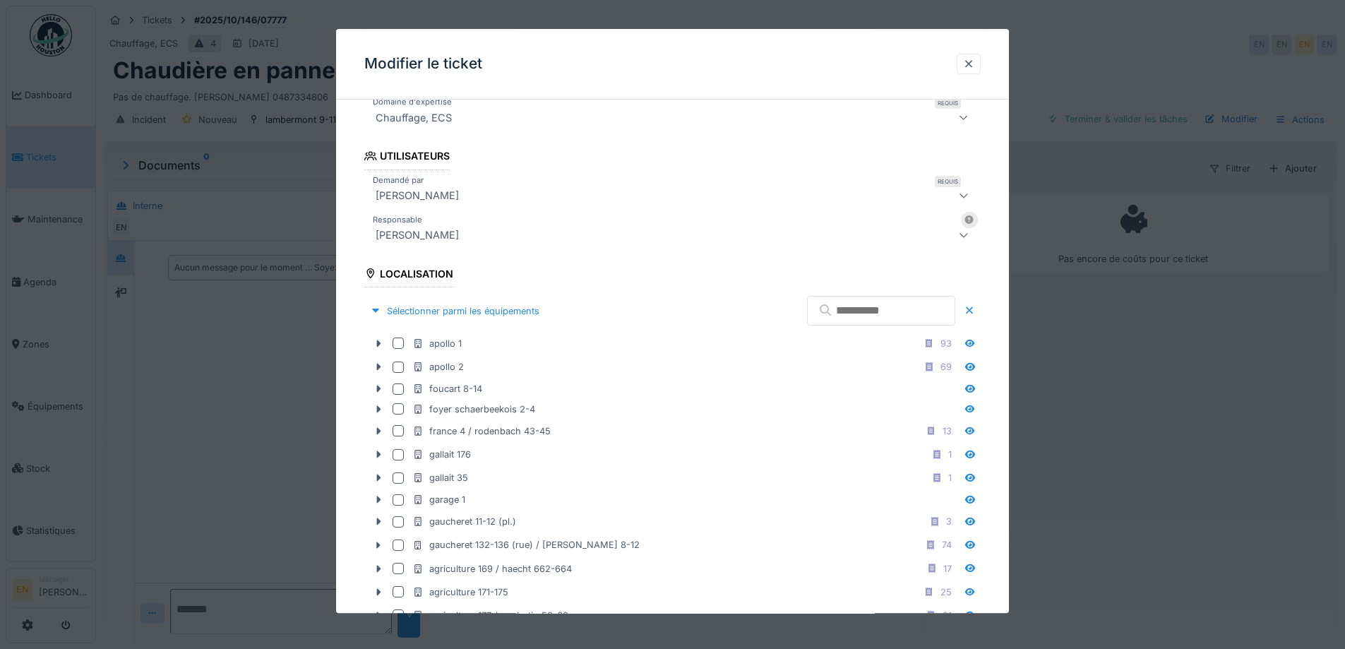
click at [865, 308] on input "text" at bounding box center [881, 311] width 148 height 30
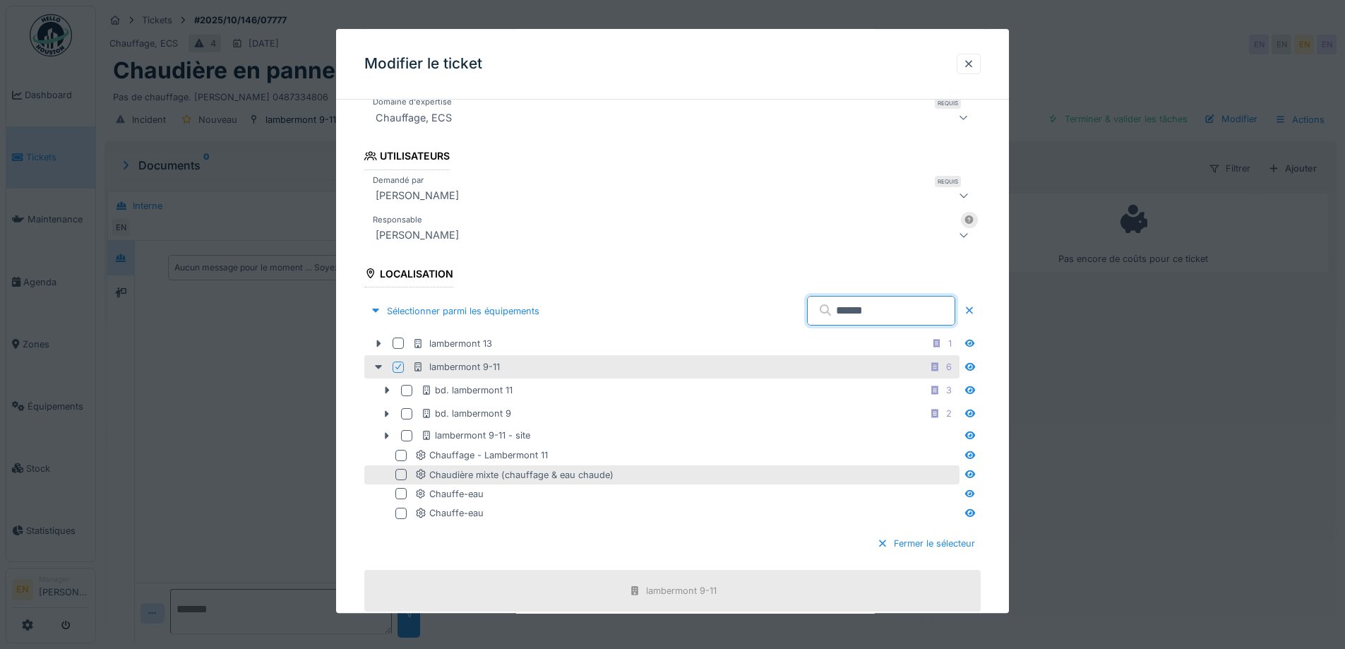
type input "******"
click at [402, 475] on div at bounding box center [400, 474] width 11 height 11
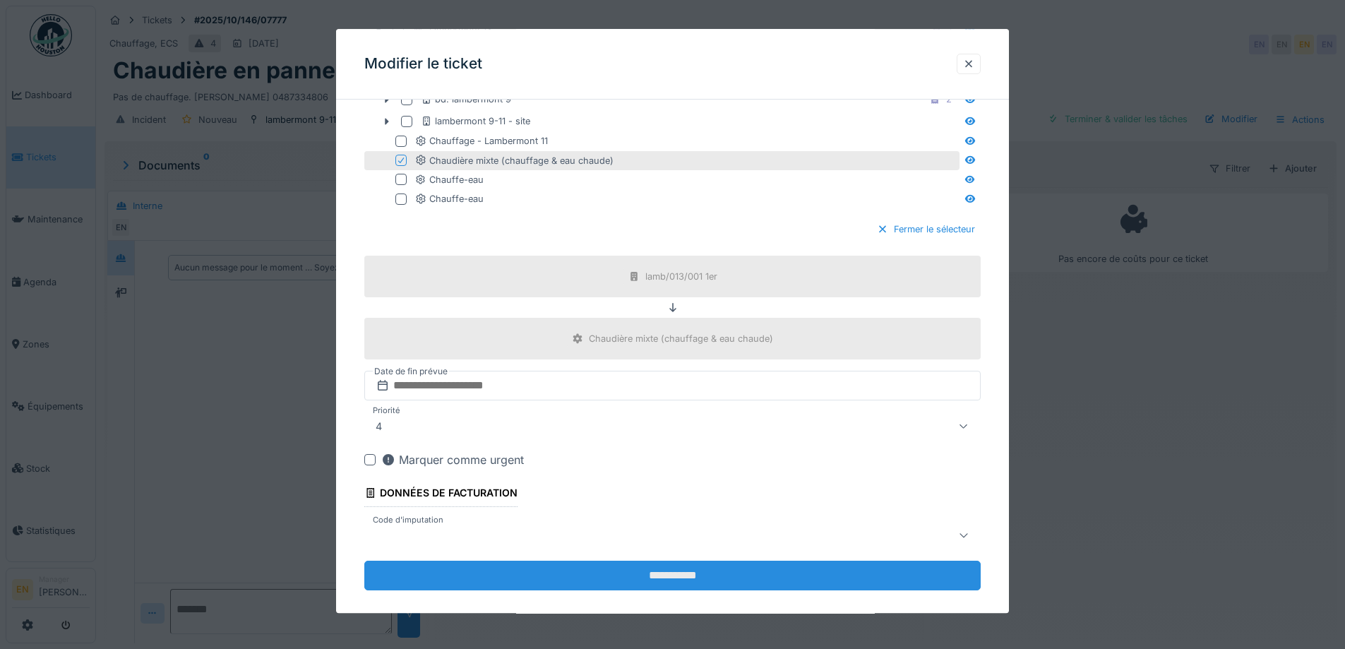
scroll to position [613, 0]
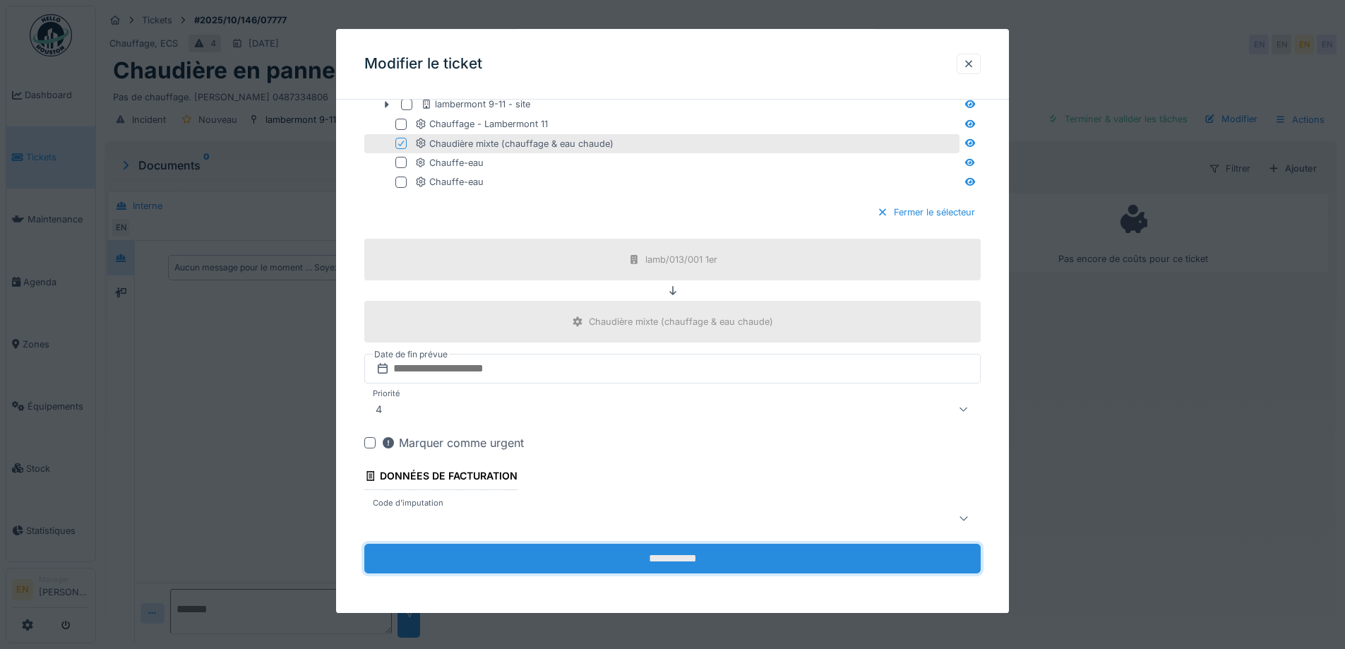
click at [678, 564] on input "**********" at bounding box center [672, 559] width 616 height 30
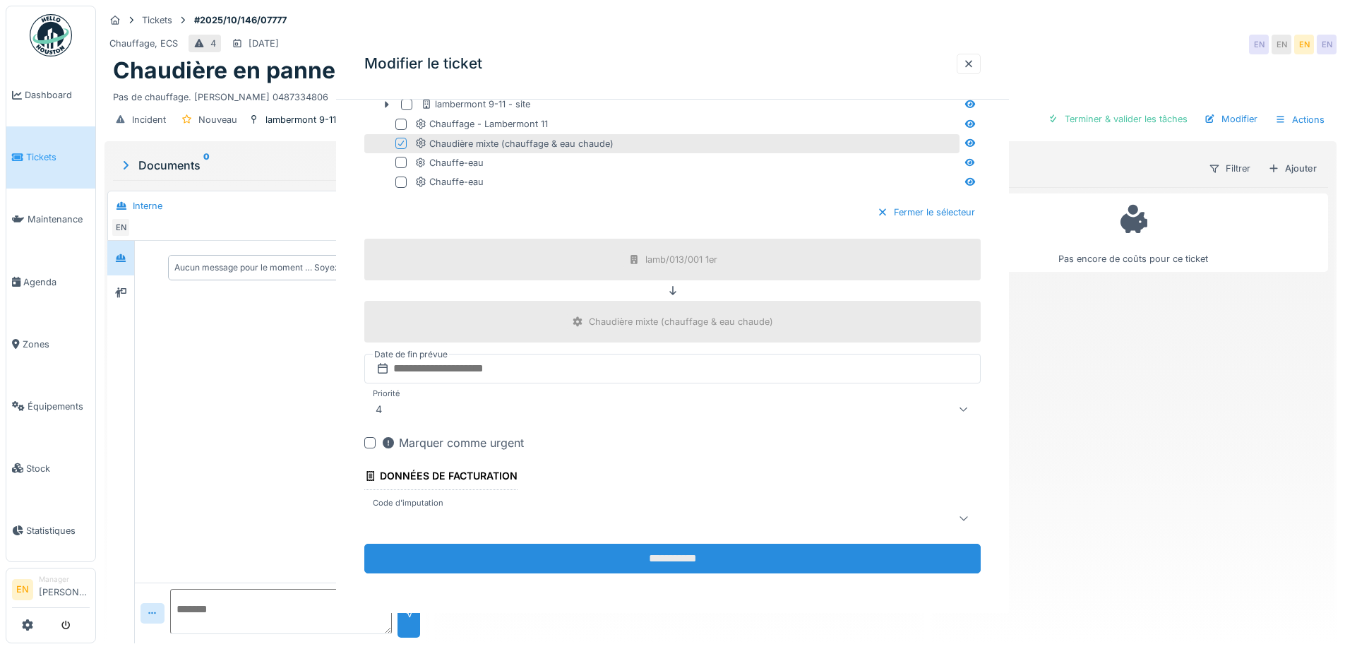
scroll to position [0, 0]
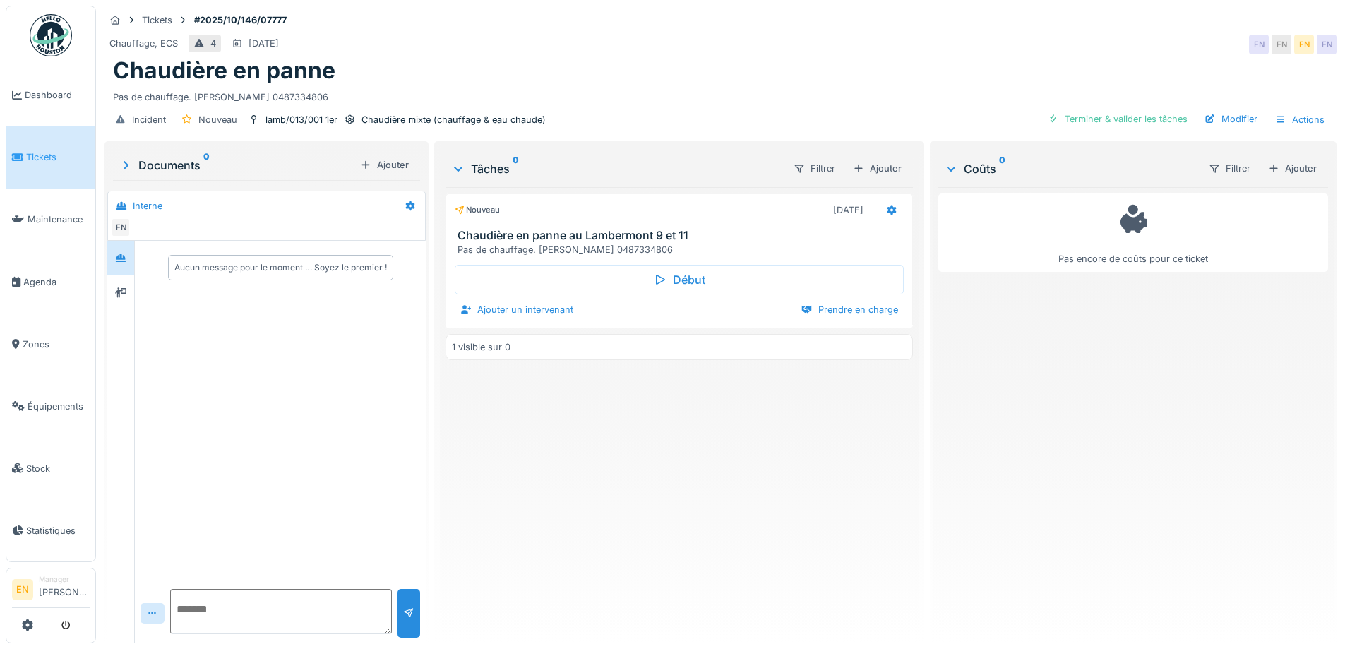
click at [620, 559] on div "Nouveau 12/10/2025 Chaudière en panne au Lambermont 9 et 11 Pas de chauffage. O…" at bounding box center [678, 409] width 467 height 445
click at [293, 123] on div "lamb/013/001 1er" at bounding box center [301, 119] width 72 height 13
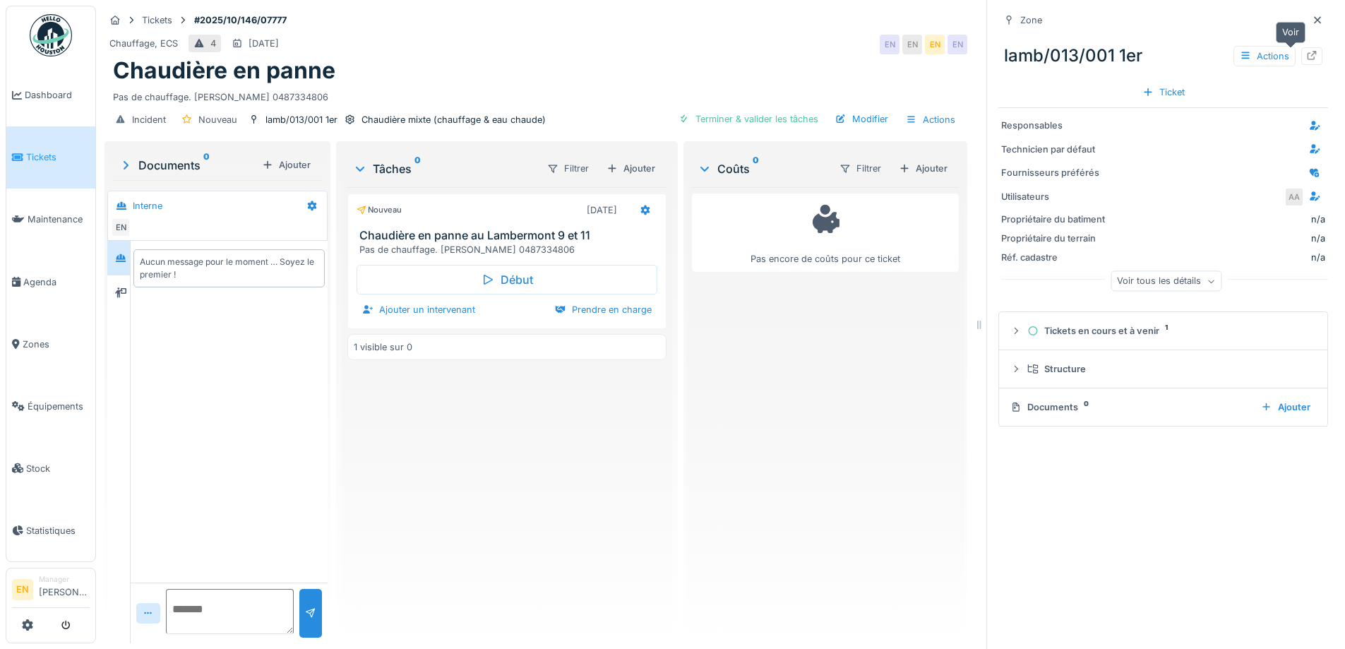
click at [1306, 52] on icon at bounding box center [1311, 55] width 11 height 9
click at [565, 505] on div "Nouveau 12/10/2025 Chaudière en panne au Lambermont 9 et 11 Pas de chauffage. O…" at bounding box center [506, 409] width 319 height 445
click at [1312, 19] on icon at bounding box center [1317, 20] width 11 height 9
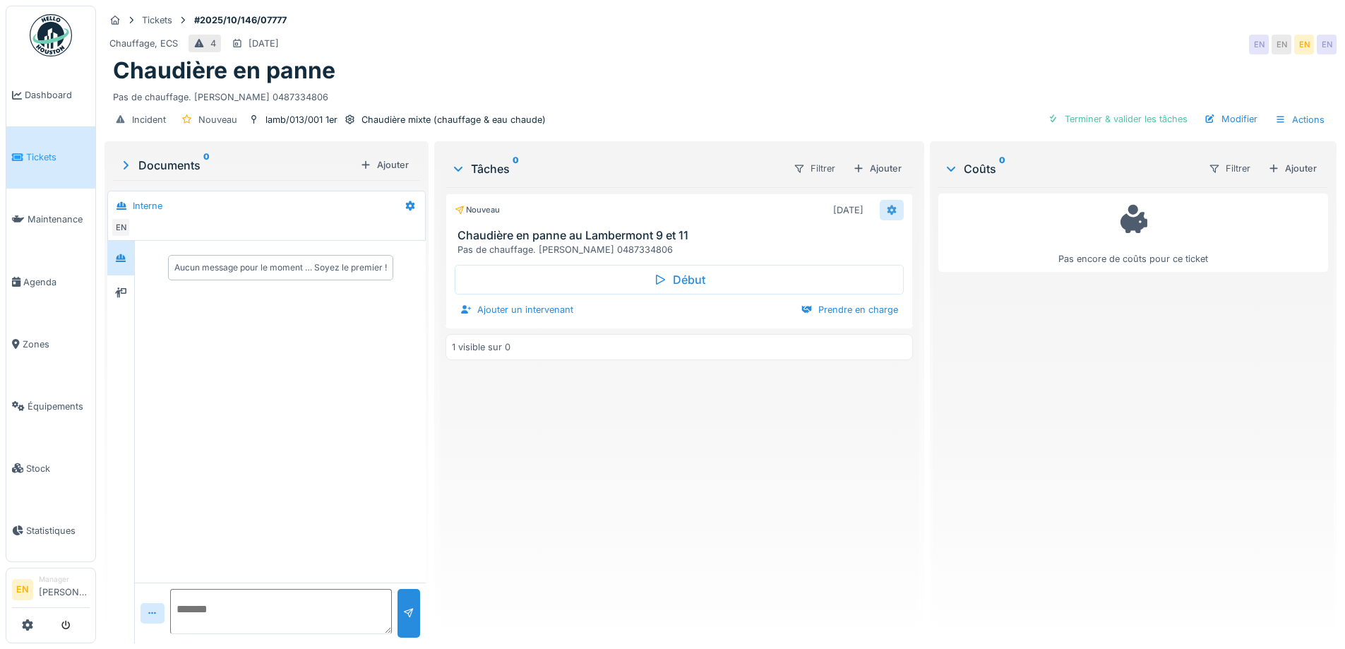
click at [889, 209] on icon at bounding box center [891, 209] width 11 height 9
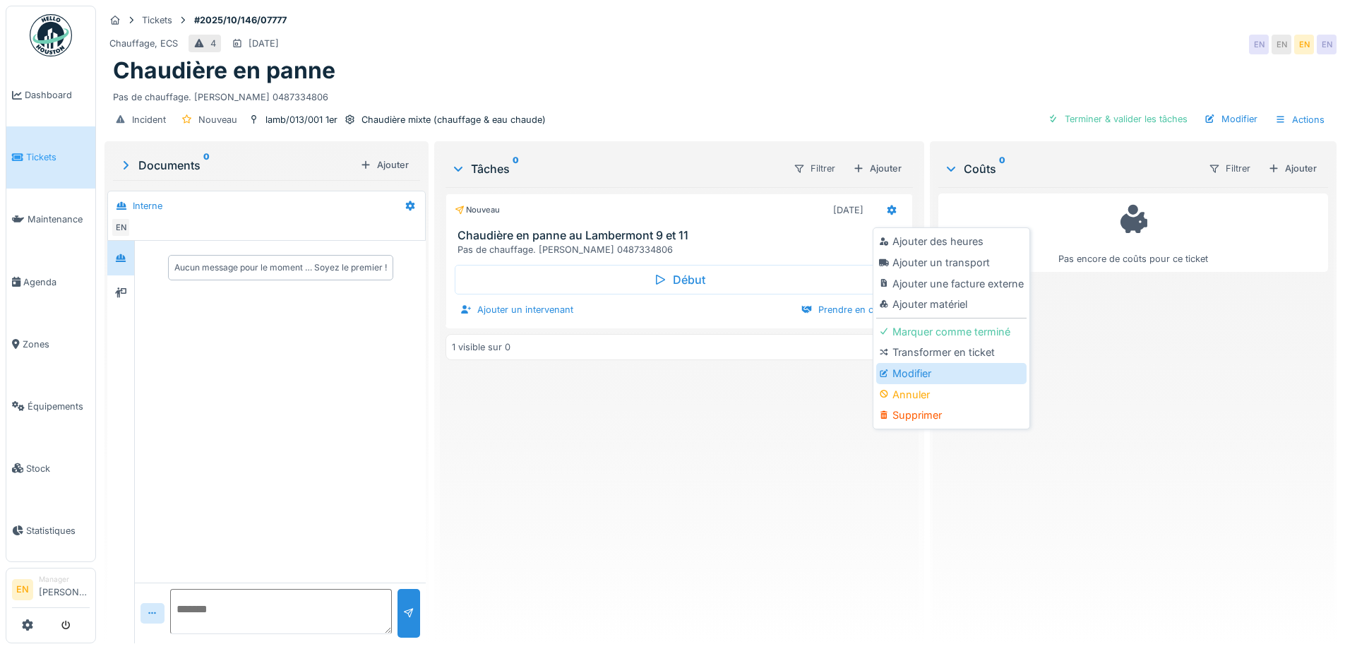
click at [911, 375] on div "Modifier" at bounding box center [951, 373] width 150 height 21
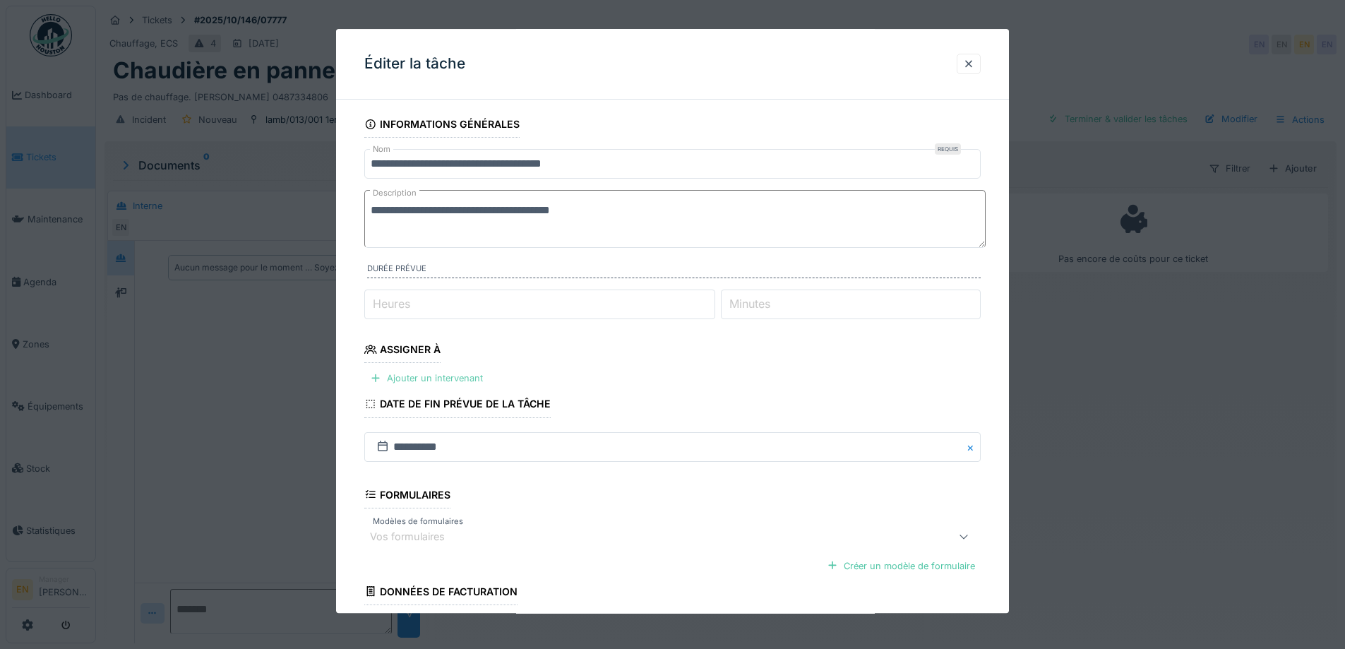
click at [478, 373] on div "Ajouter un intervenant" at bounding box center [426, 378] width 124 height 19
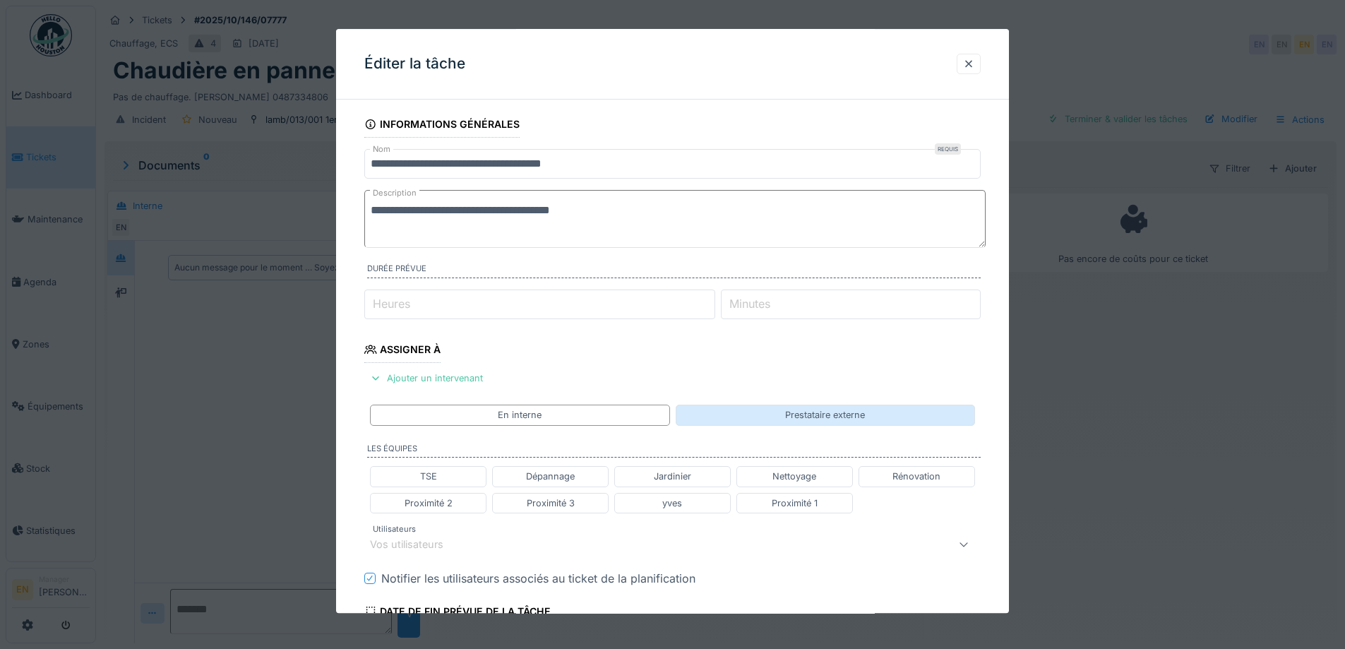
click at [832, 416] on div "Prestataire externe" at bounding box center [825, 415] width 80 height 13
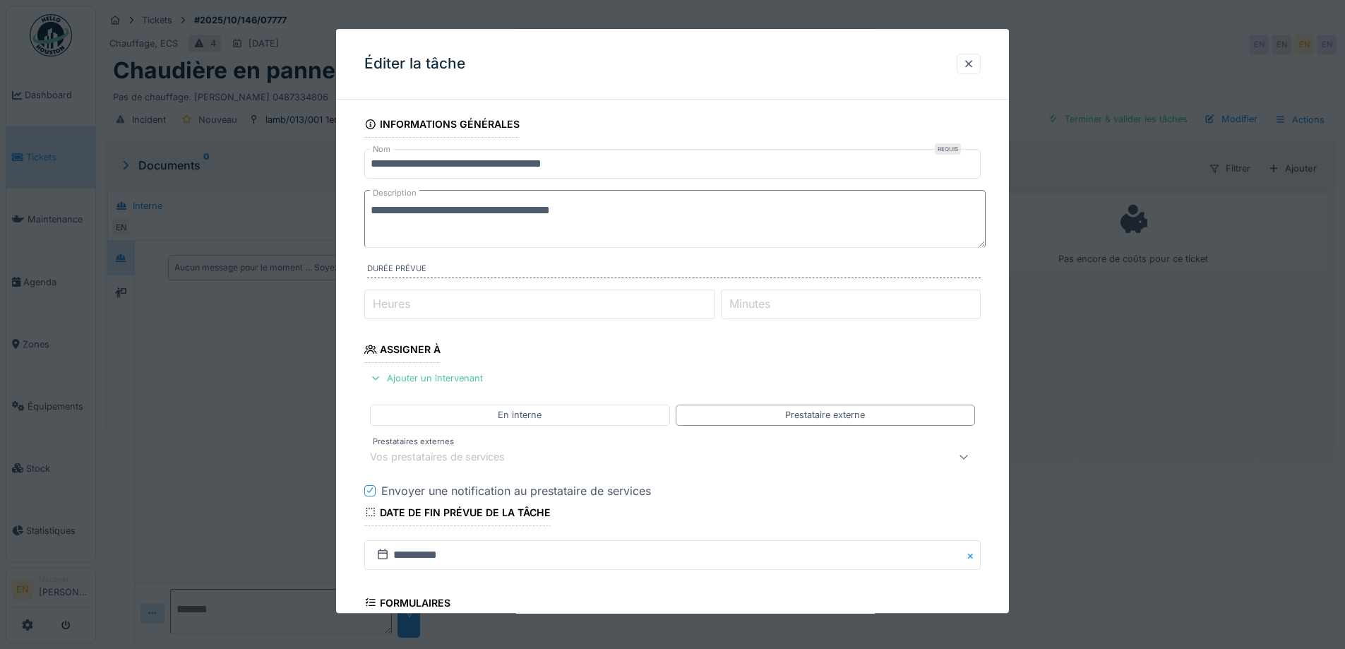
click at [509, 457] on div "Vos prestataires de services" at bounding box center [447, 457] width 155 height 16
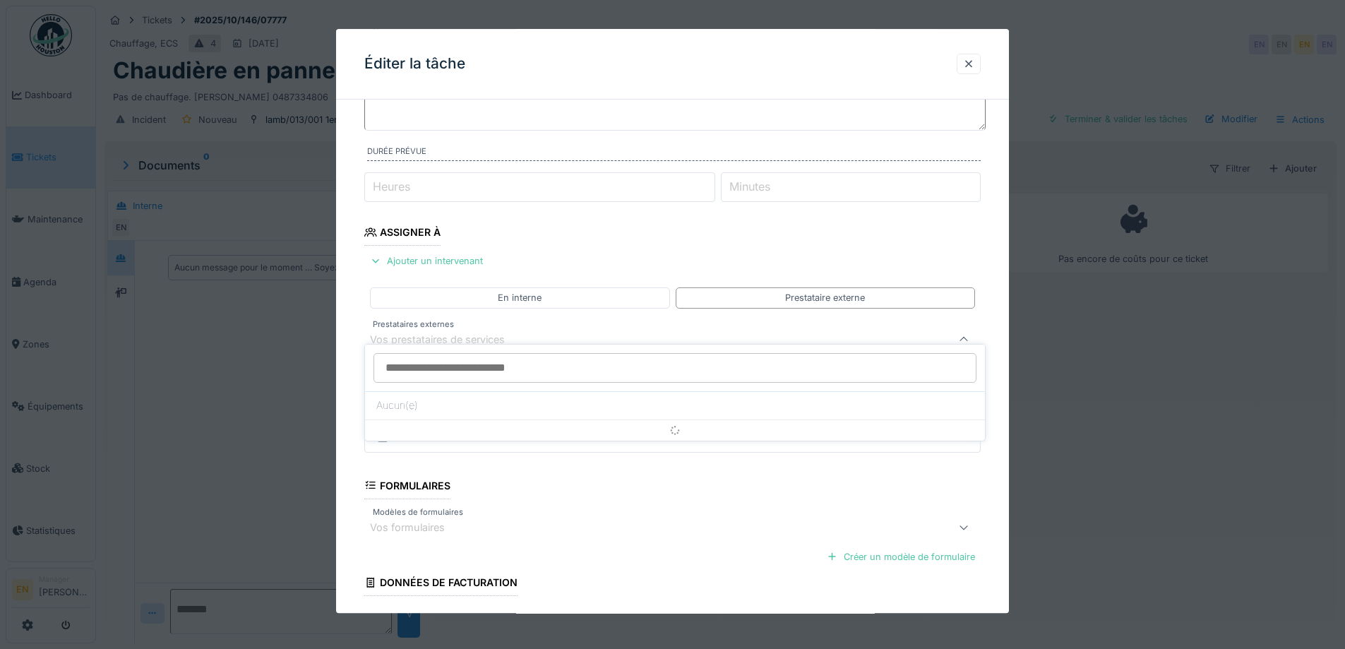
scroll to position [136, 0]
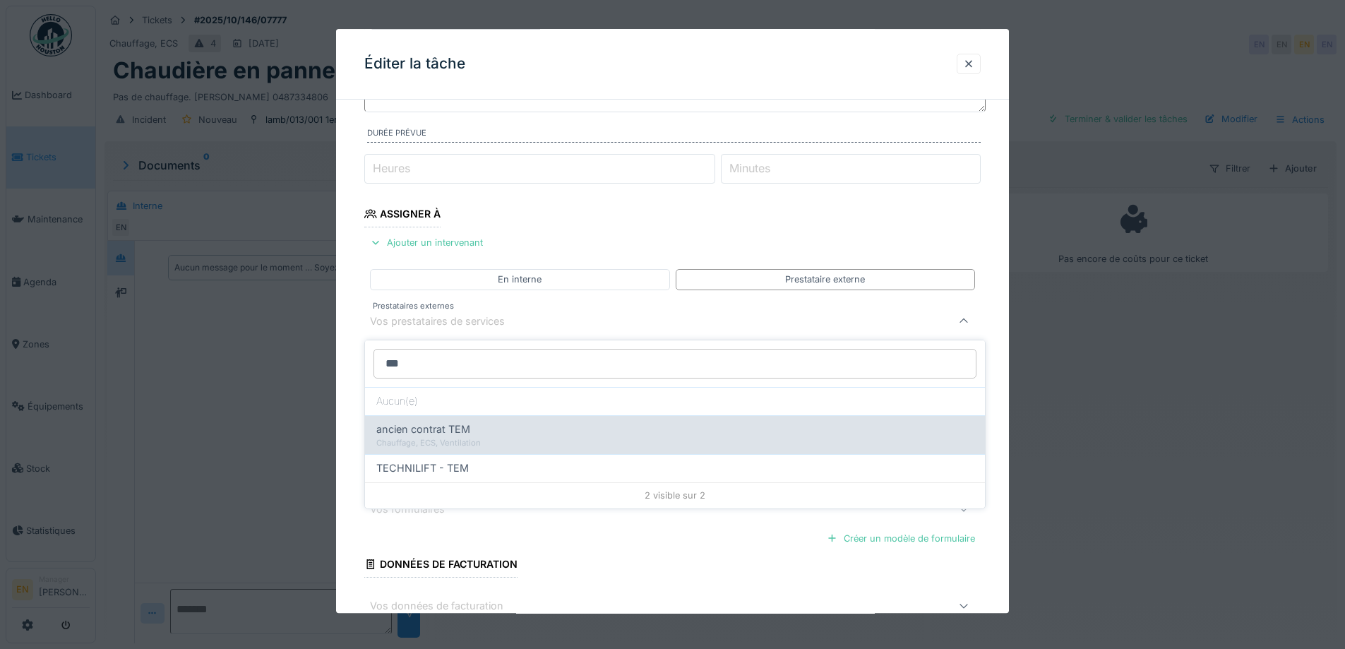
type input "***"
click at [474, 434] on div "ancien contrat TEM" at bounding box center [674, 429] width 597 height 16
type input "***"
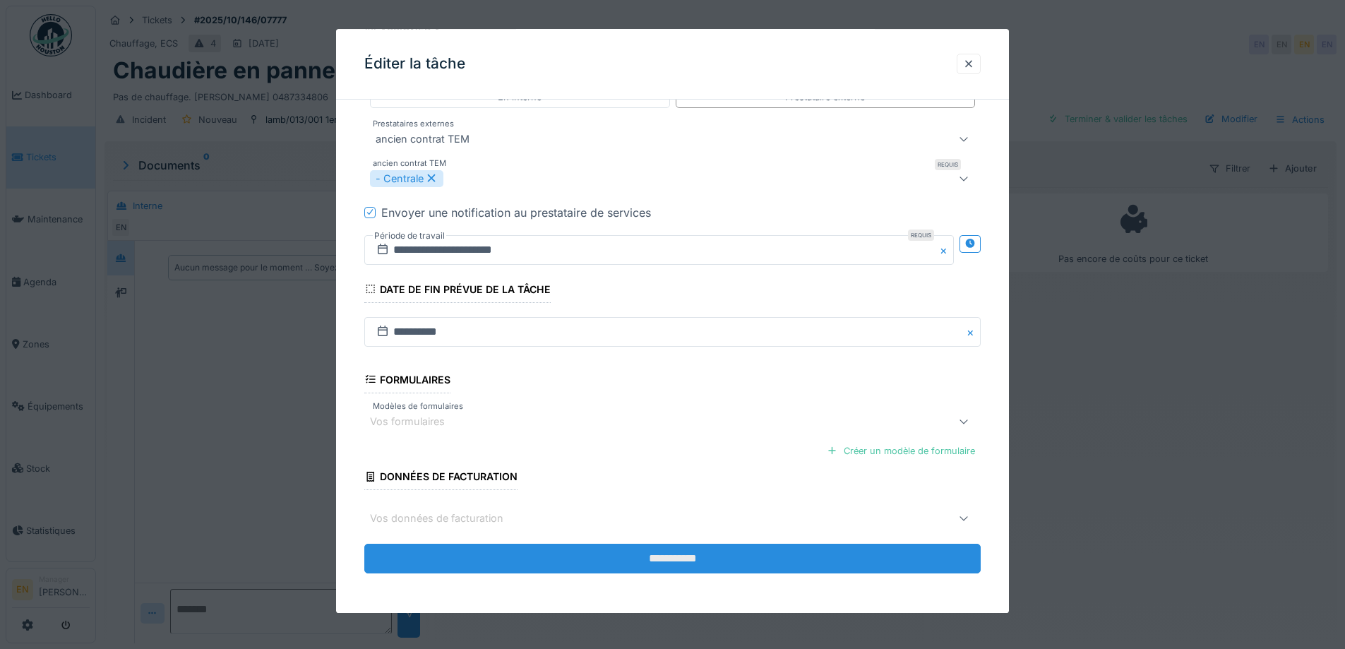
scroll to position [11, 0]
click at [668, 556] on input "**********" at bounding box center [672, 559] width 616 height 30
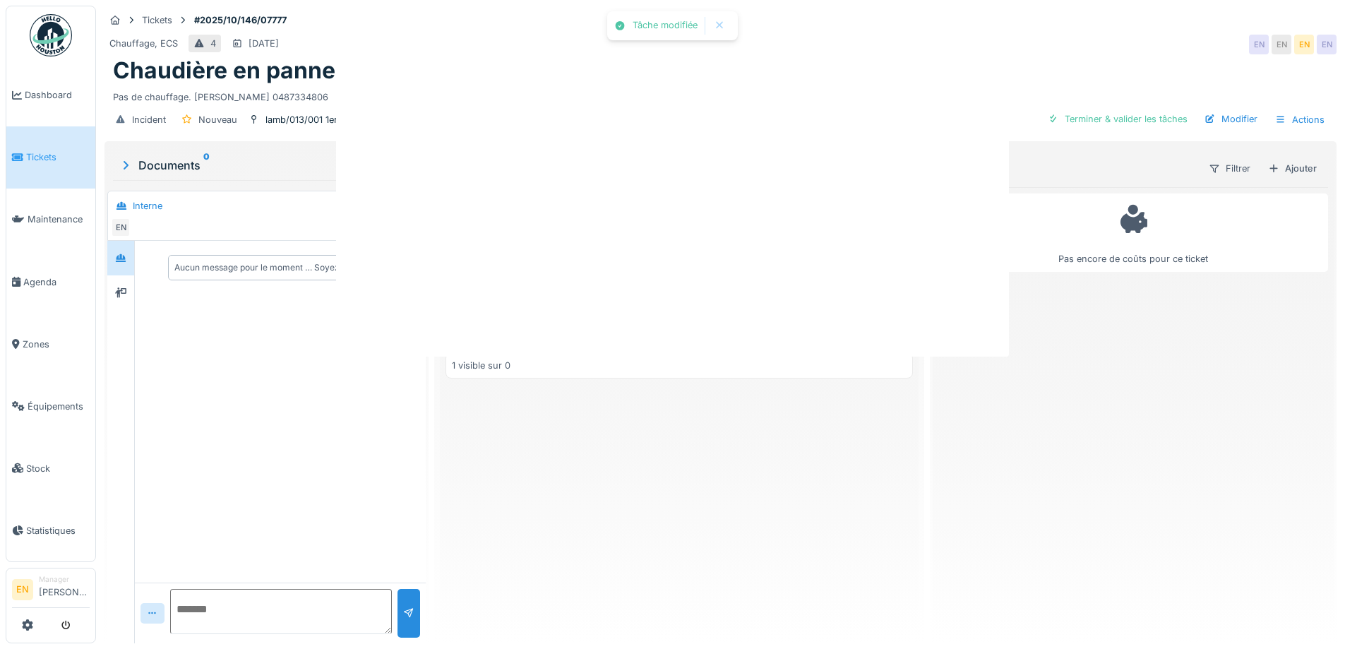
scroll to position [0, 0]
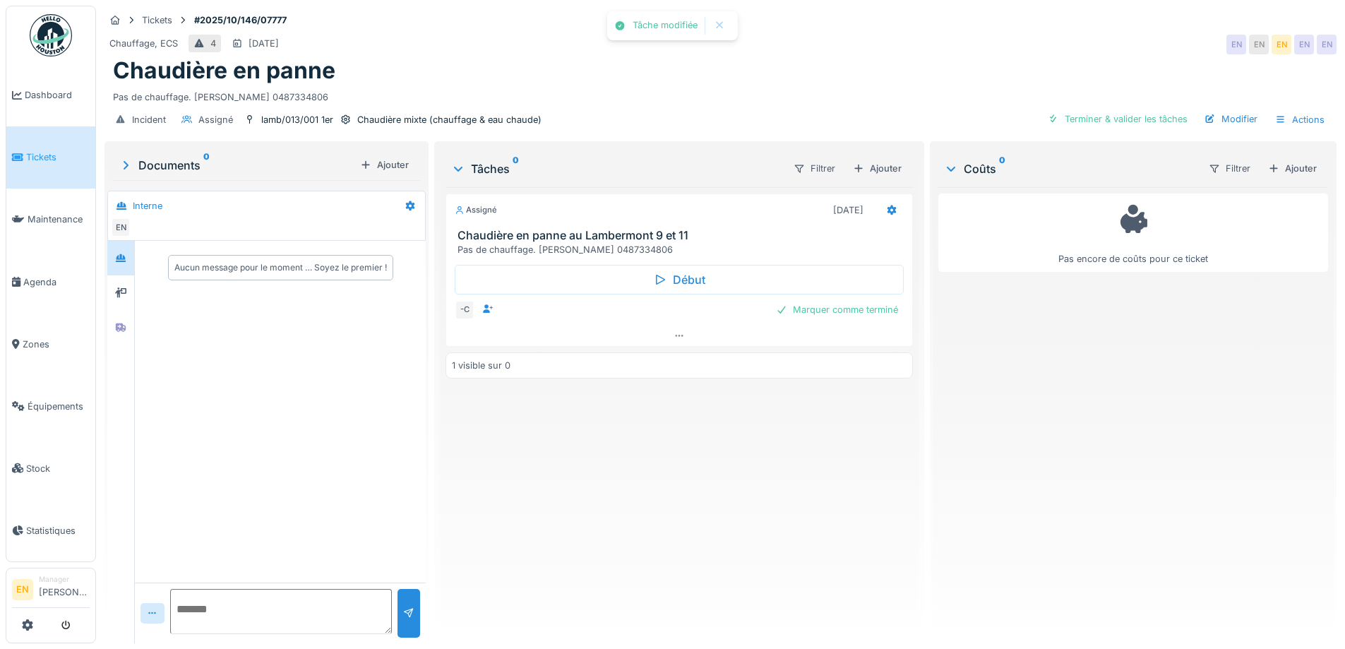
click at [700, 538] on div "Assigné 12/10/2025 Chaudière en panne au Lambermont 9 et 11 Pas de chauffage. O…" at bounding box center [678, 409] width 467 height 445
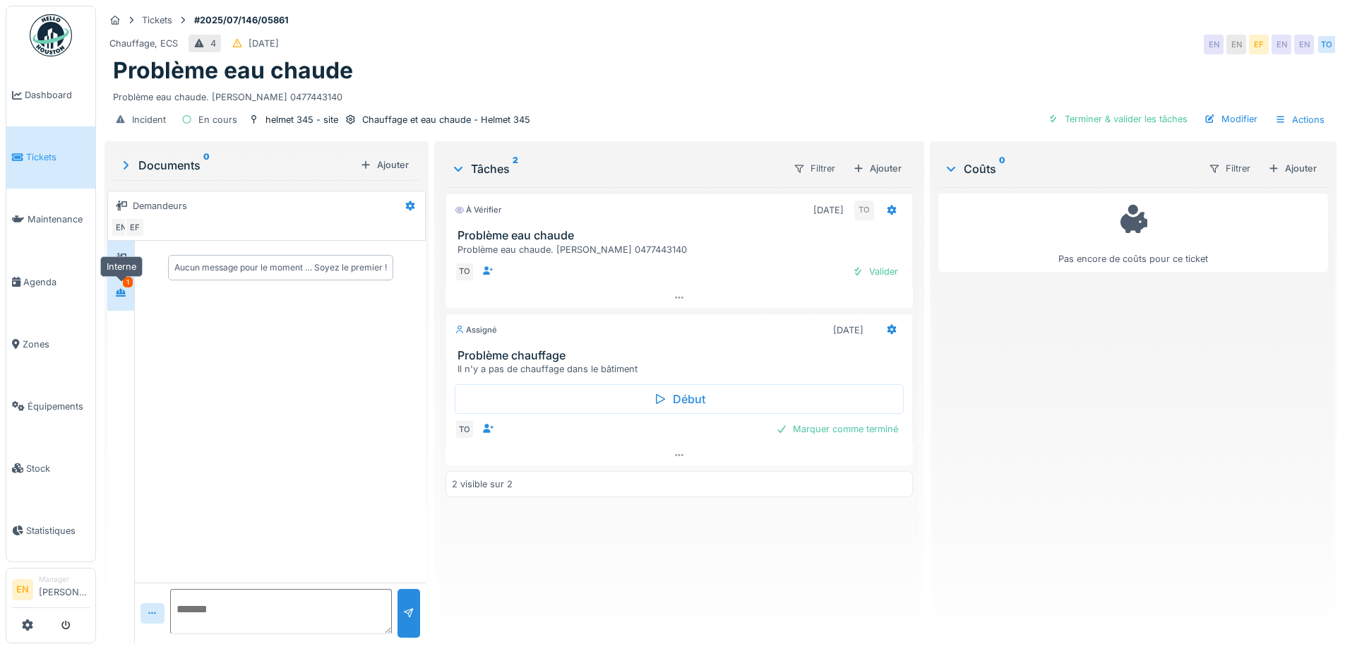
click at [117, 289] on icon at bounding box center [120, 292] width 11 height 9
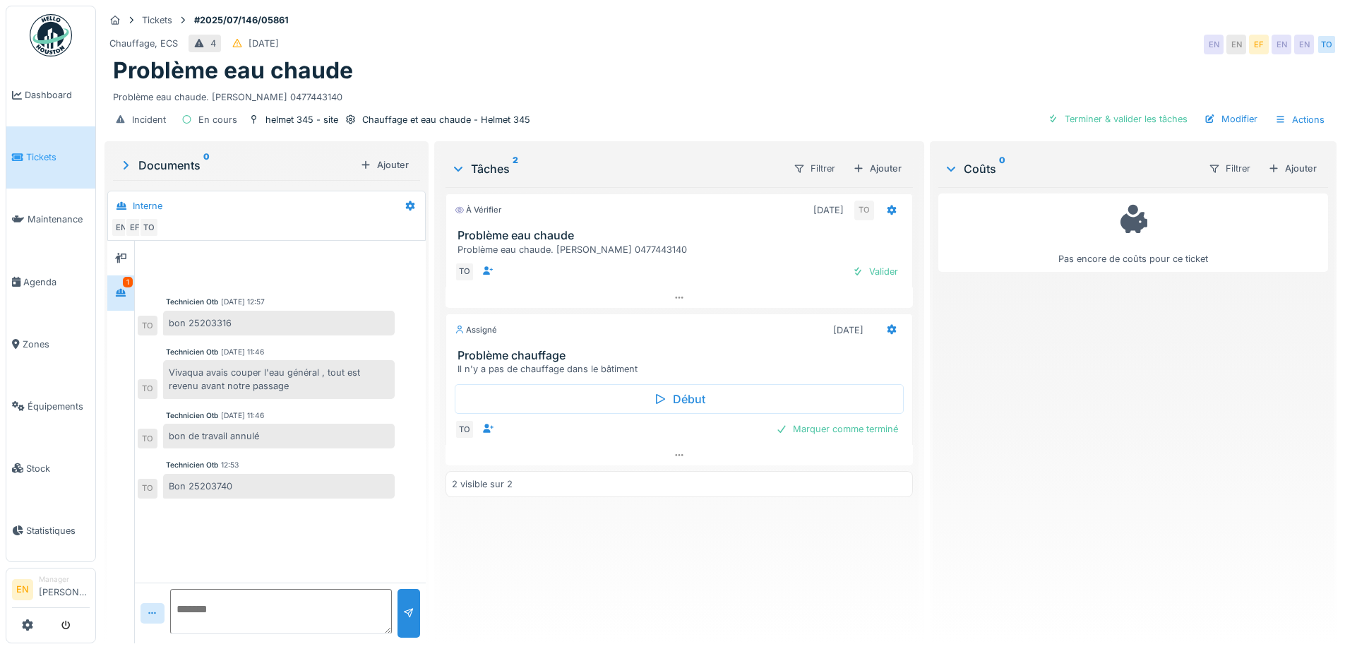
click at [57, 47] on img at bounding box center [51, 35] width 42 height 42
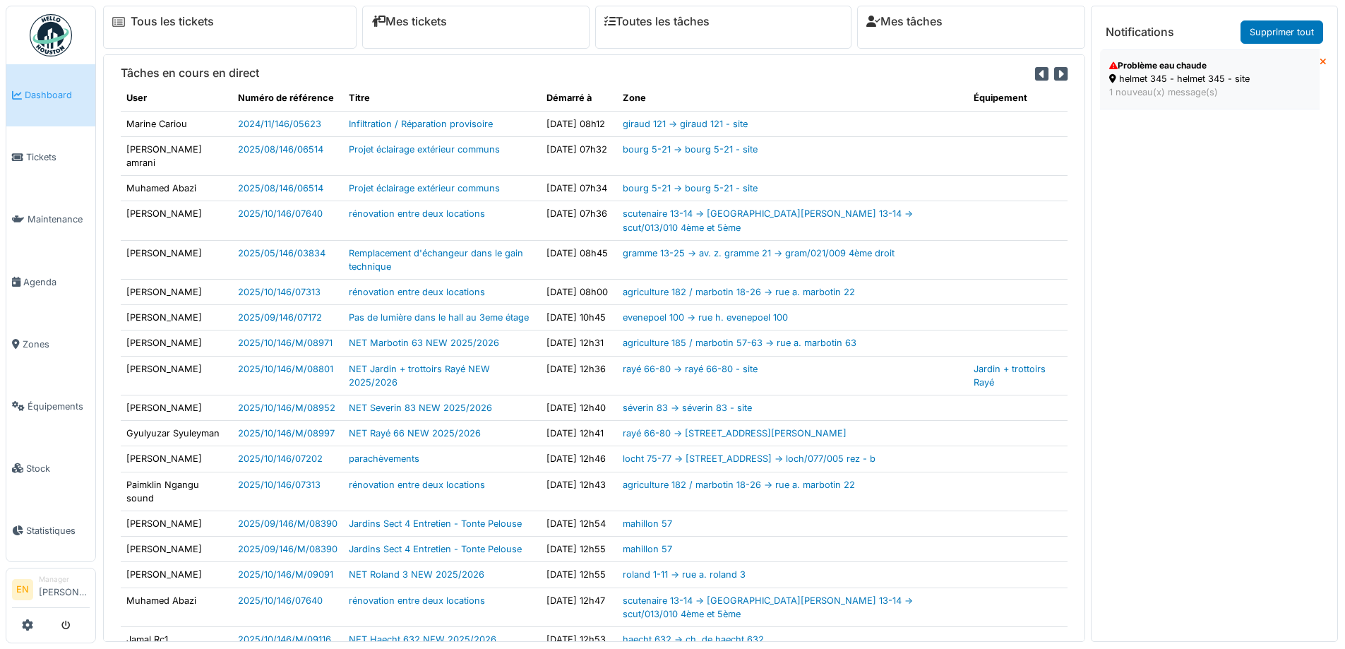
click at [1154, 81] on div "helmet 345 - helmet 345 - site" at bounding box center [1209, 78] width 201 height 13
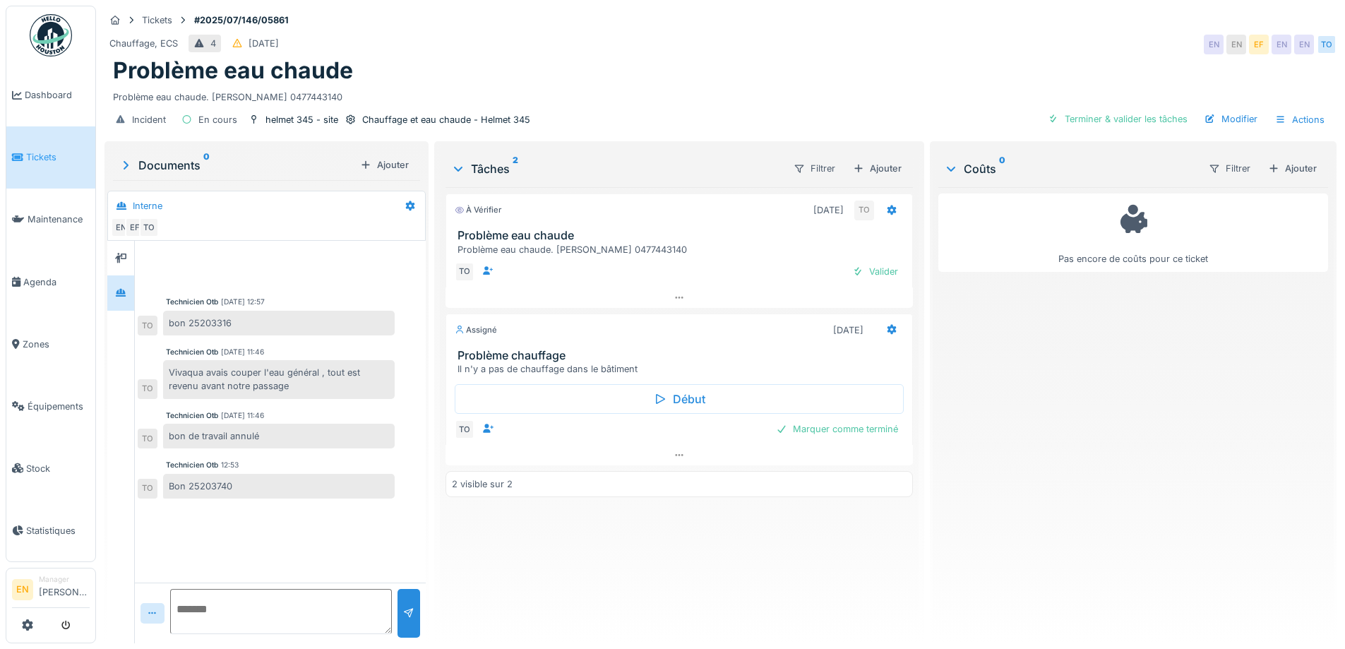
click at [910, 52] on div "Chauffage, ECS 4 [DATE] EN EN EF EN EN TO" at bounding box center [720, 44] width 1232 height 25
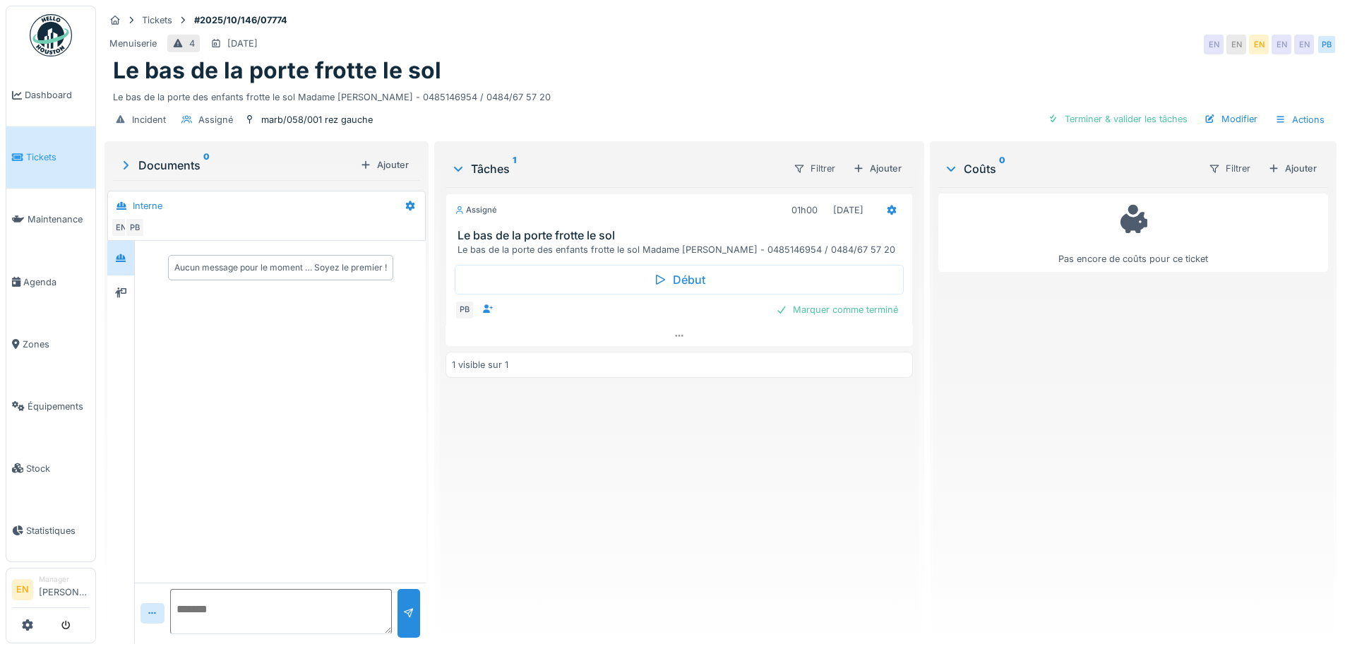
click at [915, 69] on div "Le bas de la porte frotte le sol" at bounding box center [720, 70] width 1215 height 27
click at [918, 62] on div "Le bas de la porte frotte le sol" at bounding box center [720, 70] width 1215 height 27
click at [736, 97] on div "Le bas de la porte des enfants frotte le sol Madame Etfouh - 0485146954 / 0484/…" at bounding box center [720, 94] width 1215 height 19
click at [678, 438] on div "Assigné 01h00 08/10/2025 Le bas de la porte frotte le sol Le bas de la porte de…" at bounding box center [678, 409] width 467 height 445
click at [781, 51] on div "Menuiserie 4 12/10/2025 EN EN EN EN EN PB" at bounding box center [720, 44] width 1232 height 25
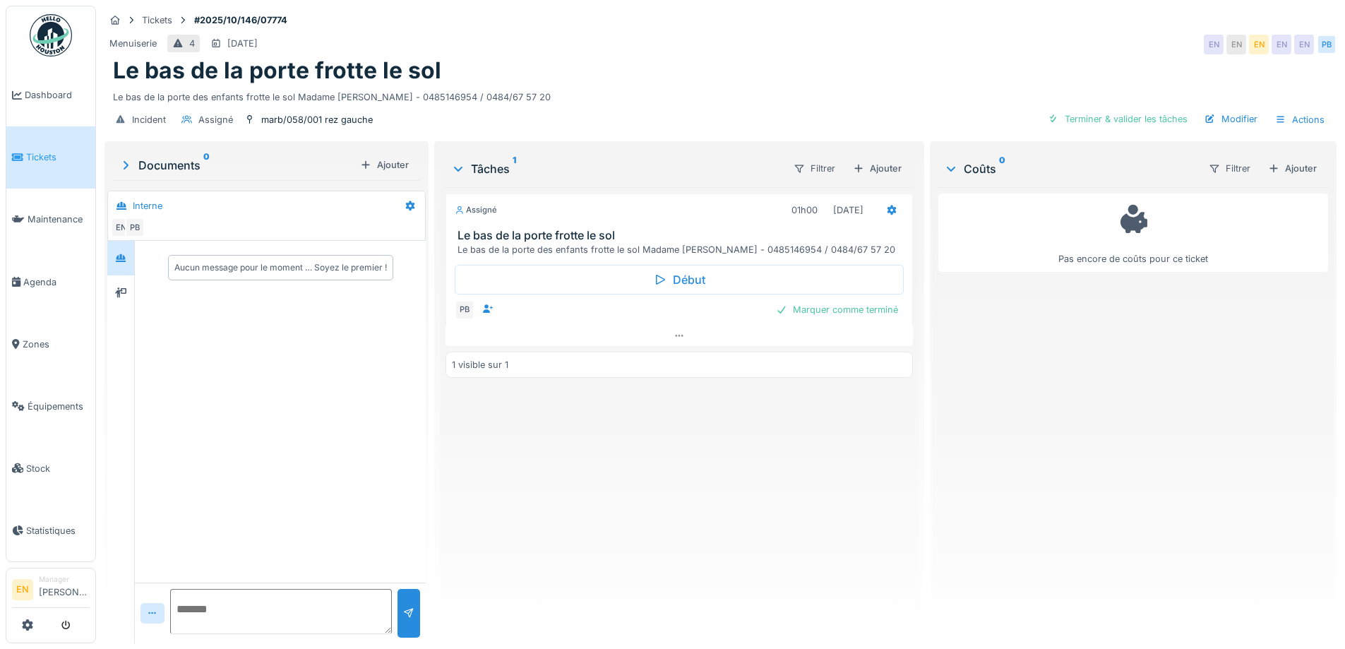
click at [1061, 30] on div "Tickets #2025/10/146/07774 Menuiserie 4 12/10/2025 EN EN EN EN EN PB Le bas de …" at bounding box center [720, 72] width 1237 height 133
click at [887, 211] on icon at bounding box center [891, 210] width 9 height 10
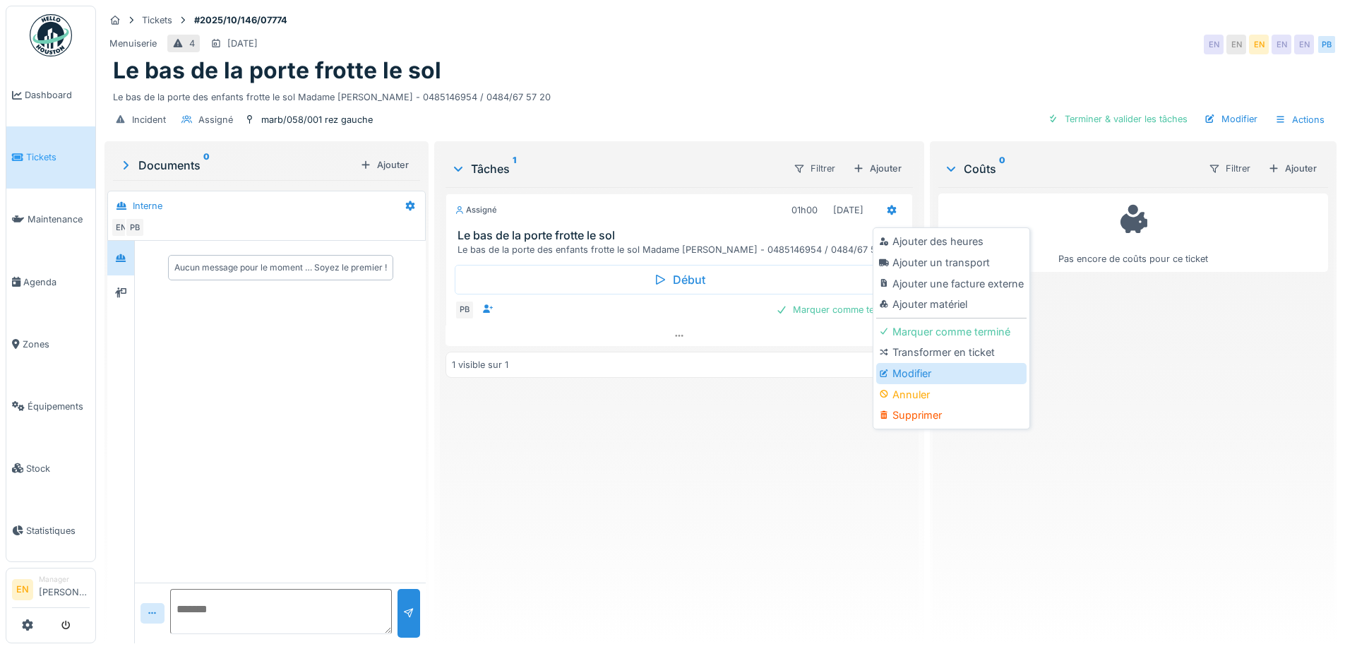
click at [911, 368] on div "Modifier" at bounding box center [951, 373] width 150 height 21
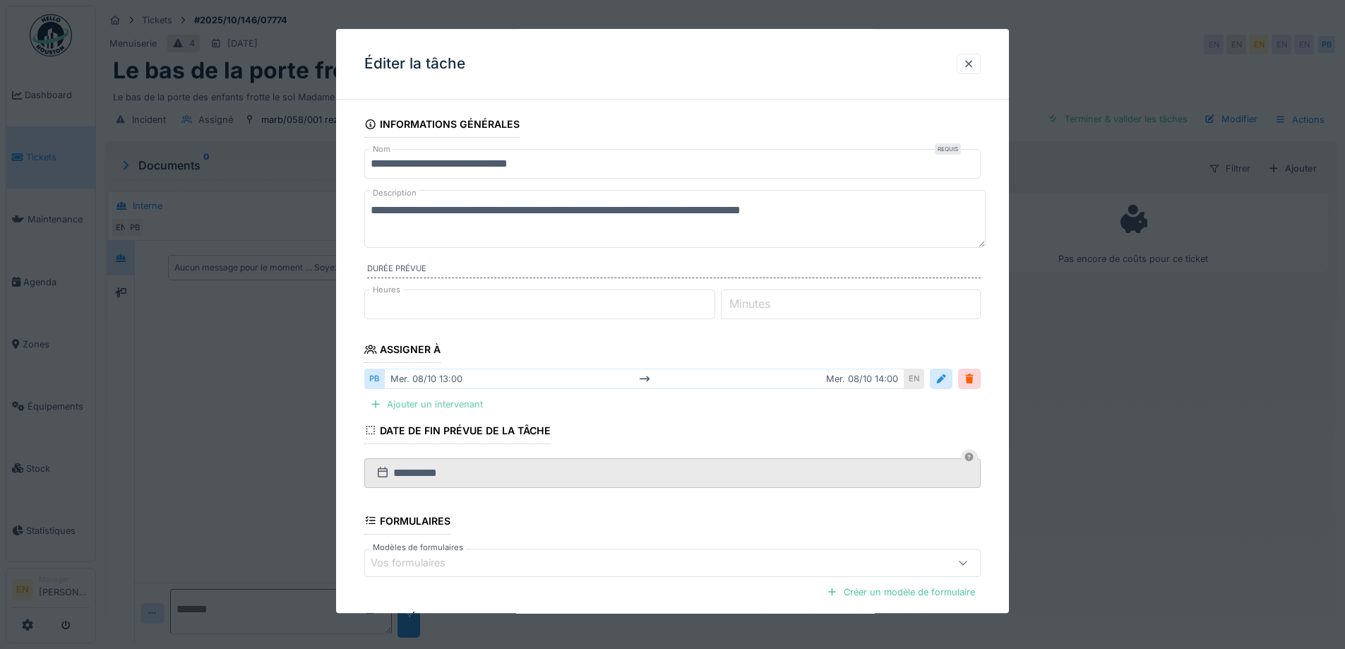
scroll to position [71, 0]
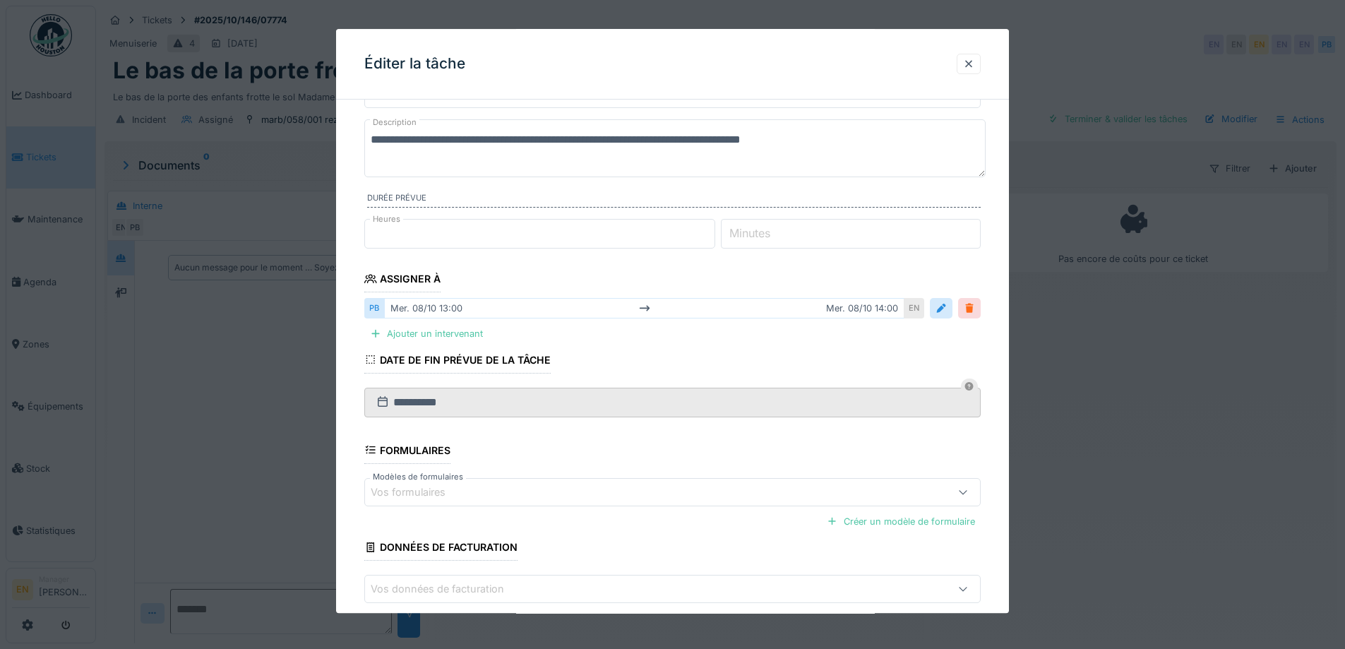
click at [975, 305] on div at bounding box center [969, 308] width 11 height 13
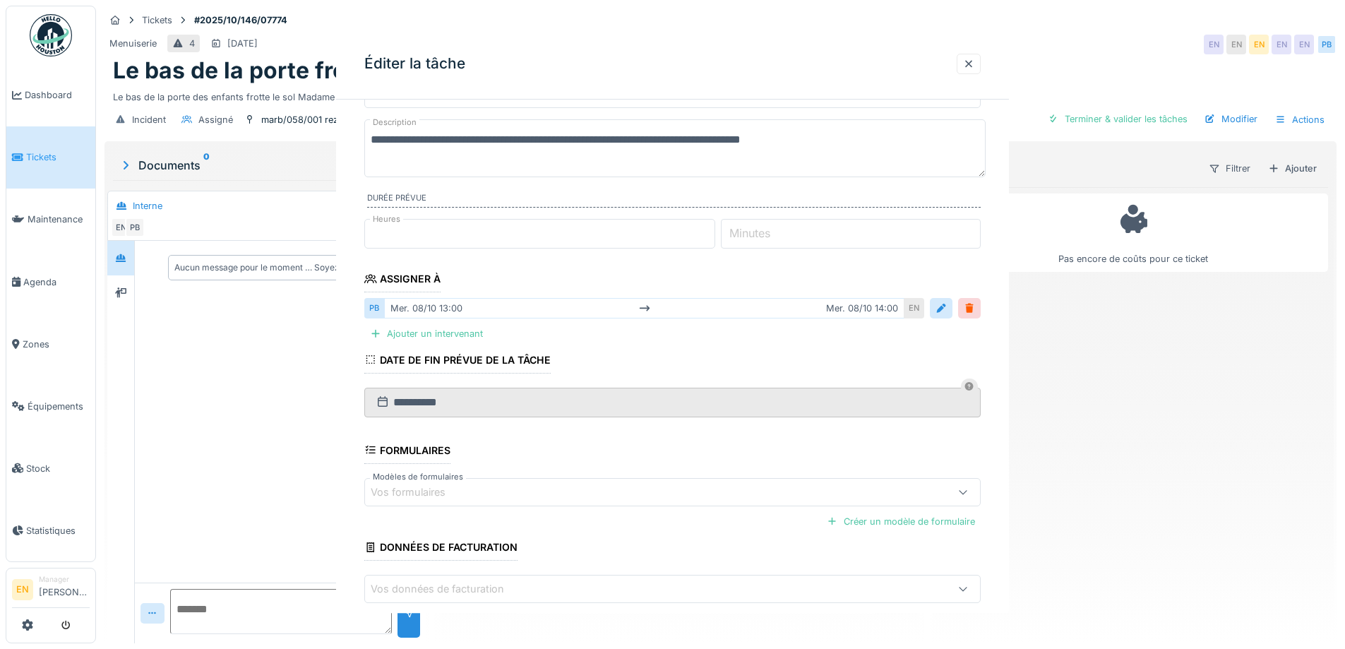
scroll to position [0, 0]
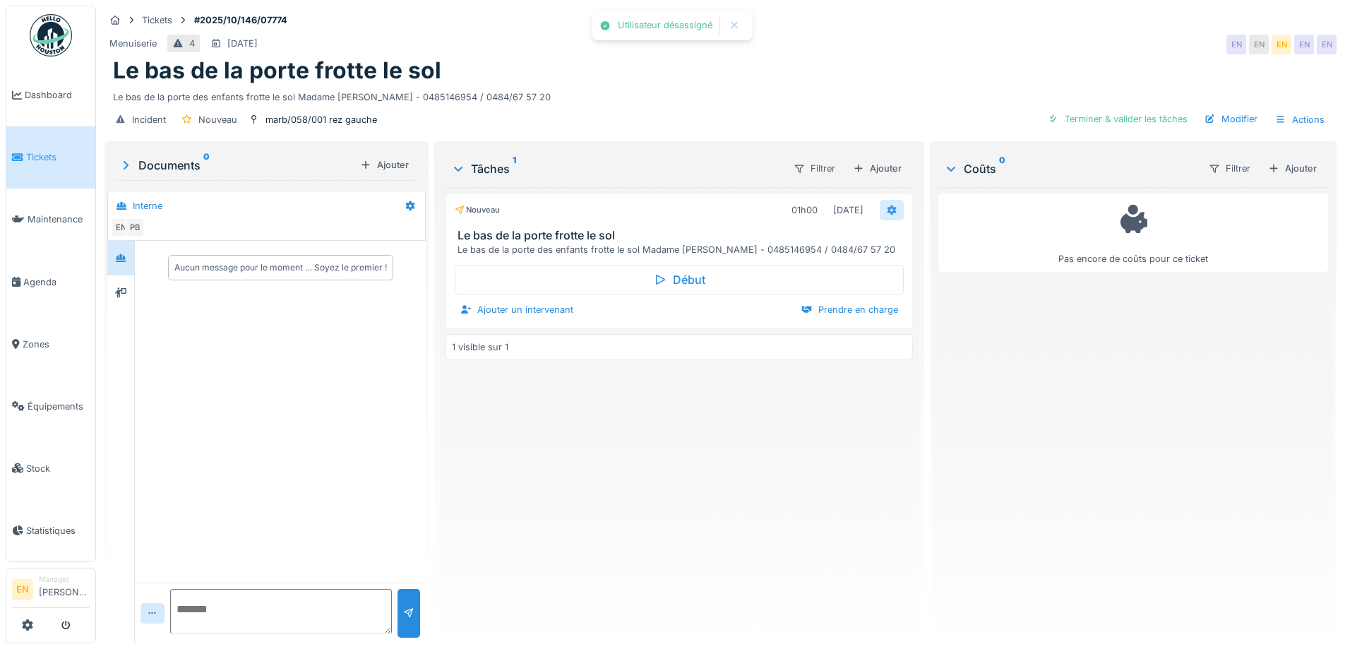
click at [889, 208] on icon at bounding box center [891, 210] width 9 height 10
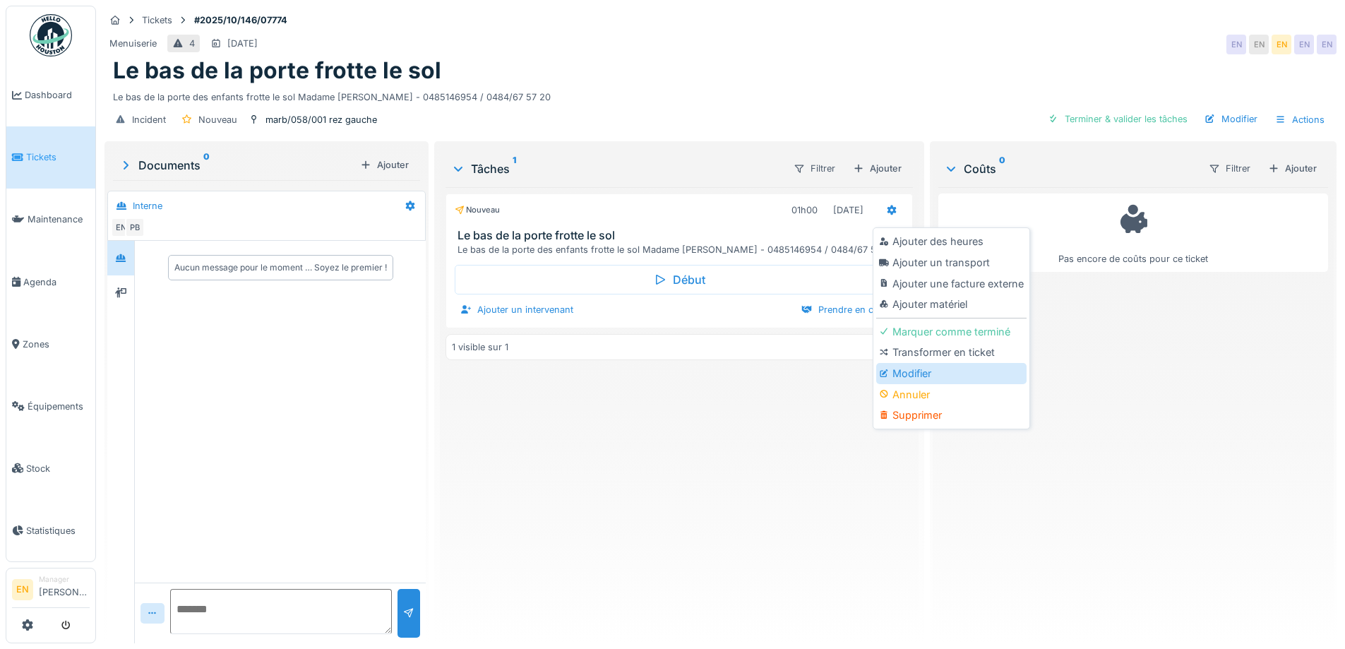
click at [921, 375] on div "Modifier" at bounding box center [951, 373] width 150 height 21
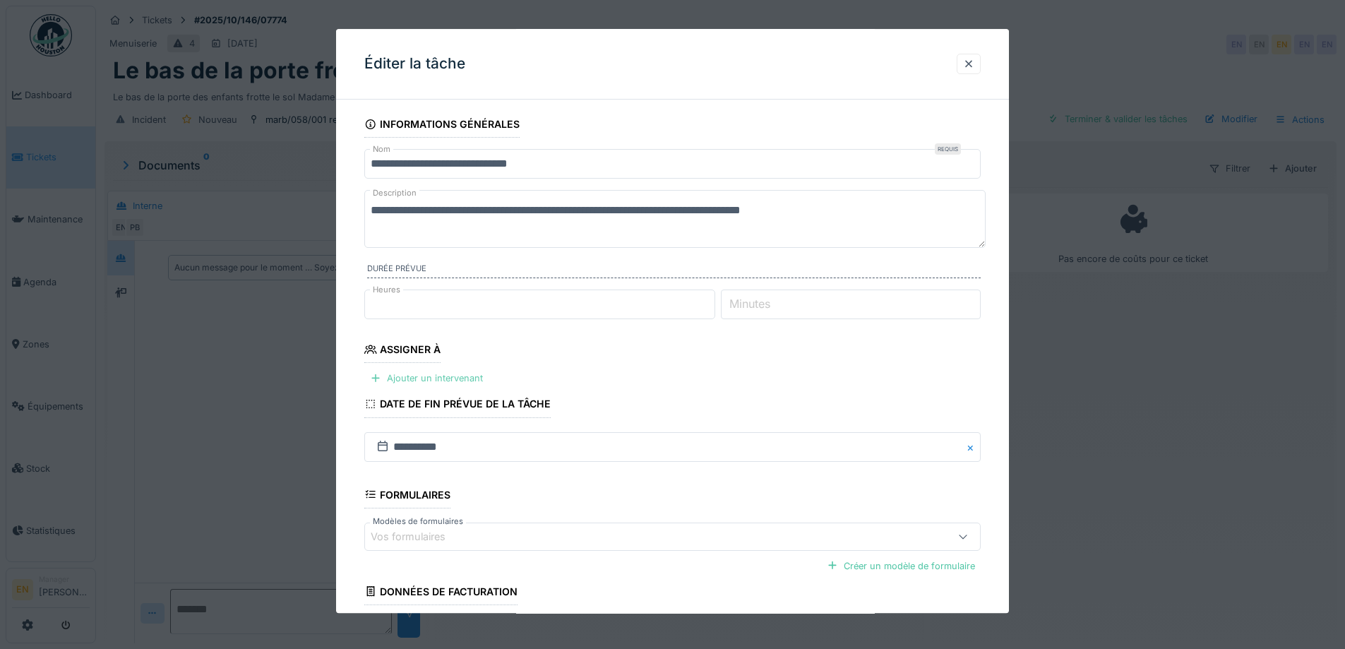
click at [443, 382] on div "Ajouter un intervenant" at bounding box center [426, 378] width 124 height 19
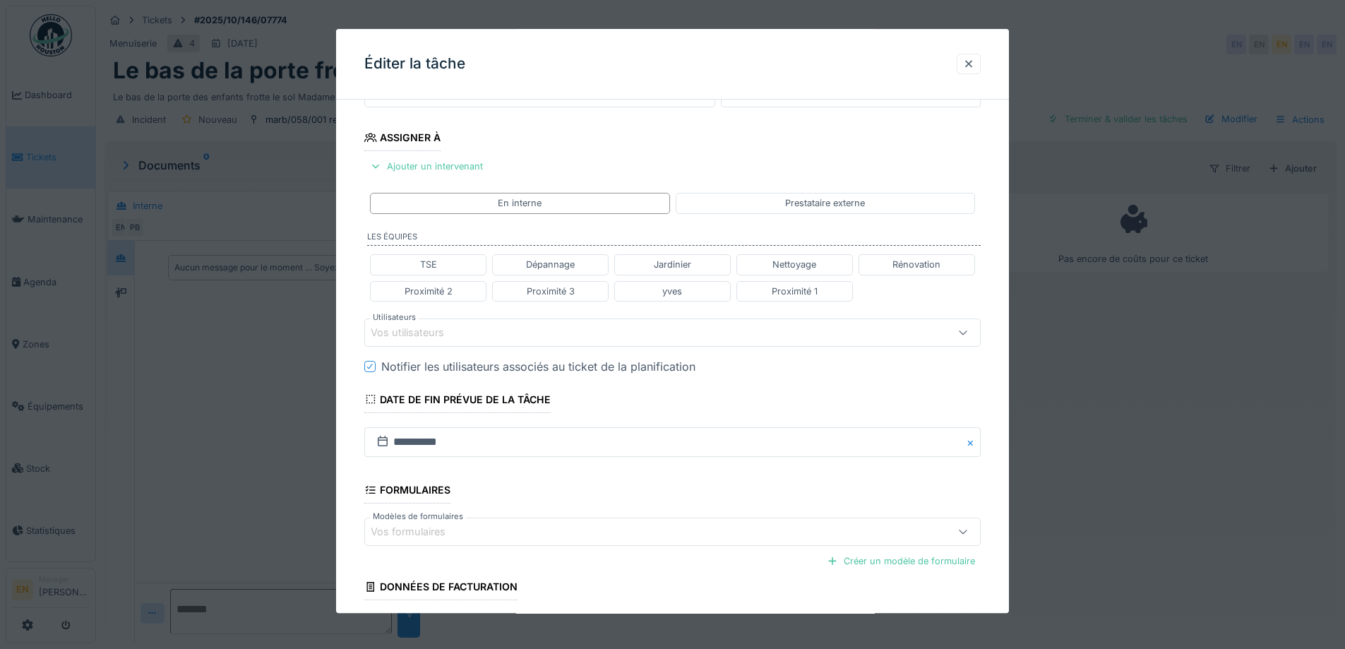
click at [479, 337] on div "Vos utilisateurs" at bounding box center [637, 333] width 532 height 16
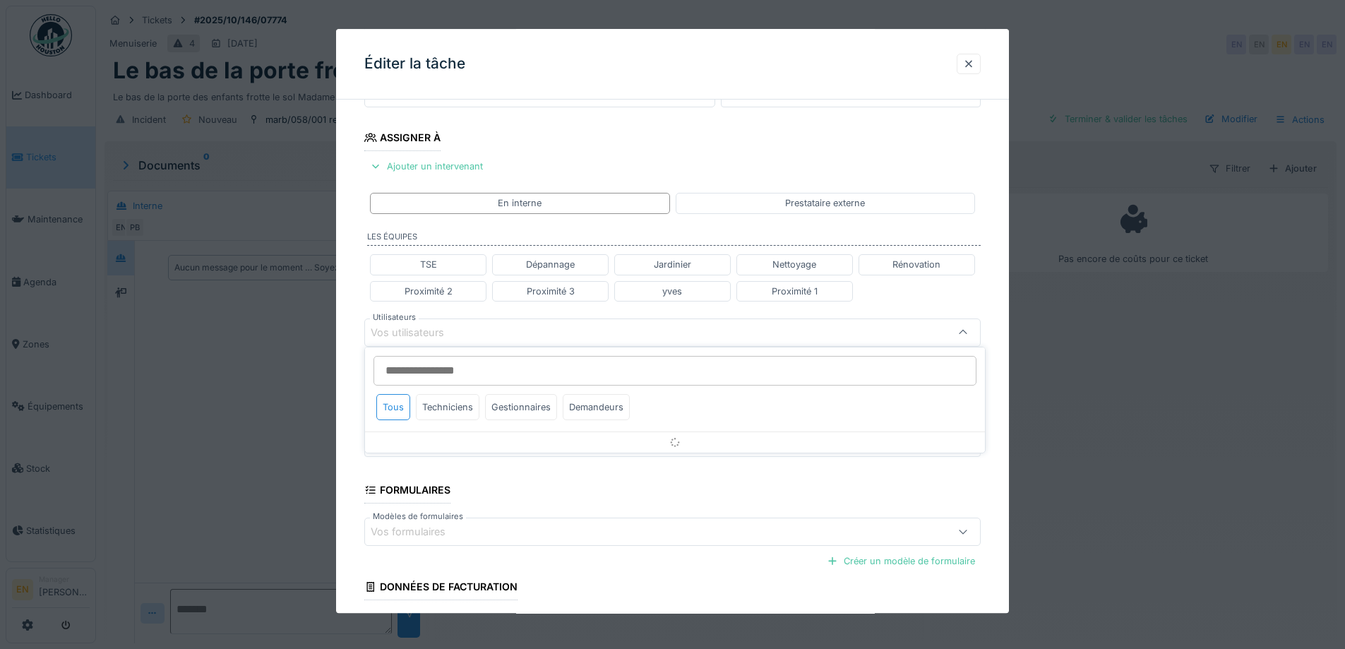
scroll to position [223, 0]
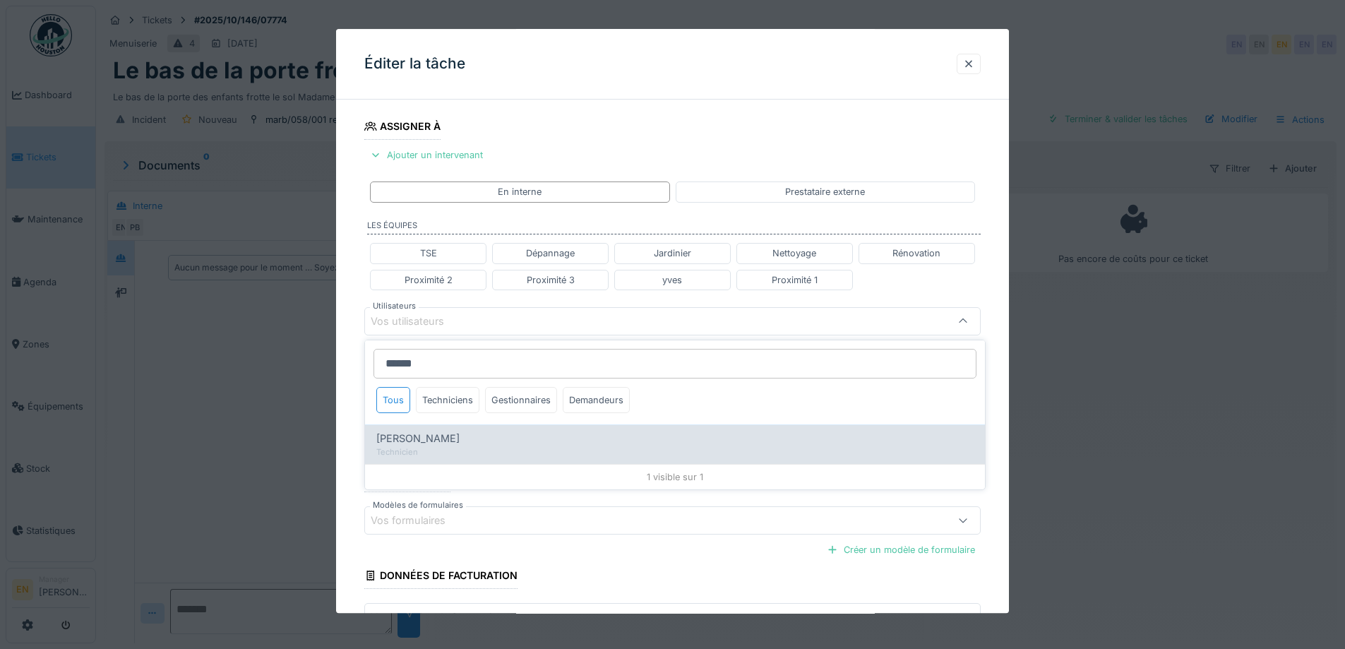
type input "******"
click at [448, 440] on div "[PERSON_NAME]" at bounding box center [674, 439] width 597 height 16
type input "****"
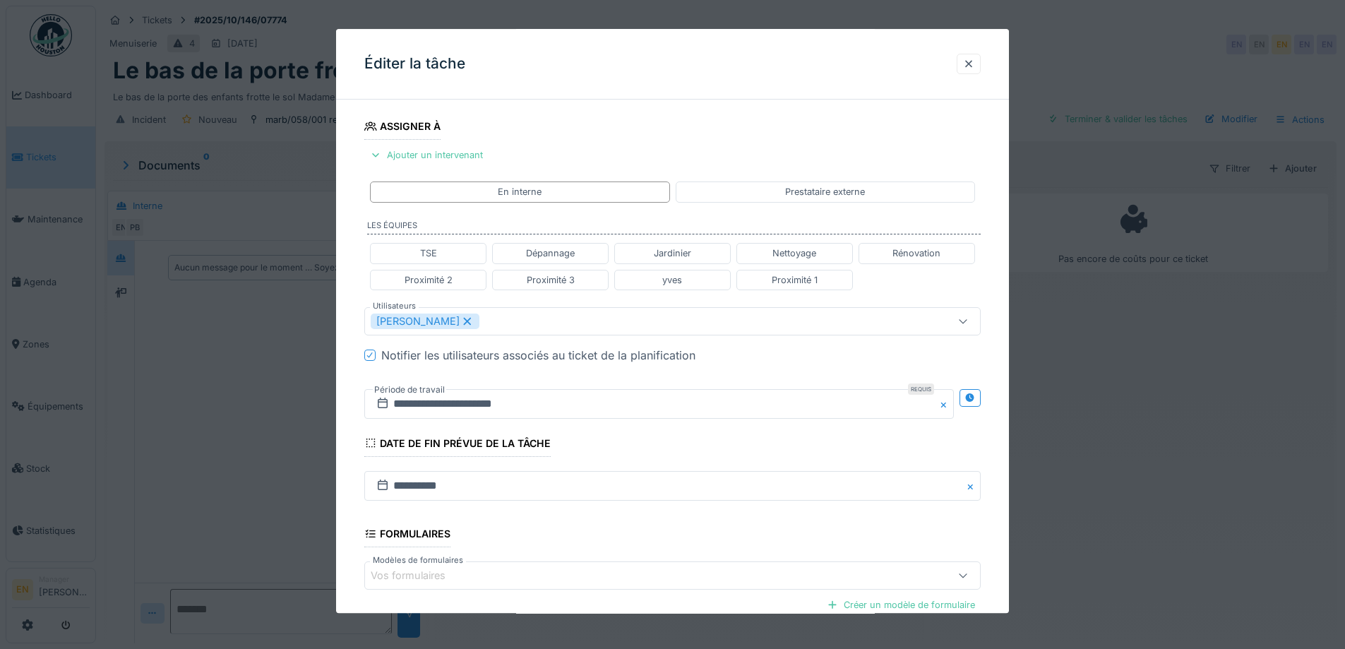
click at [1002, 402] on div "**********" at bounding box center [672, 327] width 673 height 879
click at [976, 395] on icon at bounding box center [969, 397] width 11 height 9
click at [476, 402] on input "**********" at bounding box center [506, 404] width 284 height 30
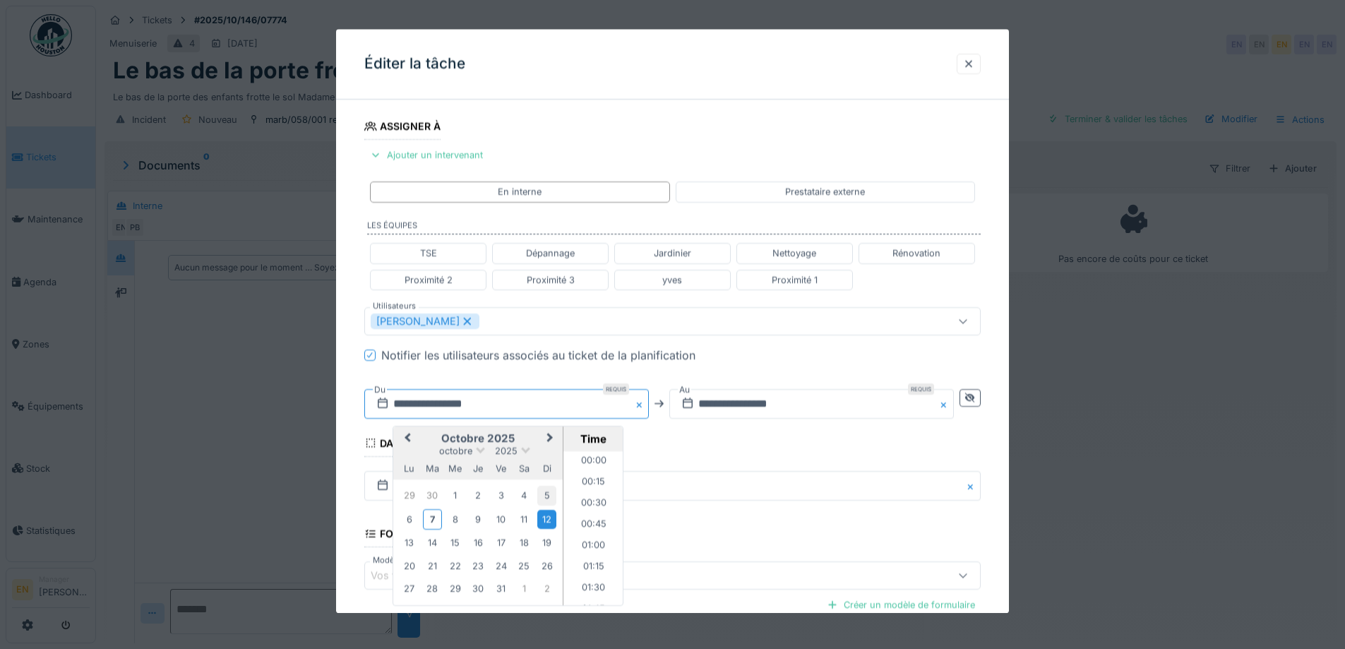
scroll to position [527, 0]
click at [532, 405] on input "**********" at bounding box center [506, 404] width 284 height 30
click at [512, 410] on input "**********" at bounding box center [506, 404] width 284 height 30
click at [455, 524] on div "8" at bounding box center [454, 519] width 19 height 19
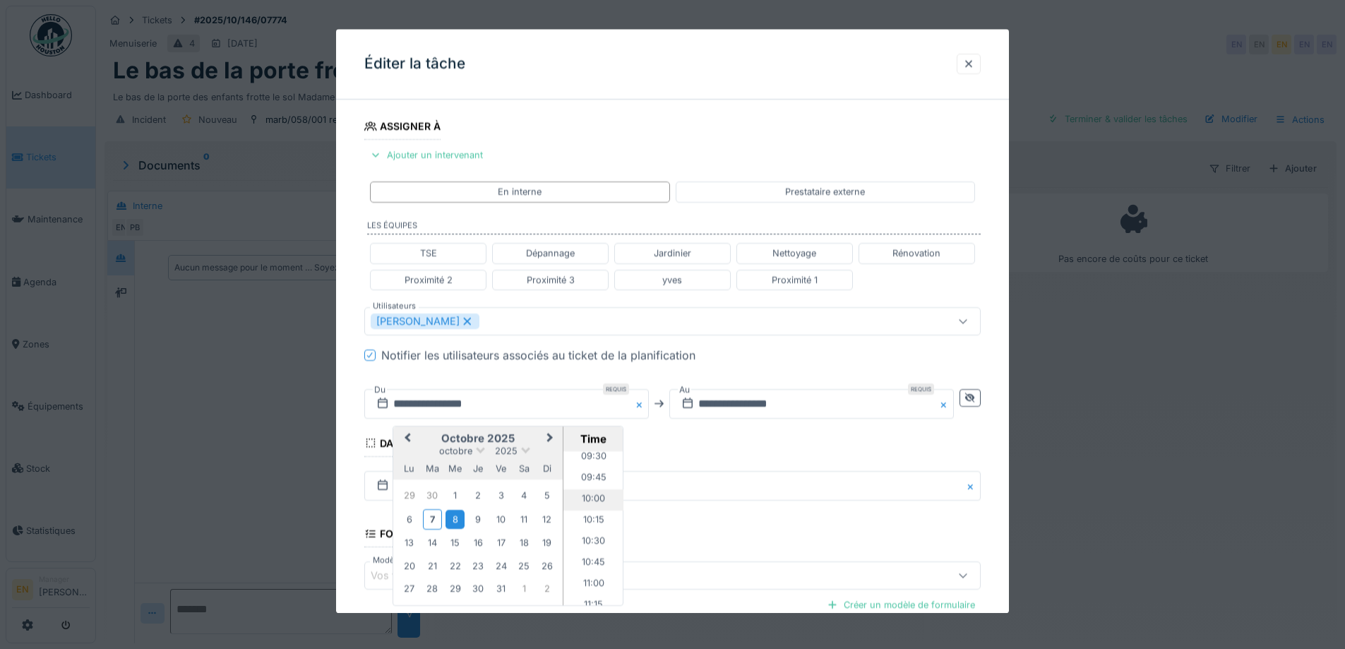
click at [594, 496] on li "10:00" at bounding box center [593, 499] width 60 height 21
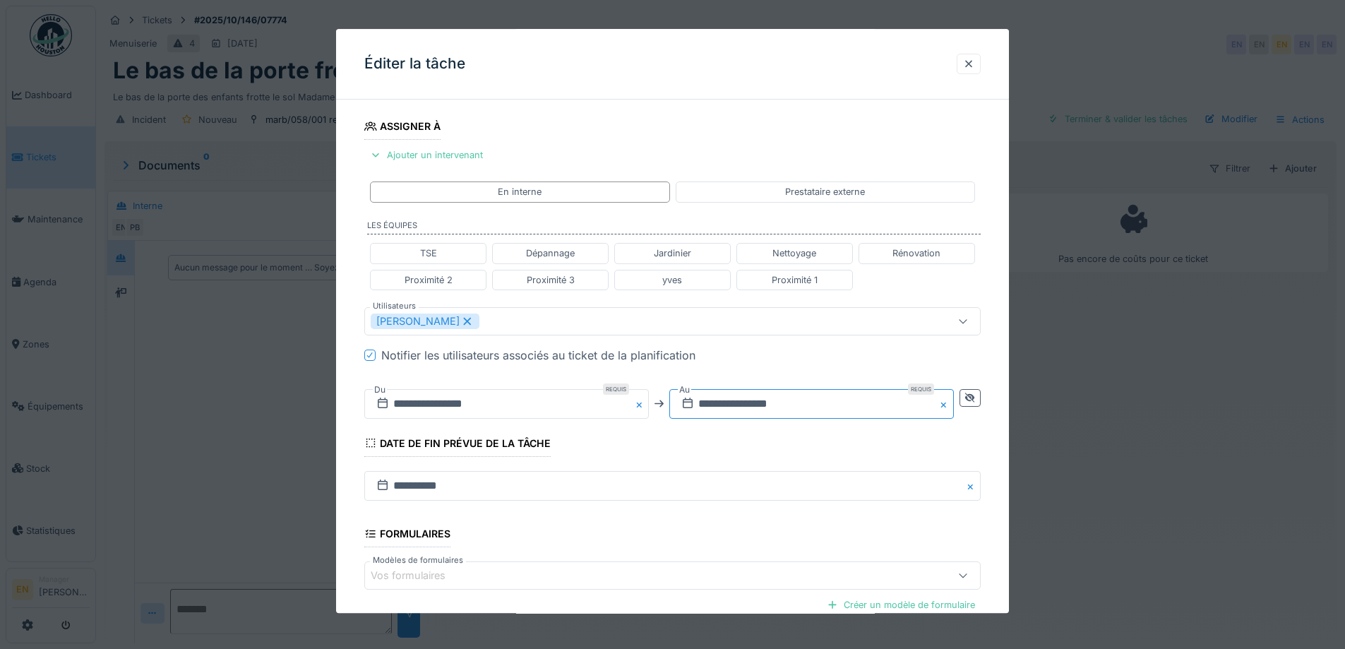
click at [782, 401] on input "**********" at bounding box center [811, 404] width 284 height 30
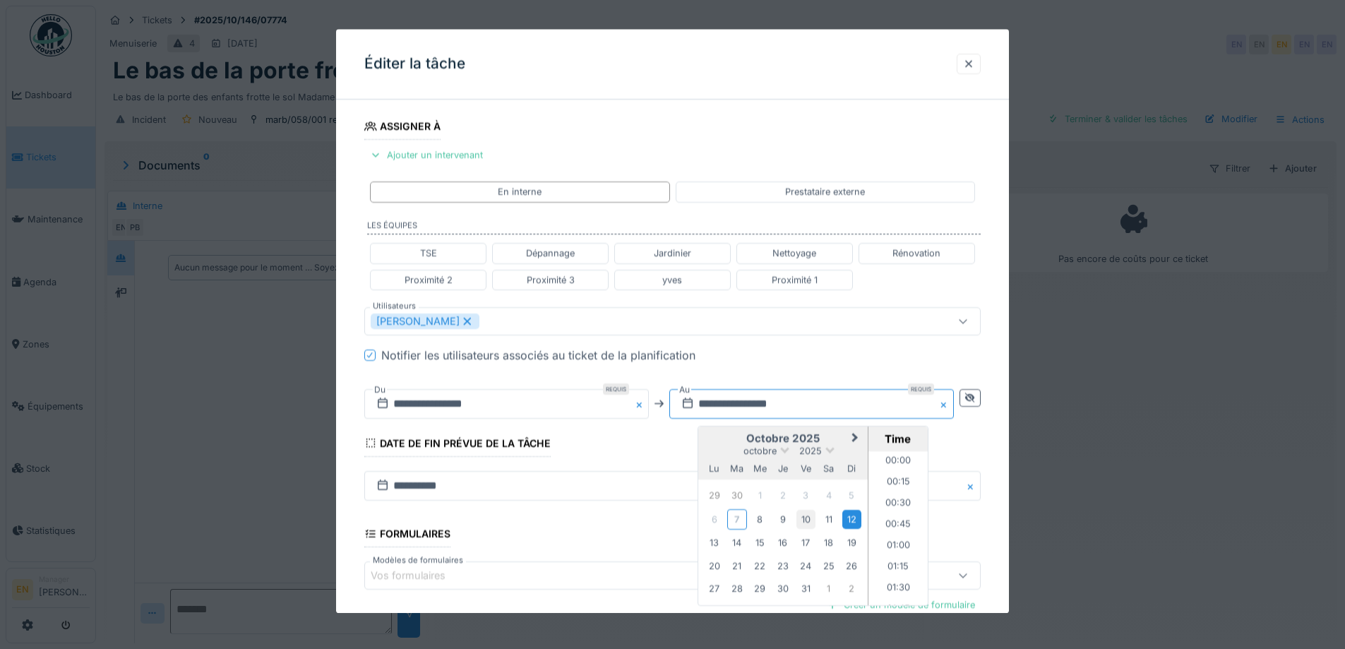
scroll to position [1879, 0]
click at [763, 523] on div "8" at bounding box center [759, 519] width 19 height 19
click at [895, 503] on li "11:00" at bounding box center [898, 502] width 60 height 21
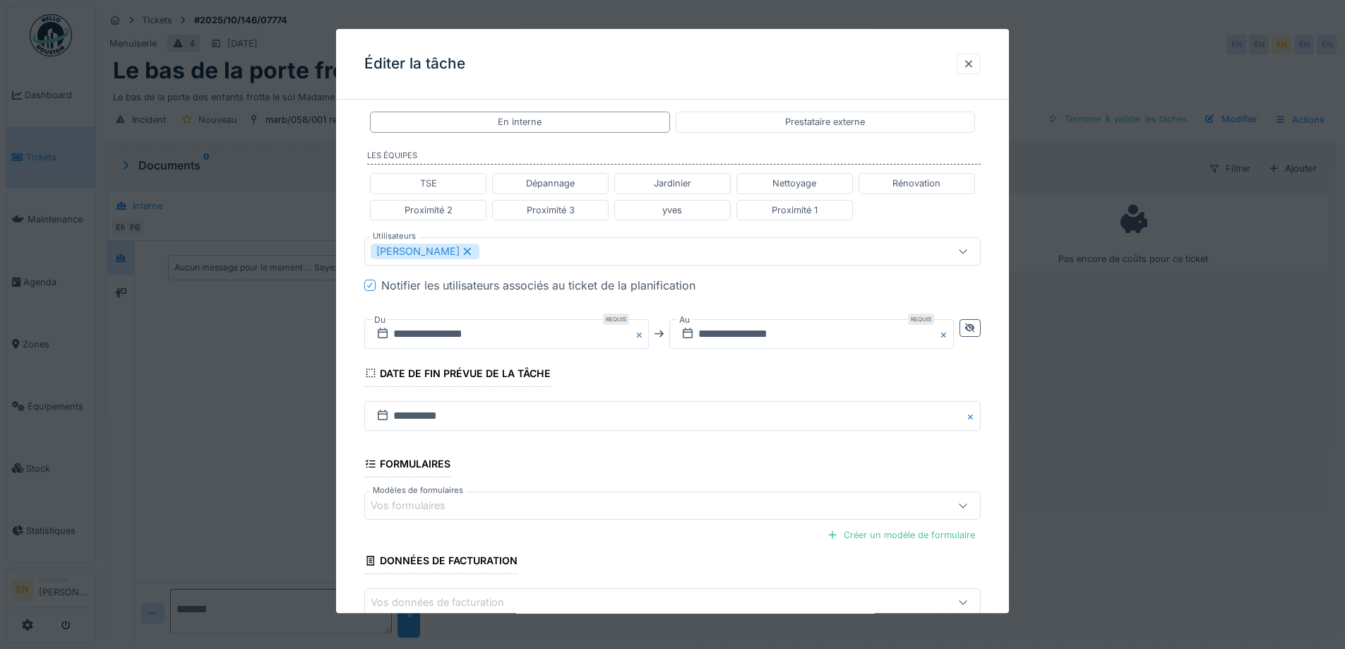
scroll to position [377, 0]
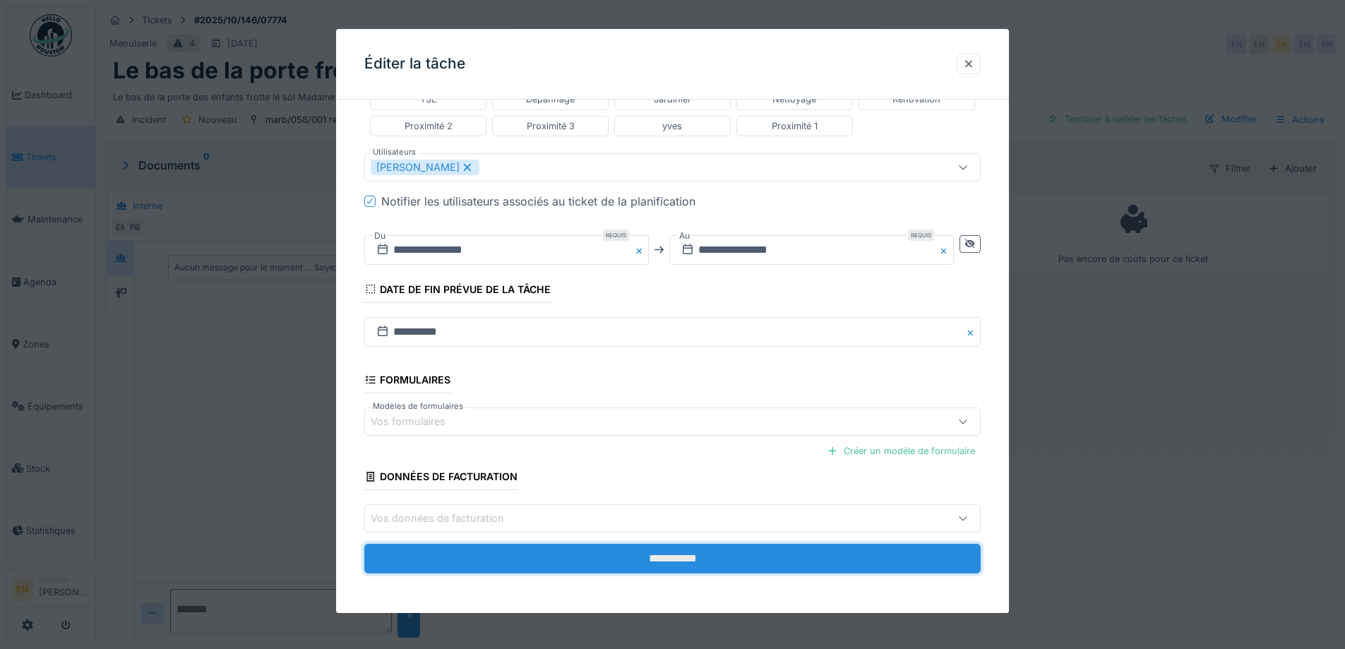
click at [686, 564] on input "**********" at bounding box center [672, 559] width 616 height 30
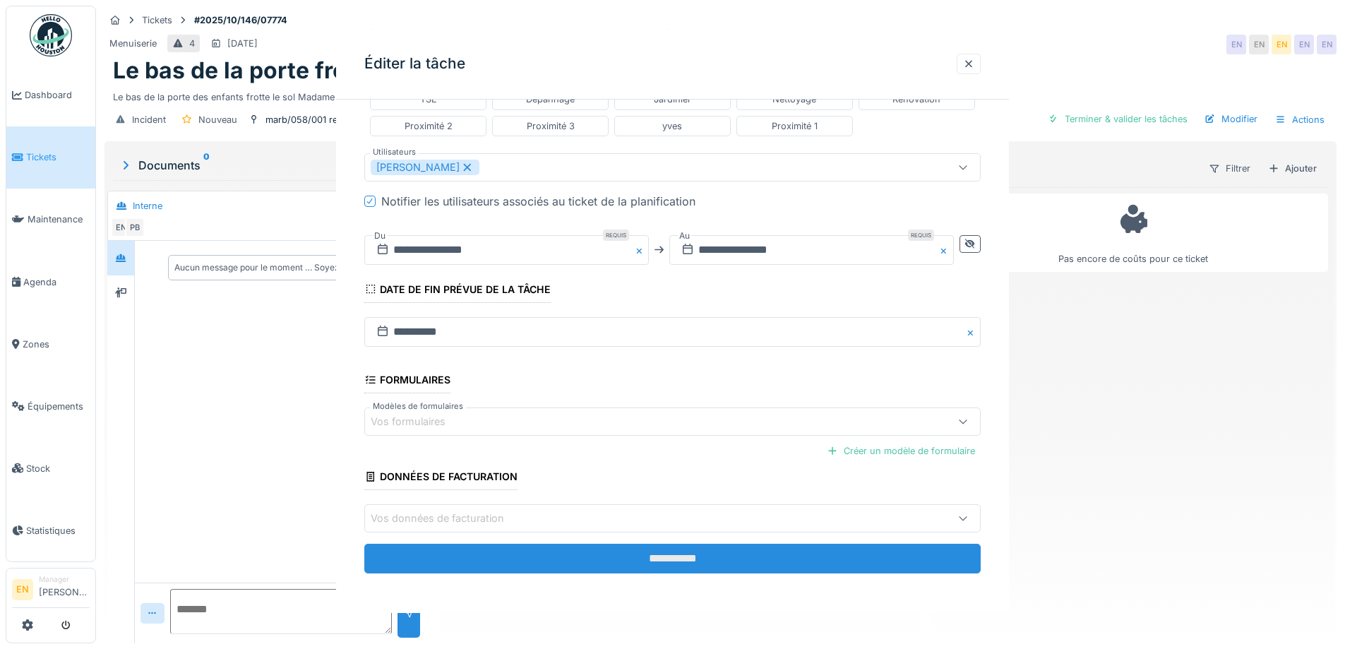
scroll to position [0, 0]
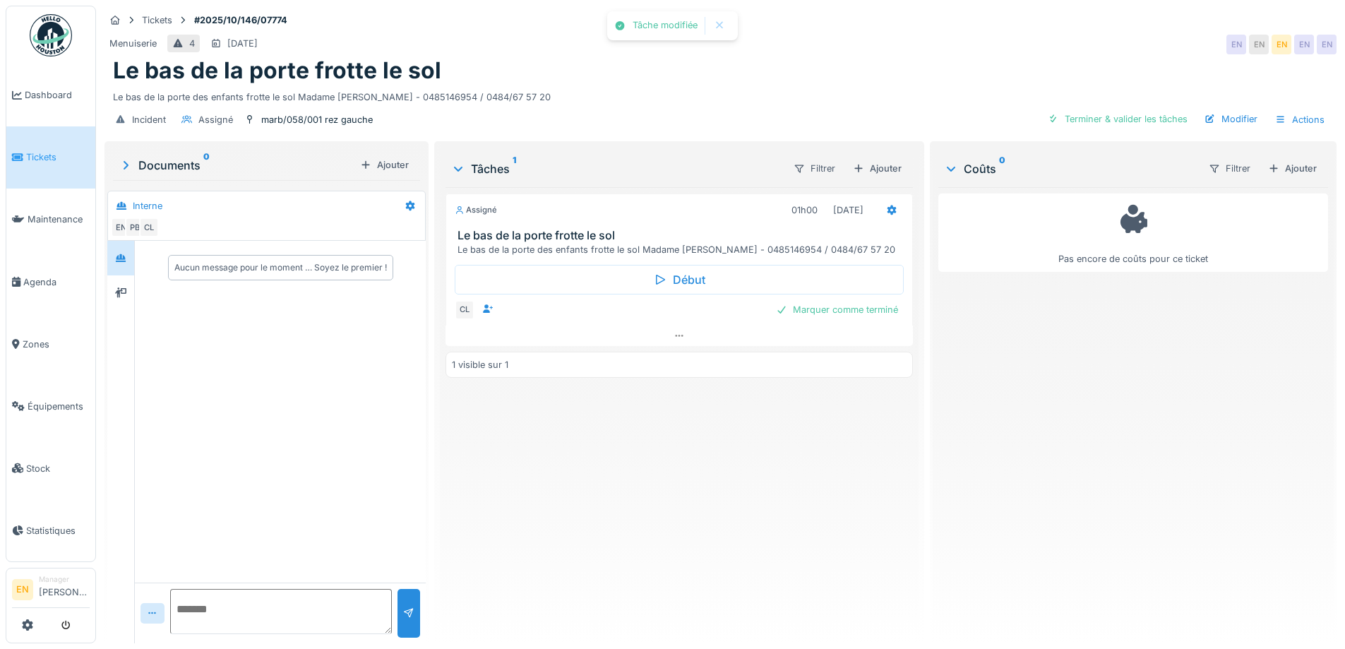
drag, startPoint x: 690, startPoint y: 498, endPoint x: 670, endPoint y: 520, distance: 29.5
click at [689, 499] on div "Assigné 01h00 08/10/2025 Le bas de la porte frotte le sol Le bas de la porte de…" at bounding box center [678, 409] width 467 height 445
click at [639, 540] on div "Assigné 01h00 08/10/2025 Le bas de la porte frotte le sol Le bas de la porte de…" at bounding box center [678, 409] width 467 height 445
click at [745, 59] on div "Le bas de la porte frotte le sol" at bounding box center [720, 70] width 1215 height 27
click at [896, 46] on div "Menuiserie 4 12/10/2025 EN EN EN EN EN" at bounding box center [720, 44] width 1232 height 25
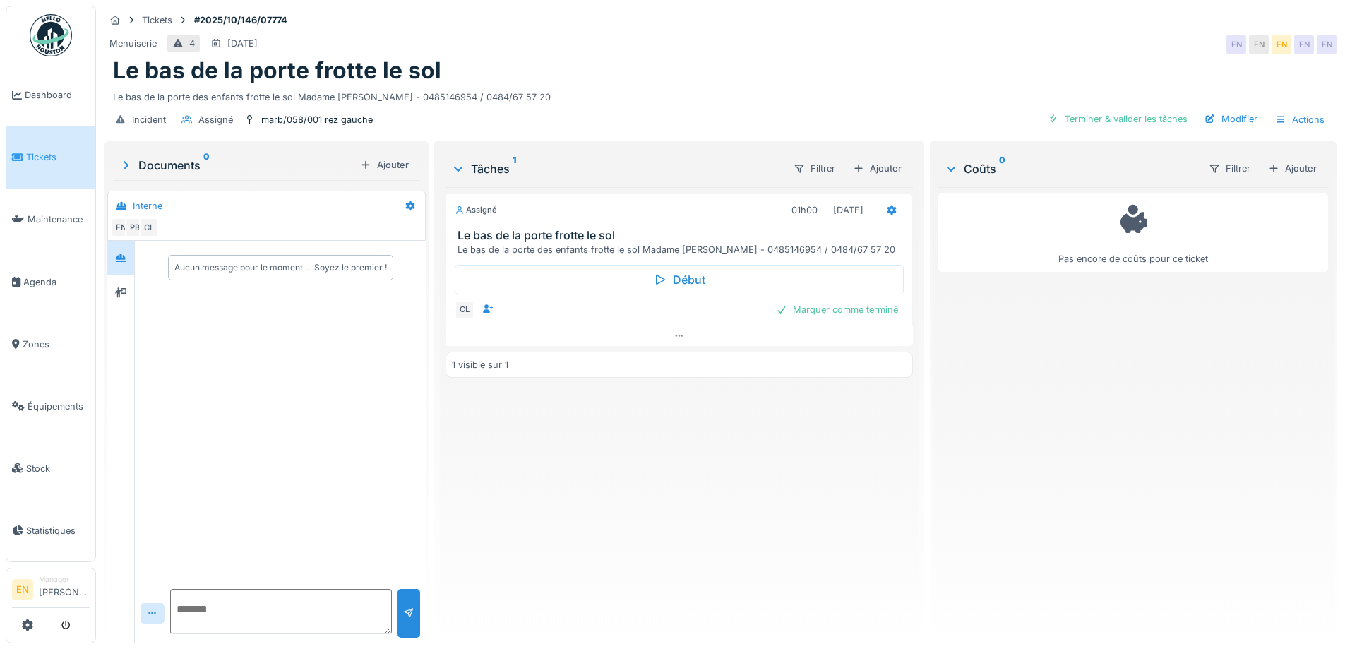
click at [895, 45] on div "Menuiserie 4 12/10/2025 EN EN EN EN EN" at bounding box center [720, 44] width 1232 height 25
drag, startPoint x: 968, startPoint y: 32, endPoint x: 1048, endPoint y: 2, distance: 86.0
click at [973, 32] on div "Menuiserie 4 12/10/2025 EN EN EN EN EN" at bounding box center [720, 44] width 1232 height 25
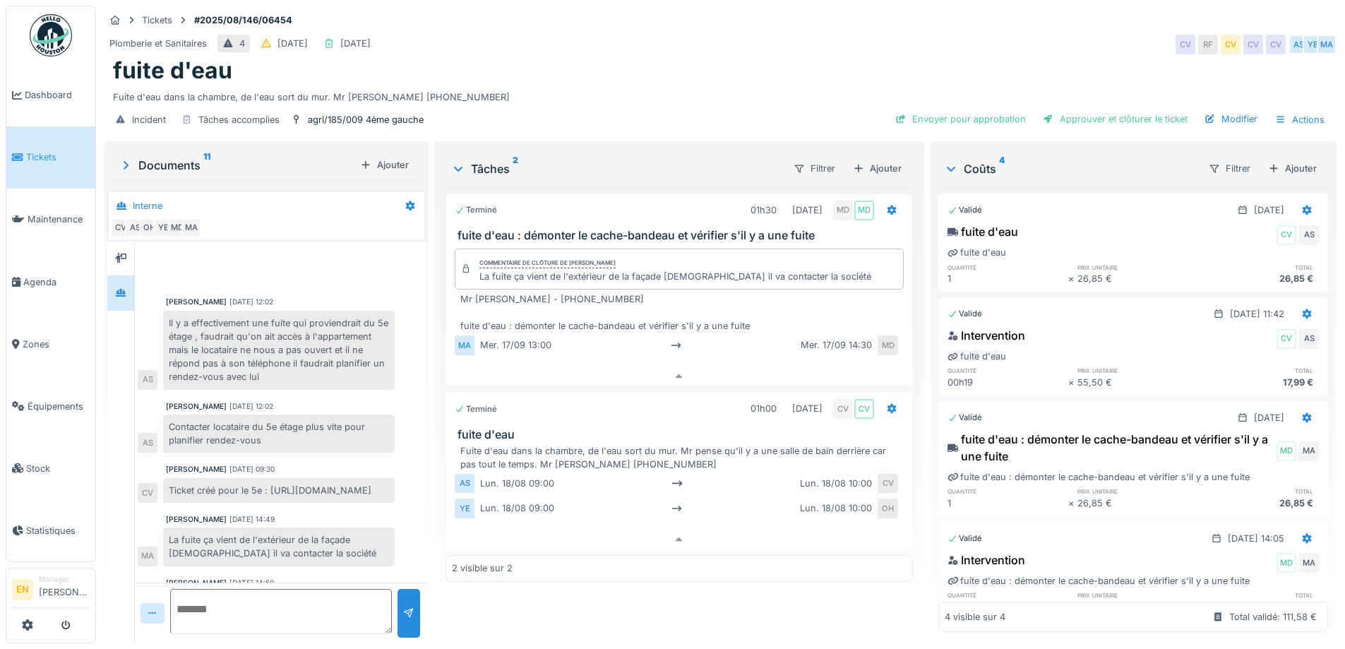
scroll to position [171, 0]
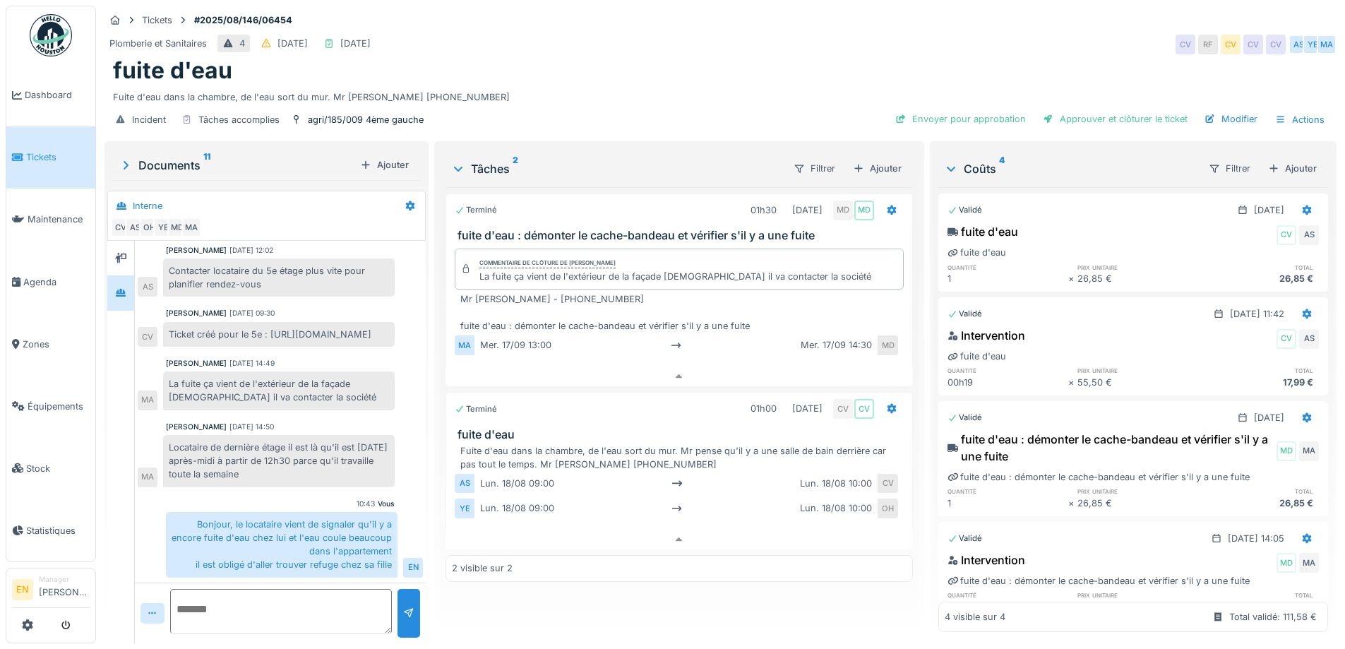
click at [956, 15] on div "Tickets #2025/08/146/06454" at bounding box center [720, 20] width 1232 height 18
click at [844, 57] on div "fuite d'eau" at bounding box center [720, 70] width 1215 height 27
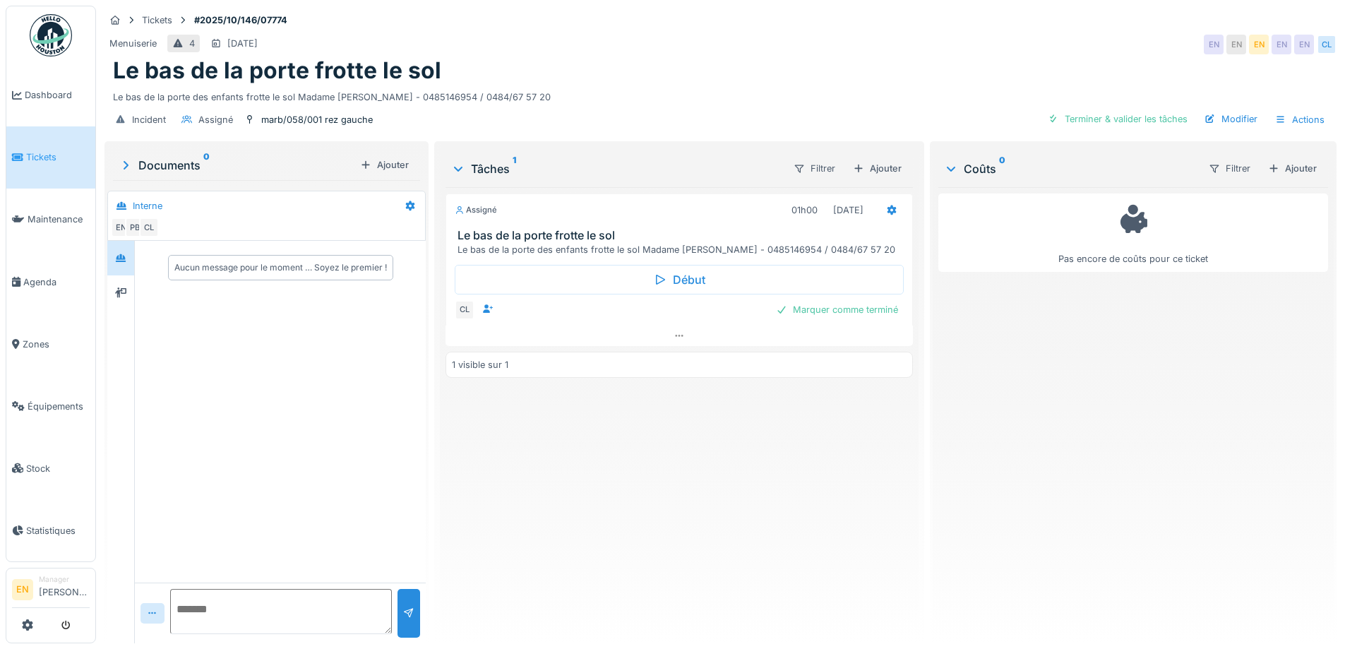
click at [957, 44] on div "Menuiserie 4 [DATE] EN EN EN EN EN CL" at bounding box center [720, 44] width 1232 height 25
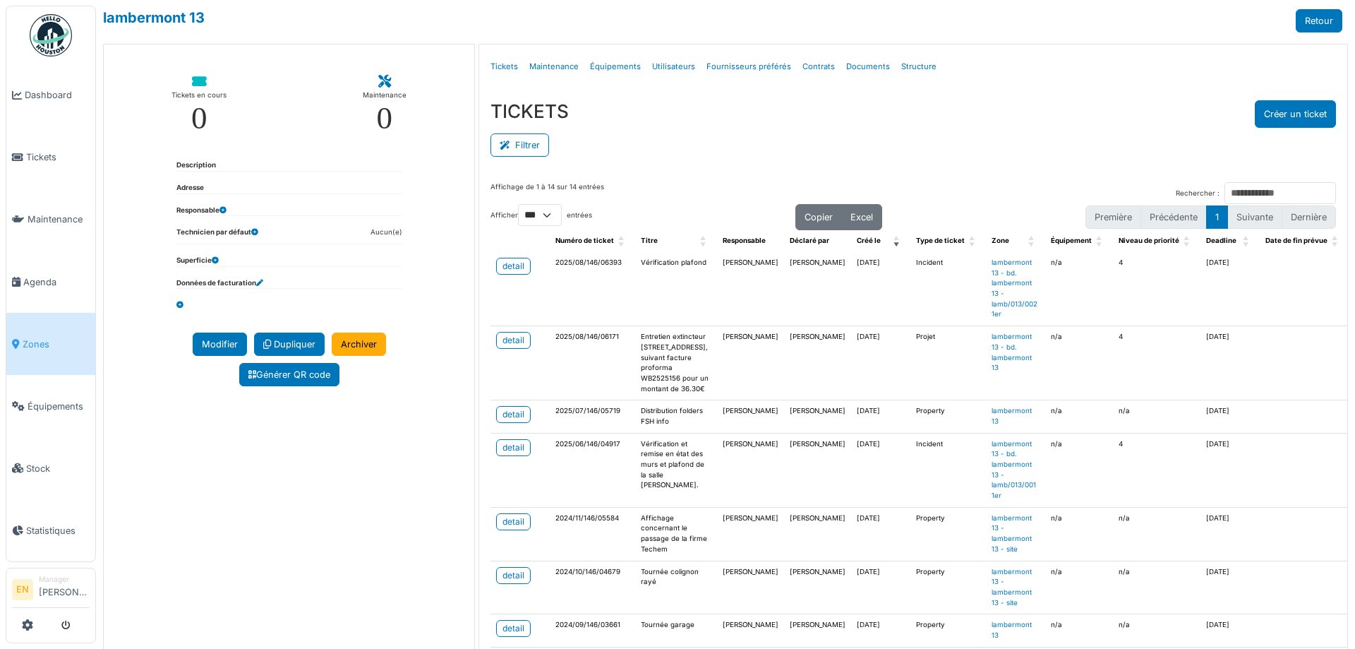
select select "***"
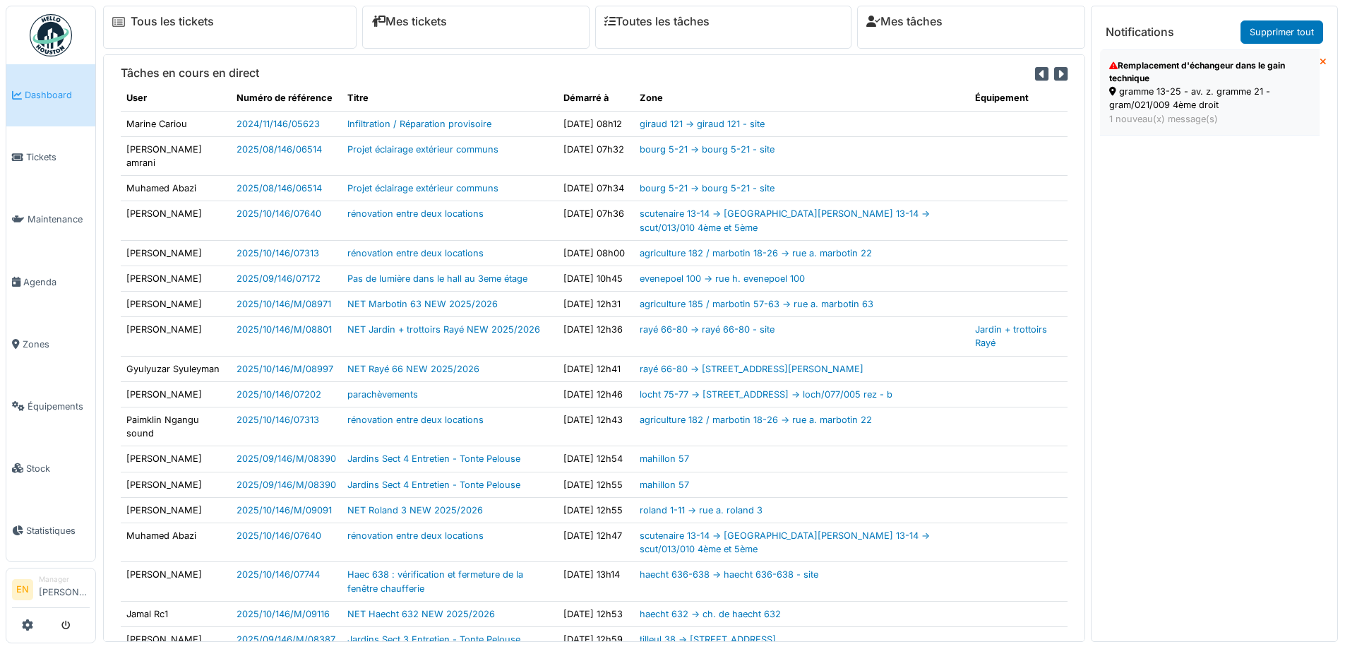
click at [1220, 77] on div "Remplacement d'échangeur dans le gain technique" at bounding box center [1209, 71] width 201 height 25
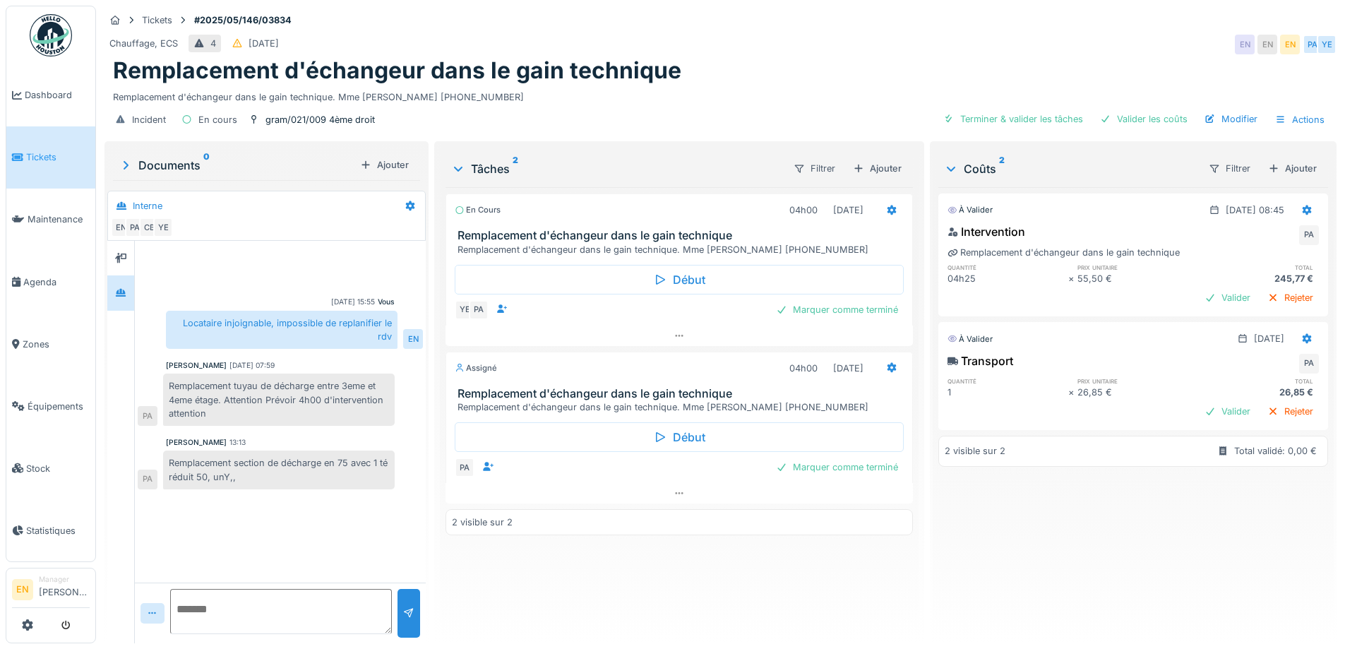
click at [861, 28] on div "Tickets #2025/05/146/03834" at bounding box center [720, 20] width 1232 height 18
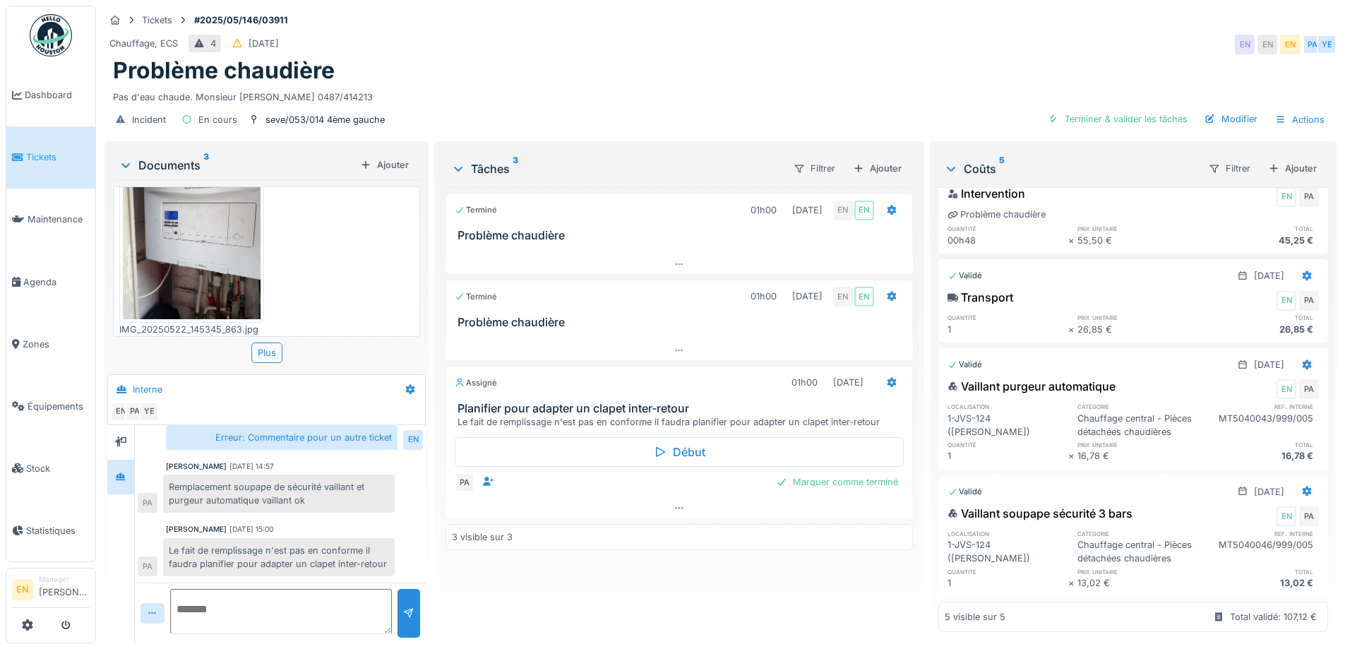
scroll to position [203, 0]
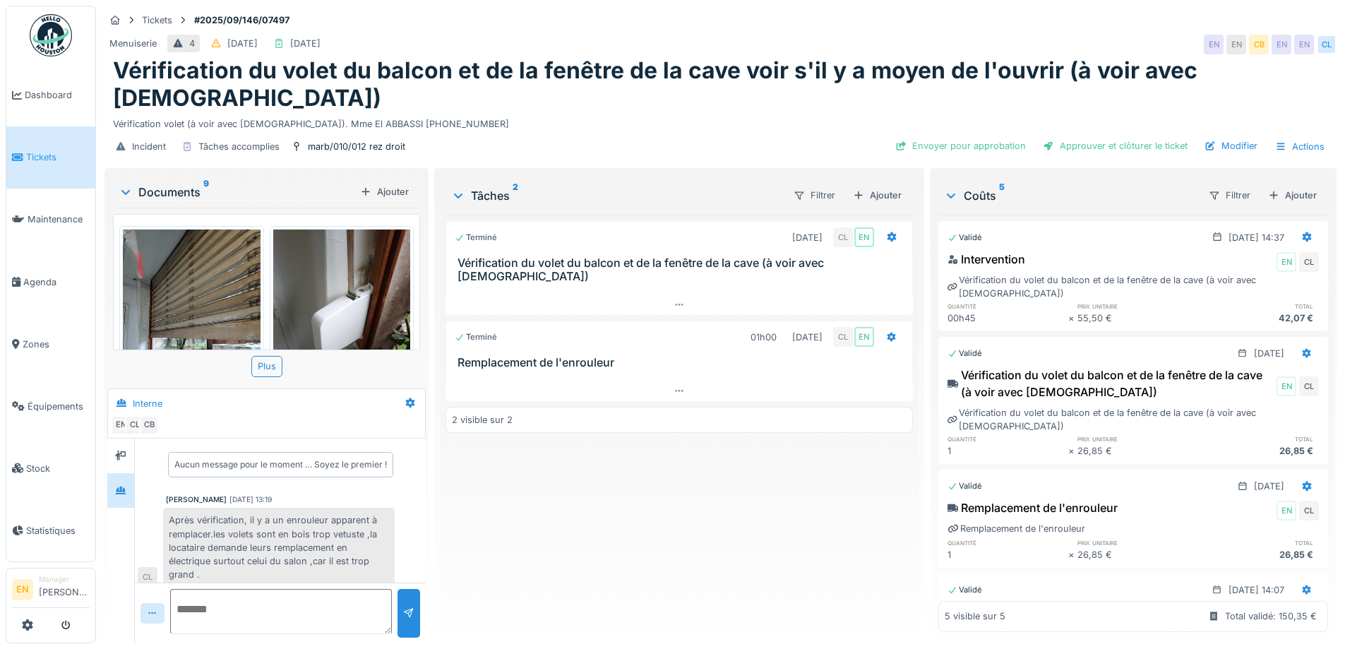
click at [760, 37] on div "Menuiserie 4 30/09/2025 06/10/2025 EN EN CB EN EN CL" at bounding box center [720, 44] width 1232 height 25
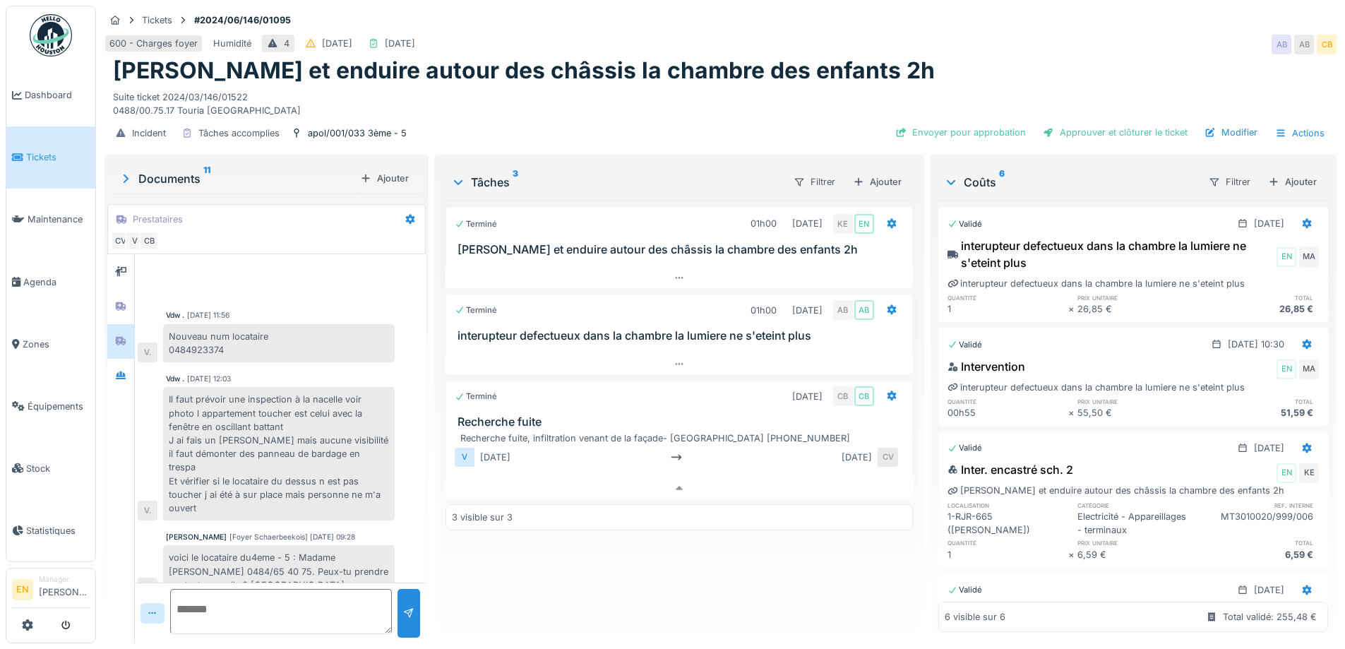
scroll to position [410, 0]
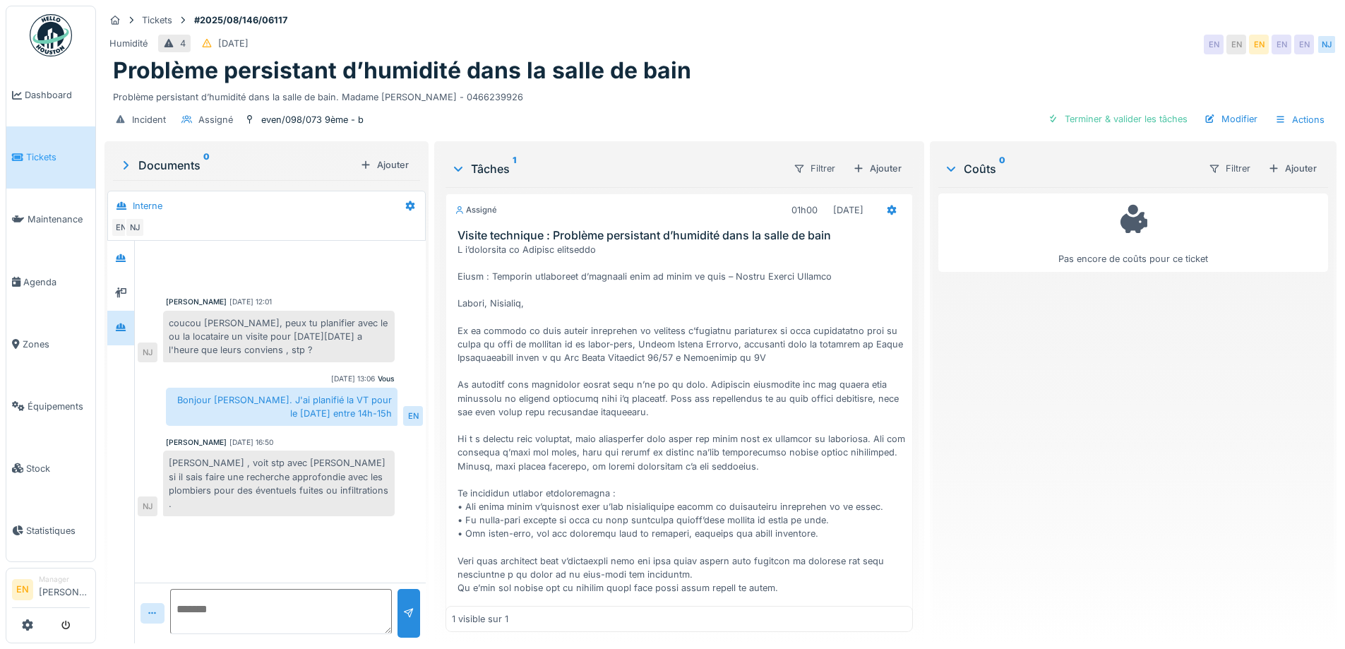
scroll to position [180, 0]
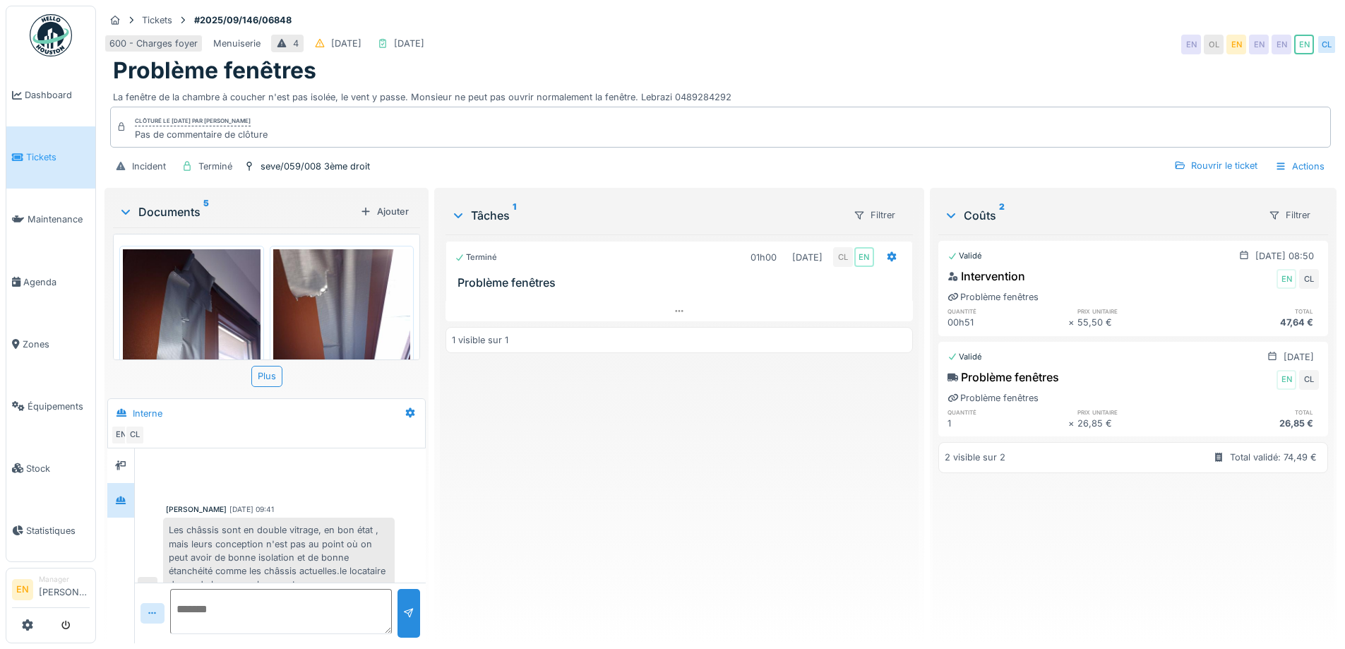
scroll to position [188, 0]
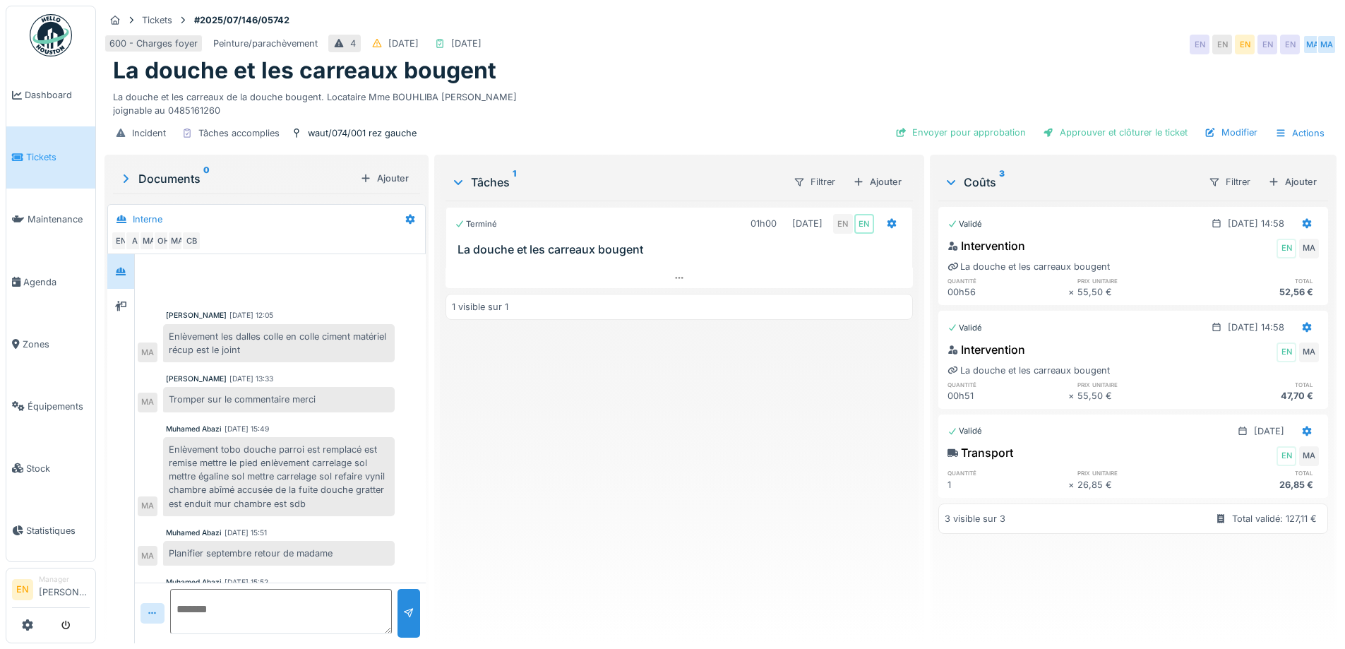
scroll to position [103, 0]
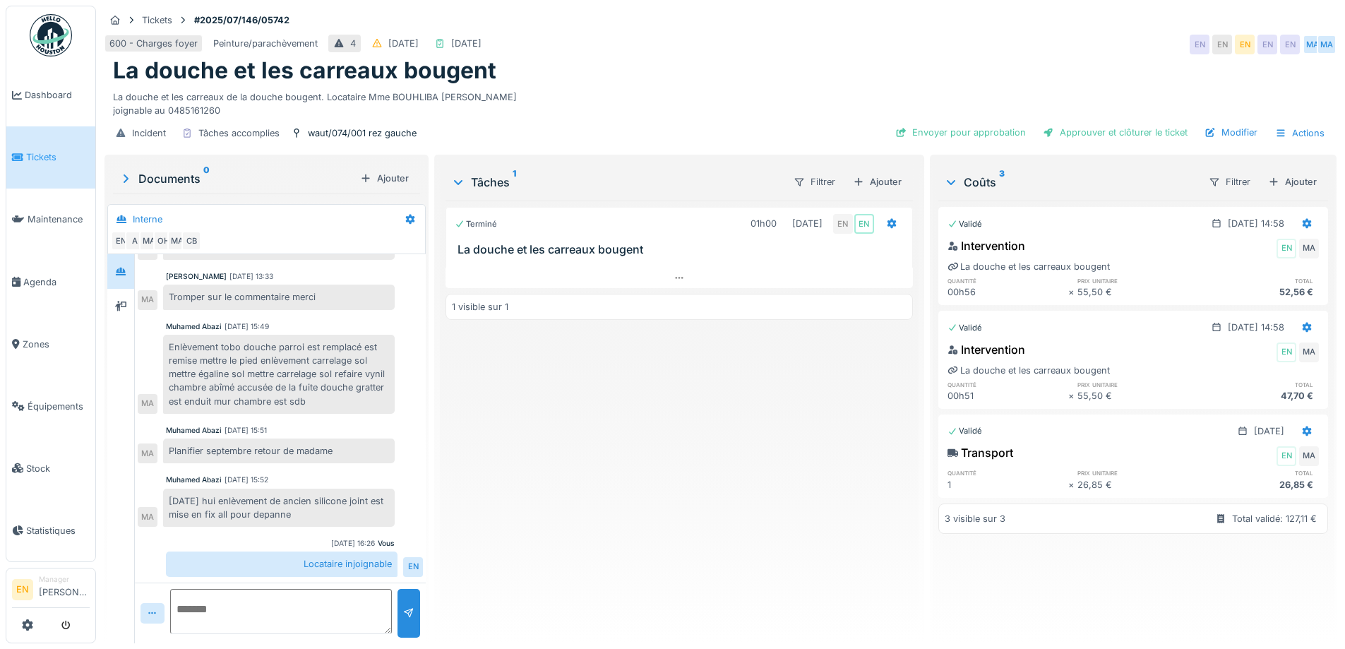
click at [753, 431] on div "Terminé 01h00 [DATE] EN EN [GEOGRAPHIC_DATA] et les carreaux bougent 1 visible …" at bounding box center [678, 415] width 467 height 431
click at [752, 511] on div "Terminé 01h00 22/07/2025 EN EN La douche et les carreaux bougent 1 visible sur 1" at bounding box center [678, 415] width 467 height 431
click at [754, 467] on div "Terminé 01h00 22/07/2025 EN EN La douche et les carreaux bougent 1 visible sur 1" at bounding box center [678, 415] width 467 height 431
click at [646, 521] on div "Terminé 01h00 22/07/2025 EN EN La douche et les carreaux bougent 1 visible sur 1" at bounding box center [678, 415] width 467 height 431
click at [733, 520] on div "Terminé 01h00 22/07/2025 EN EN La douche et les carreaux bougent 1 visible sur 1" at bounding box center [678, 415] width 467 height 431
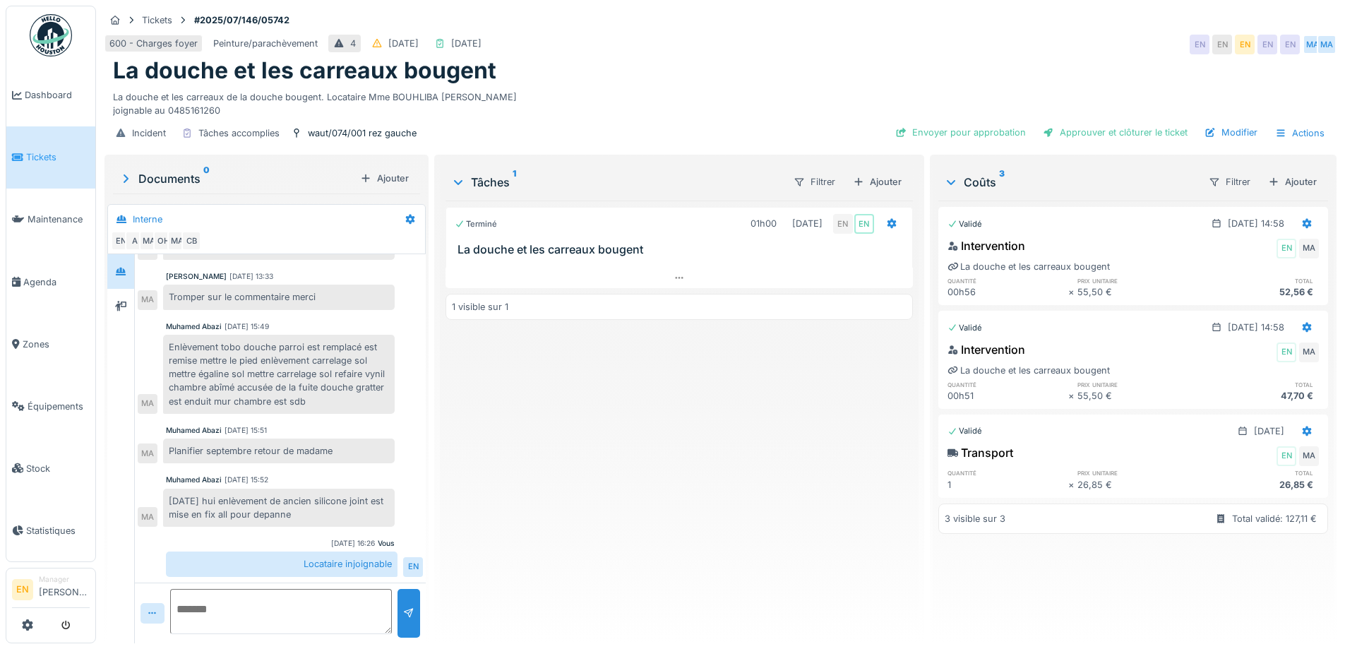
click at [565, 443] on div "Terminé 01h00 22/07/2025 EN EN La douche et les carreaux bougent 1 visible sur 1" at bounding box center [678, 415] width 467 height 431
click at [524, 508] on div "Terminé 01h00 22/07/2025 EN EN La douche et les carreaux bougent 1 visible sur 1" at bounding box center [678, 415] width 467 height 431
click at [619, 520] on div "Terminé 01h00 22/07/2025 EN EN La douche et les carreaux bougent 1 visible sur 1" at bounding box center [678, 415] width 467 height 431
click at [763, 57] on div "La douche et les carreaux bougent" at bounding box center [720, 70] width 1215 height 27
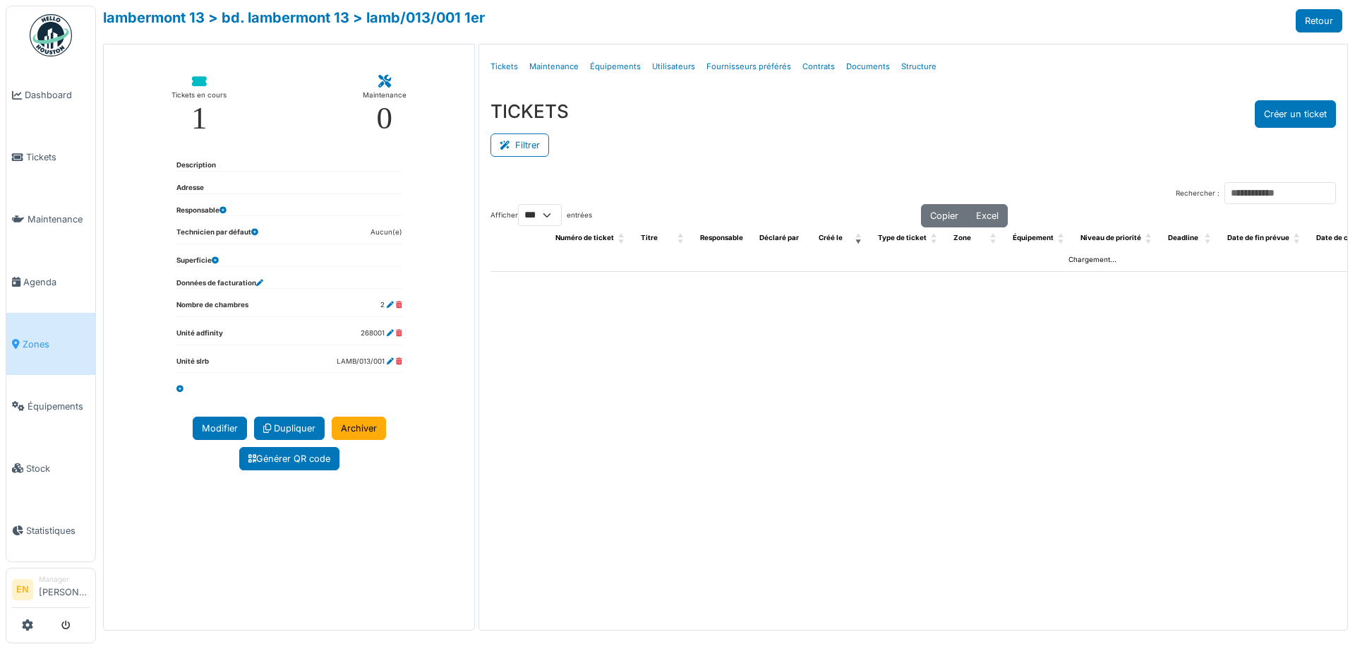
select select "***"
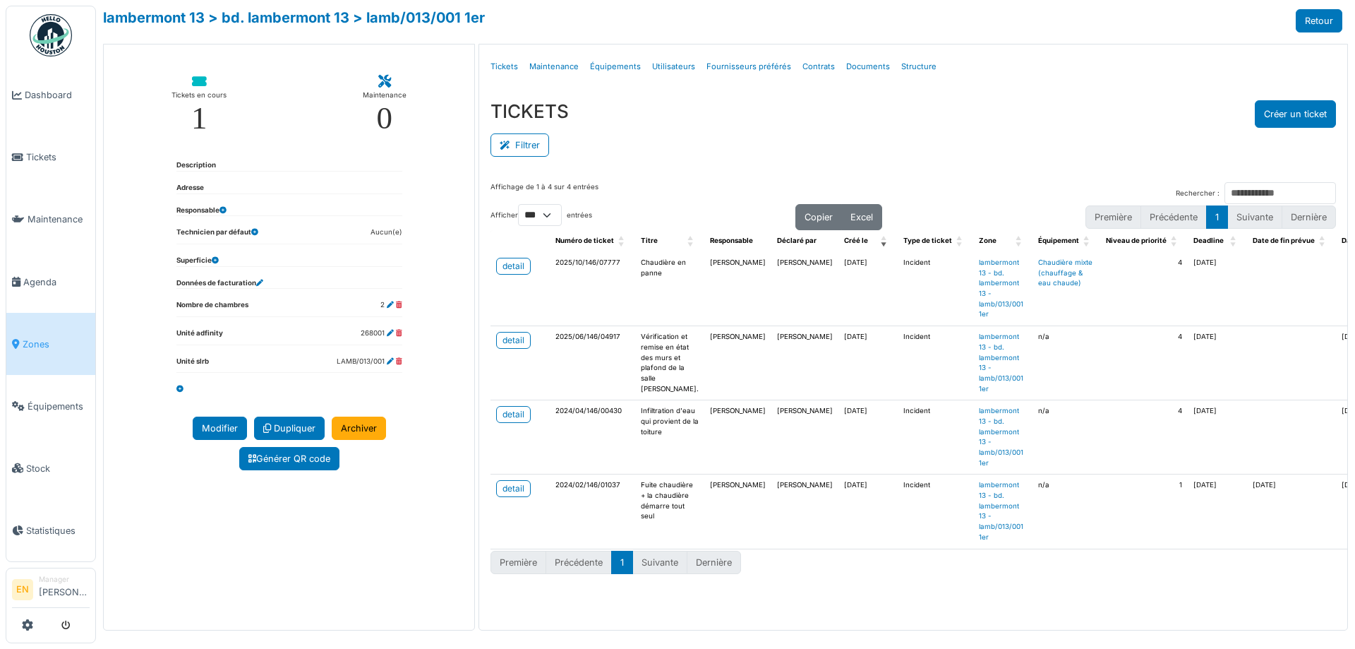
click at [969, 92] on div "TICKETS Créer un ticket Filtrer Responsable **** Tous Remove item Tous [PERSON_…" at bounding box center [913, 130] width 868 height 82
